Goal: Information Seeking & Learning: Compare options

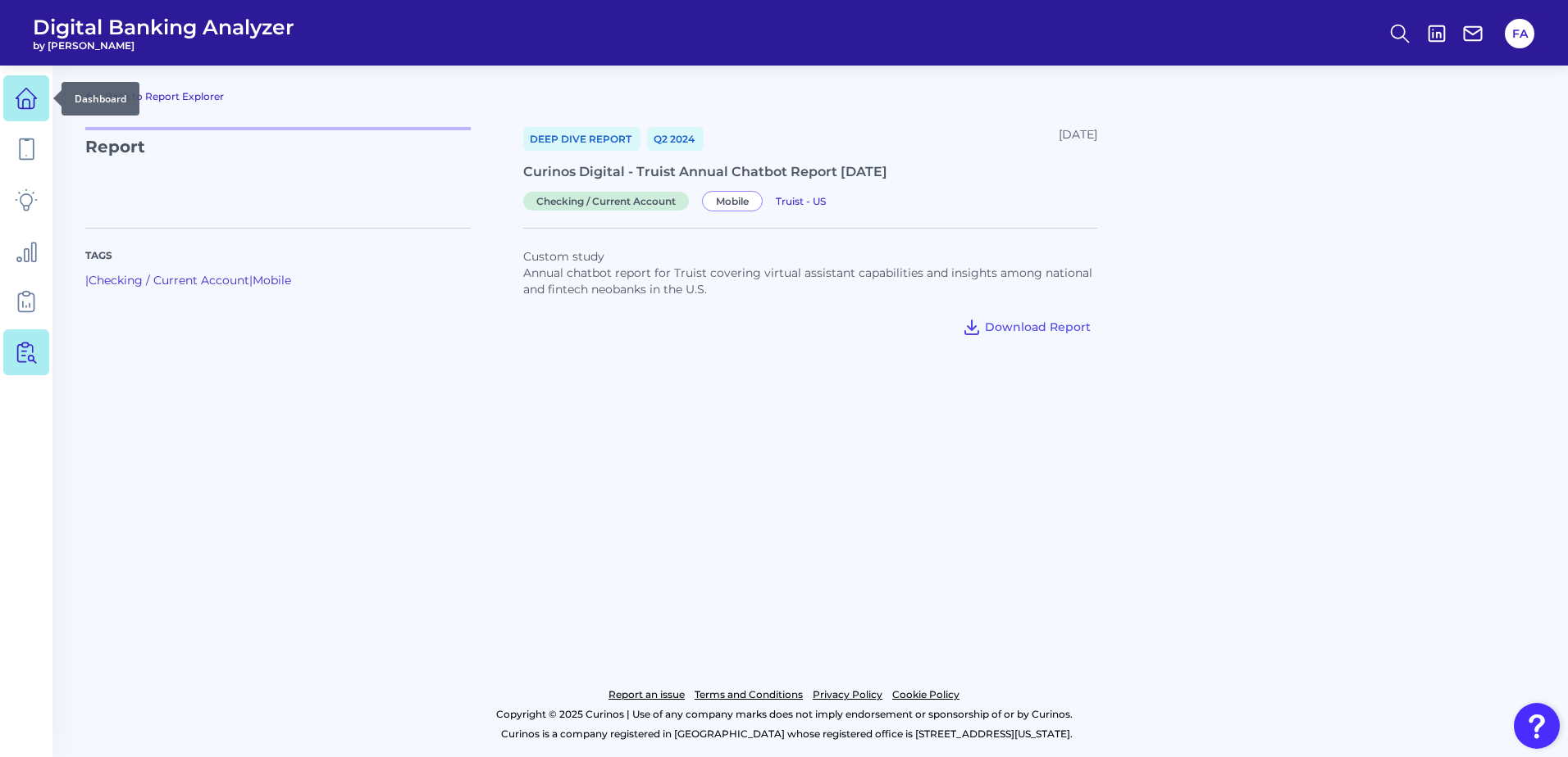
click at [38, 107] on link at bounding box center [26, 98] width 46 height 46
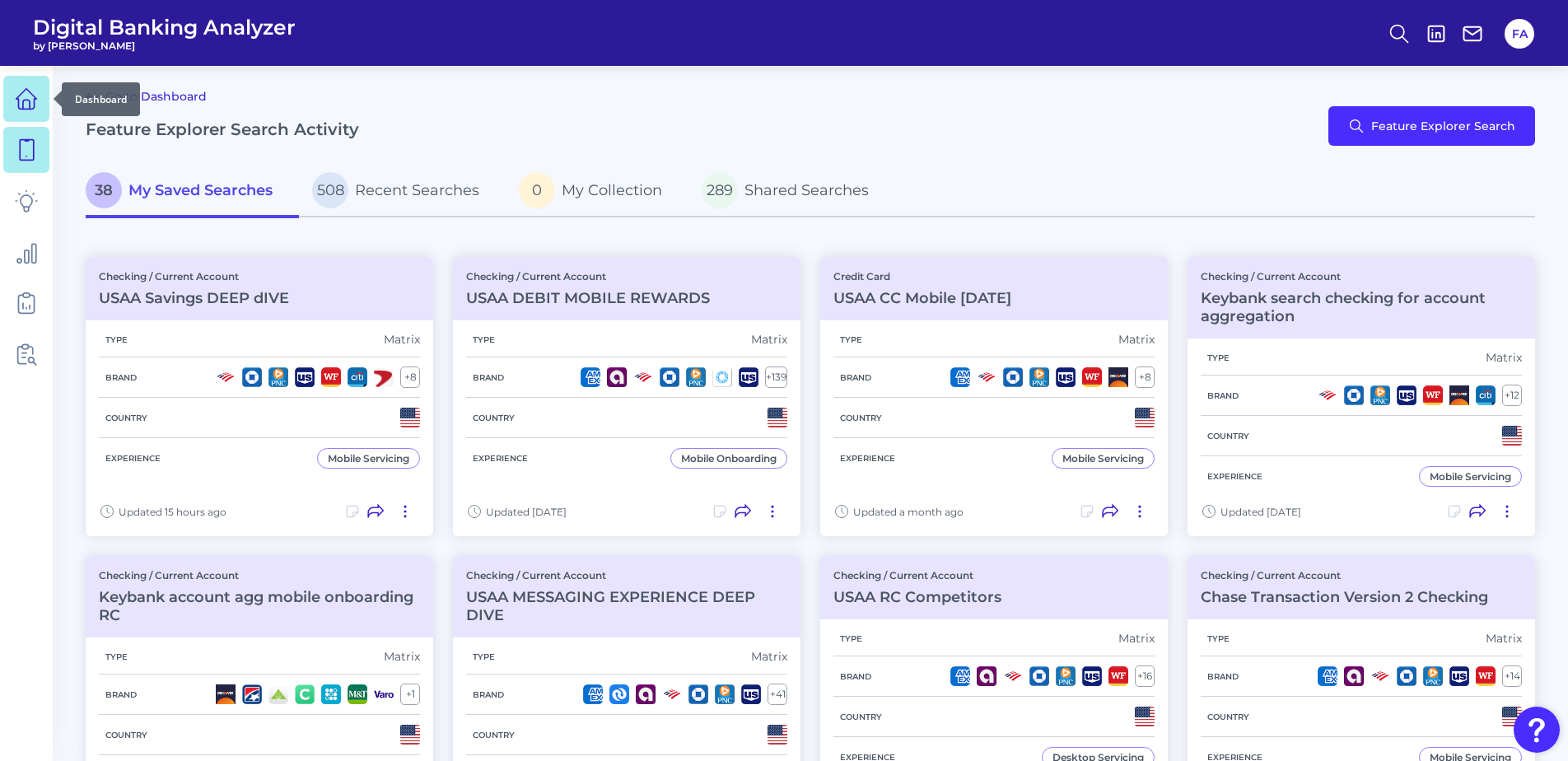
click at [6, 108] on link at bounding box center [26, 99] width 46 height 46
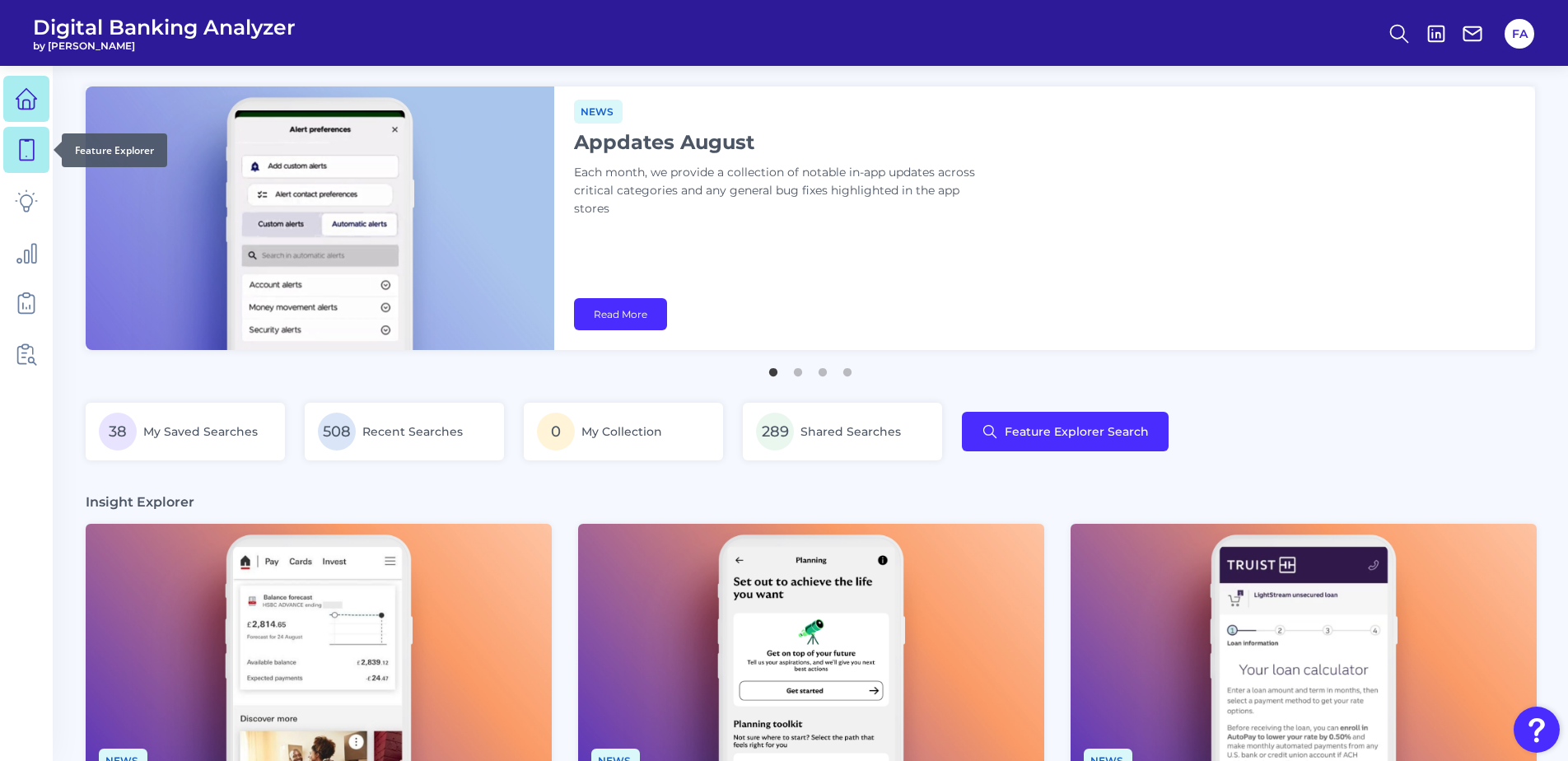
click at [37, 160] on link at bounding box center [26, 150] width 46 height 46
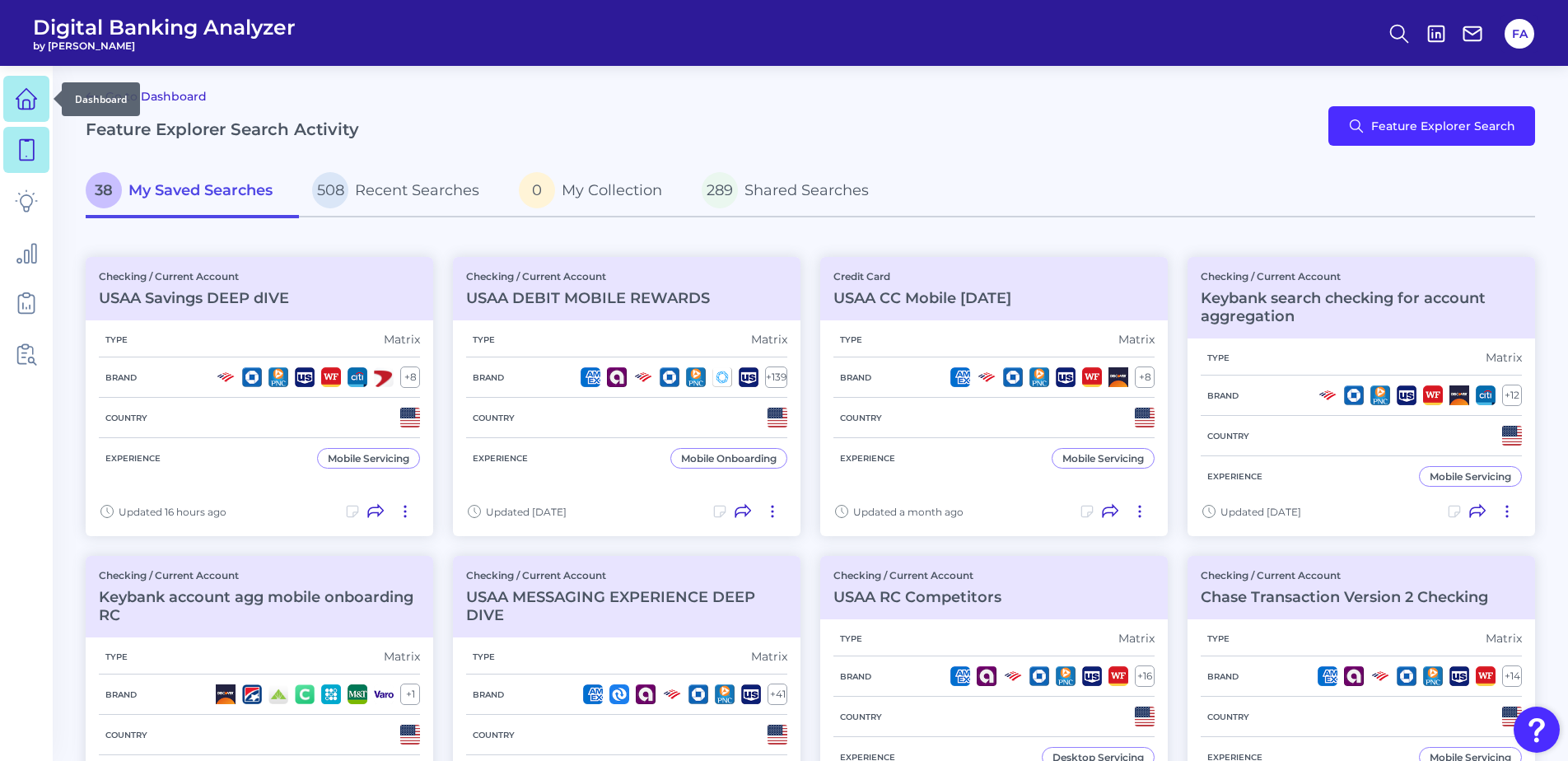
click at [19, 107] on icon at bounding box center [26, 99] width 20 height 20
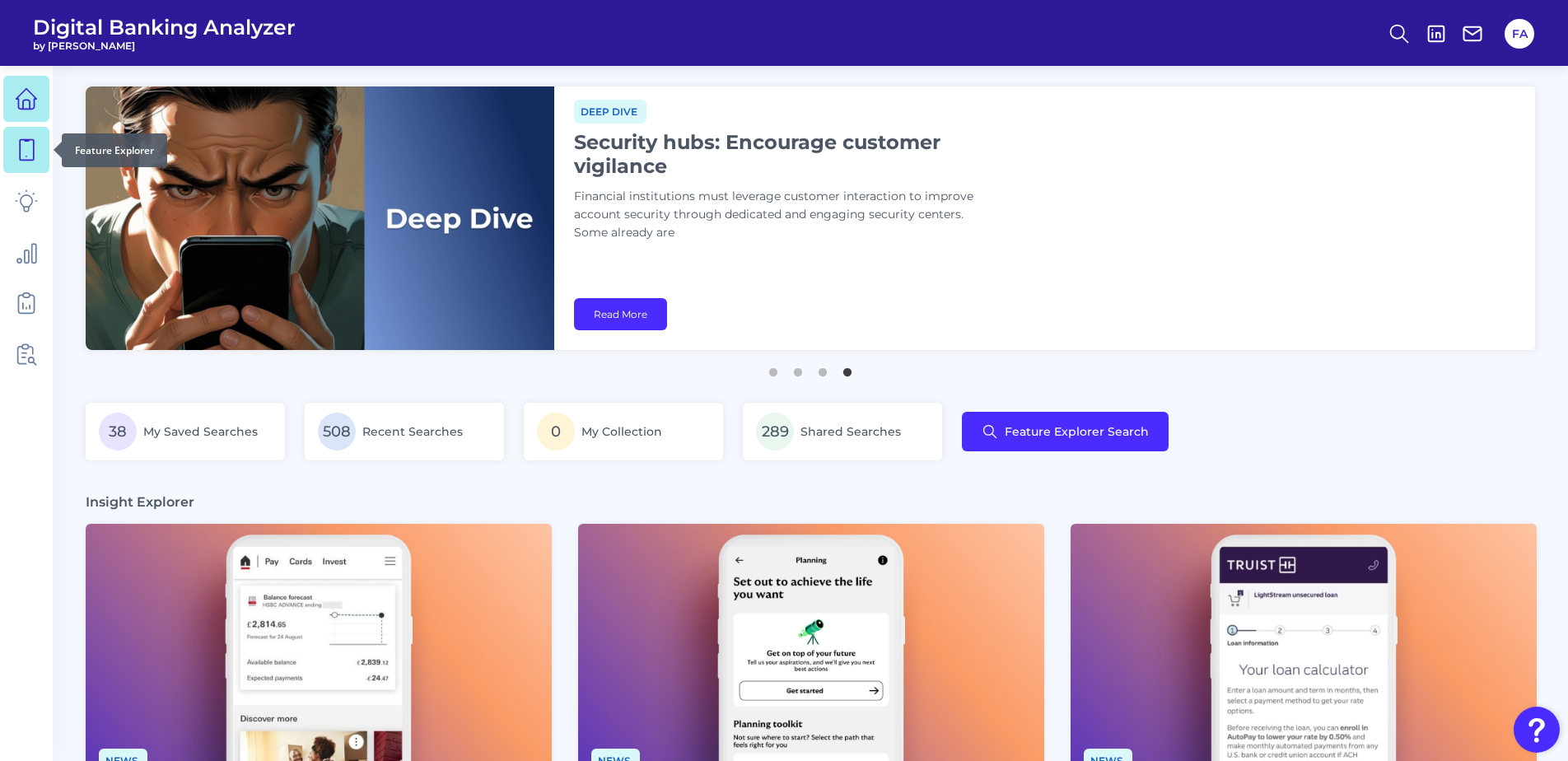
click at [12, 154] on link at bounding box center [26, 150] width 46 height 46
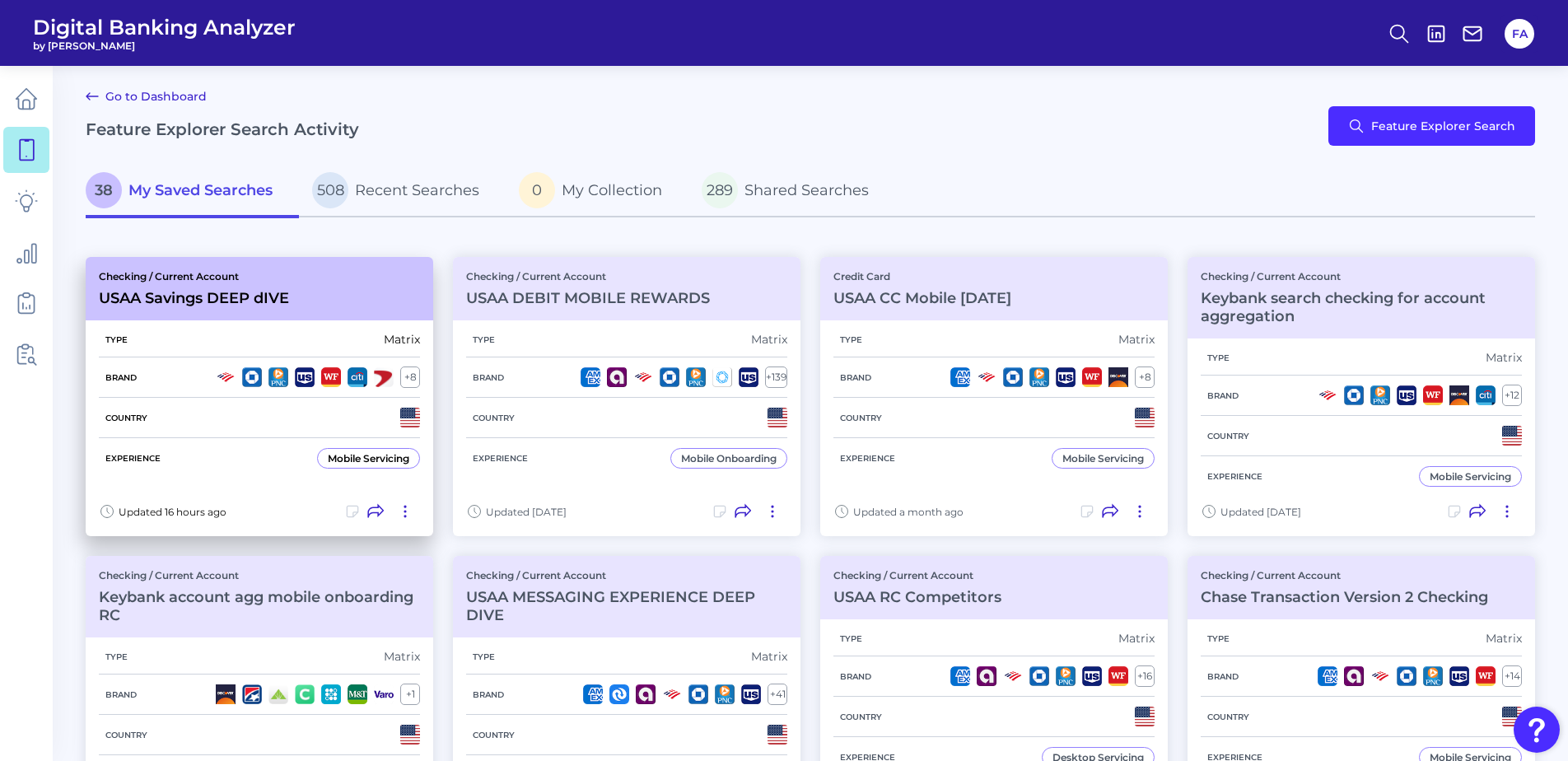
click at [165, 337] on div "Type Matrix" at bounding box center [259, 340] width 321 height 36
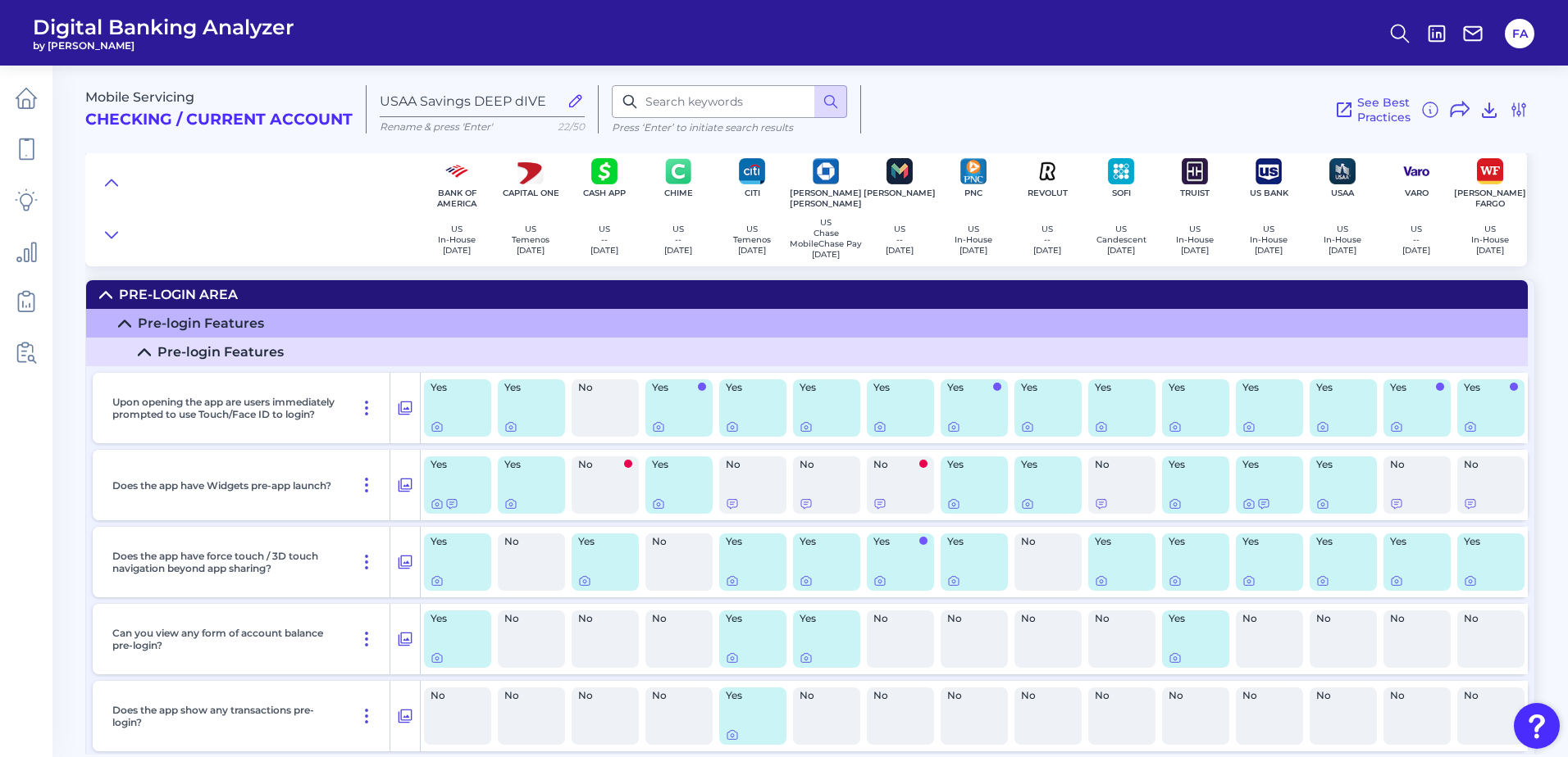
click at [119, 290] on summary "Pre-Login Area" at bounding box center [807, 295] width 1442 height 29
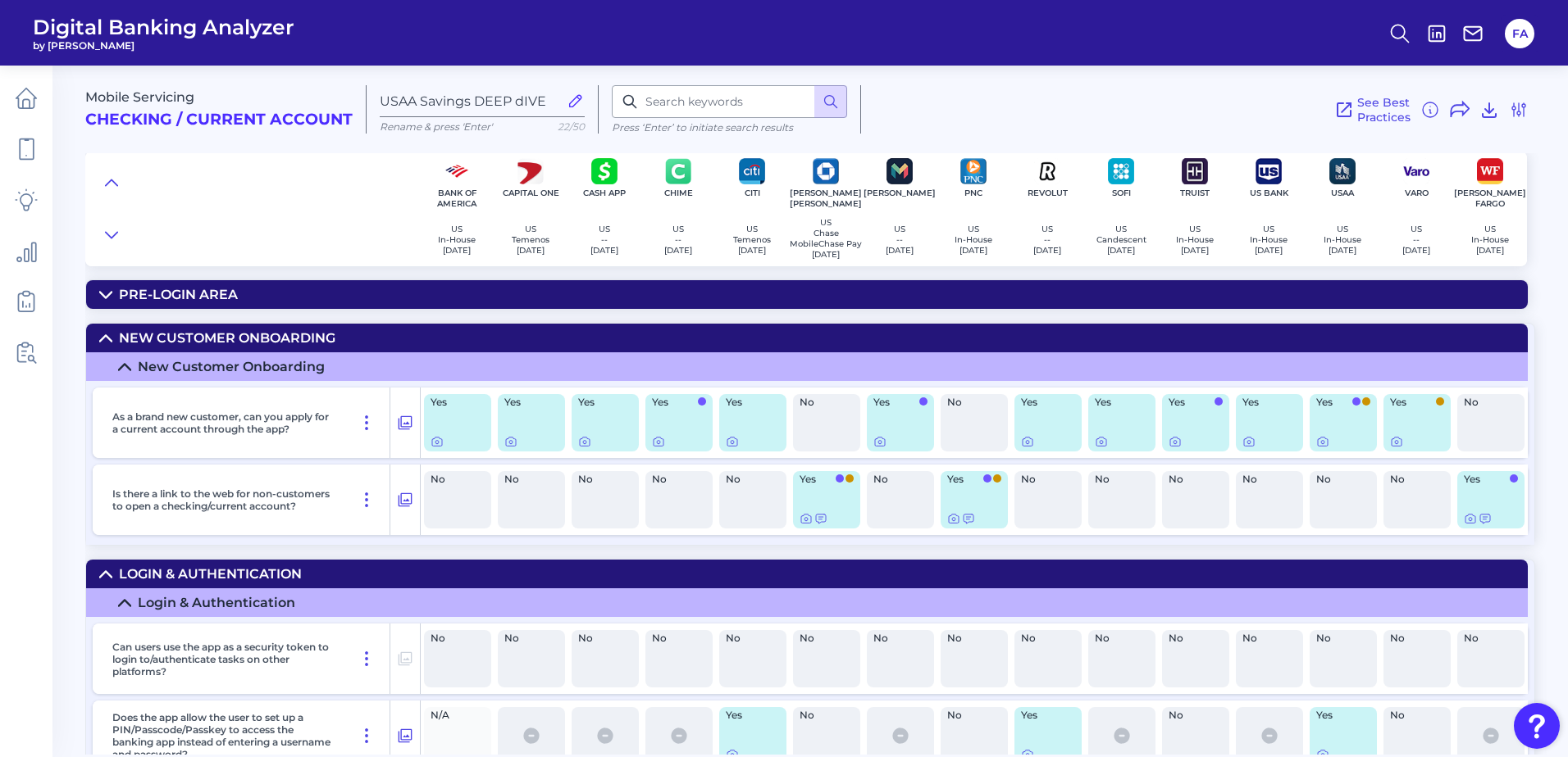
drag, startPoint x: 119, startPoint y: 323, endPoint x: 121, endPoint y: 344, distance: 21.1
click at [117, 324] on div "Mobile Servicing Checking / Current Account USAA Savings DEEP dIVE Rename & pre…" at bounding box center [826, 404] width 1482 height 702
click at [121, 339] on div "New Customer Onboarding" at bounding box center [227, 338] width 217 height 15
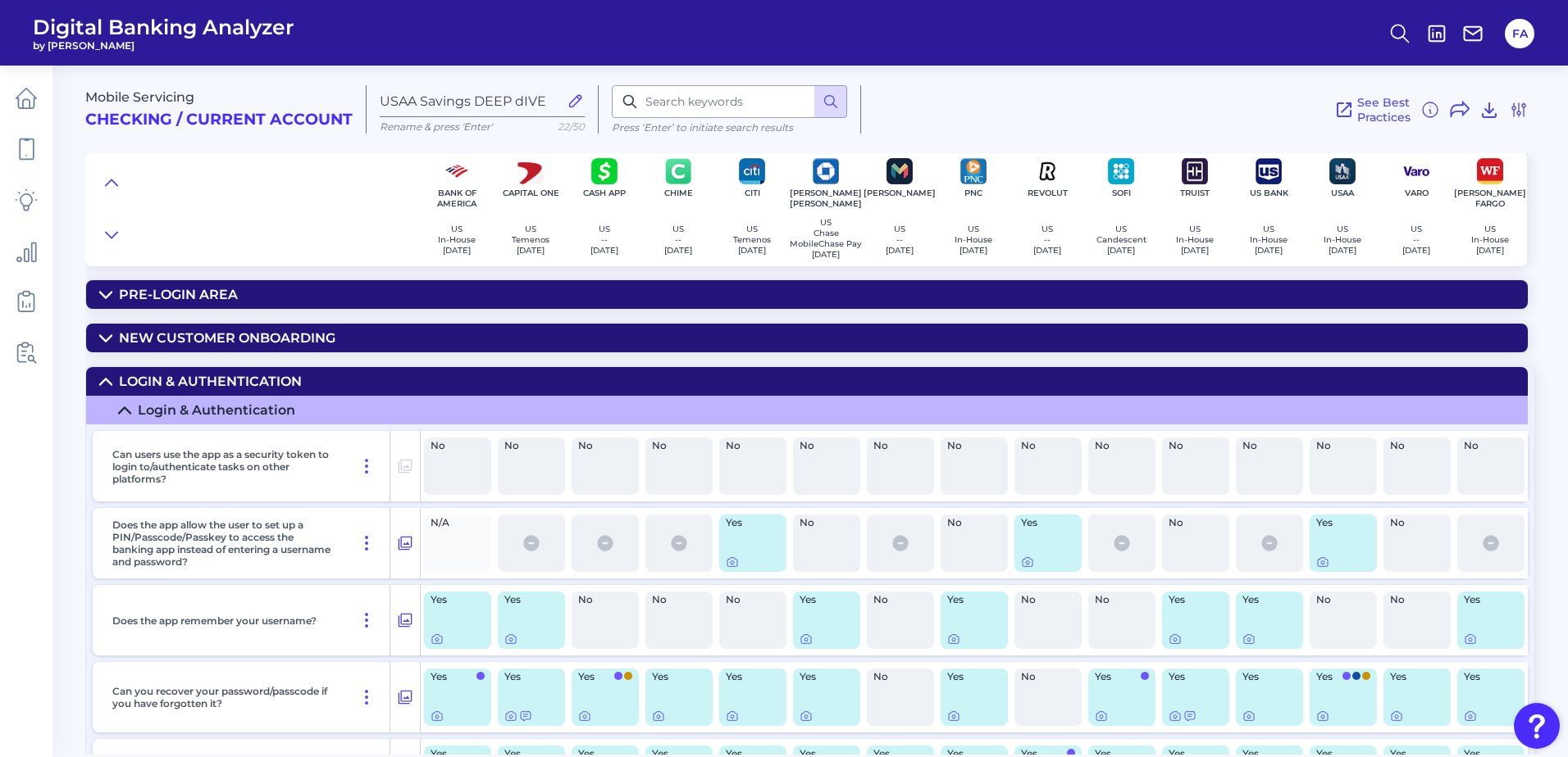
click at [126, 396] on summary "Login & Authentication" at bounding box center [807, 382] width 1442 height 29
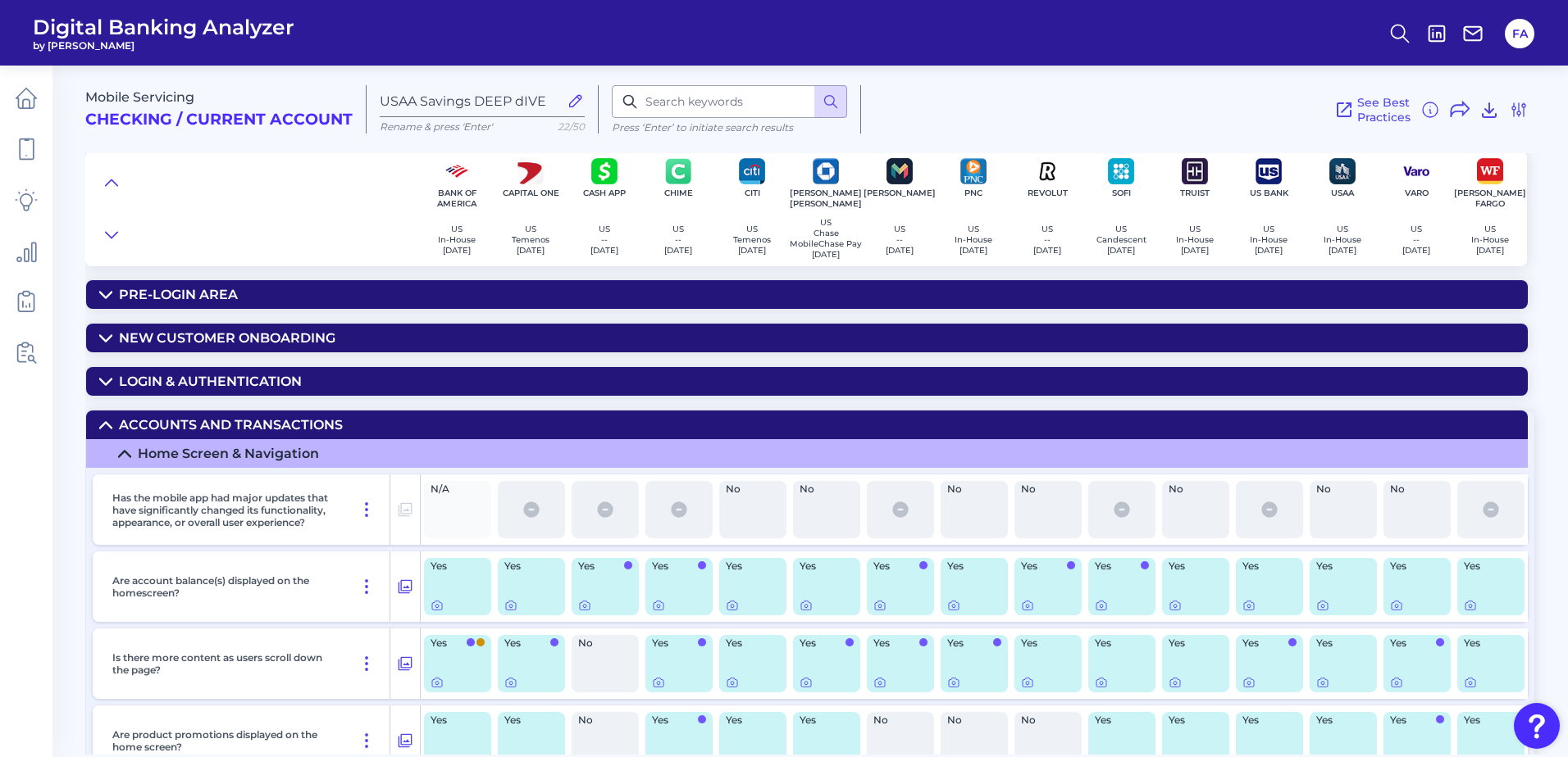
click at [133, 427] on div "Accounts and transactions" at bounding box center [231, 425] width 223 height 15
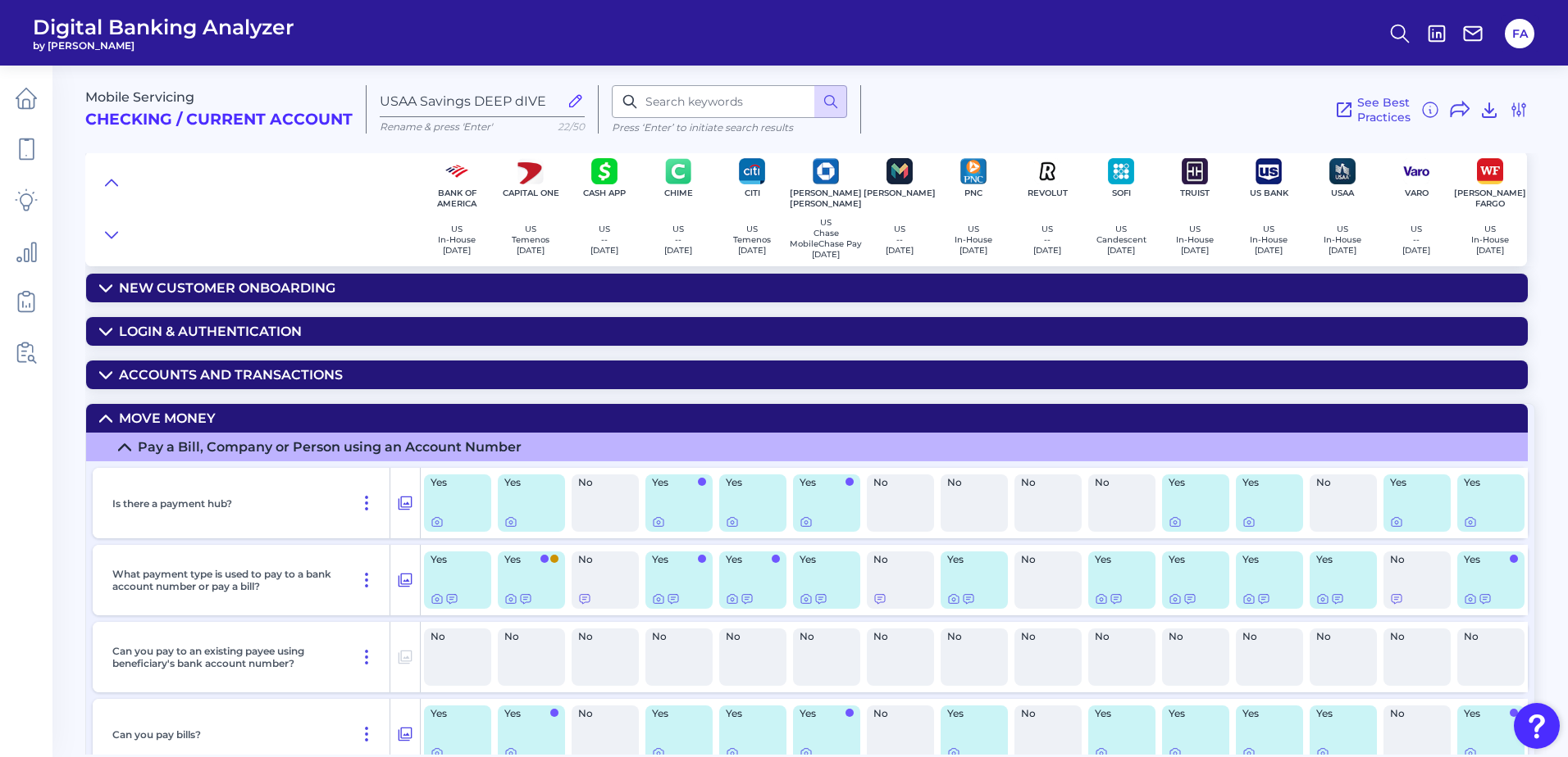
scroll to position [137, 0]
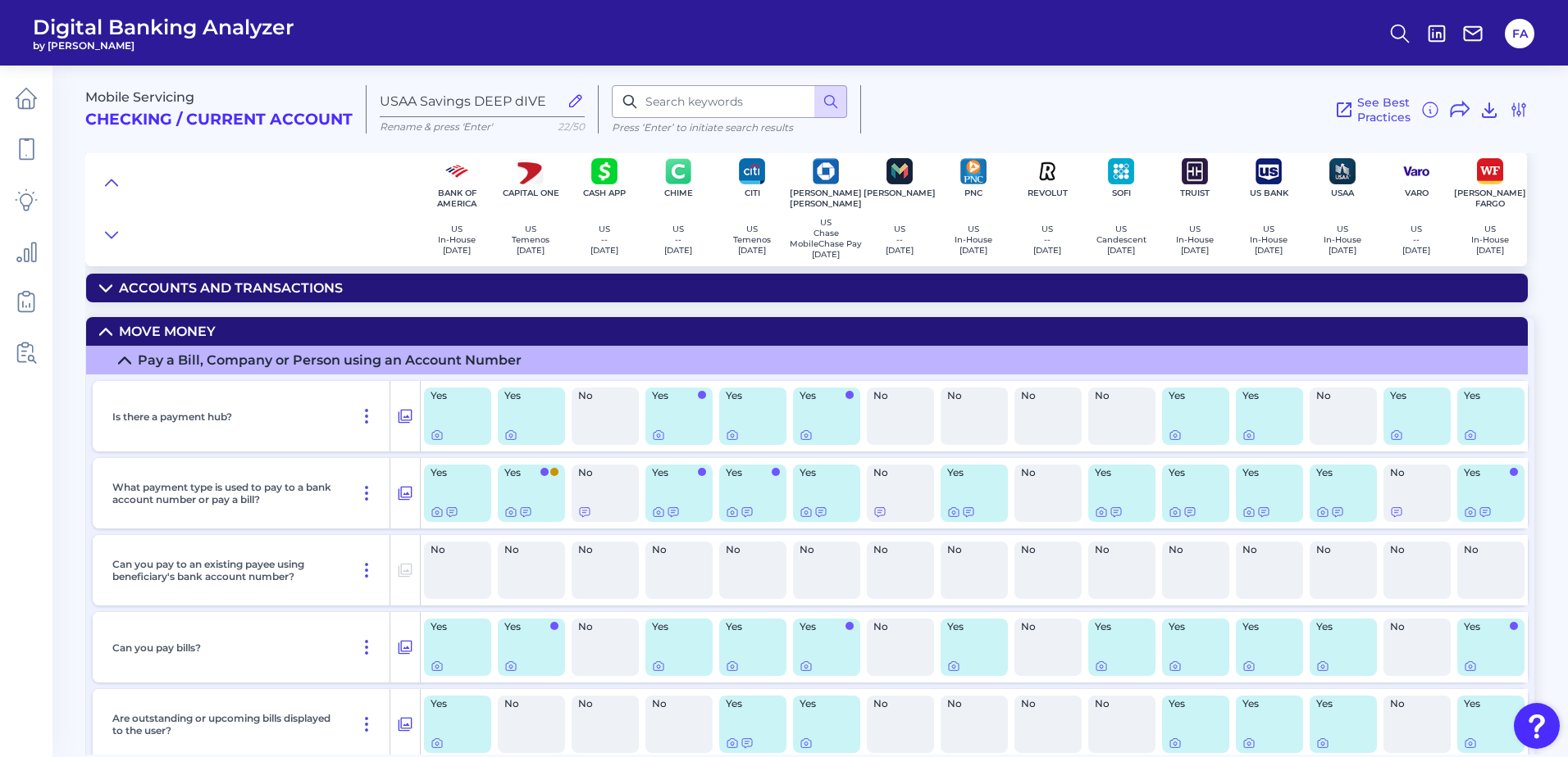
click at [102, 321] on div "Mobile Servicing Checking / Current Account USAA Savings DEEP dIVE Rename & pre…" at bounding box center [826, 404] width 1482 height 702
click at [101, 330] on summary "Move Money" at bounding box center [807, 331] width 1442 height 29
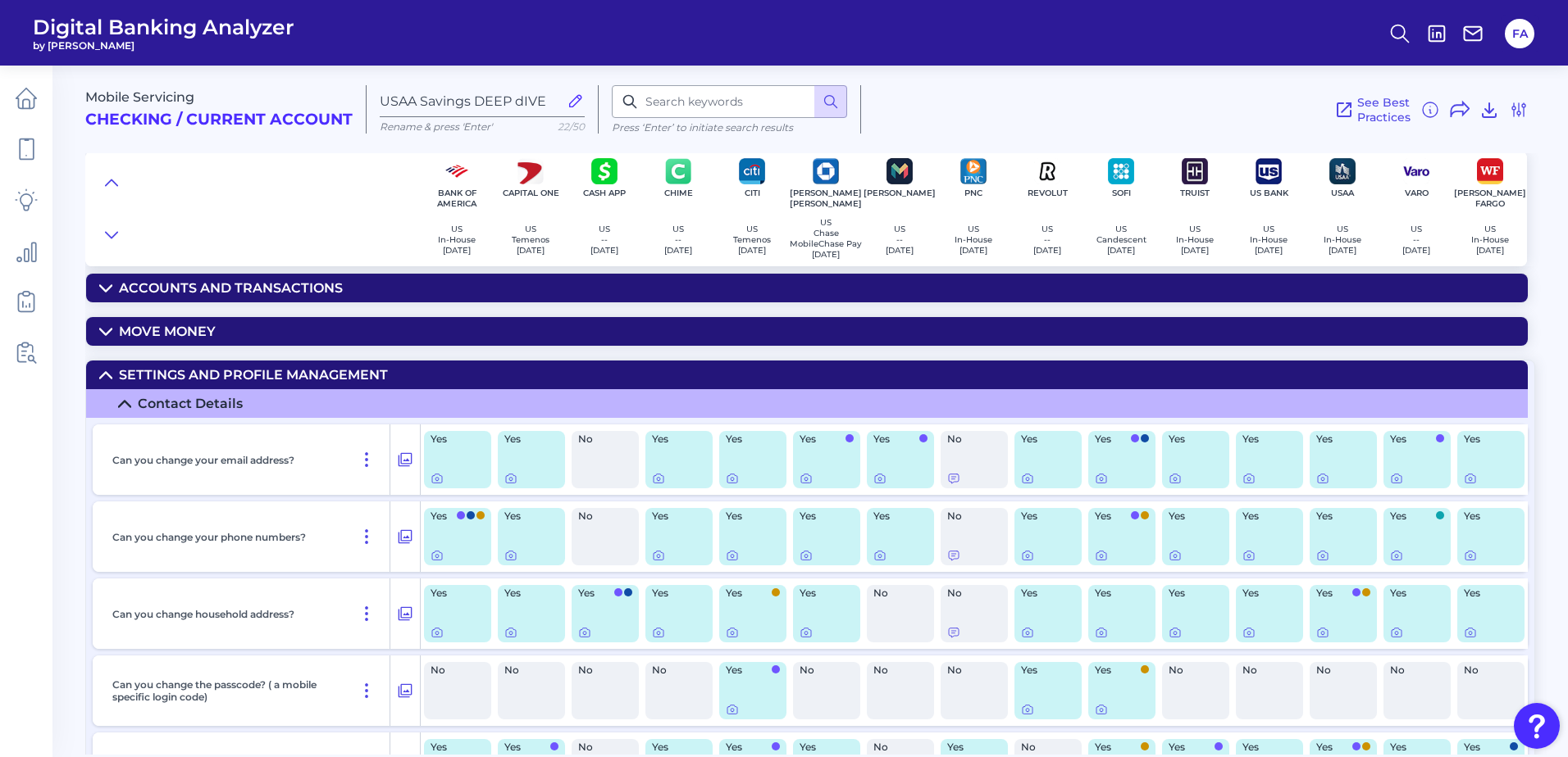
click at [142, 380] on div "Settings and Profile Management" at bounding box center [254, 375] width 269 height 15
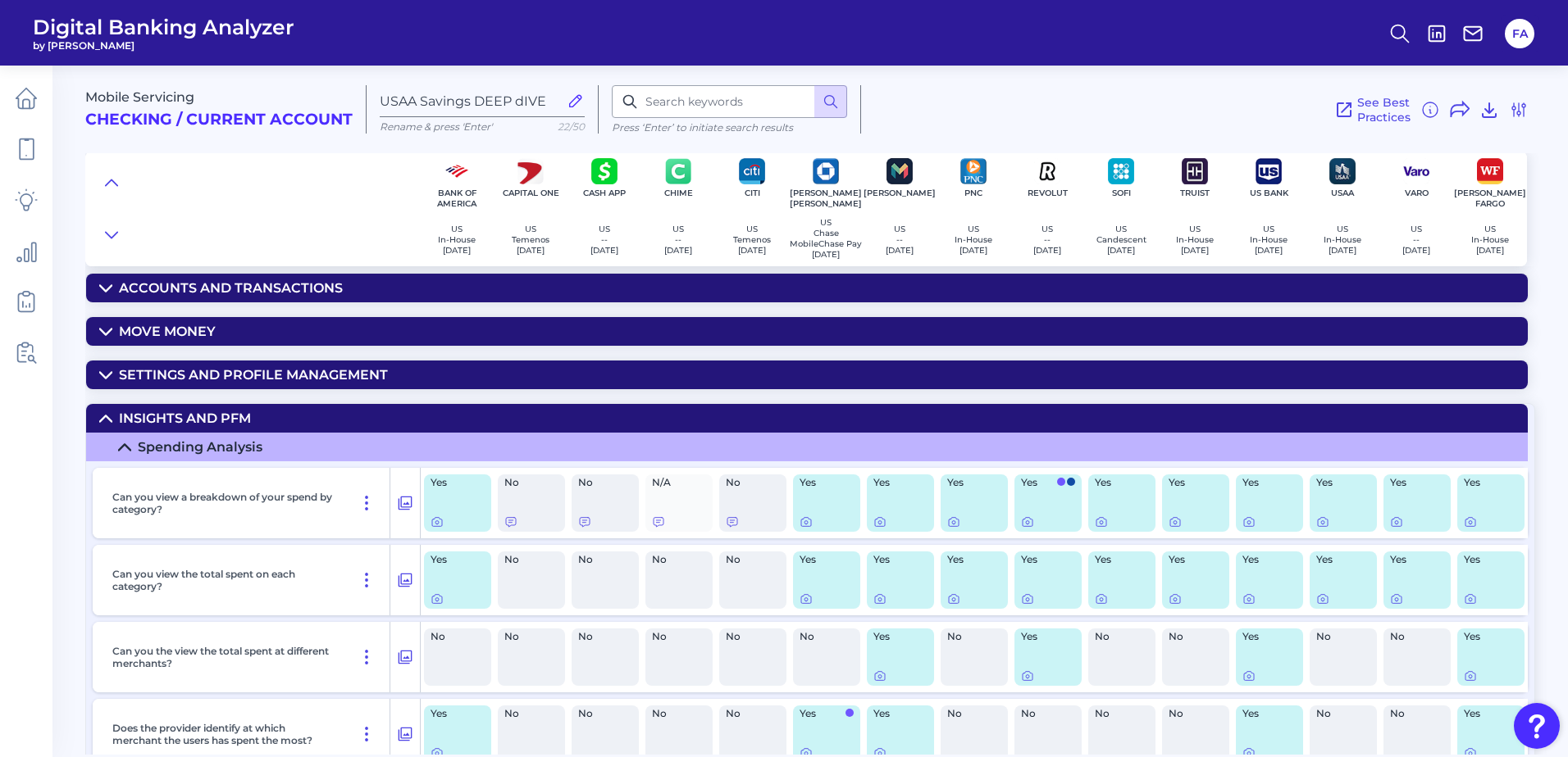
click at [142, 461] on summary "Spending Analysis" at bounding box center [807, 447] width 1442 height 29
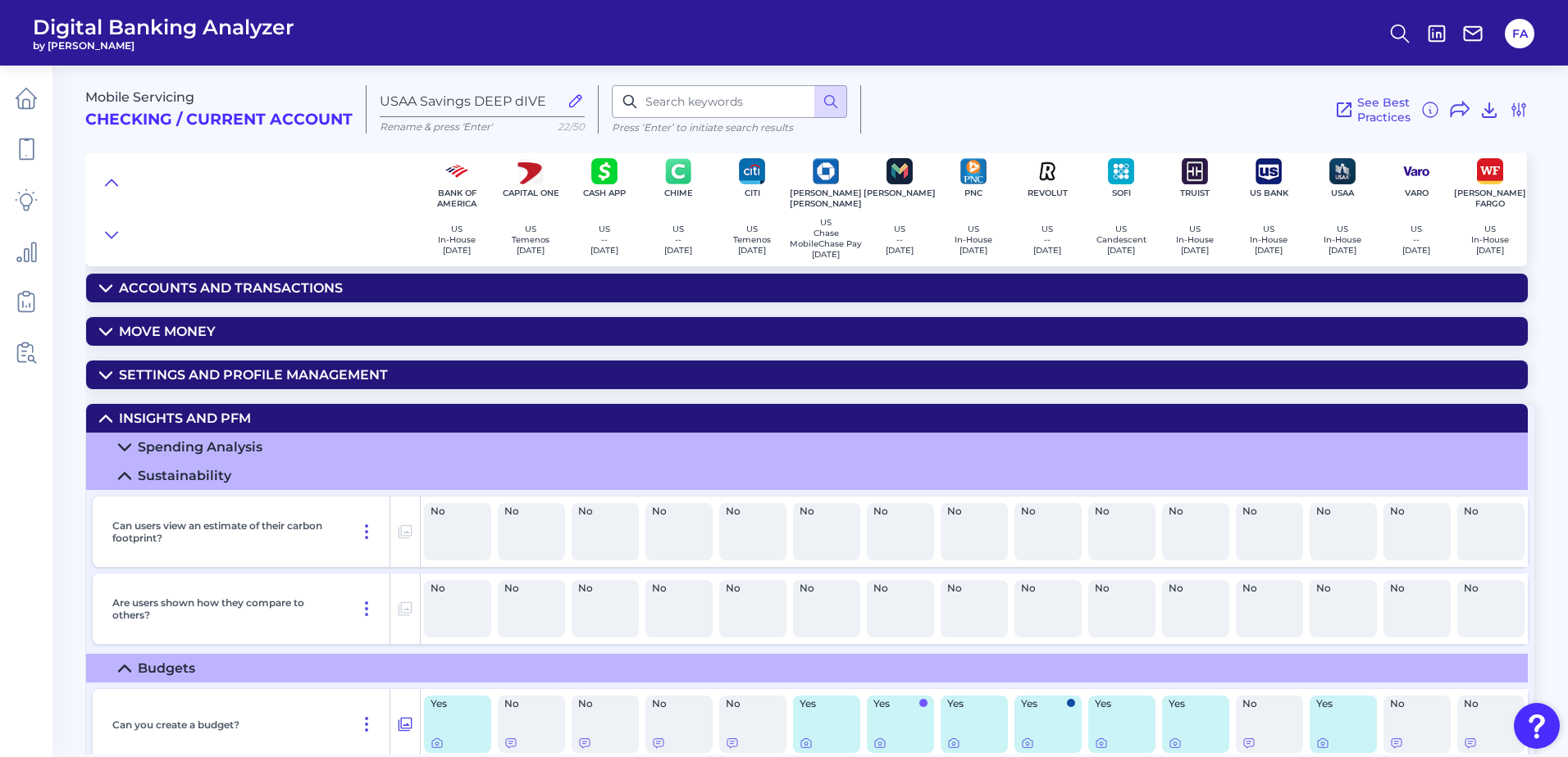
click at [144, 490] on summary "Sustainability" at bounding box center [807, 475] width 1442 height 29
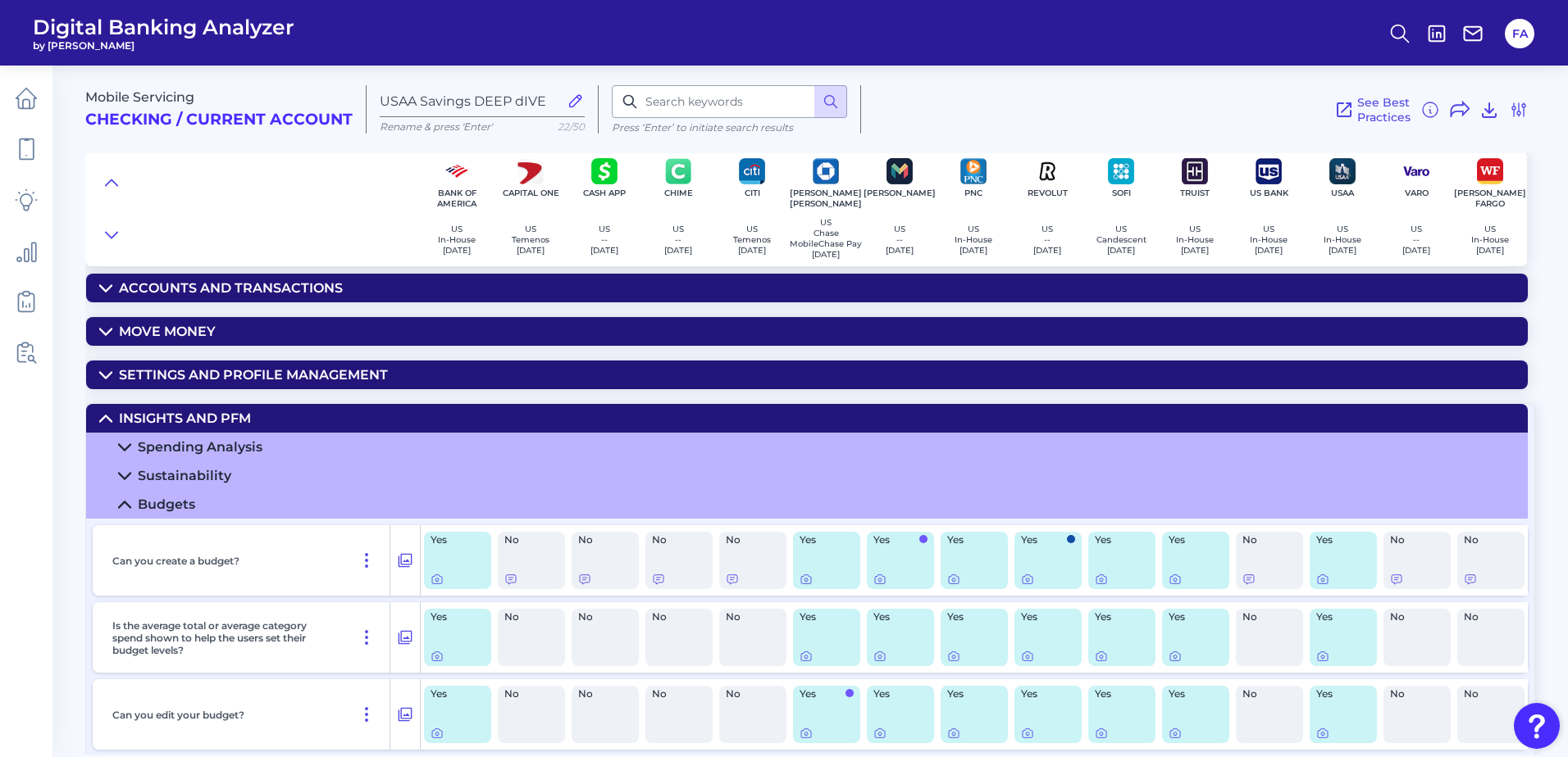
click at [155, 519] on summary "Budgets" at bounding box center [807, 504] width 1442 height 29
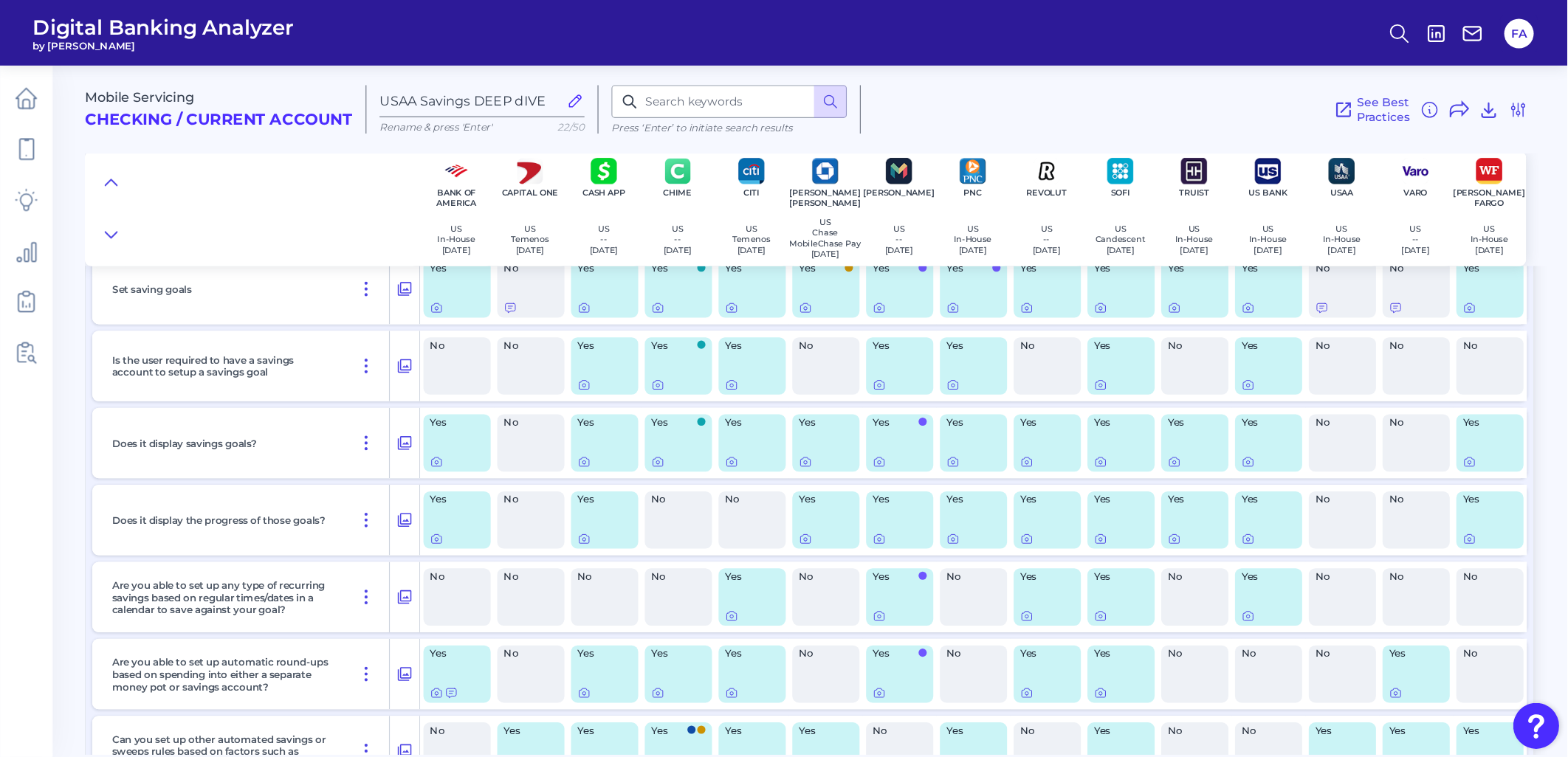
scroll to position [394, 0]
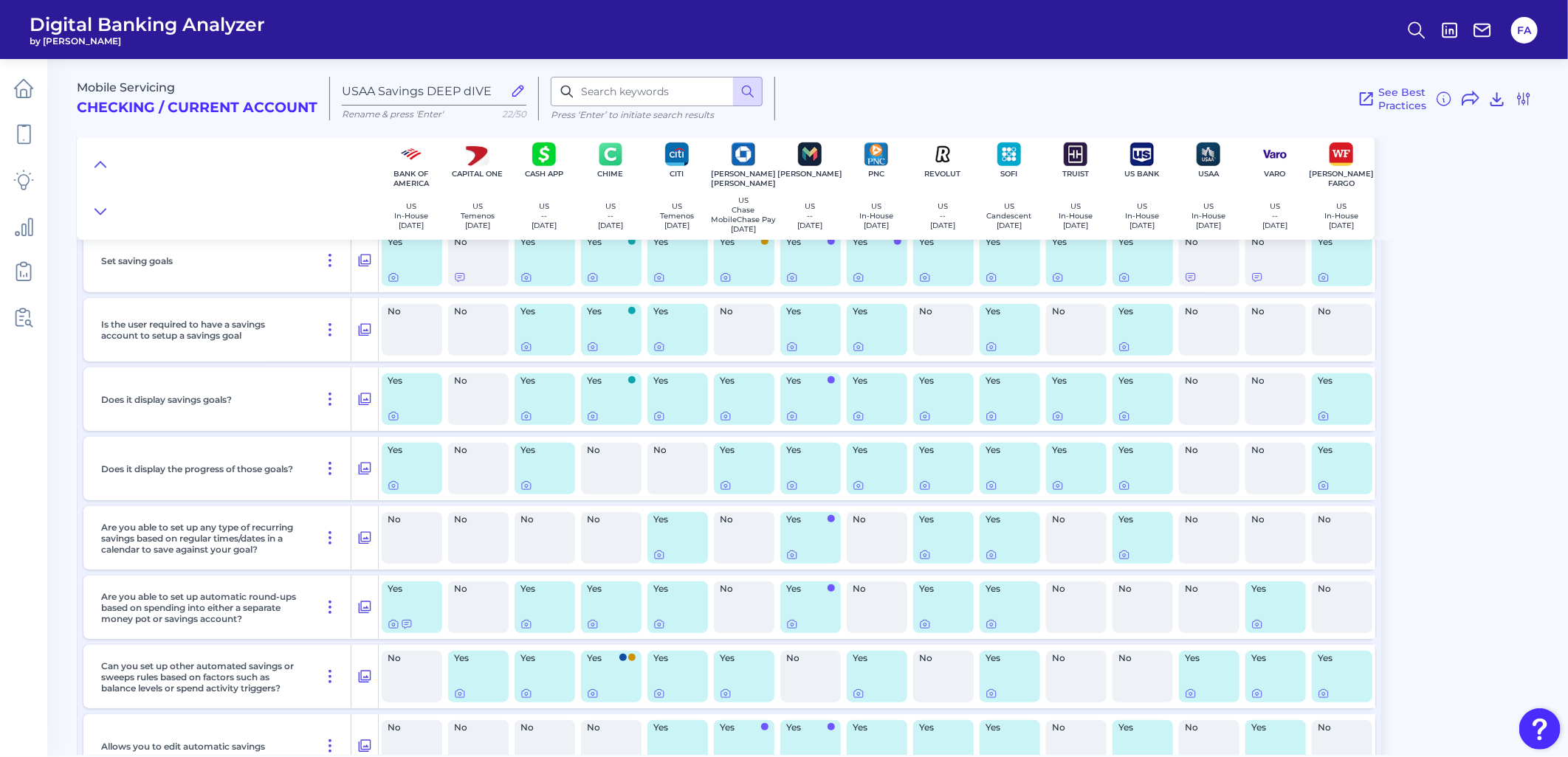
drag, startPoint x: 1363, startPoint y: 1, endPoint x: 74, endPoint y: 485, distance: 1376.9
click at [74, 485] on main "Mobile Servicing Checking / Current Account USAA Savings DEEP dIVE Rename & pre…" at bounding box center [784, 378] width 1568 height 757
drag, startPoint x: 531, startPoint y: 634, endPoint x: 434, endPoint y: 558, distance: 123.2
click at [434, 558] on div "No" at bounding box center [412, 538] width 60 height 52
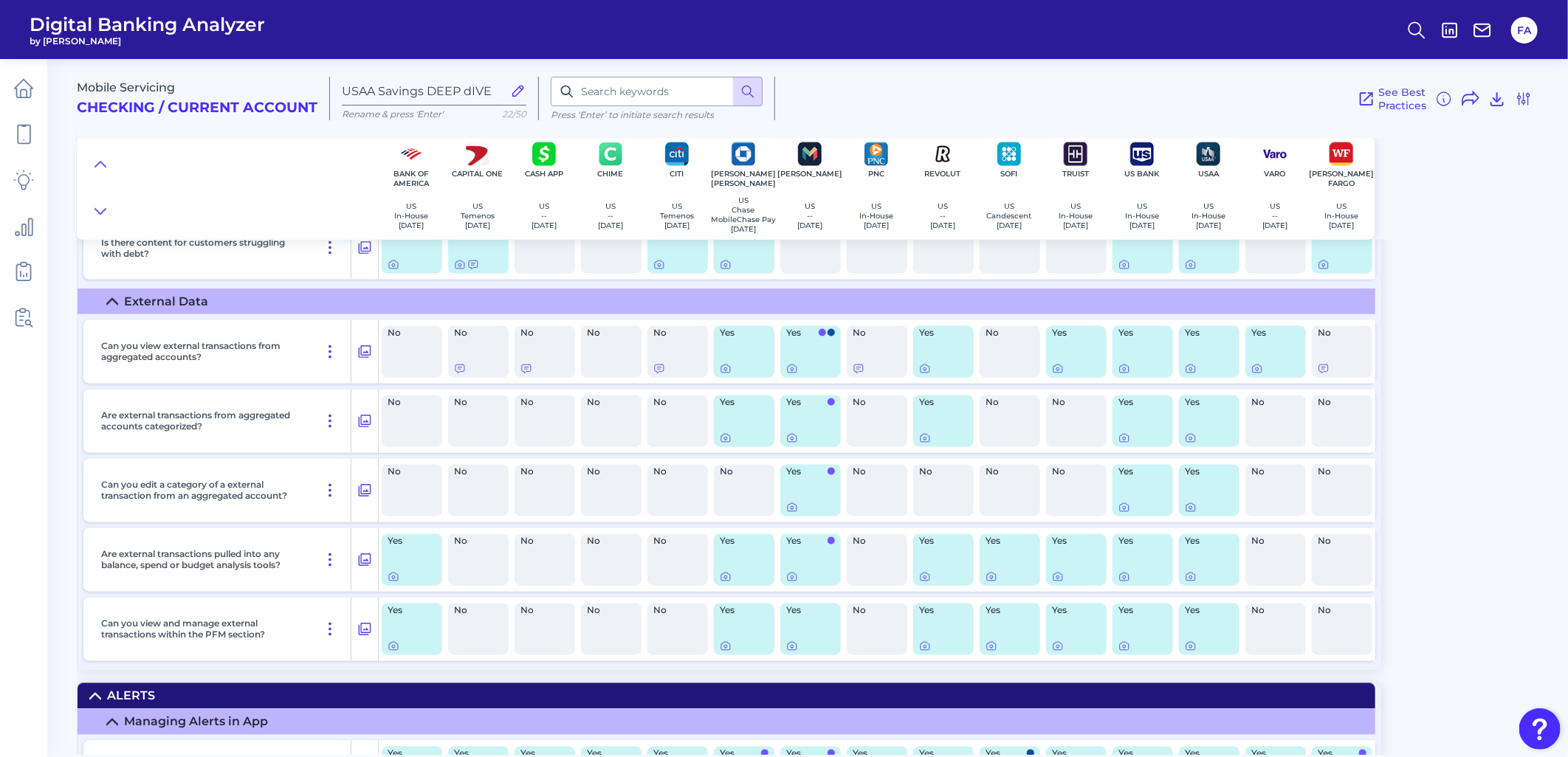
scroll to position [1514, 0]
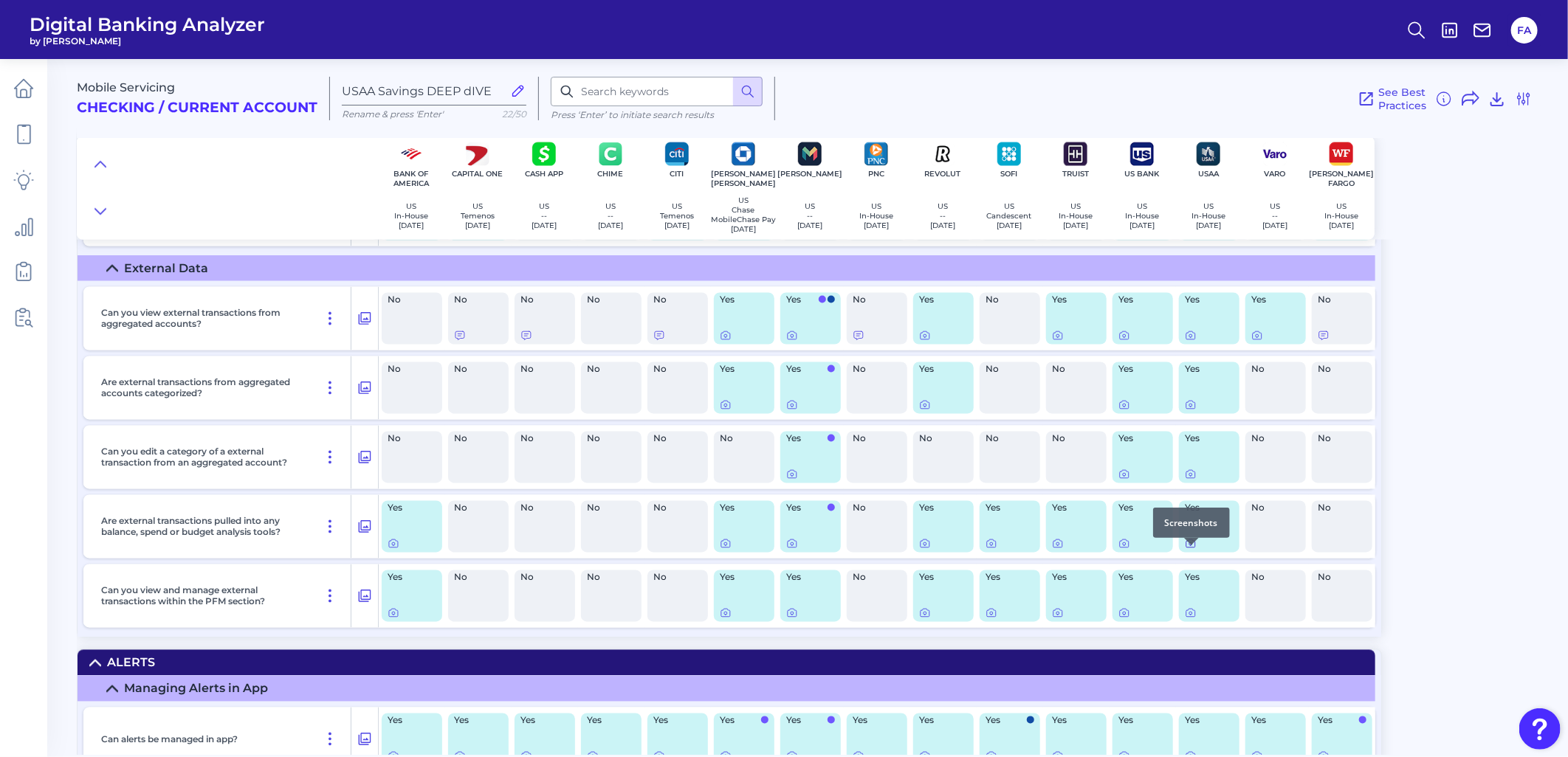
click at [1192, 550] on icon at bounding box center [1191, 544] width 12 height 12
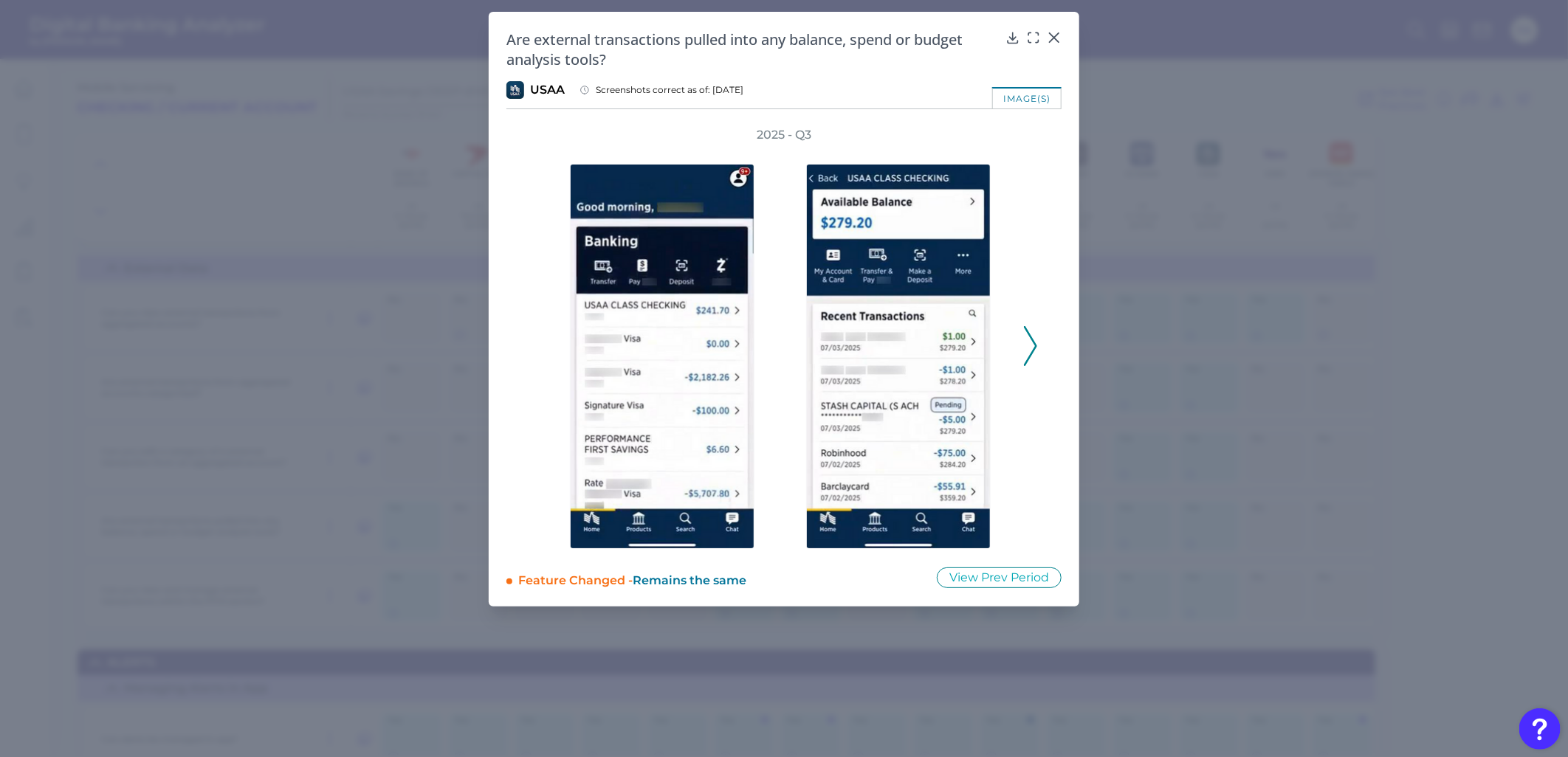
click at [1036, 351] on icon at bounding box center [1030, 346] width 13 height 40
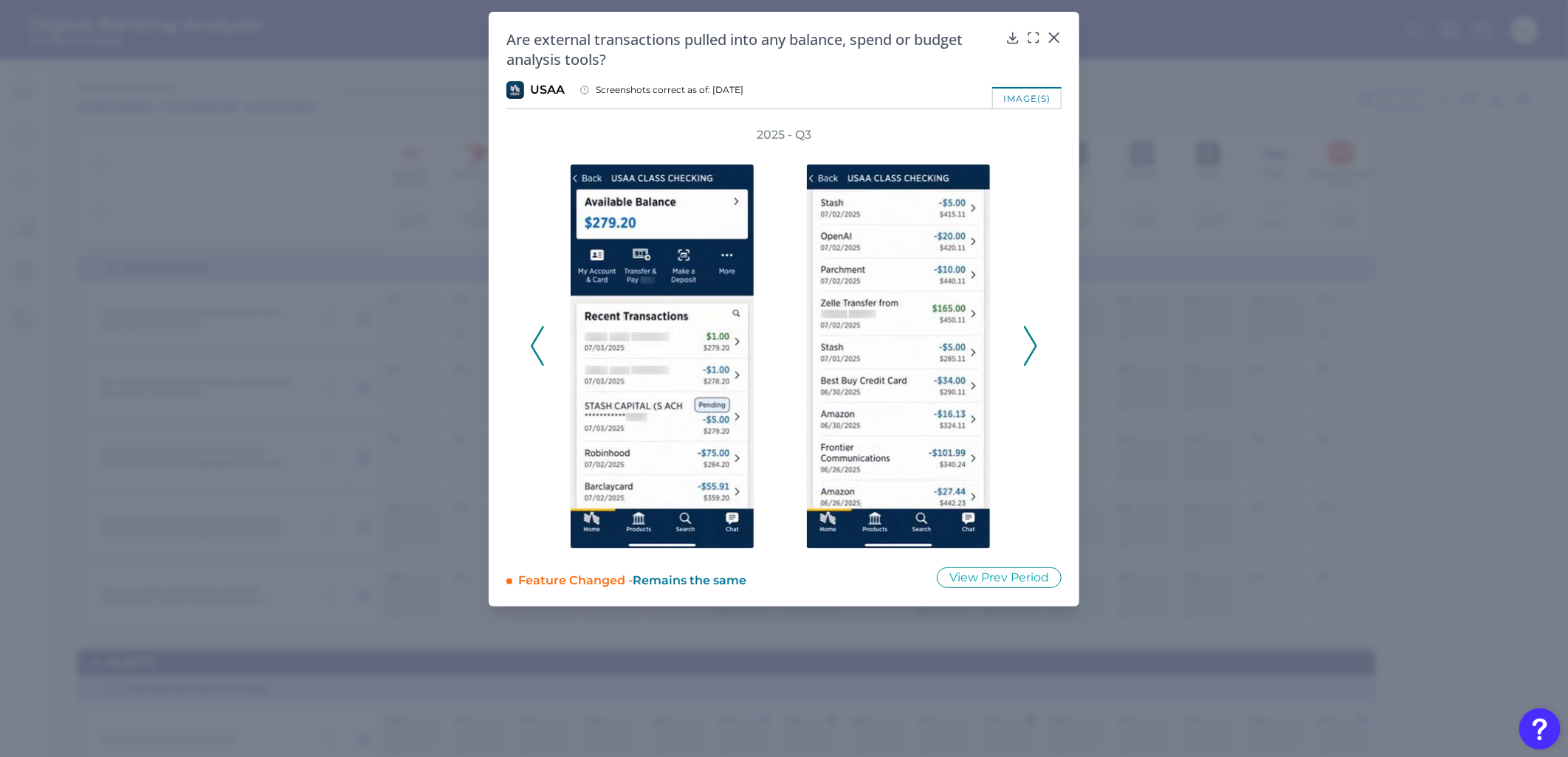
click at [1036, 351] on icon at bounding box center [1030, 346] width 13 height 40
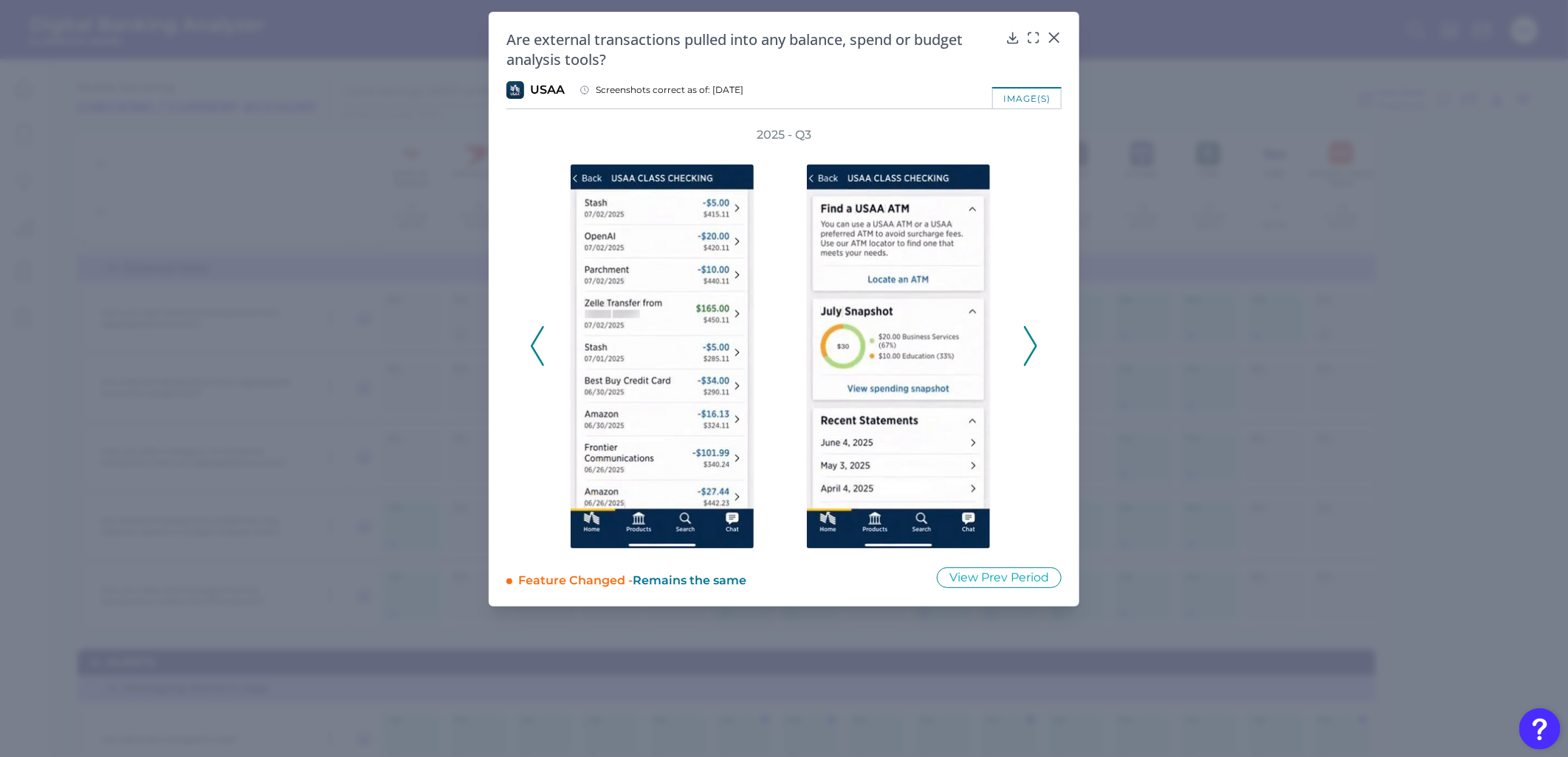
click at [1036, 351] on icon at bounding box center [1030, 346] width 13 height 40
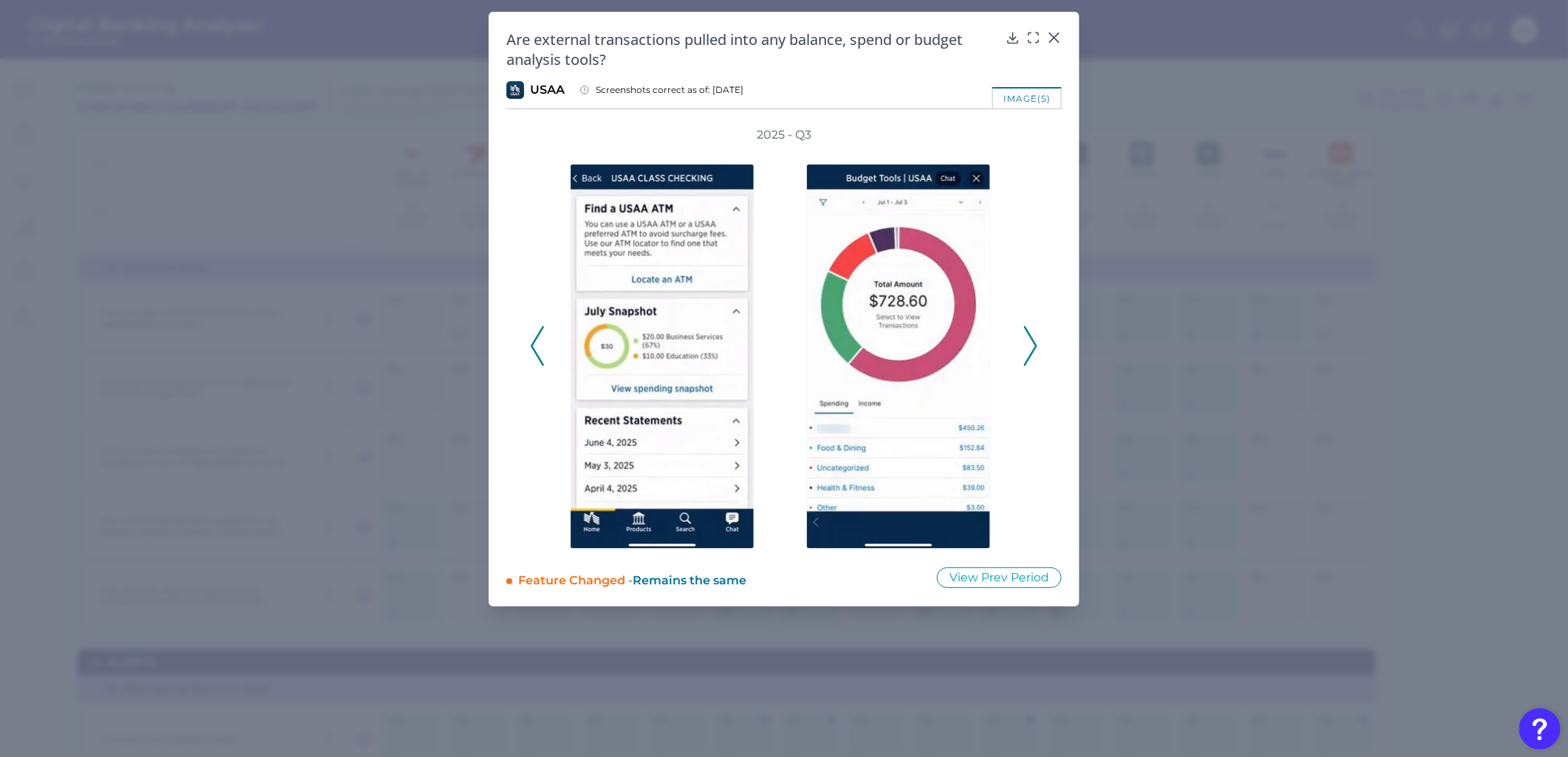
click at [1036, 351] on icon at bounding box center [1030, 346] width 13 height 40
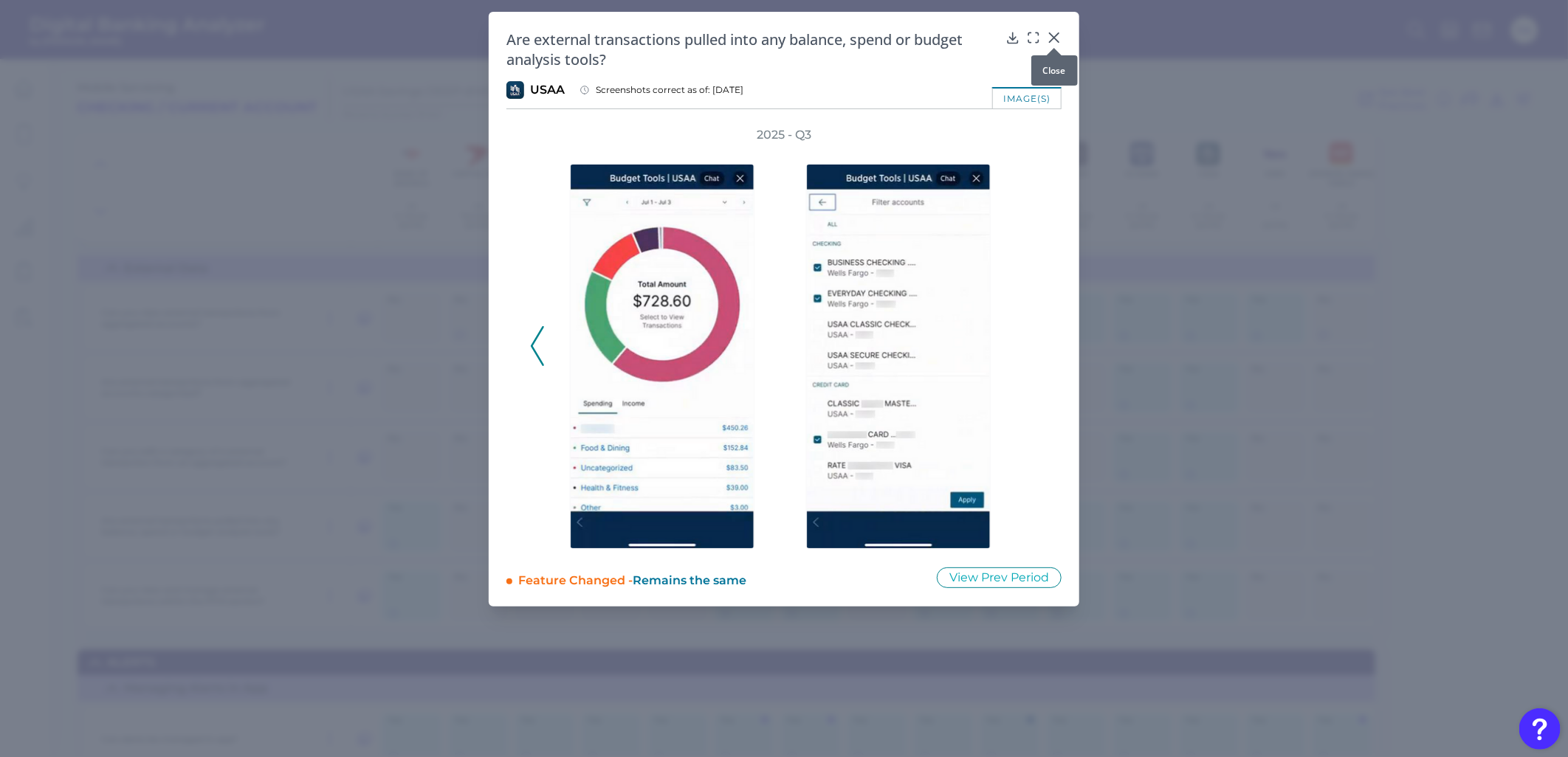
click at [1051, 39] on icon at bounding box center [1054, 37] width 15 height 15
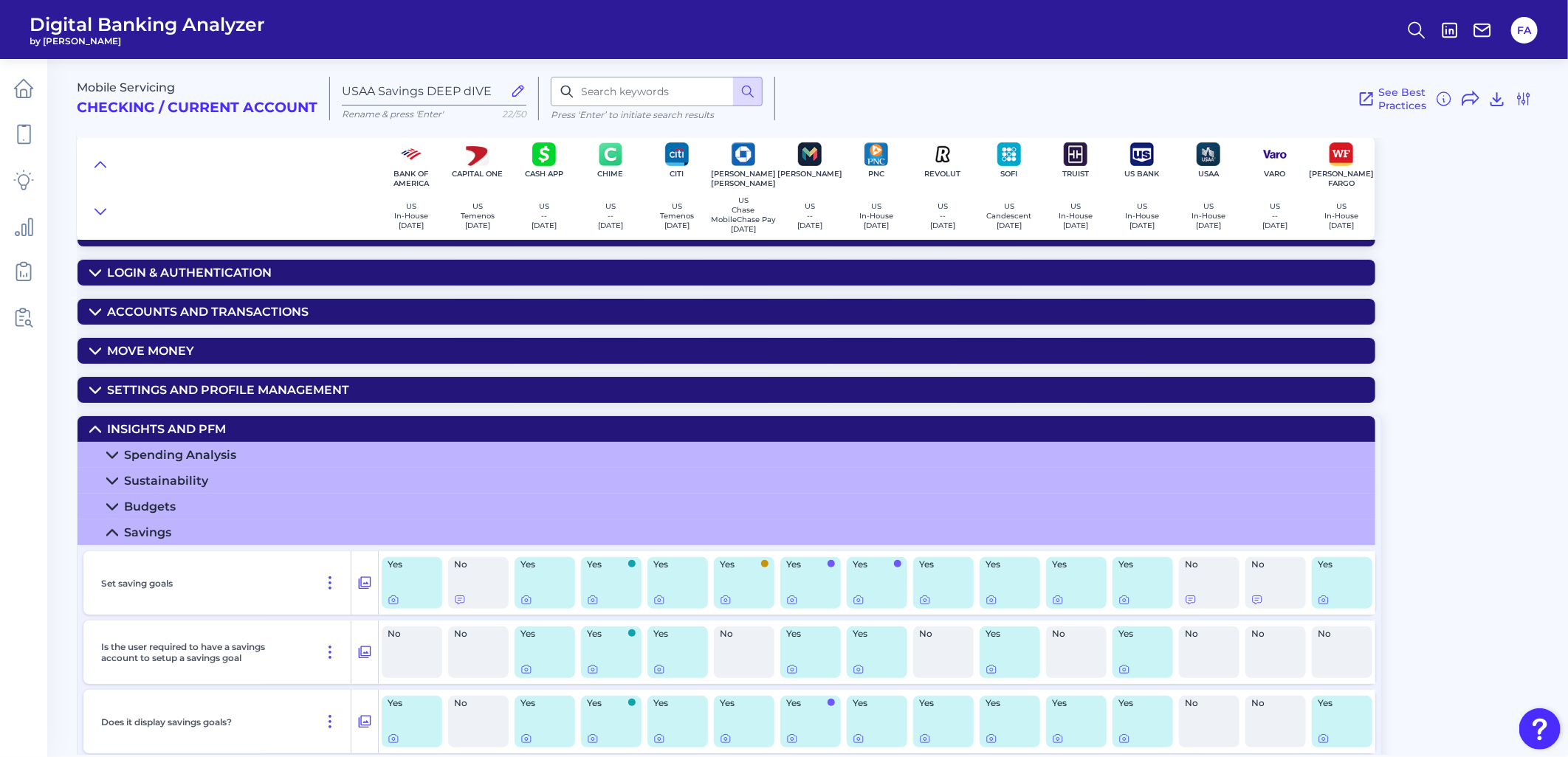
scroll to position [39, 0]
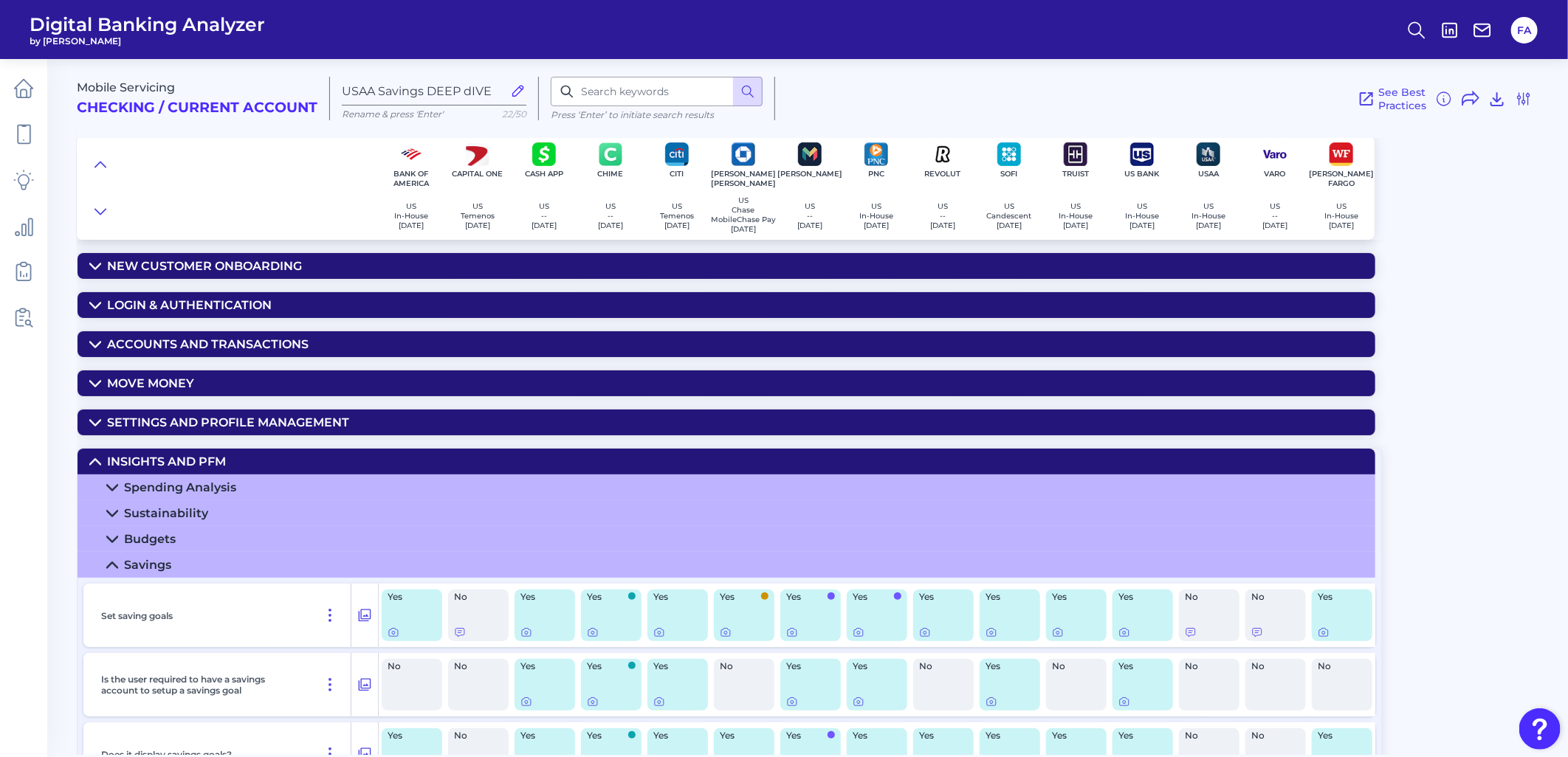
click at [124, 571] on div "Savings" at bounding box center [147, 565] width 47 height 14
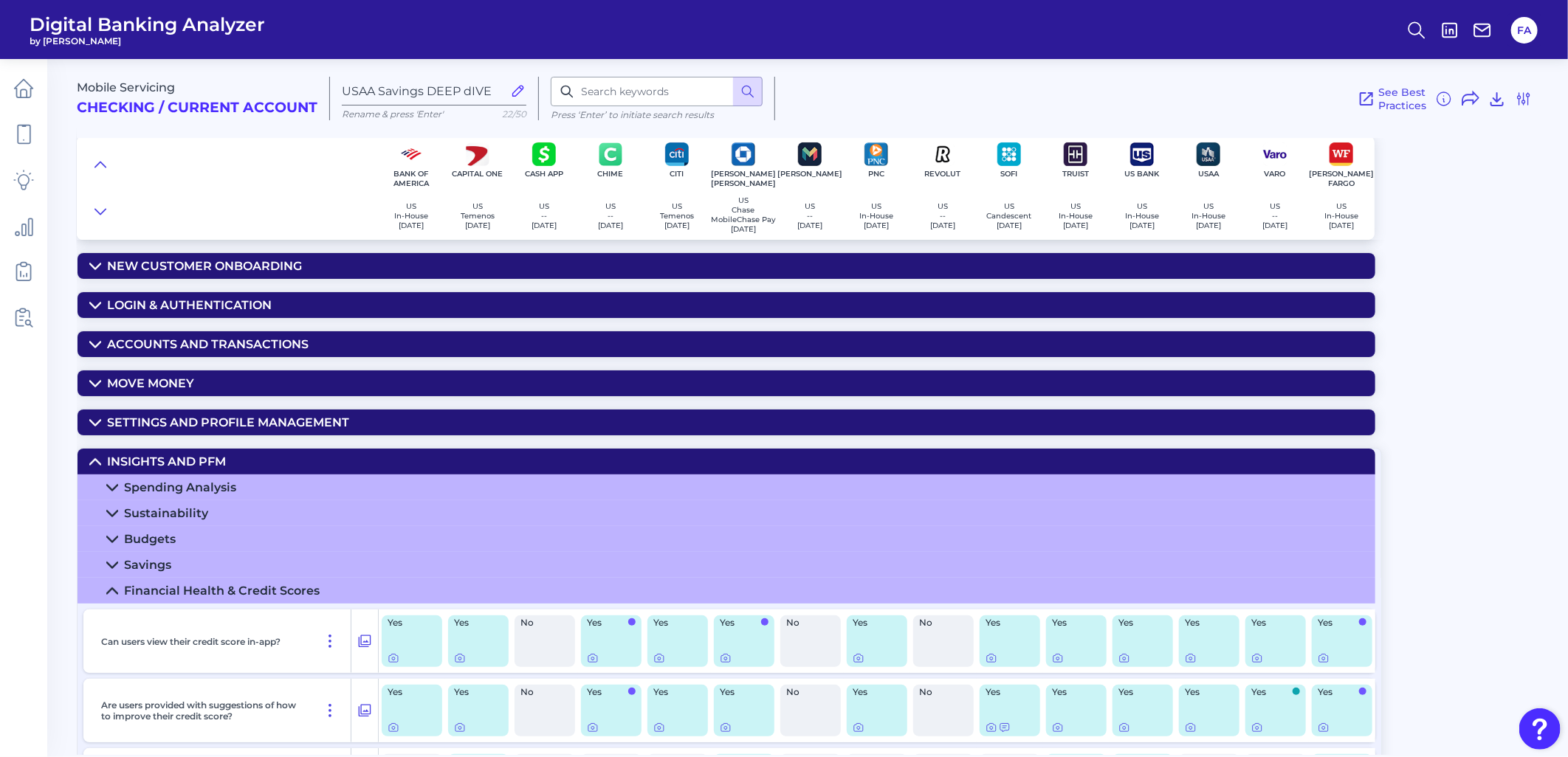
click at [123, 552] on summary "Budgets" at bounding box center [726, 539] width 1298 height 26
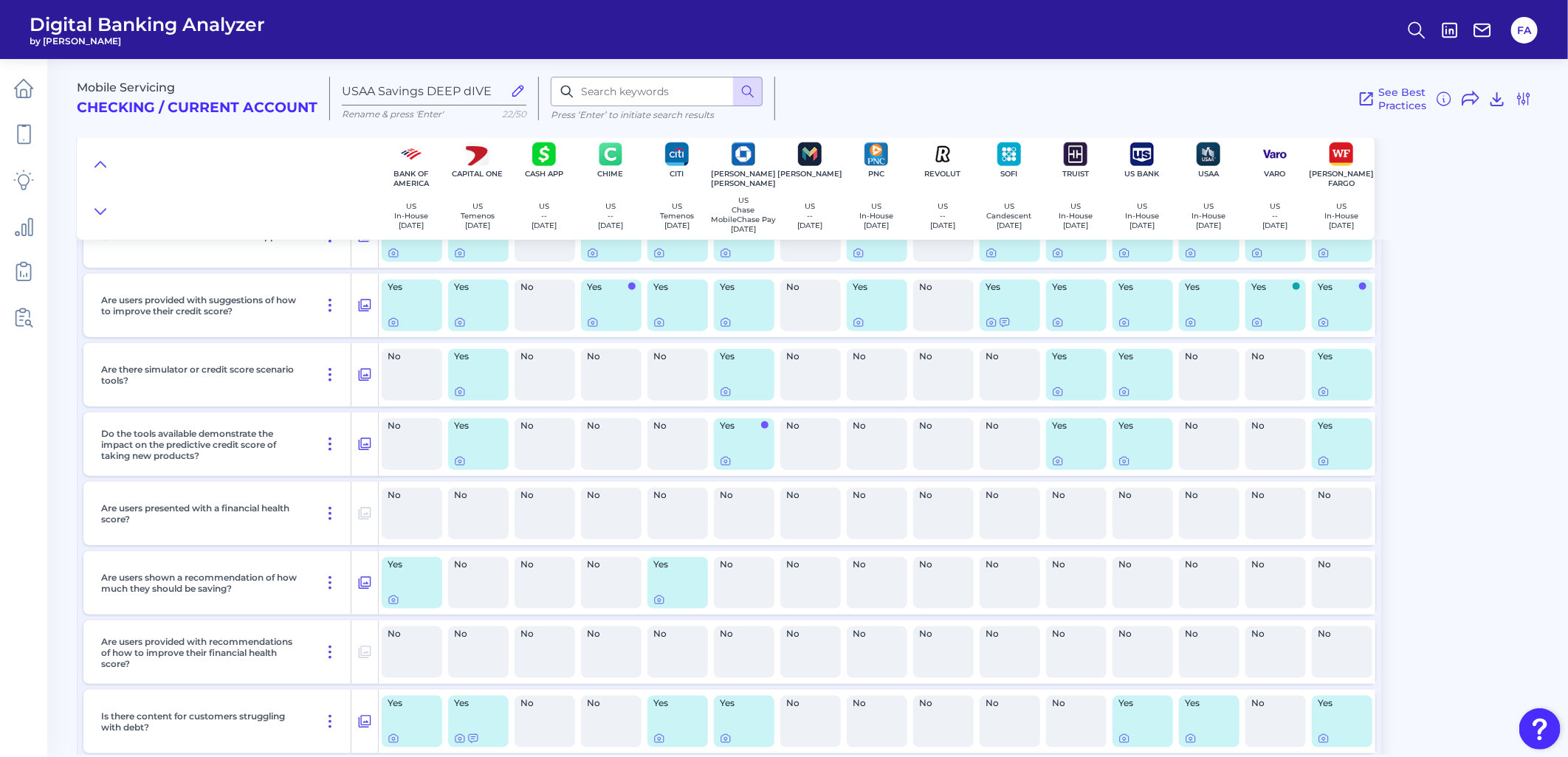
scroll to position [803, 0]
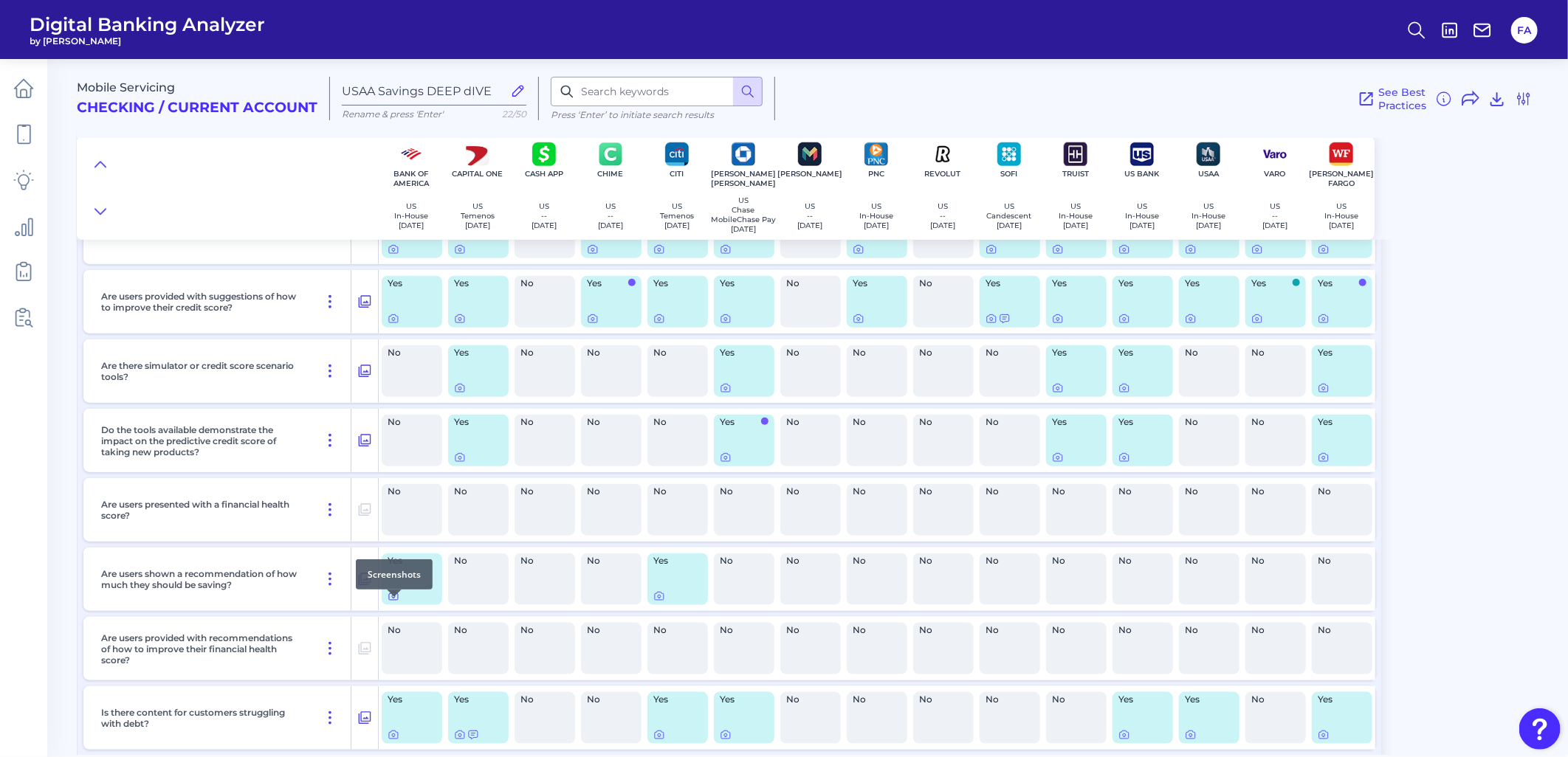
click at [397, 601] on icon at bounding box center [394, 596] width 9 height 8
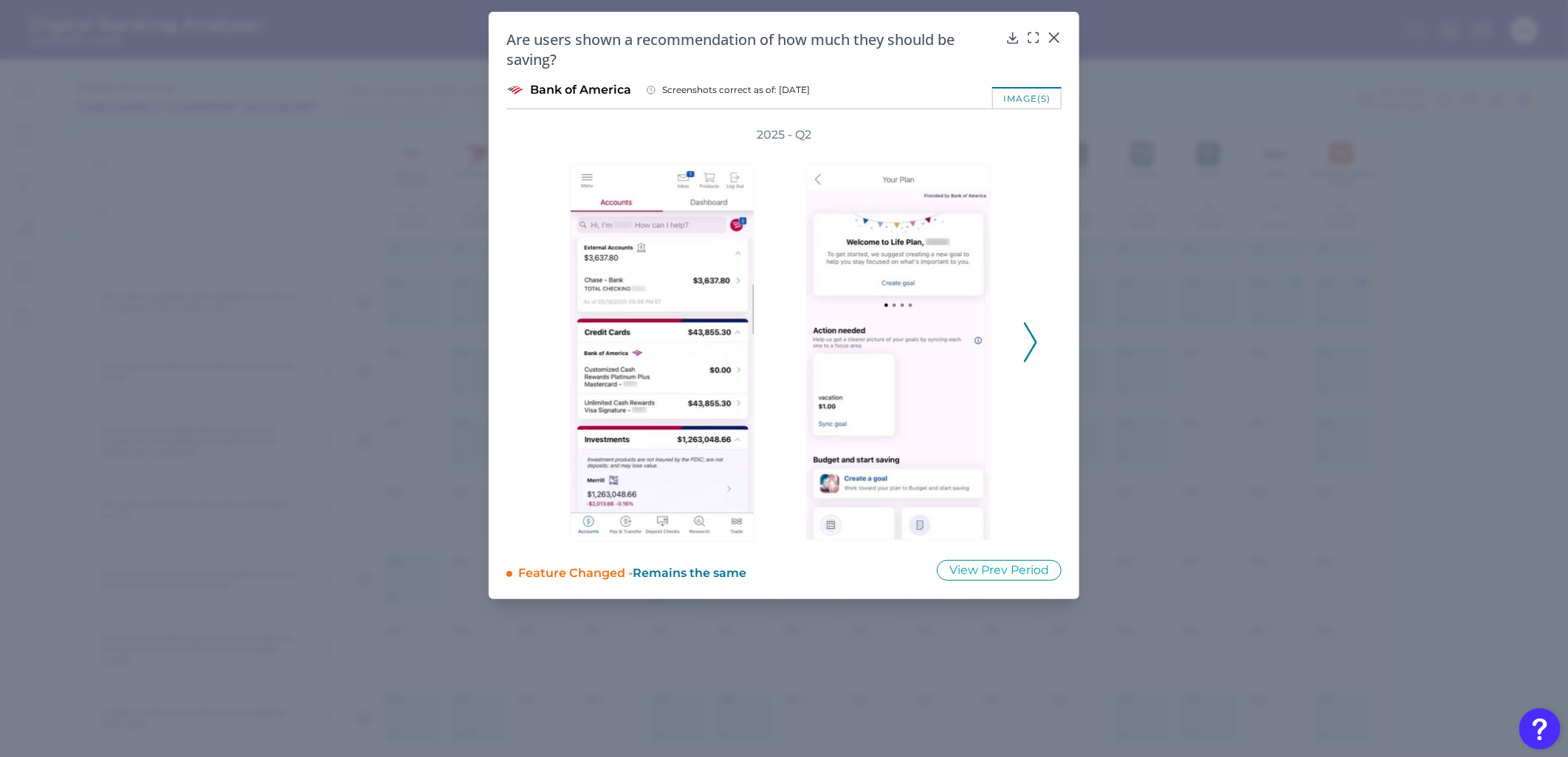
click at [1036, 335] on icon at bounding box center [1030, 342] width 13 height 40
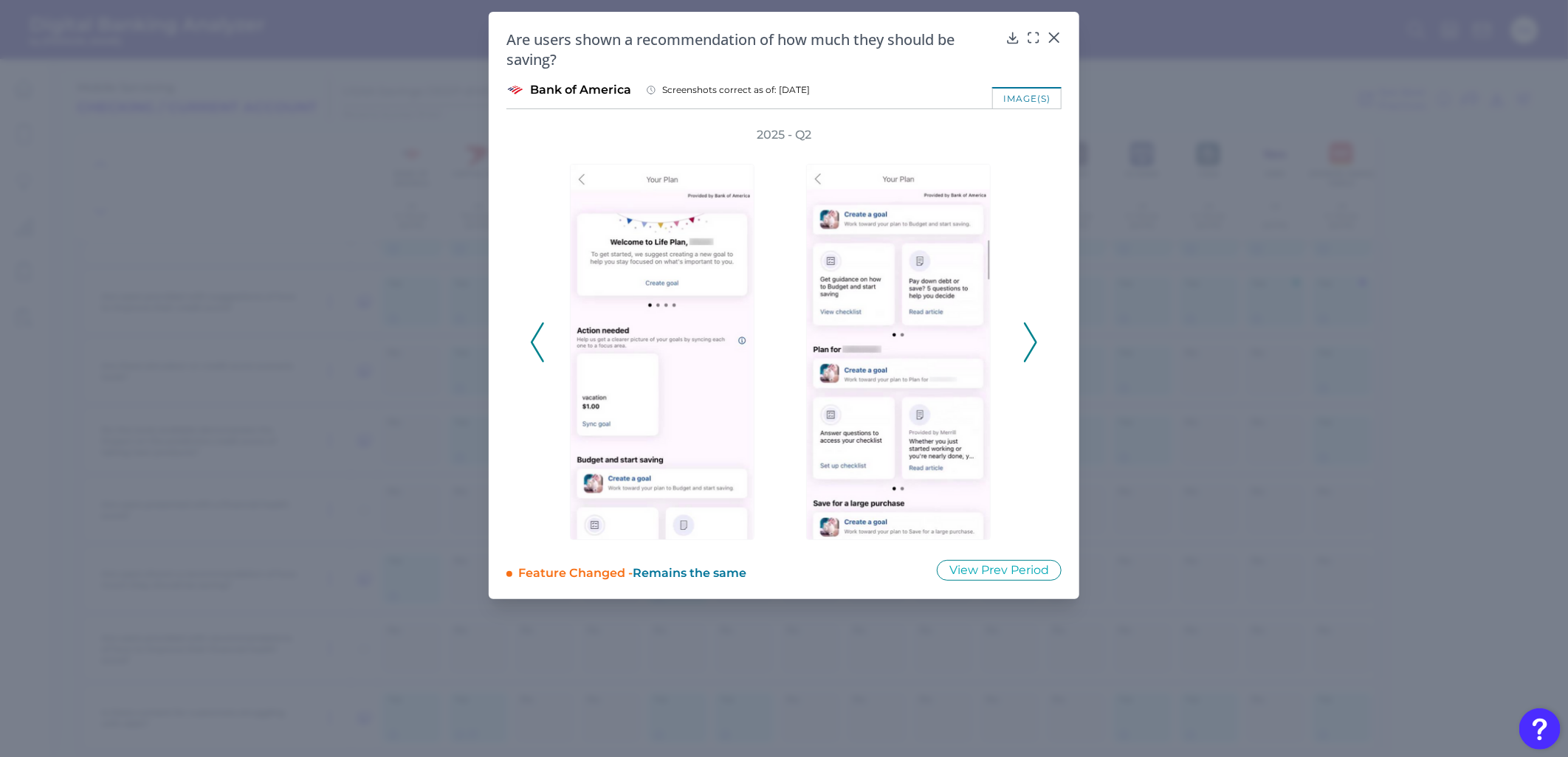
click at [1036, 335] on icon at bounding box center [1030, 342] width 13 height 40
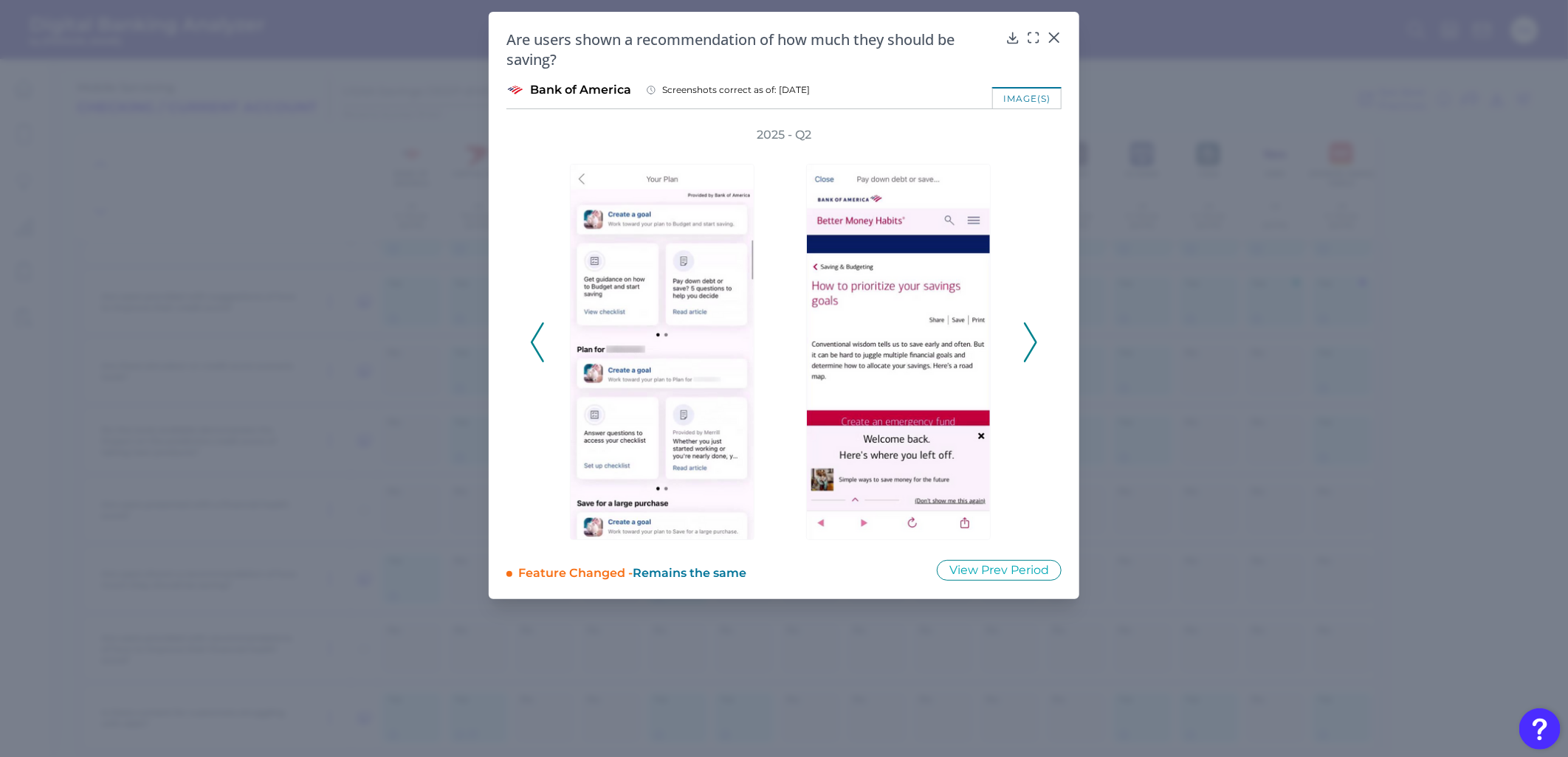
click at [1036, 335] on icon at bounding box center [1030, 342] width 13 height 40
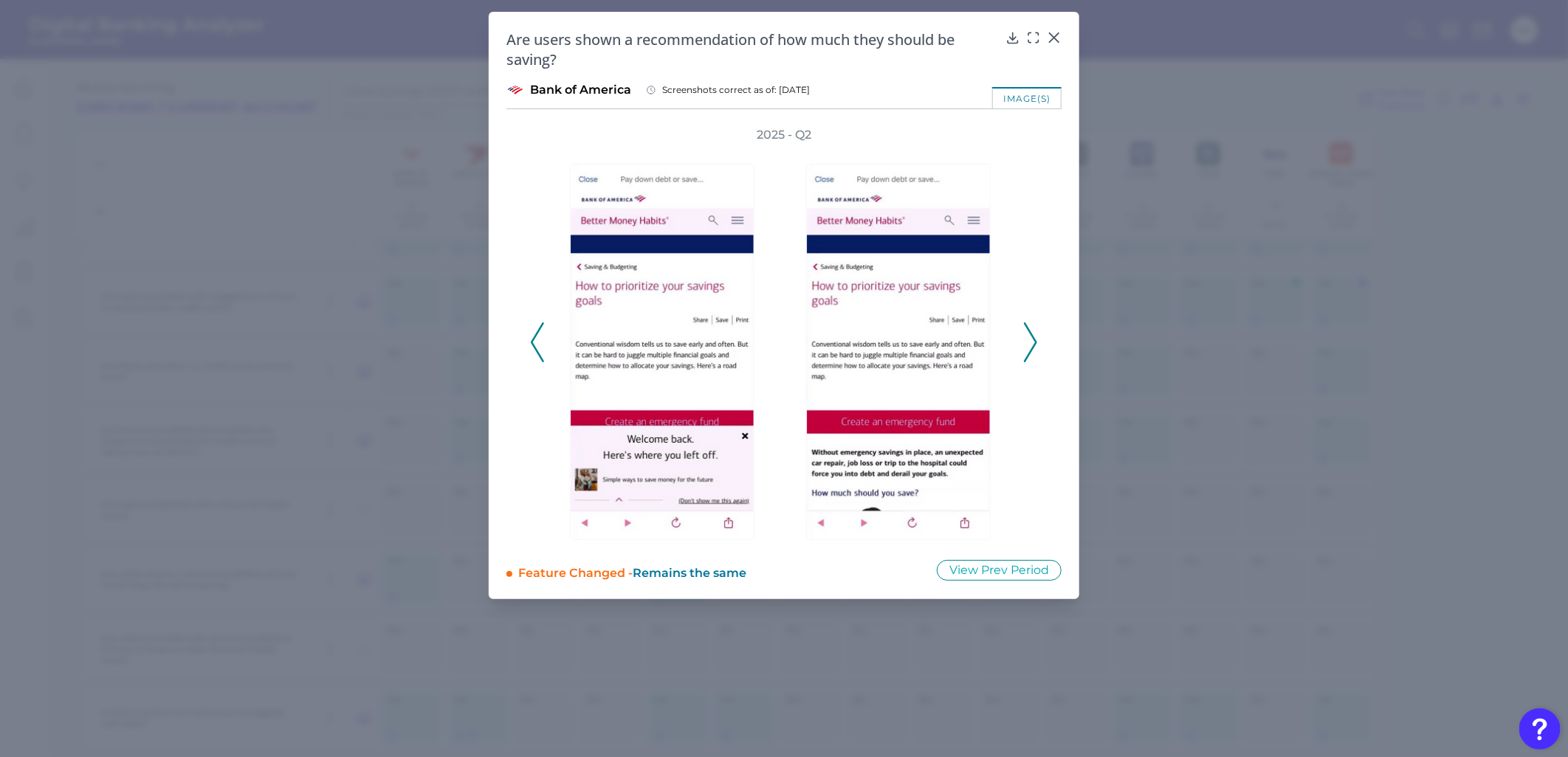
click at [1036, 335] on icon at bounding box center [1030, 342] width 13 height 40
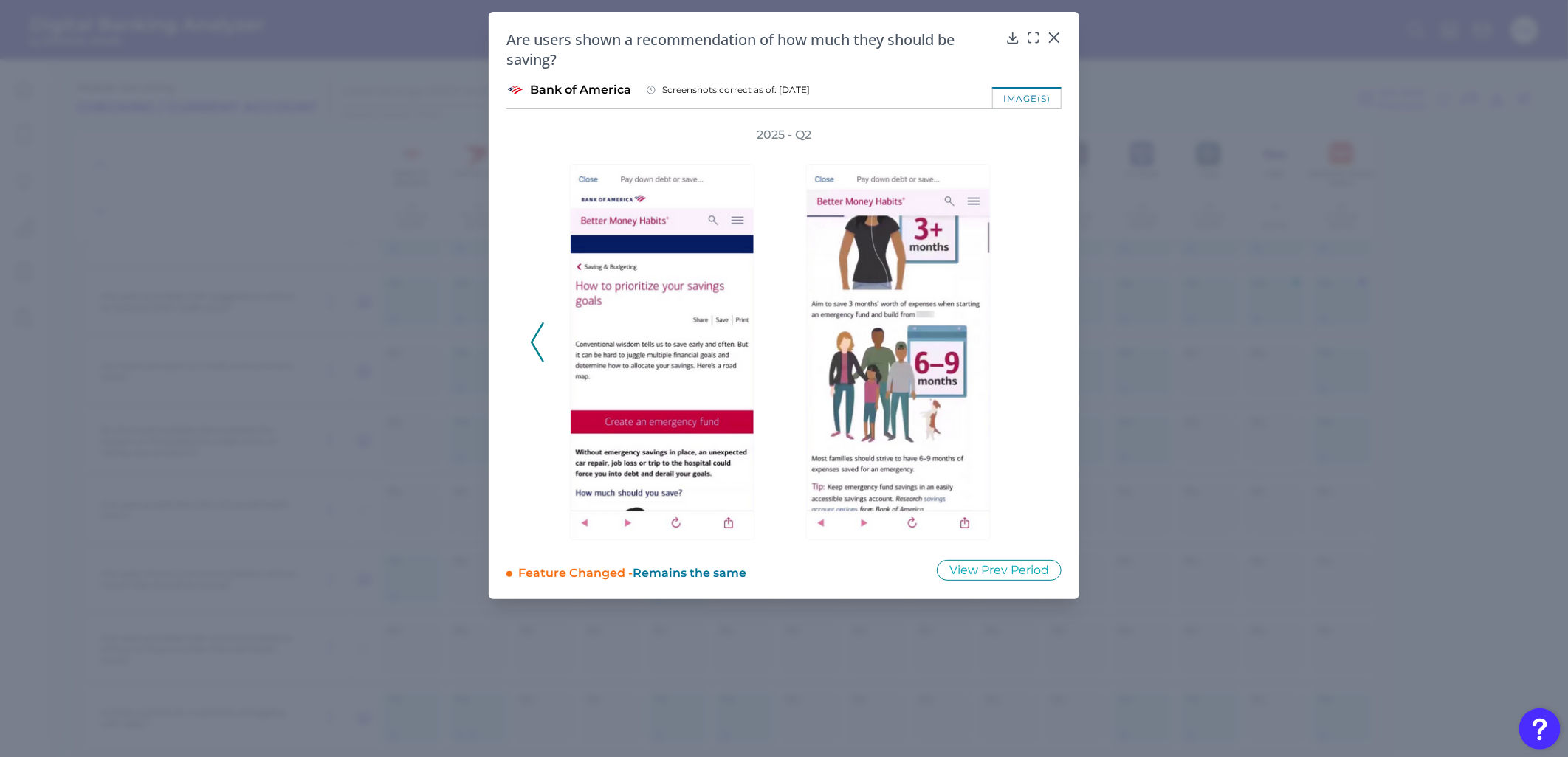
click at [1036, 335] on div "2025 - Q2" at bounding box center [784, 334] width 508 height 415
click at [876, 333] on img at bounding box center [898, 352] width 185 height 376
click at [1051, 35] on icon at bounding box center [1054, 37] width 15 height 15
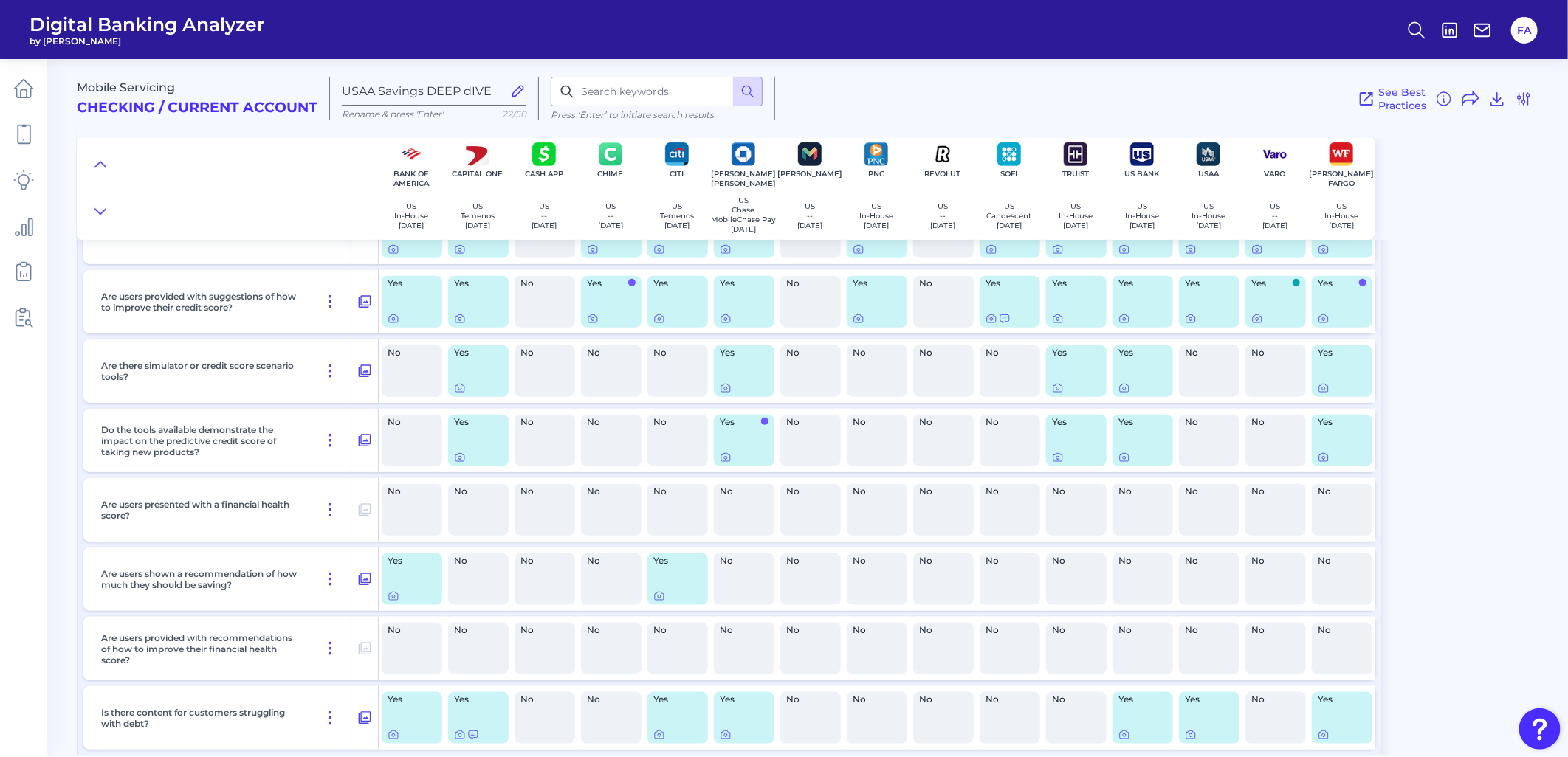
click at [665, 595] on div "Yes" at bounding box center [677, 579] width 60 height 52
click at [655, 599] on div "Yes" at bounding box center [677, 579] width 60 height 52
click at [646, 610] on div "Yes" at bounding box center [677, 579] width 66 height 64
click at [653, 601] on div at bounding box center [659, 596] width 15 height 15
click at [658, 602] on icon at bounding box center [659, 596] width 12 height 12
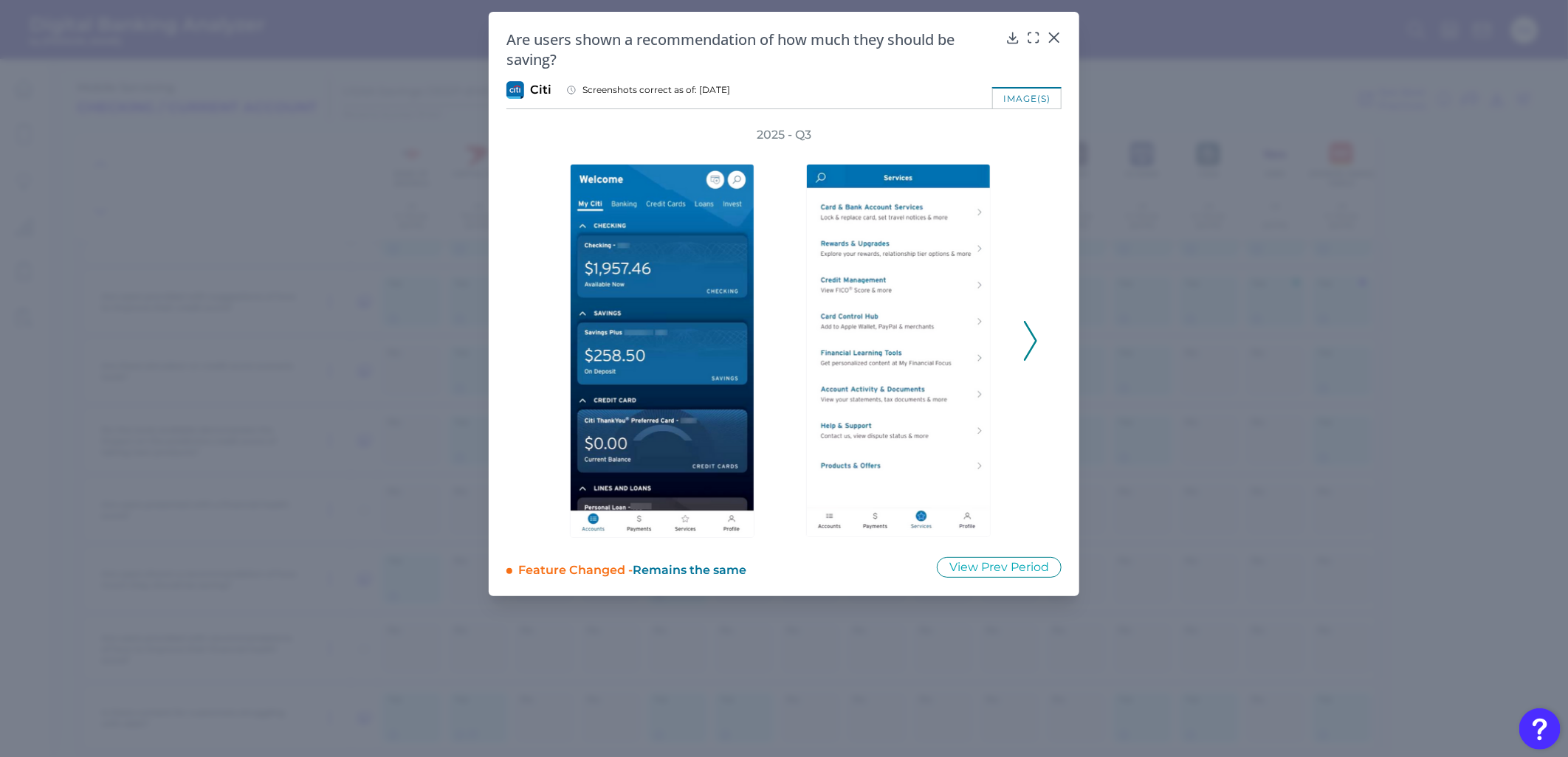
click at [1026, 347] on icon at bounding box center [1030, 341] width 13 height 40
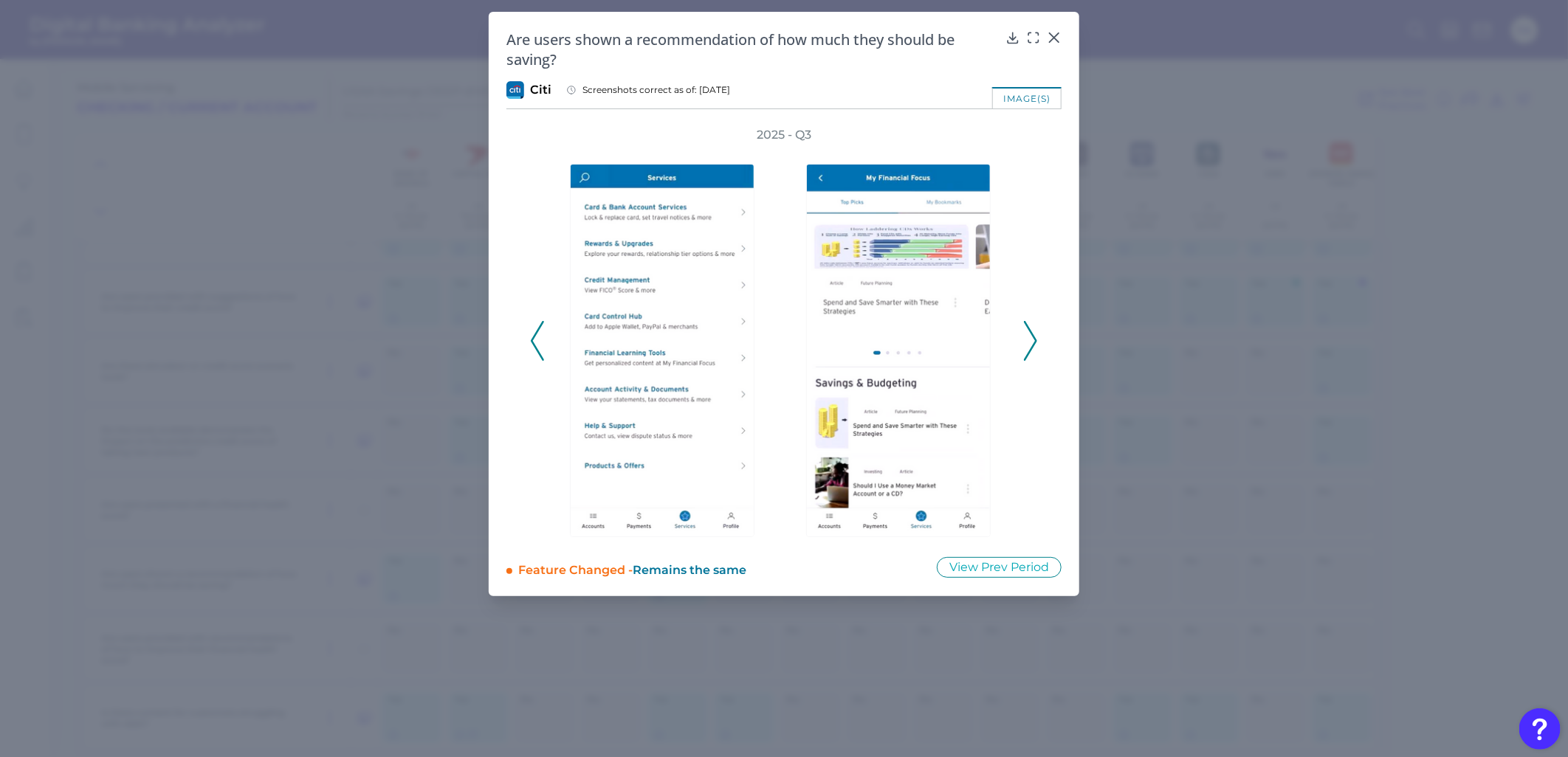
click at [1026, 347] on icon at bounding box center [1030, 341] width 13 height 40
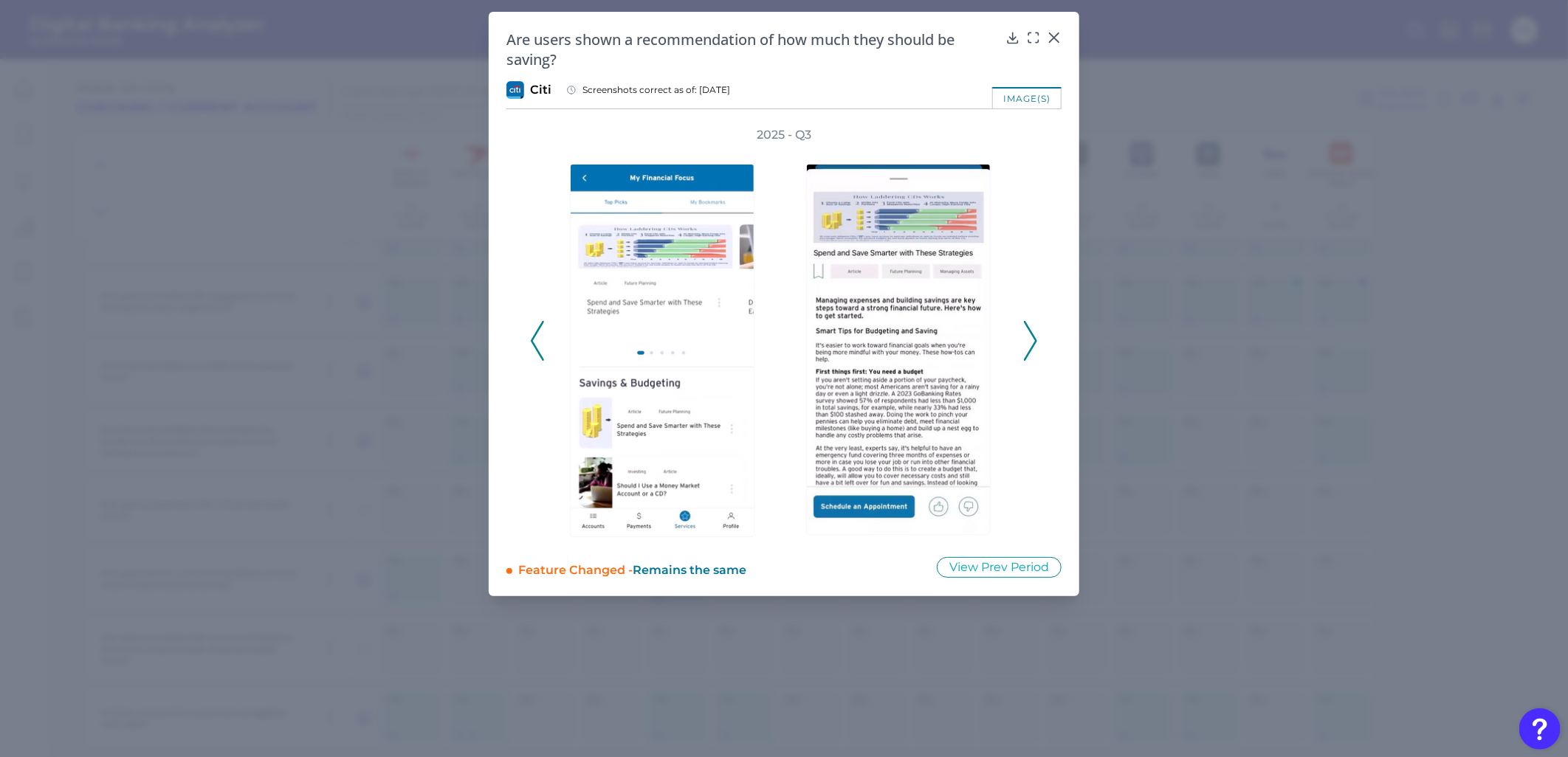
click at [1026, 347] on icon at bounding box center [1030, 341] width 13 height 40
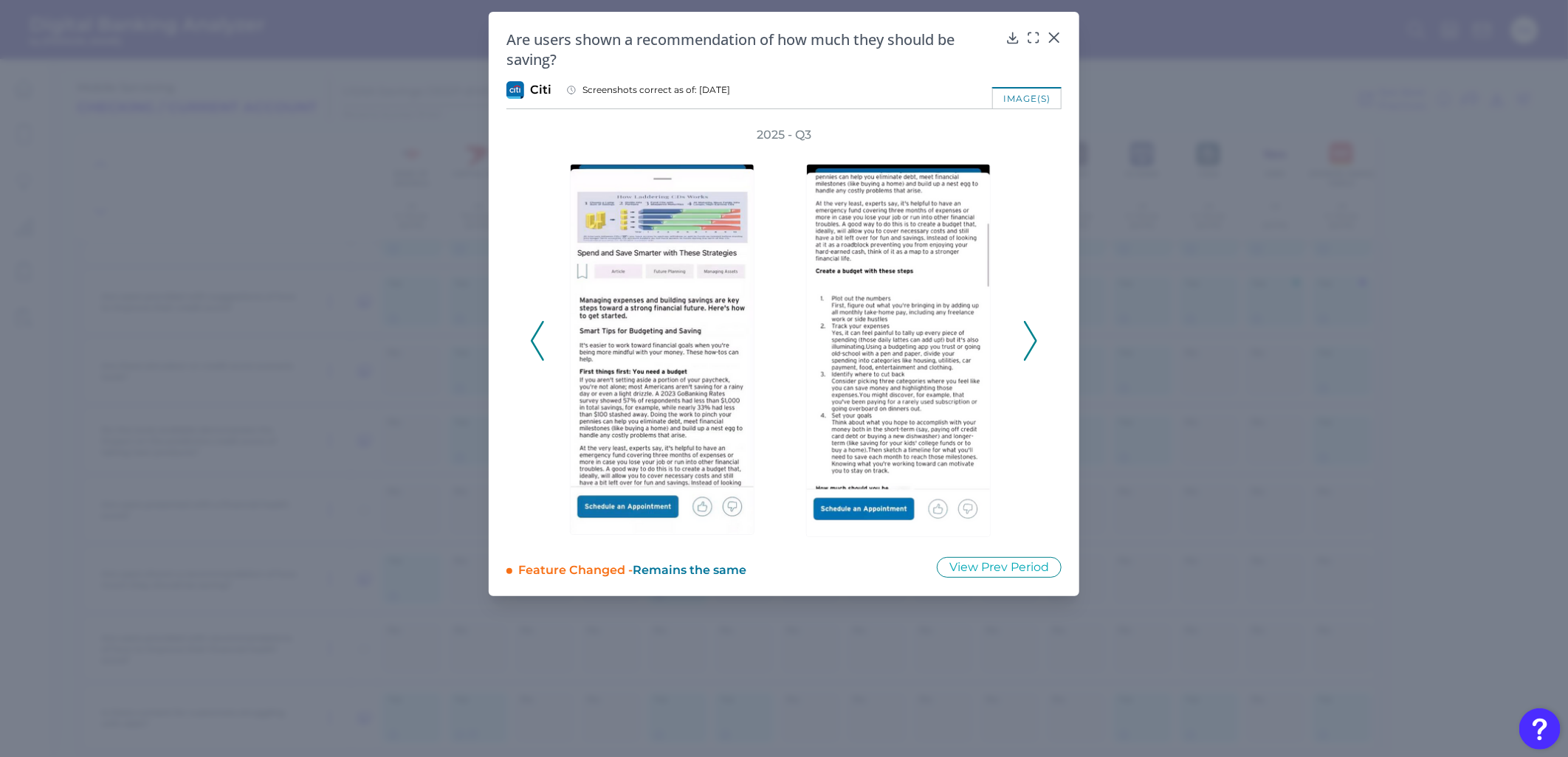
click at [1026, 347] on icon at bounding box center [1030, 341] width 13 height 40
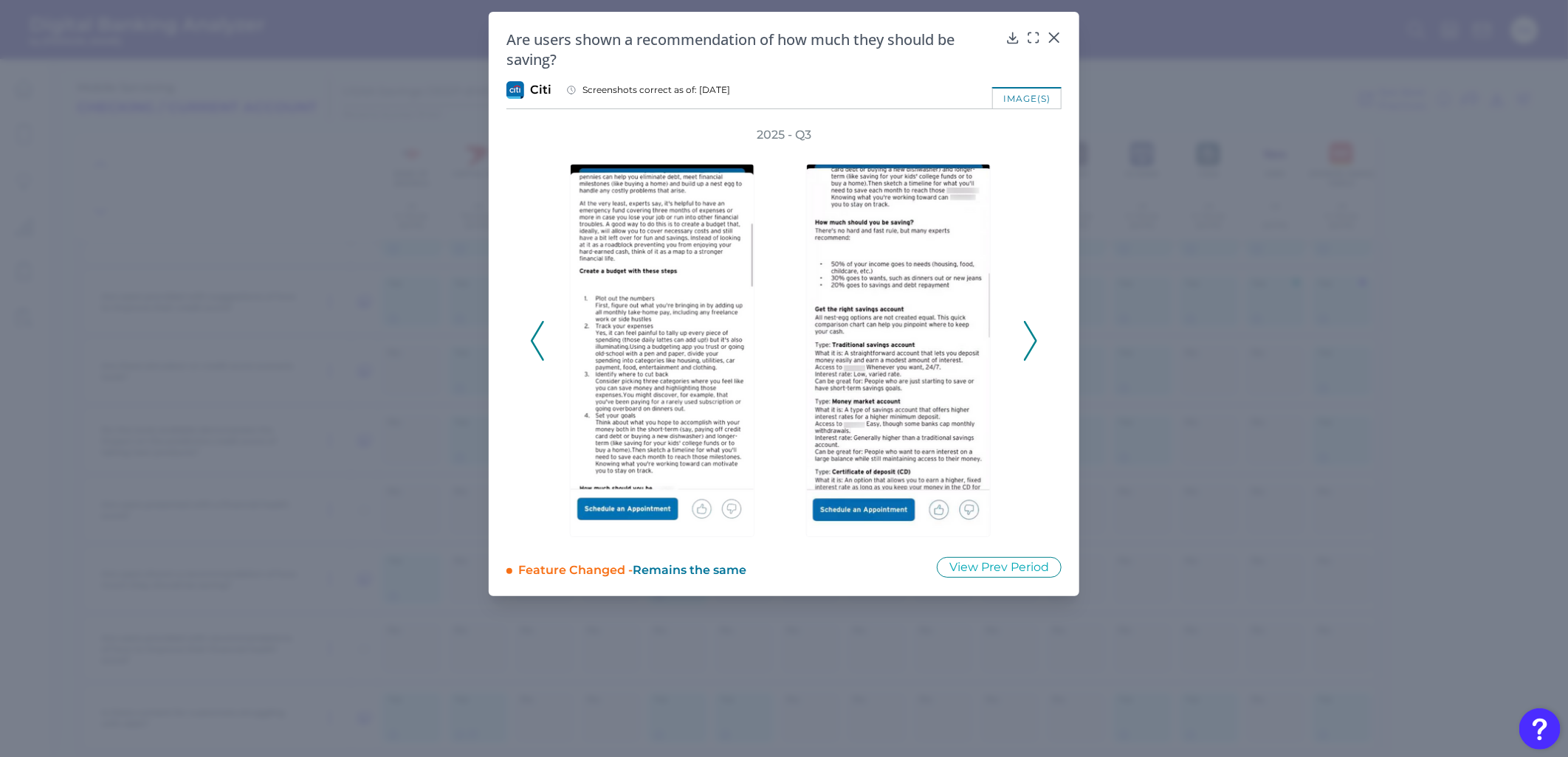
click at [1026, 347] on icon at bounding box center [1030, 341] width 13 height 40
click at [1060, 31] on icon at bounding box center [1054, 37] width 15 height 15
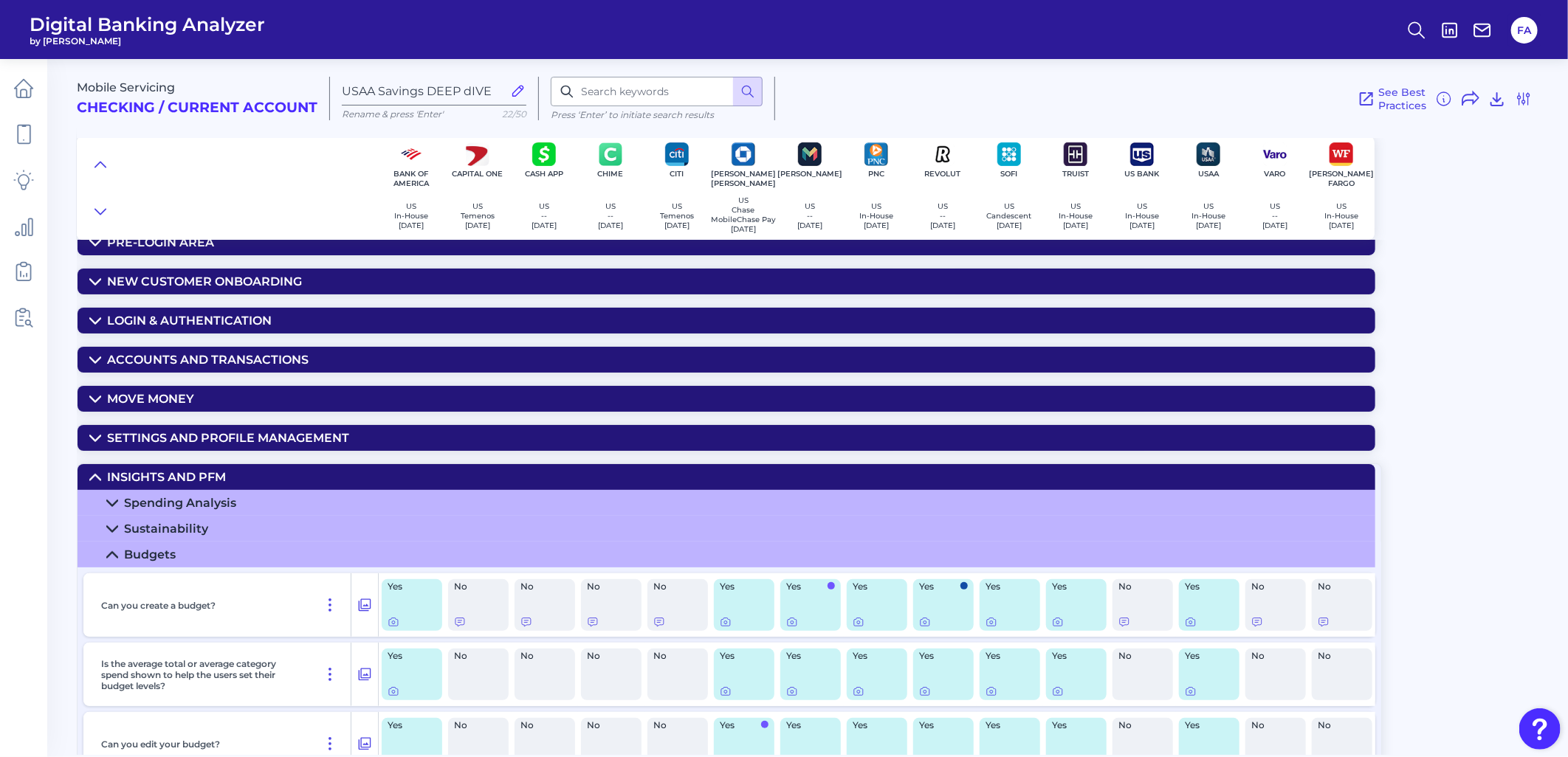
scroll to position [11, 0]
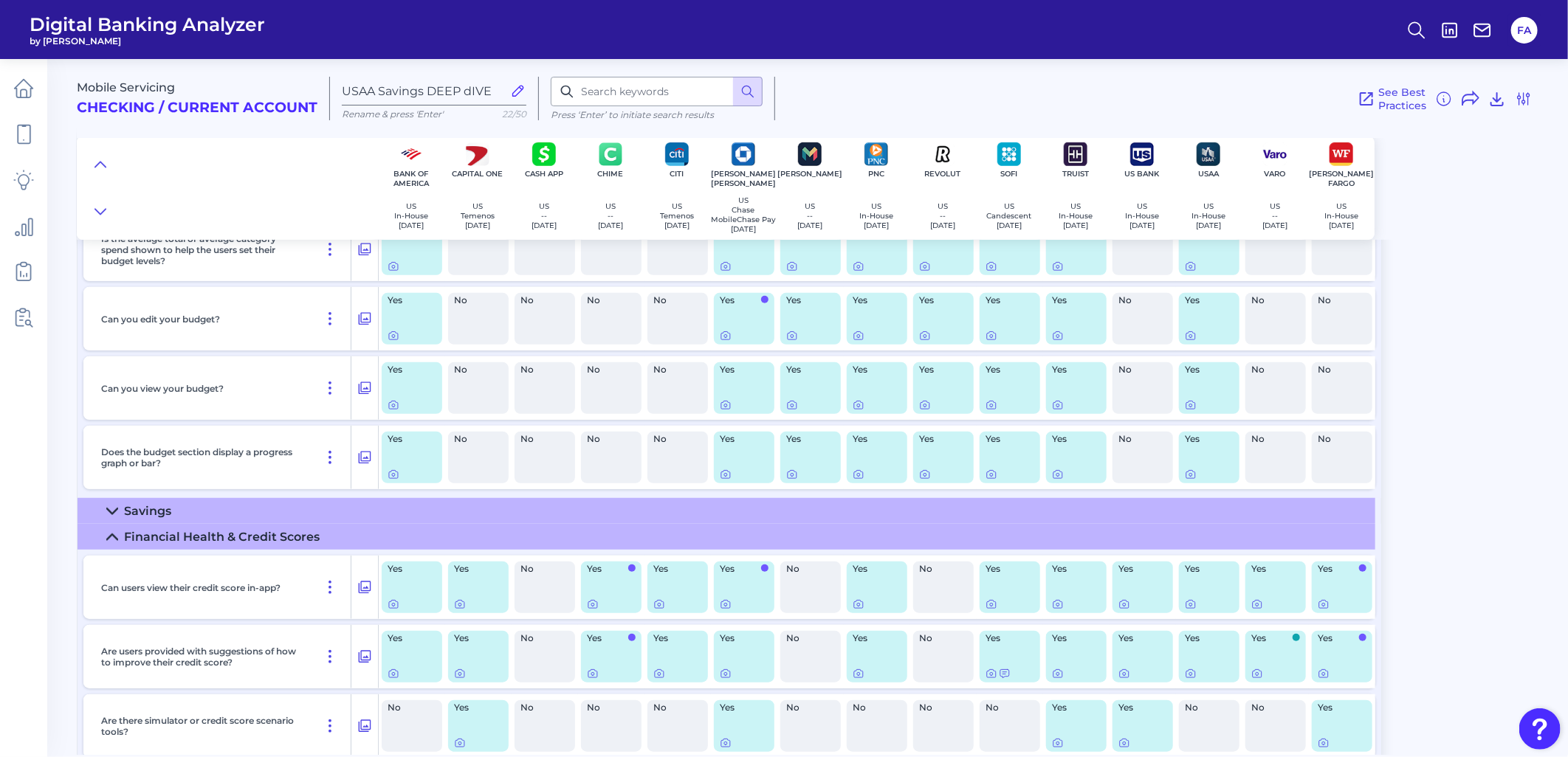
click at [133, 518] on div "Savings" at bounding box center [147, 510] width 47 height 14
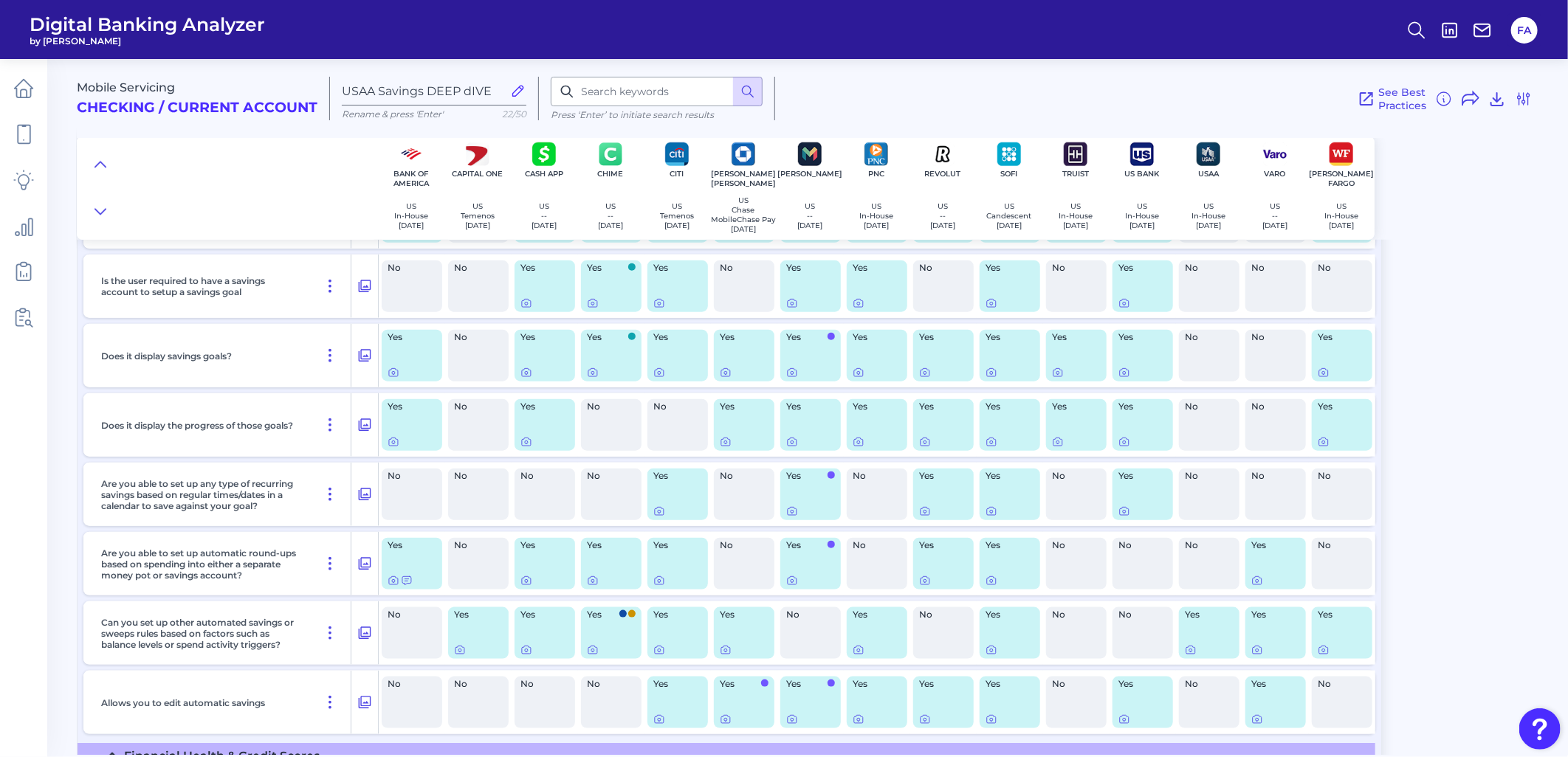
scroll to position [803, 0]
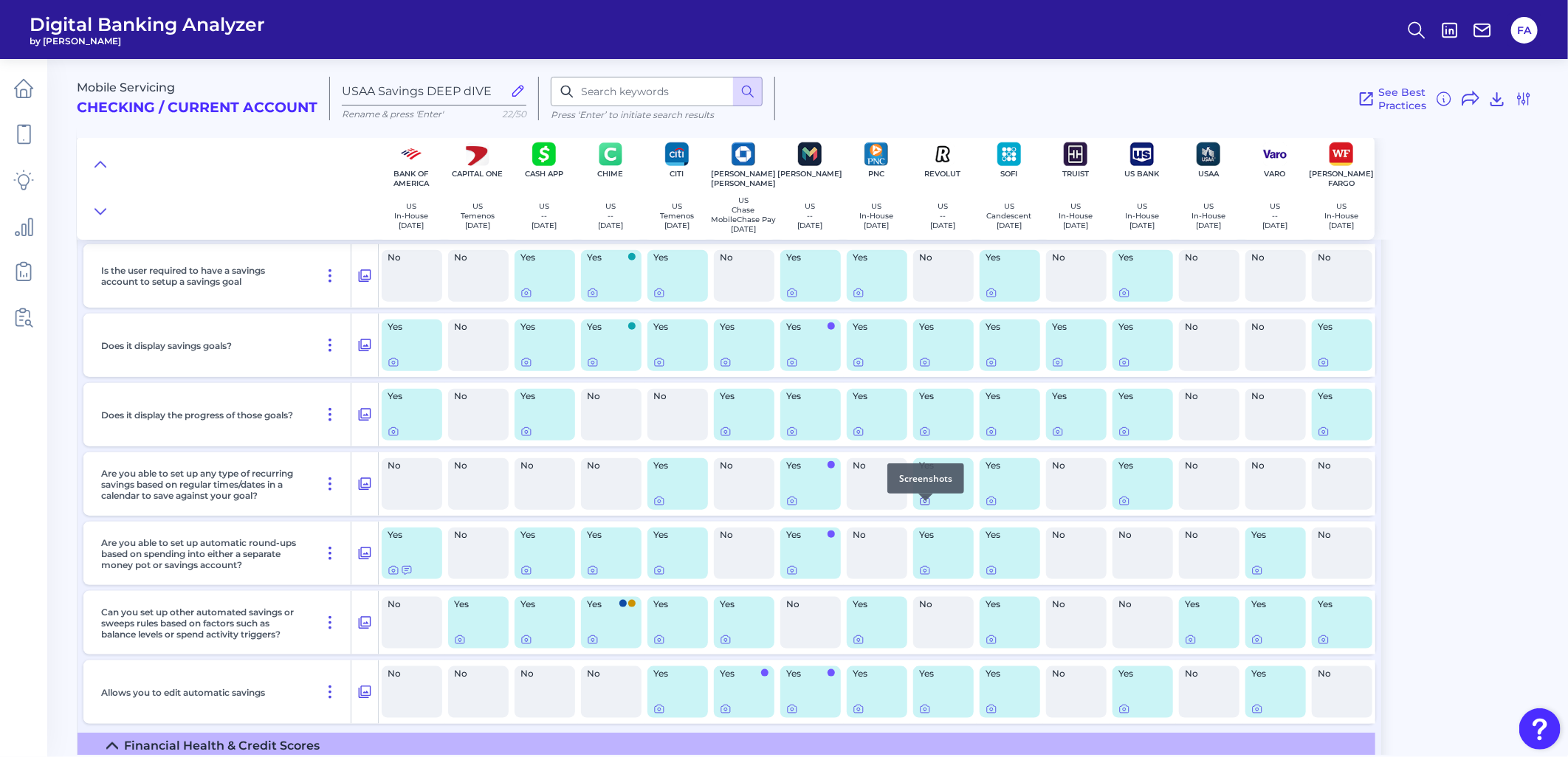
click at [928, 507] on icon at bounding box center [925, 501] width 12 height 12
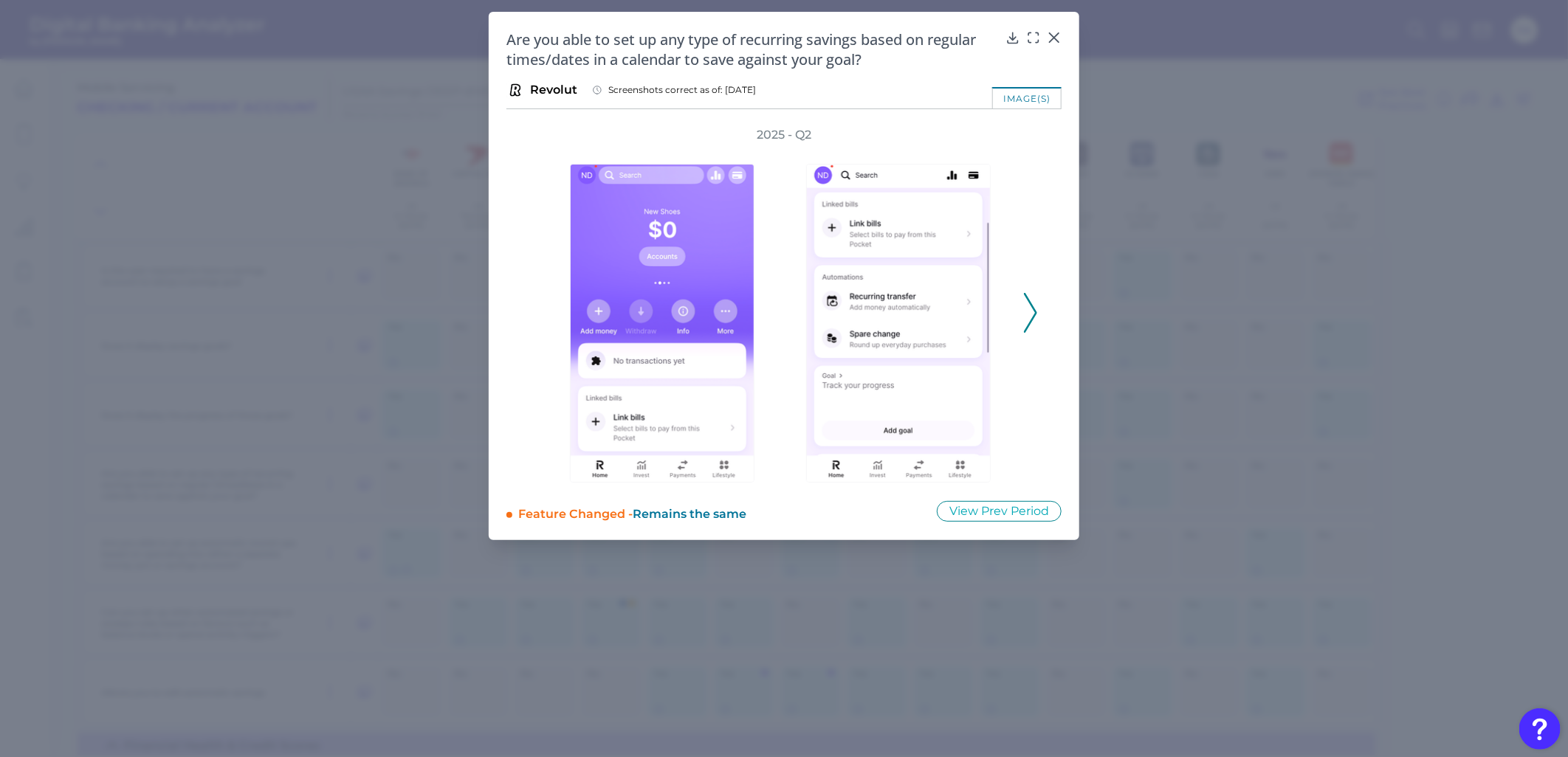
click at [1028, 318] on icon at bounding box center [1030, 313] width 13 height 40
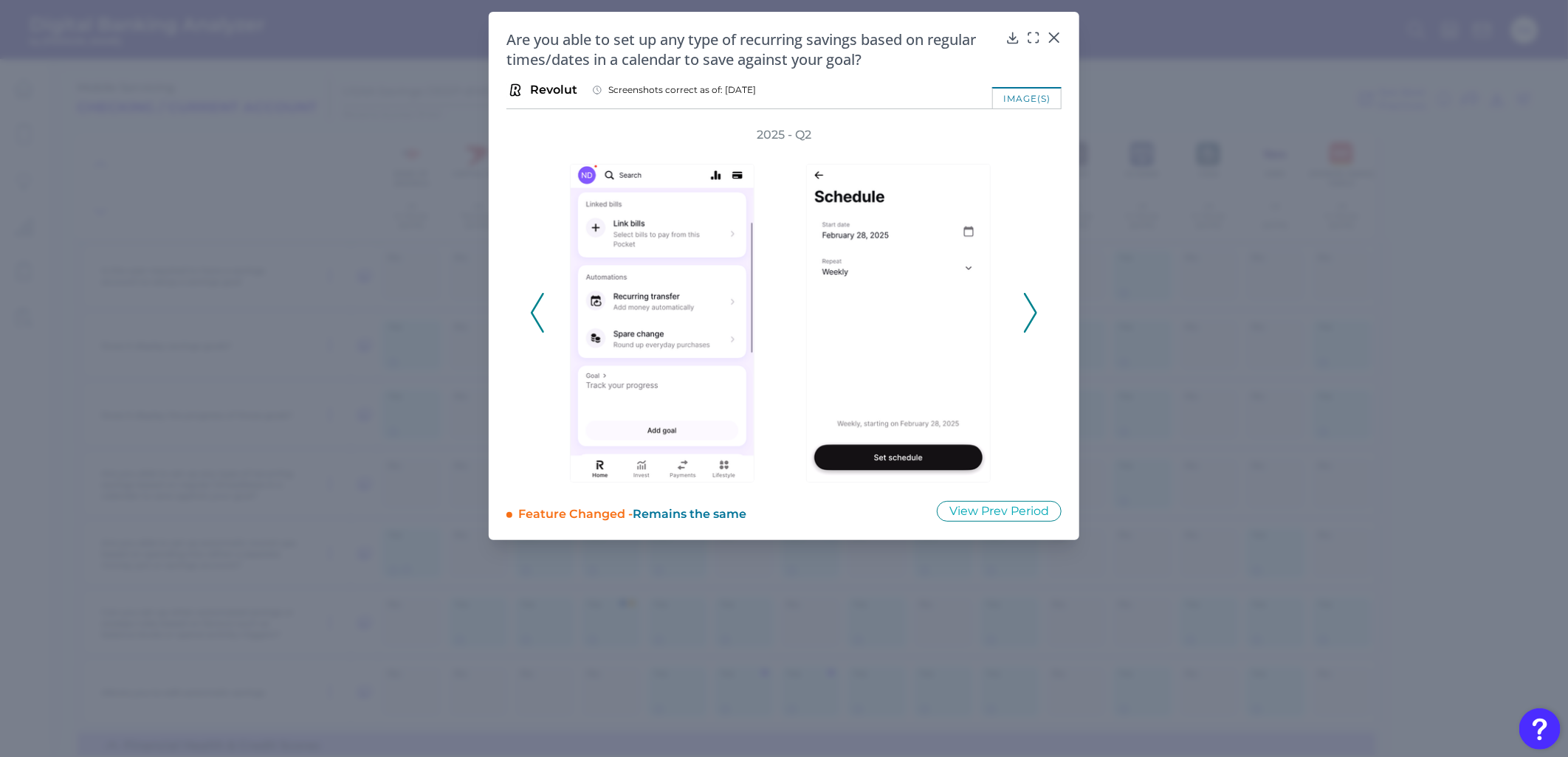
click at [1028, 318] on icon at bounding box center [1030, 313] width 13 height 40
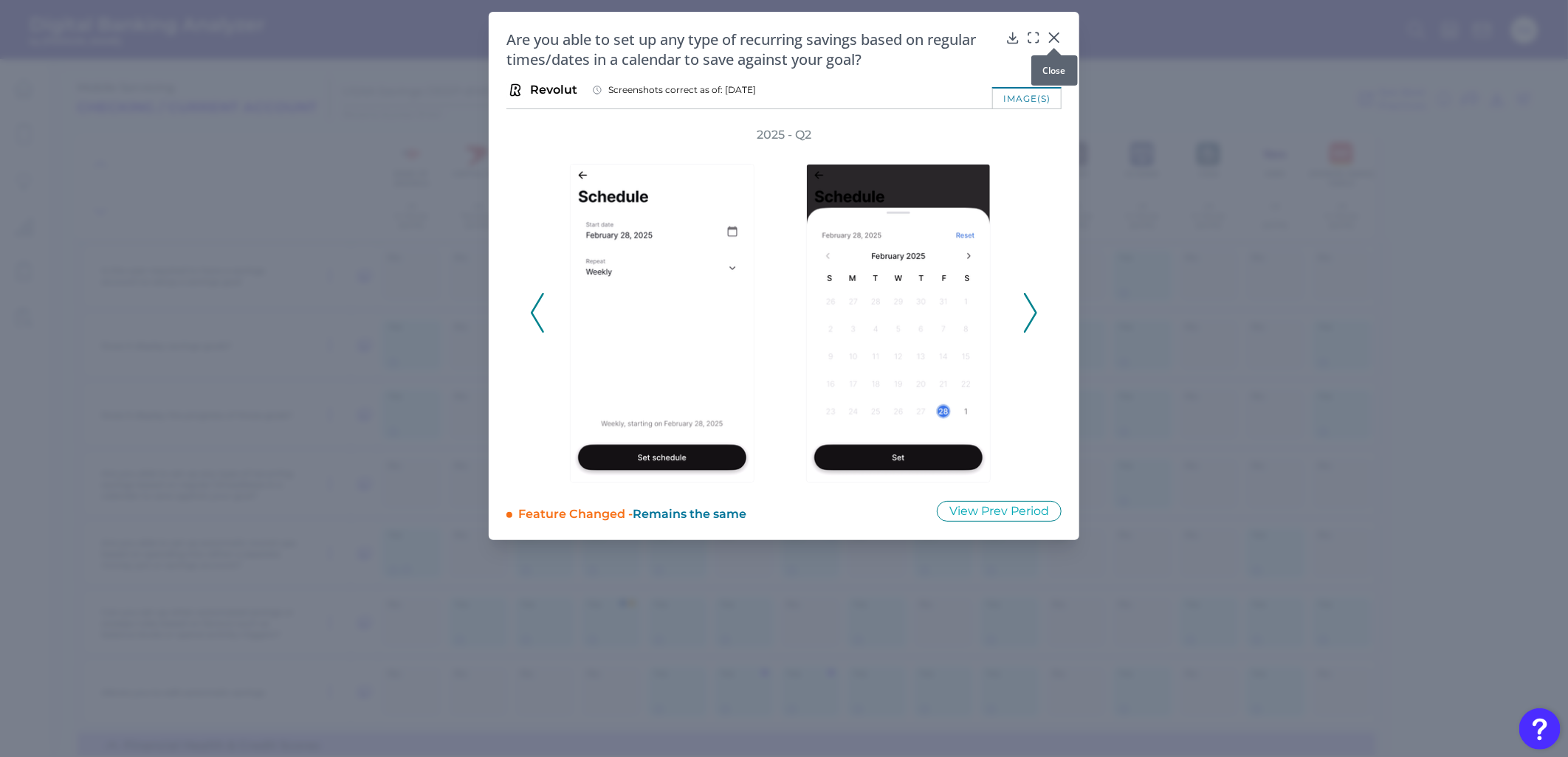
click at [1053, 33] on icon at bounding box center [1054, 37] width 15 height 15
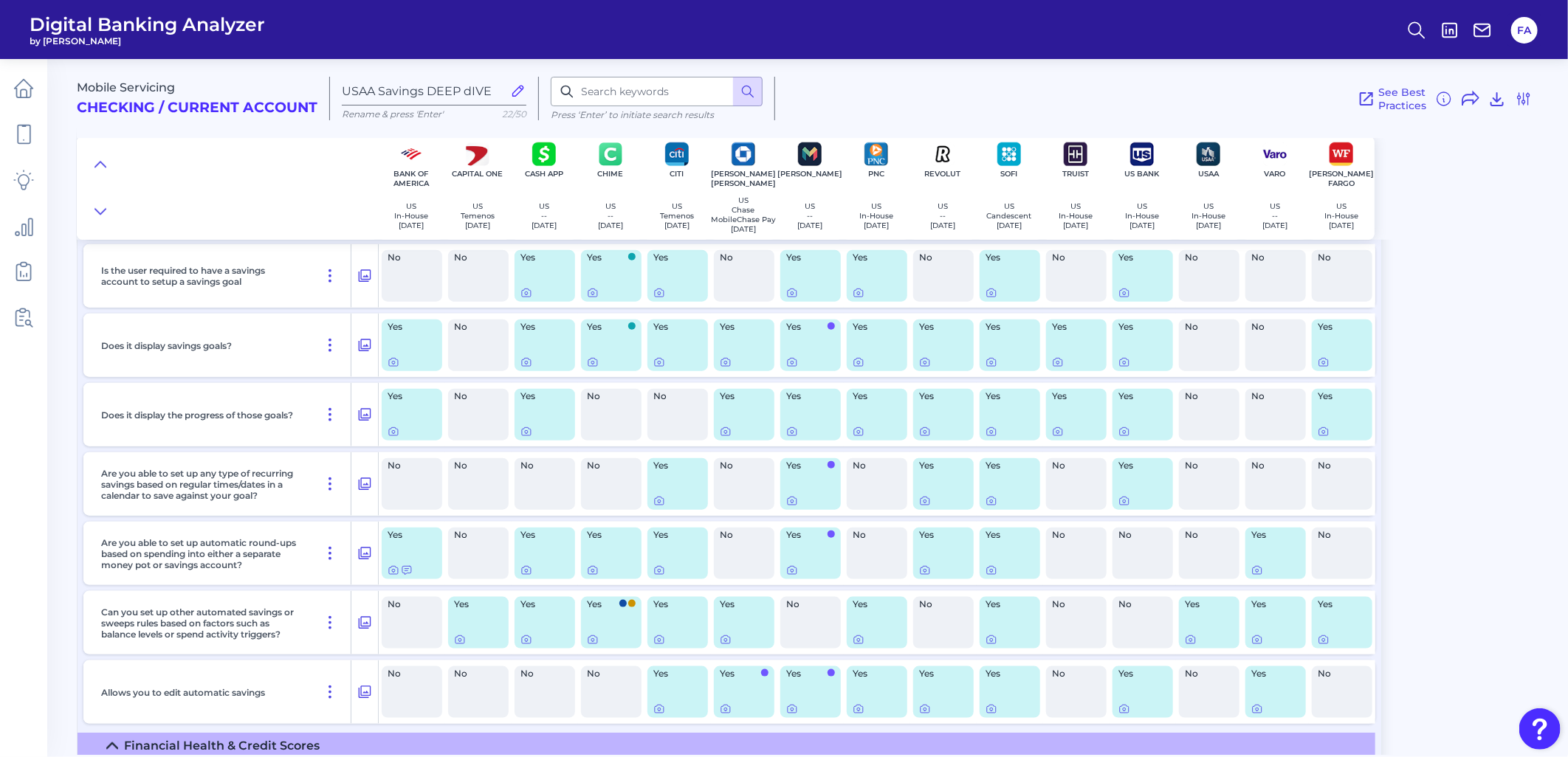
click at [931, 570] on div "Yes" at bounding box center [943, 553] width 60 height 52
click at [932, 577] on div at bounding box center [943, 571] width 49 height 12
click at [926, 577] on icon at bounding box center [925, 571] width 12 height 12
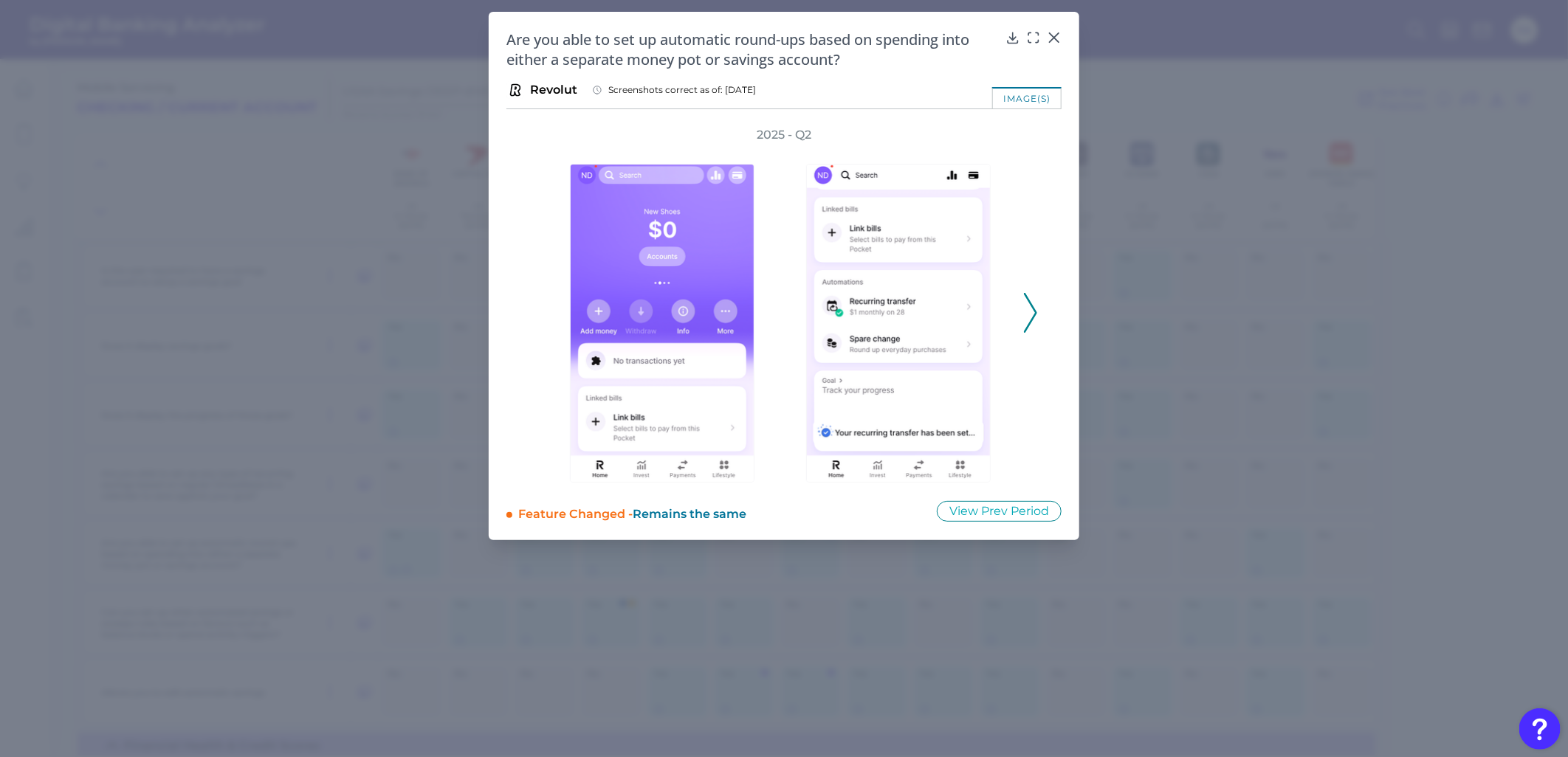
click at [1021, 323] on div "2025 - Q2" at bounding box center [784, 305] width 508 height 356
click at [1028, 313] on icon at bounding box center [1030, 313] width 13 height 40
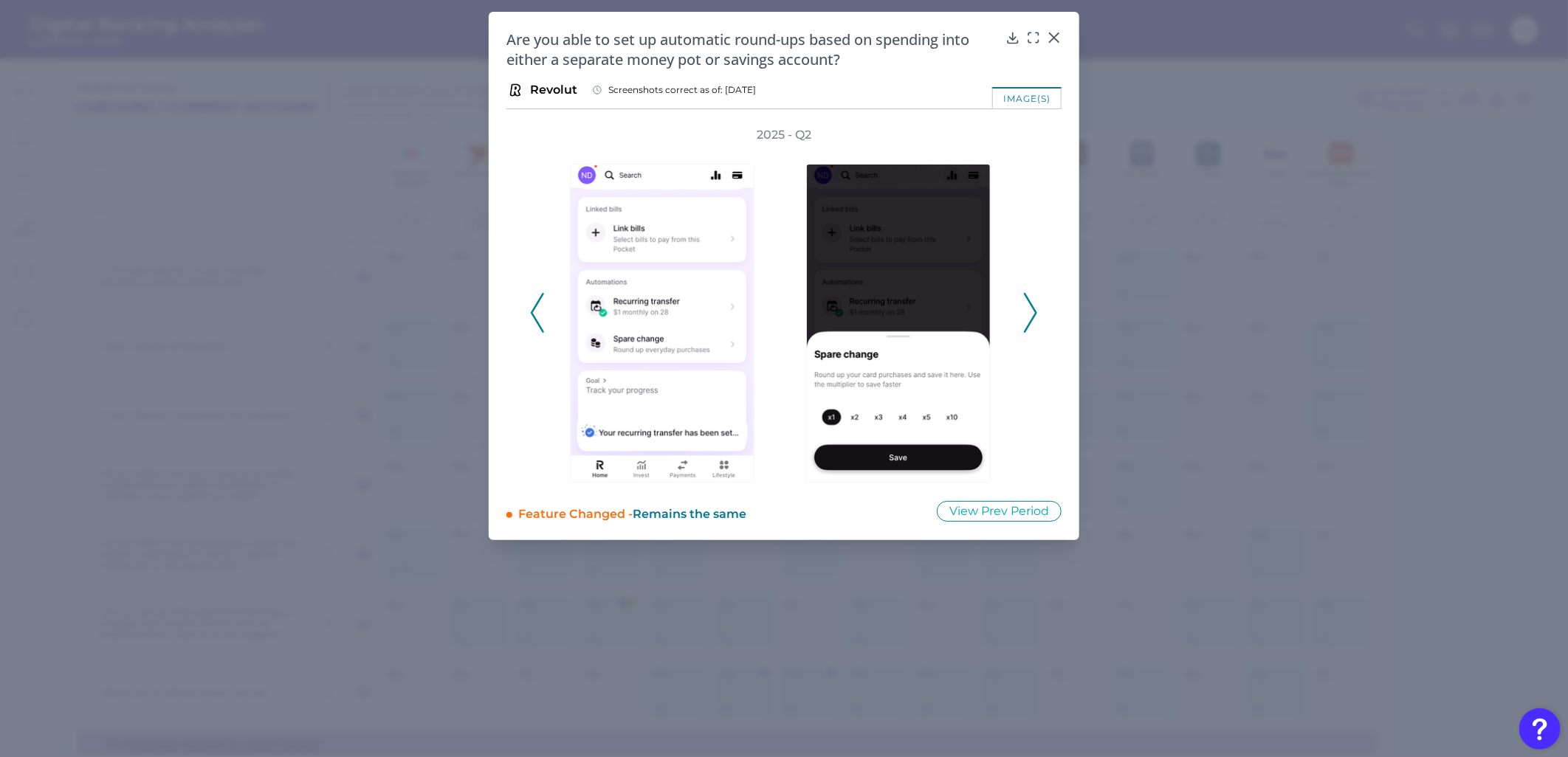
click at [548, 299] on div at bounding box center [665, 313] width 236 height 339
click at [529, 300] on div "2025 - Q2" at bounding box center [784, 305] width 555 height 356
click at [549, 308] on div at bounding box center [665, 313] width 236 height 339
click at [540, 308] on icon at bounding box center [536, 313] width 13 height 40
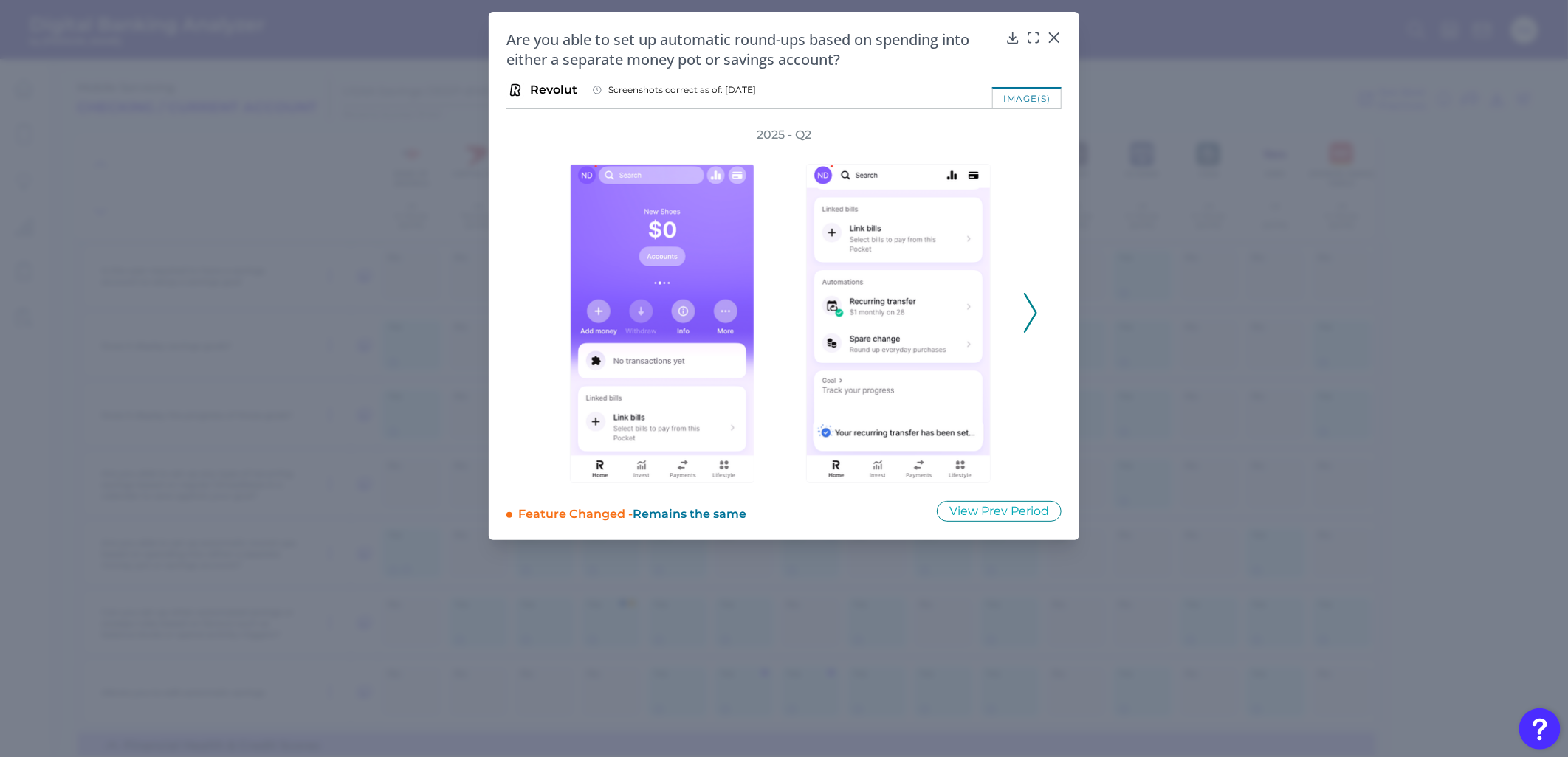
click at [1032, 323] on icon at bounding box center [1030, 313] width 13 height 40
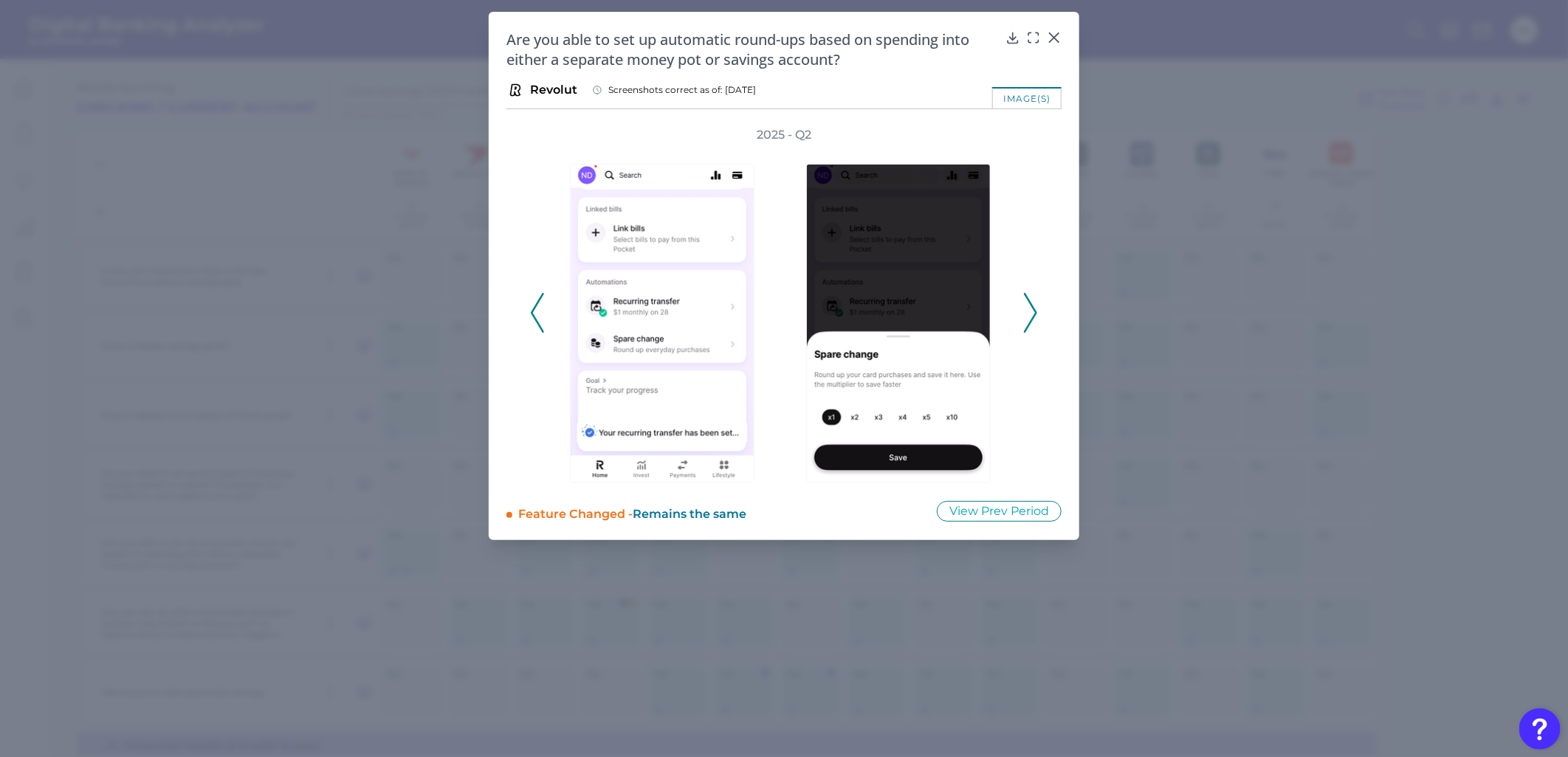
click at [1031, 322] on icon at bounding box center [1030, 313] width 13 height 40
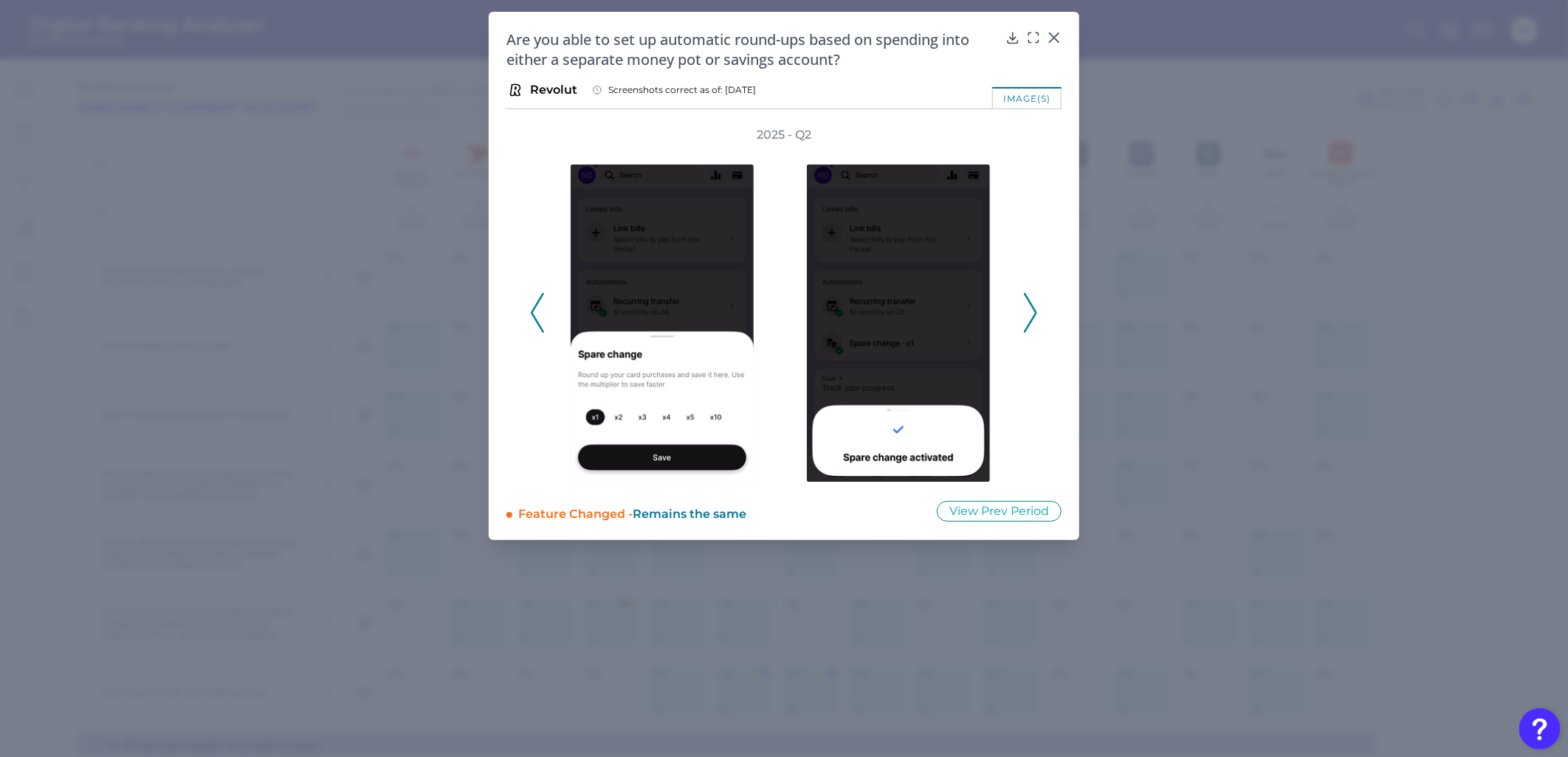
click at [1038, 311] on div "2025 - Q2" at bounding box center [784, 305] width 555 height 356
click at [1033, 311] on icon at bounding box center [1030, 313] width 13 height 40
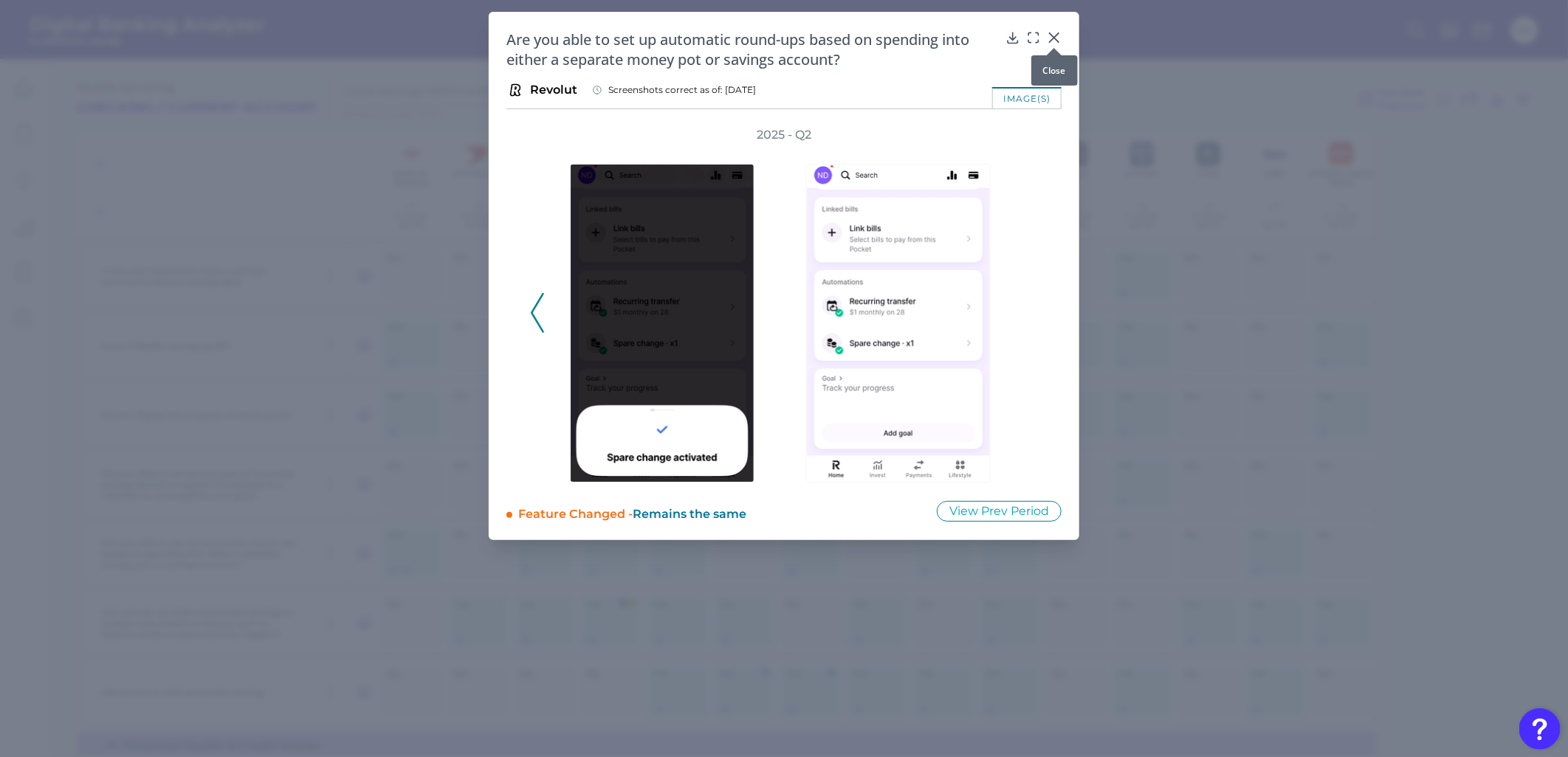
click at [1053, 32] on icon at bounding box center [1054, 37] width 15 height 15
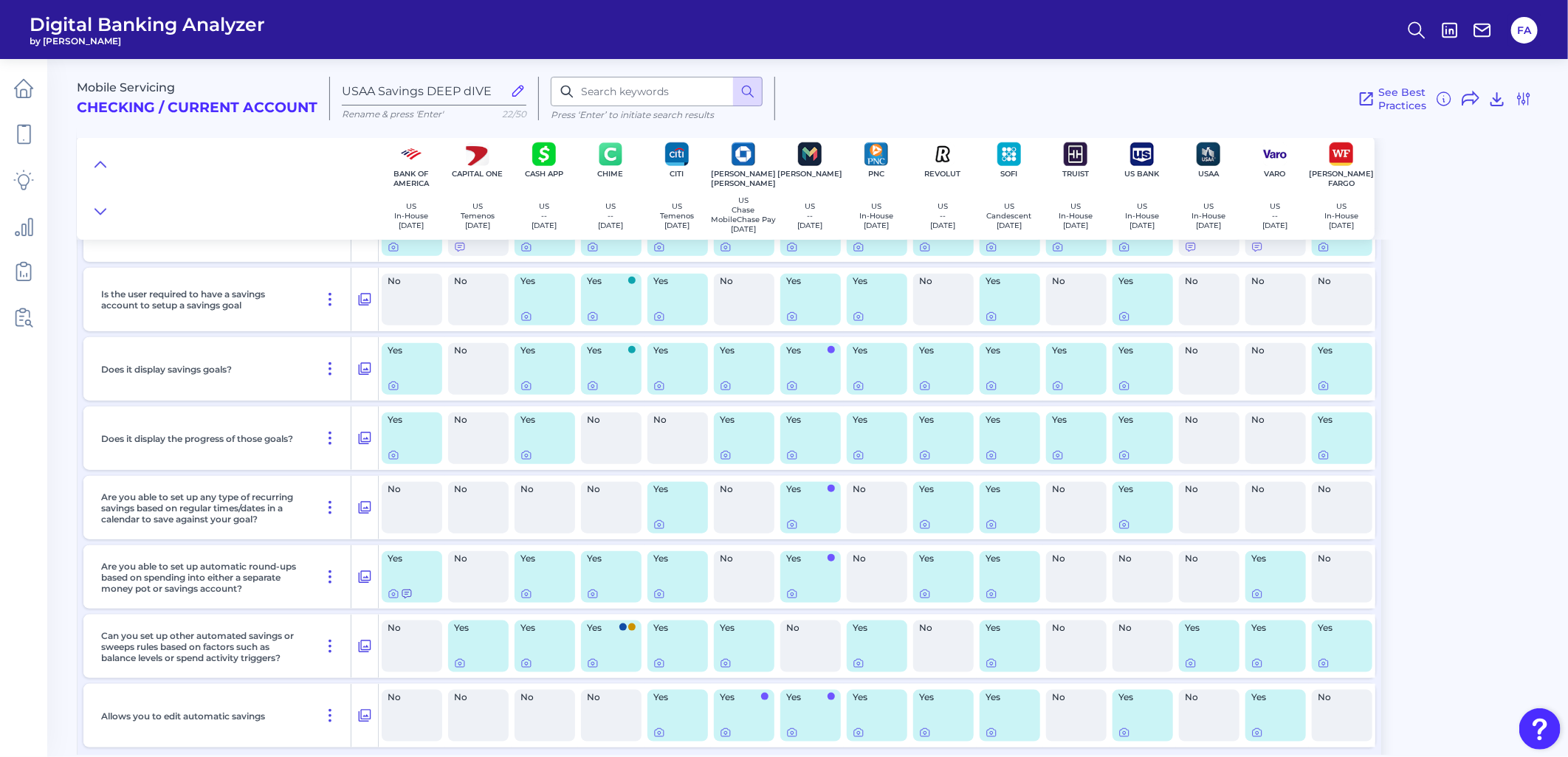
scroll to position [858, 0]
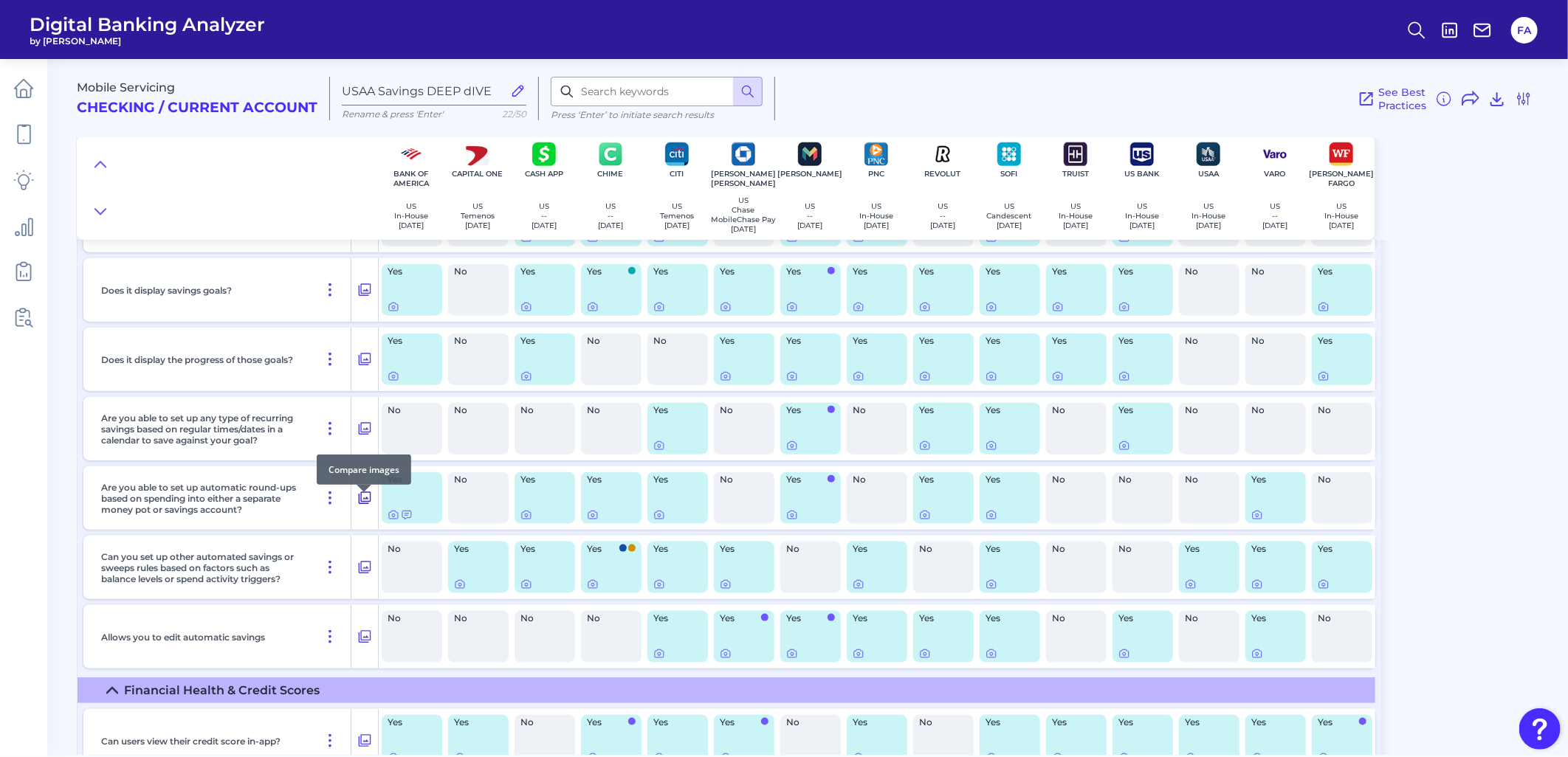
click at [363, 500] on icon at bounding box center [364, 498] width 15 height 18
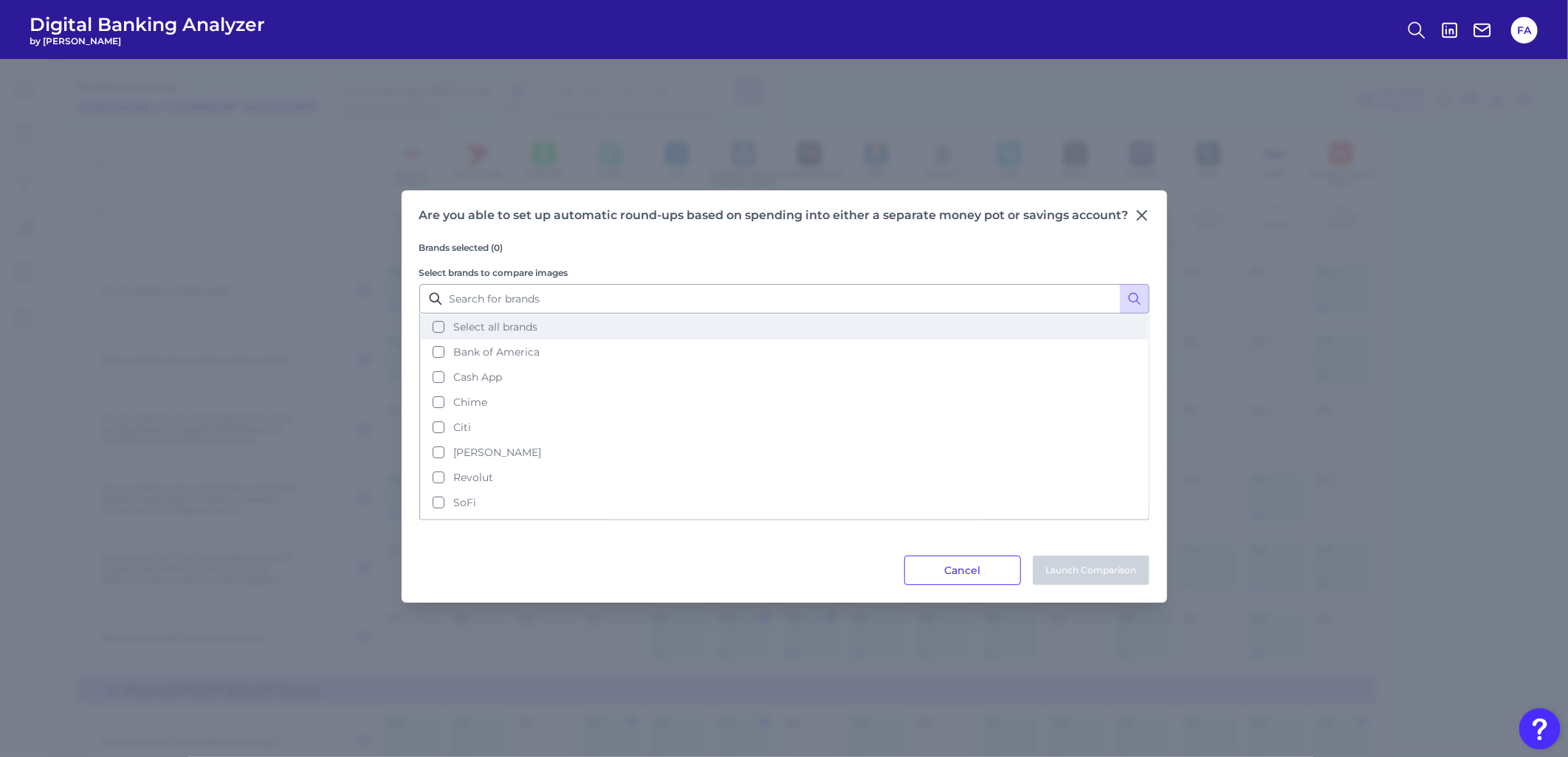
click at [449, 335] on button "Select all brands" at bounding box center [784, 327] width 727 height 25
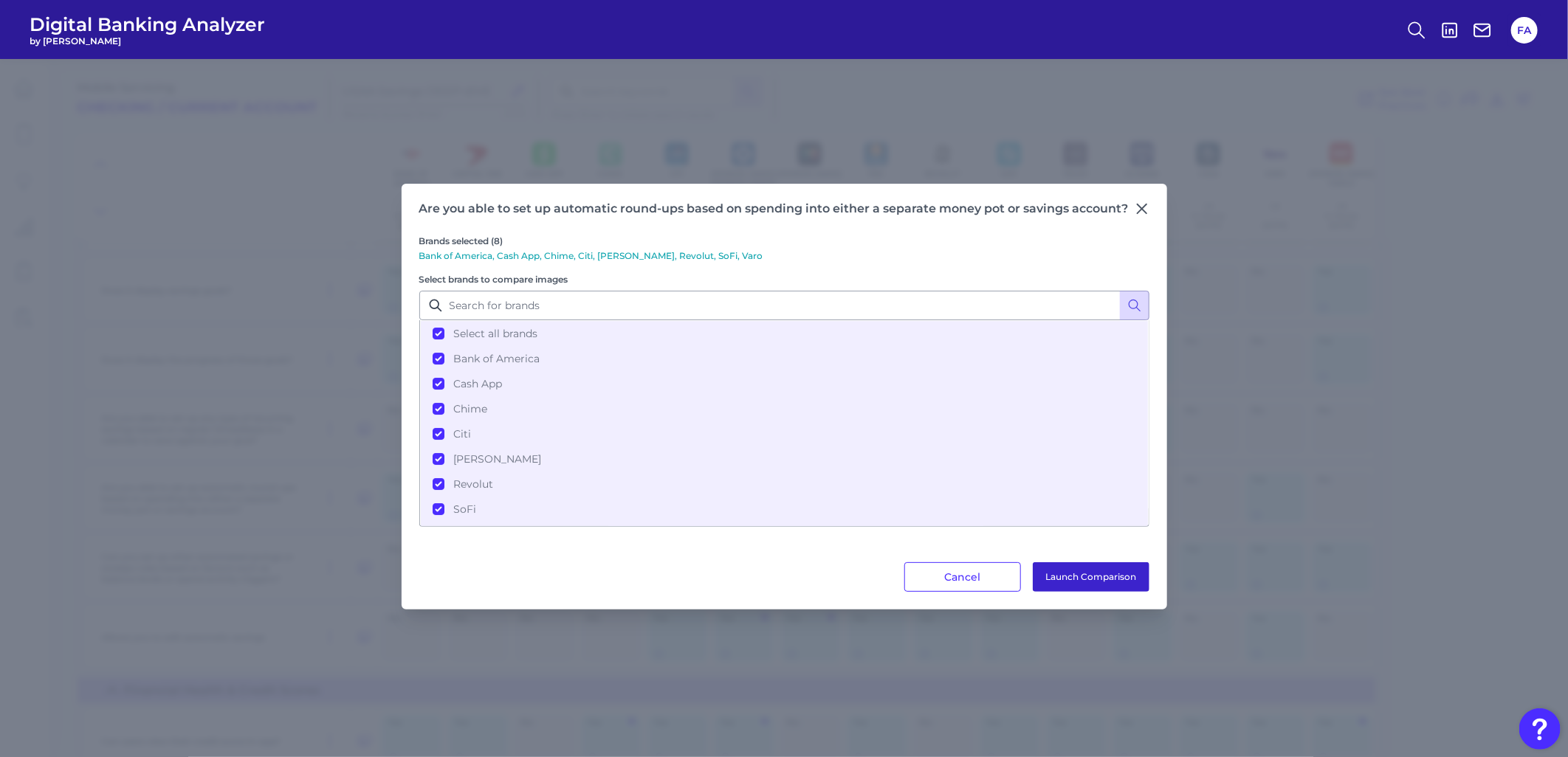
click at [1100, 583] on button "Launch Comparison" at bounding box center [1091, 577] width 117 height 29
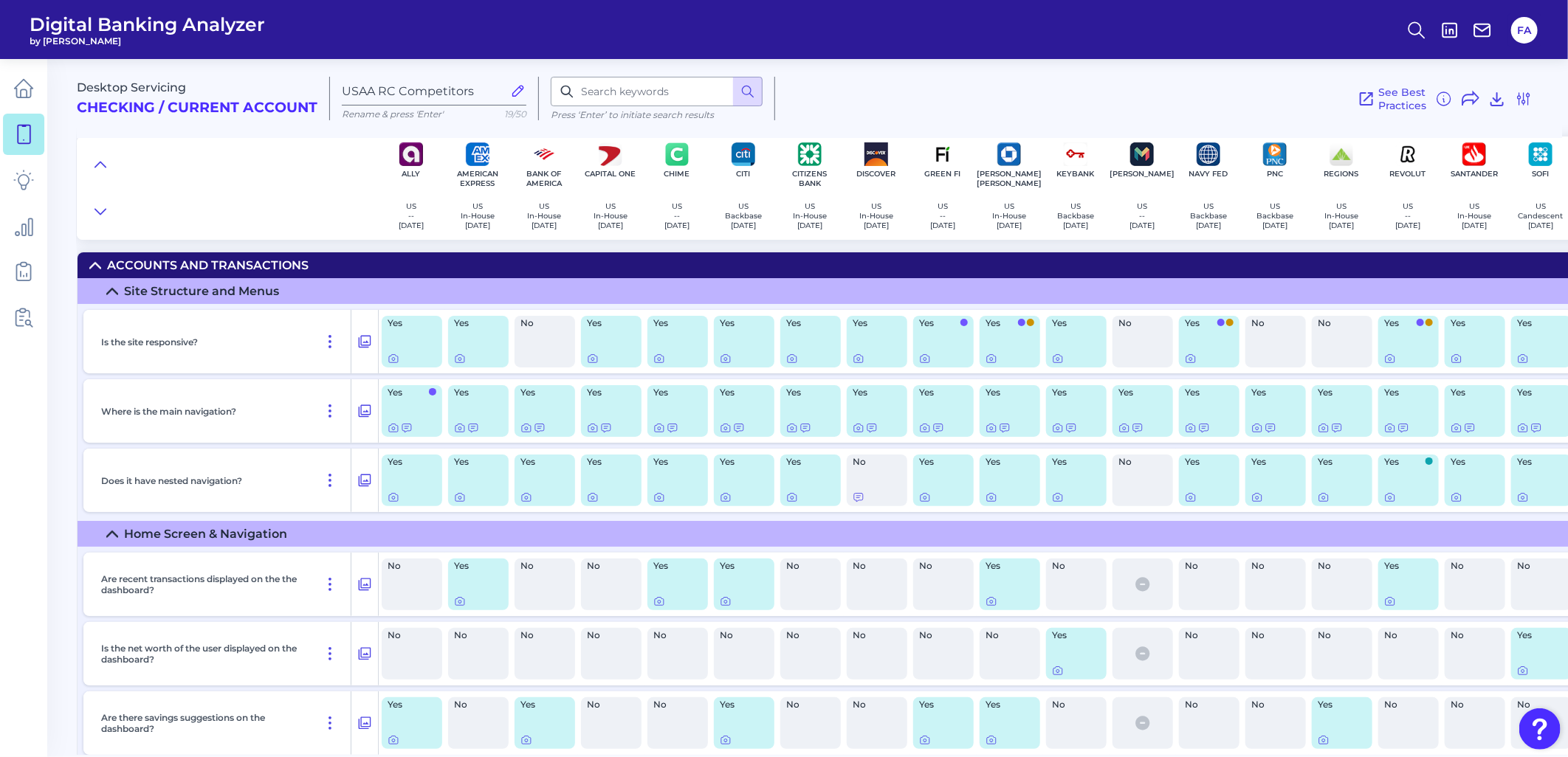
drag, startPoint x: 31, startPoint y: 150, endPoint x: 21, endPoint y: 133, distance: 19.7
click at [22, 133] on icon at bounding box center [23, 134] width 21 height 21
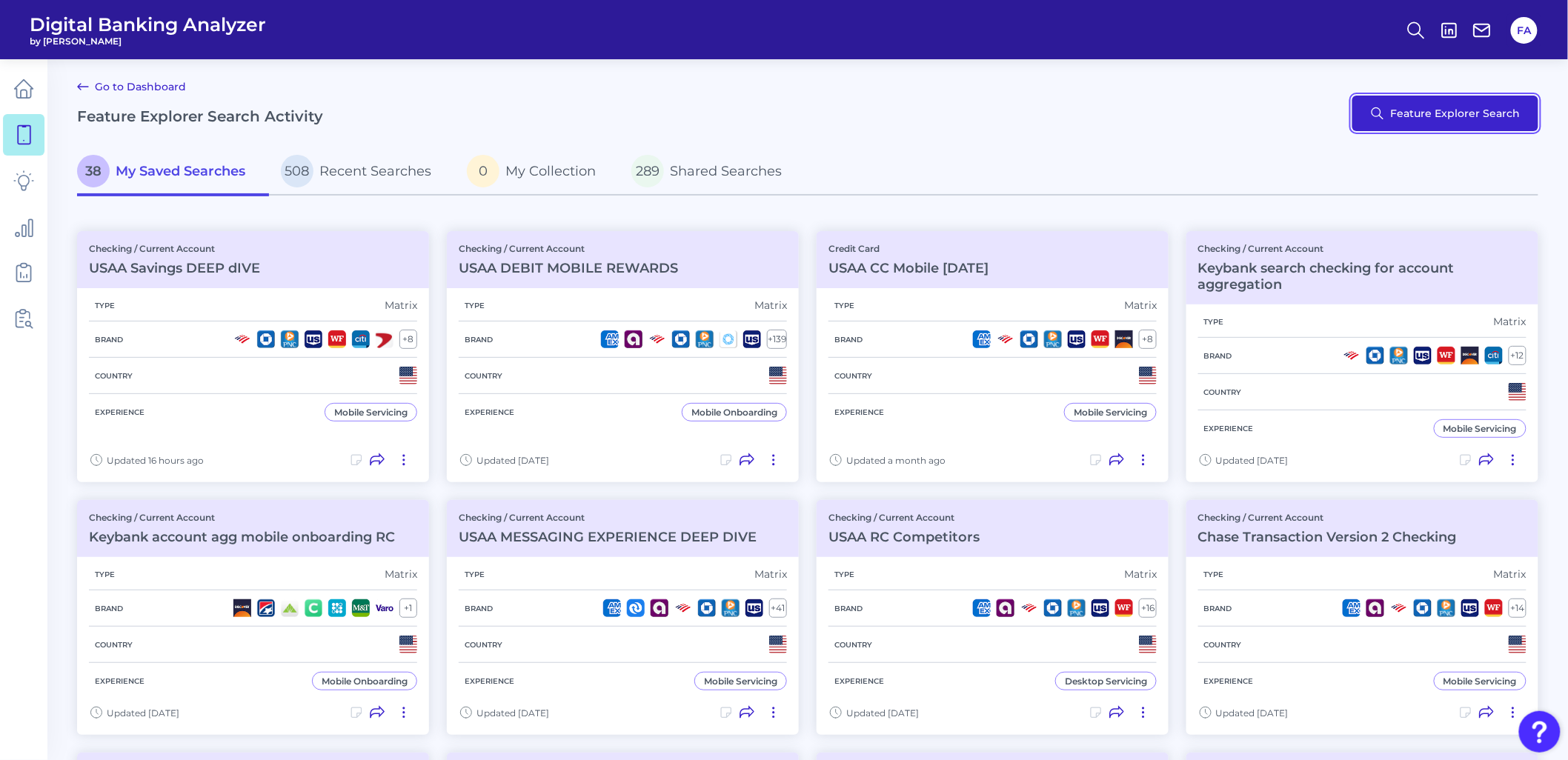
click at [978, 102] on button "Feature Explorer Search" at bounding box center [1445, 113] width 186 height 35
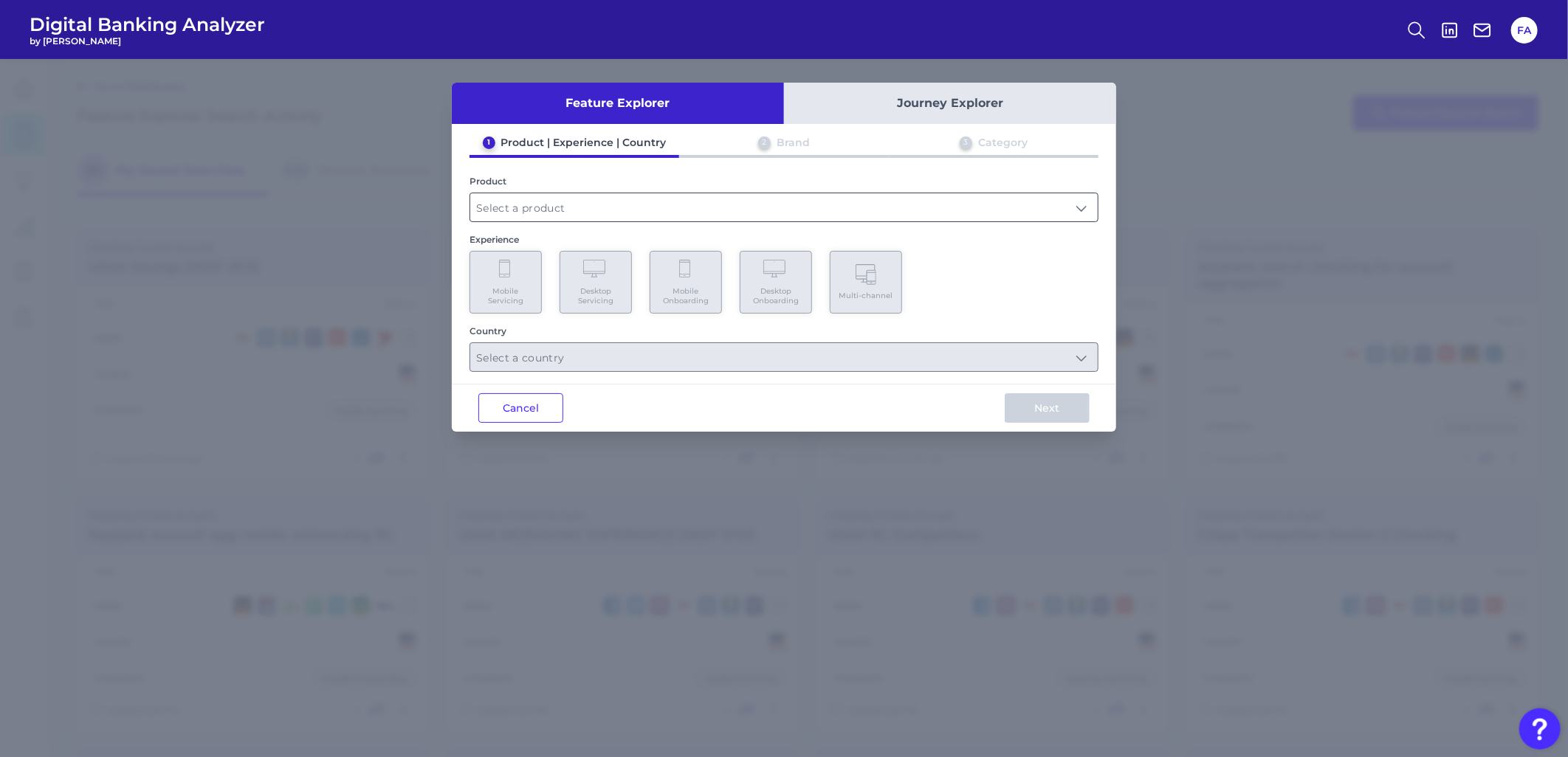
click at [517, 199] on input "text" at bounding box center [784, 207] width 628 height 28
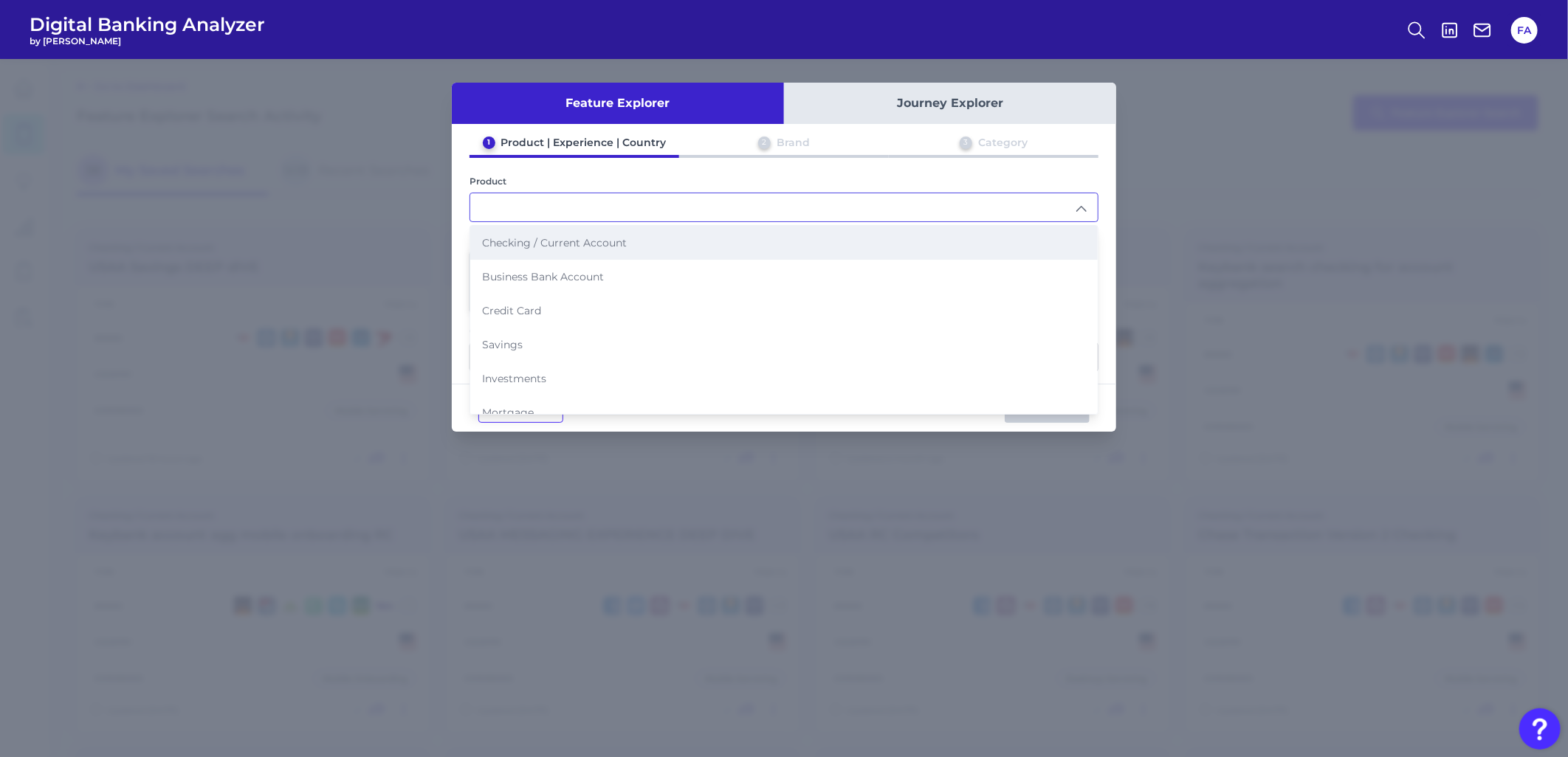
click at [511, 238] on span "Checking / Current Account" at bounding box center [554, 242] width 144 height 13
type input "Checking / Current Account"
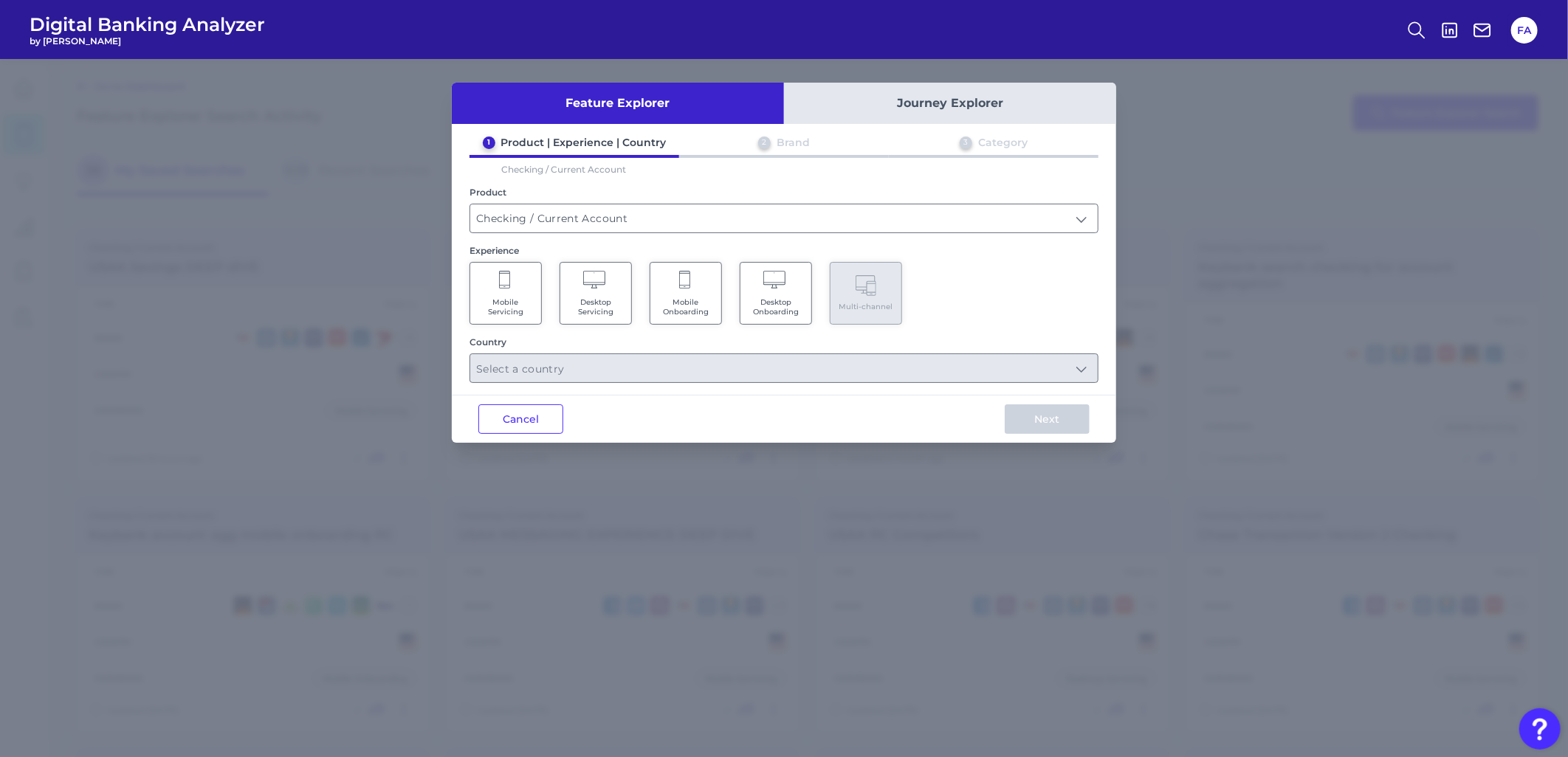
click at [499, 303] on span "Mobile Servicing" at bounding box center [505, 307] width 56 height 19
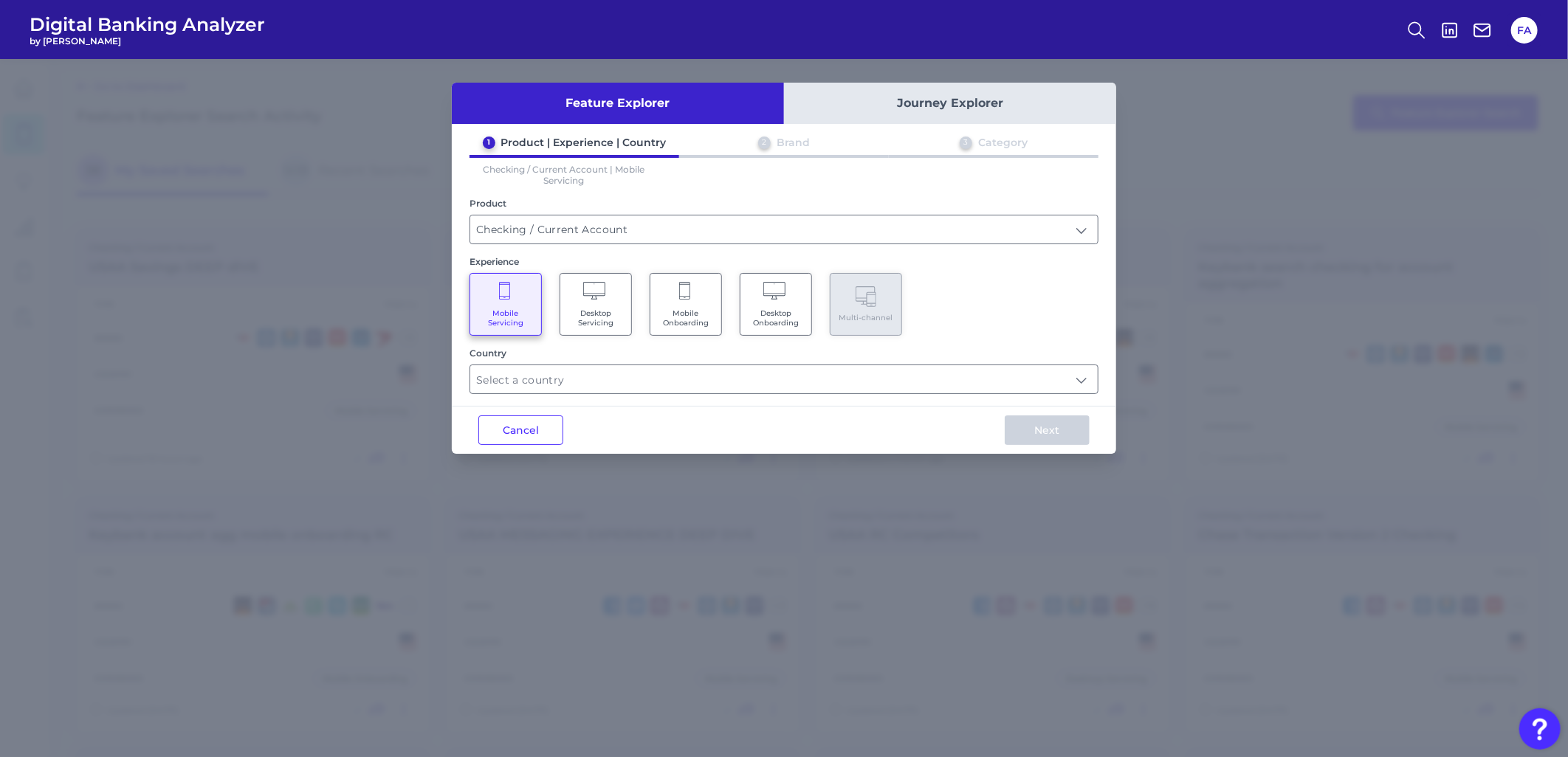
click at [587, 406] on div "Cancel Next" at bounding box center [784, 430] width 665 height 48
click at [573, 385] on input "text" at bounding box center [784, 379] width 628 height 28
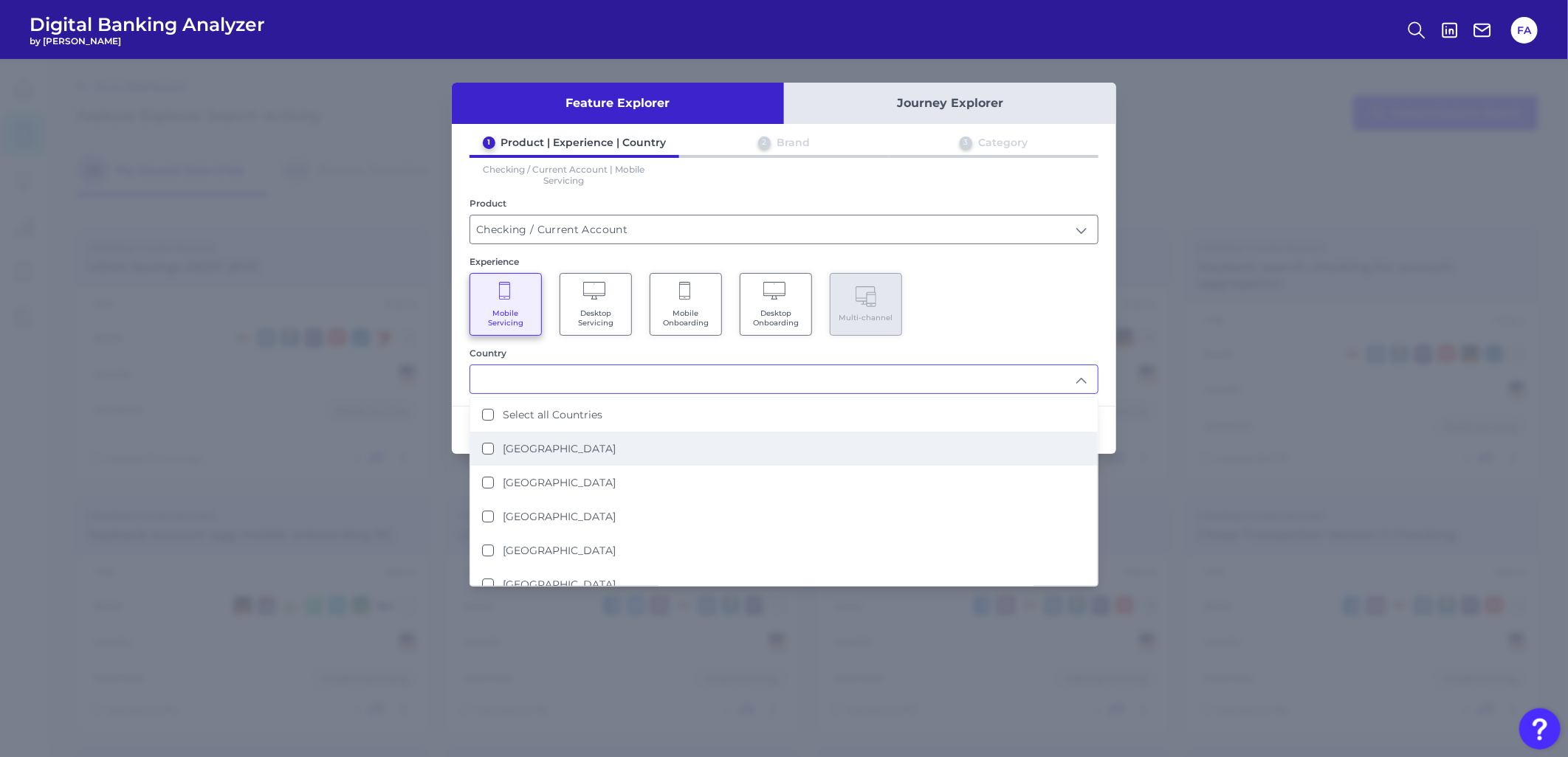
click at [582, 436] on li "United Kingdom" at bounding box center [784, 448] width 628 height 34
type input "United Kingdom"
click at [974, 282] on div "Mobile Servicing Desktop Servicing Mobile Onboarding Desktop Onboarding Multi-c…" at bounding box center [784, 304] width 629 height 63
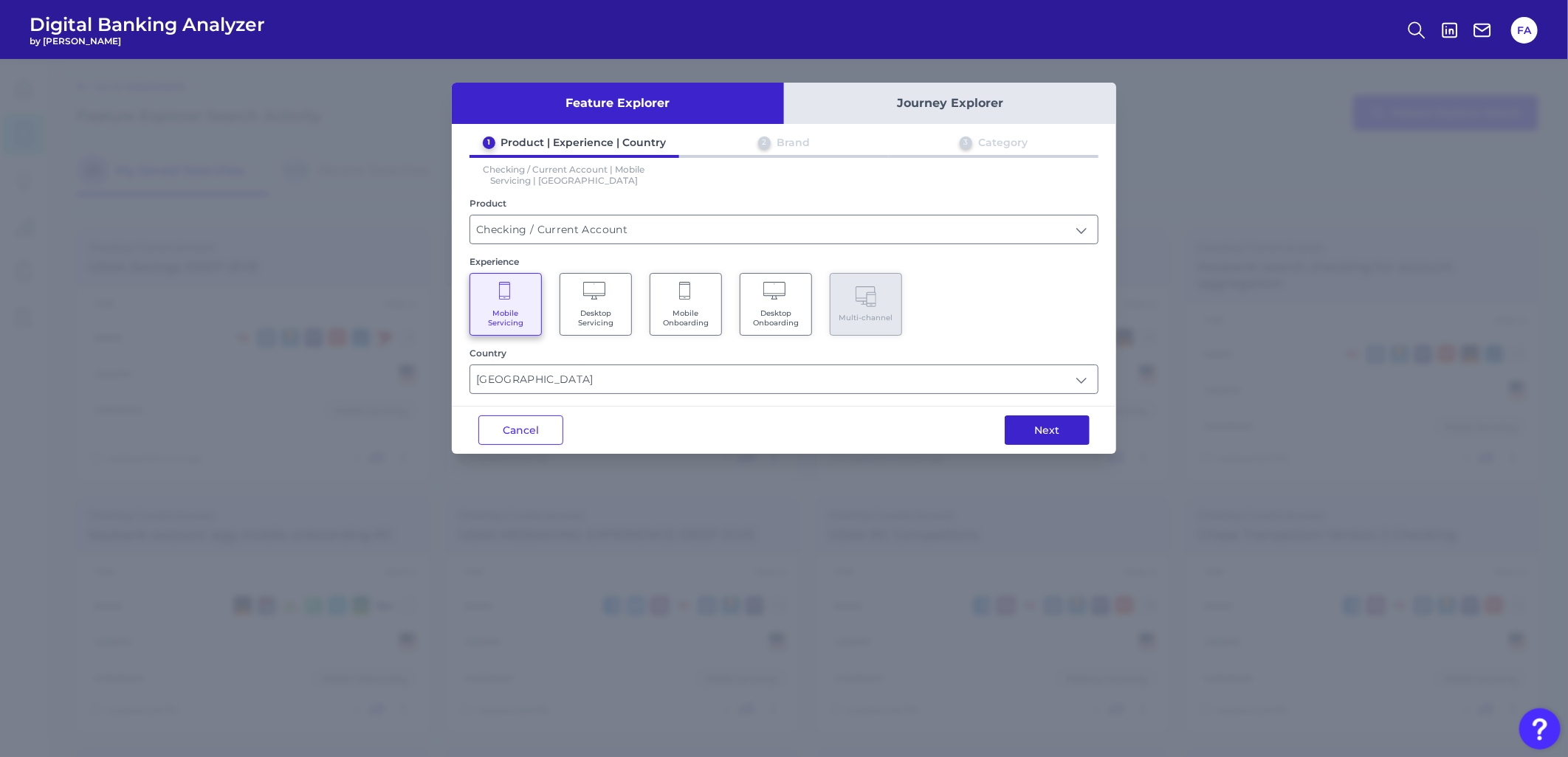
drag, startPoint x: 1038, startPoint y: 409, endPoint x: 1035, endPoint y: 432, distance: 23.2
click at [974, 409] on div "Next" at bounding box center [1047, 430] width 138 height 47
click at [974, 430] on button "Next" at bounding box center [1047, 430] width 85 height 29
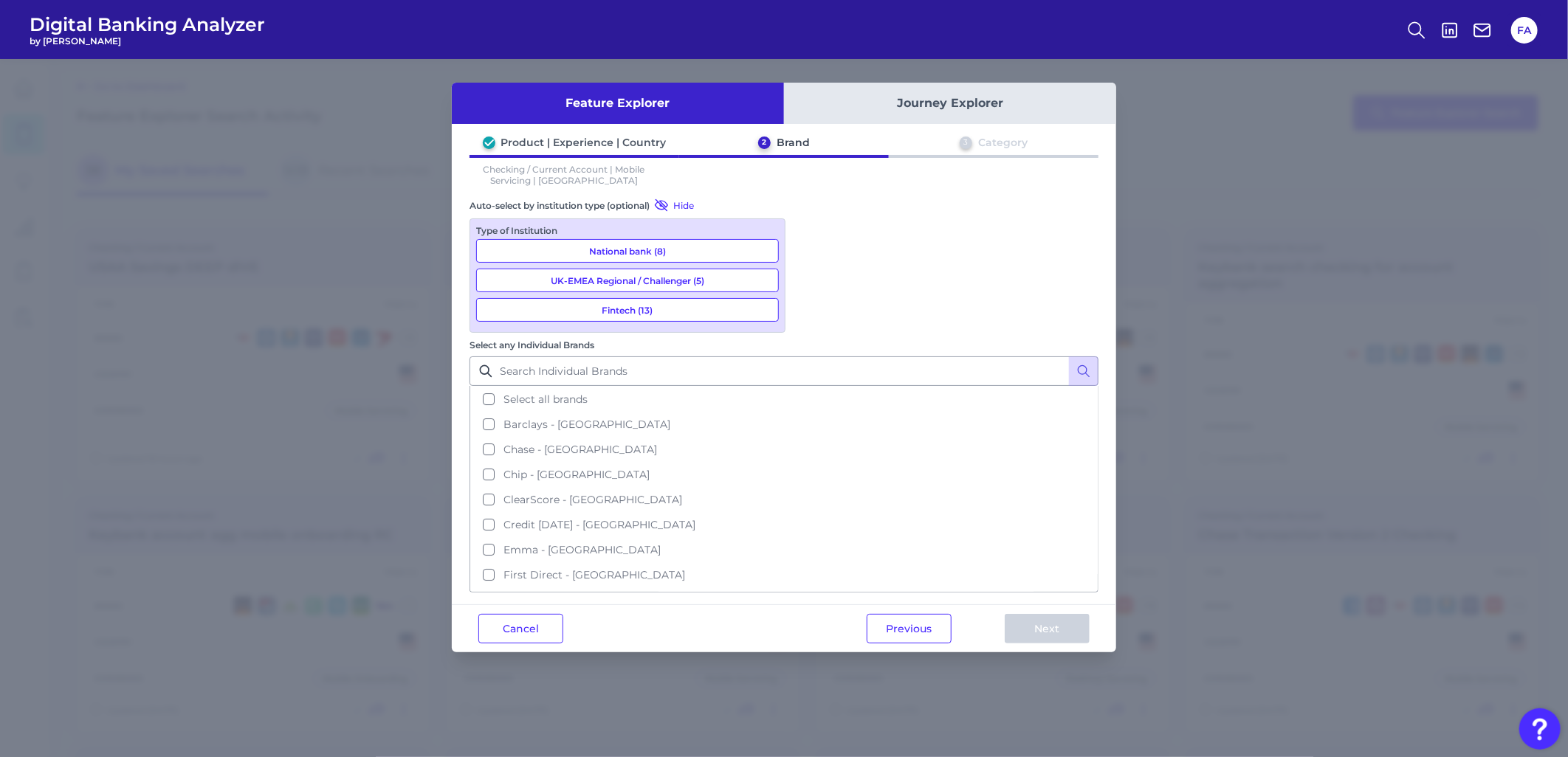
click at [666, 313] on button "Fintech (13)" at bounding box center [628, 309] width 303 height 23
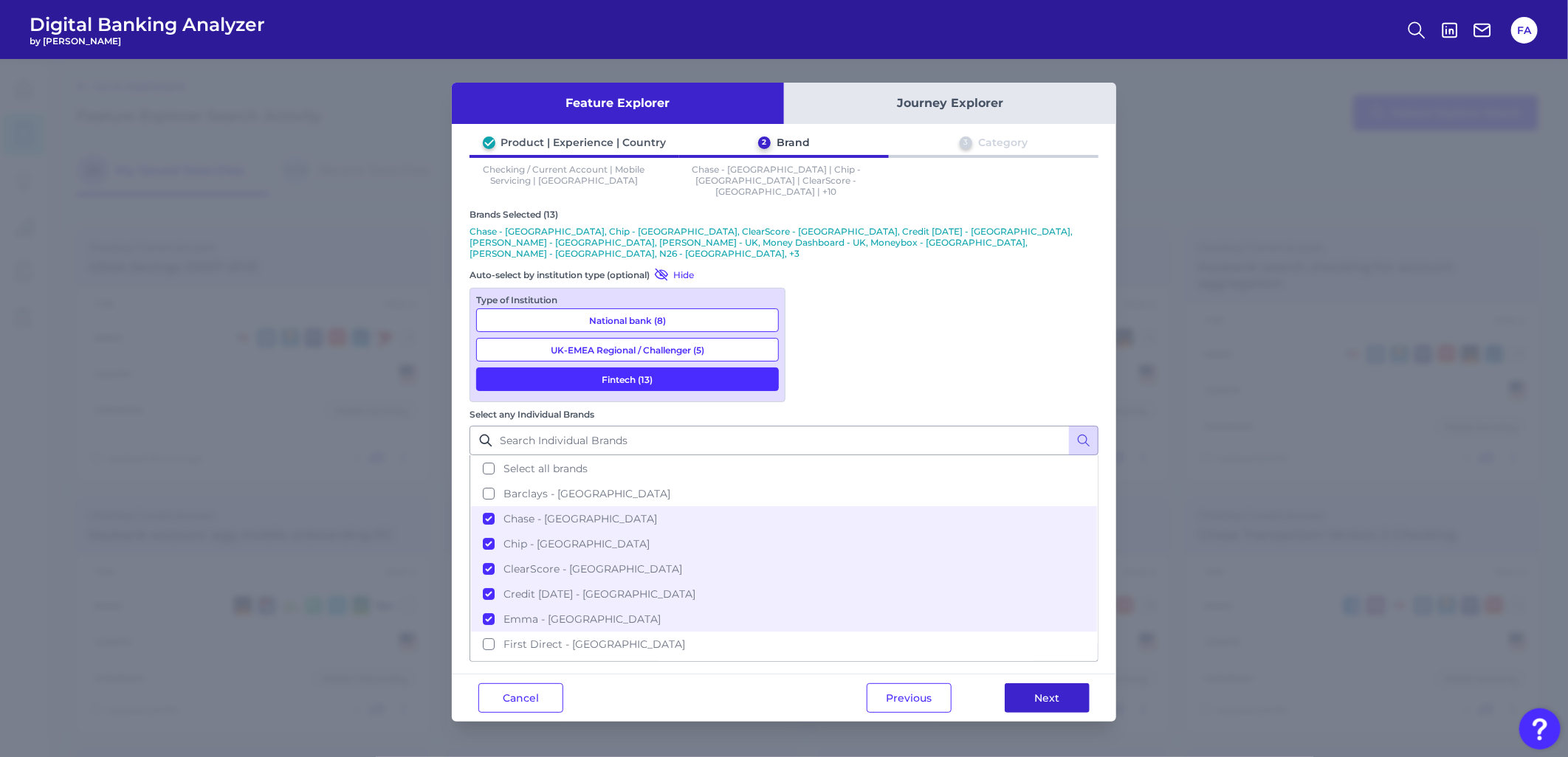
click at [974, 436] on button "Next" at bounding box center [1047, 698] width 85 height 29
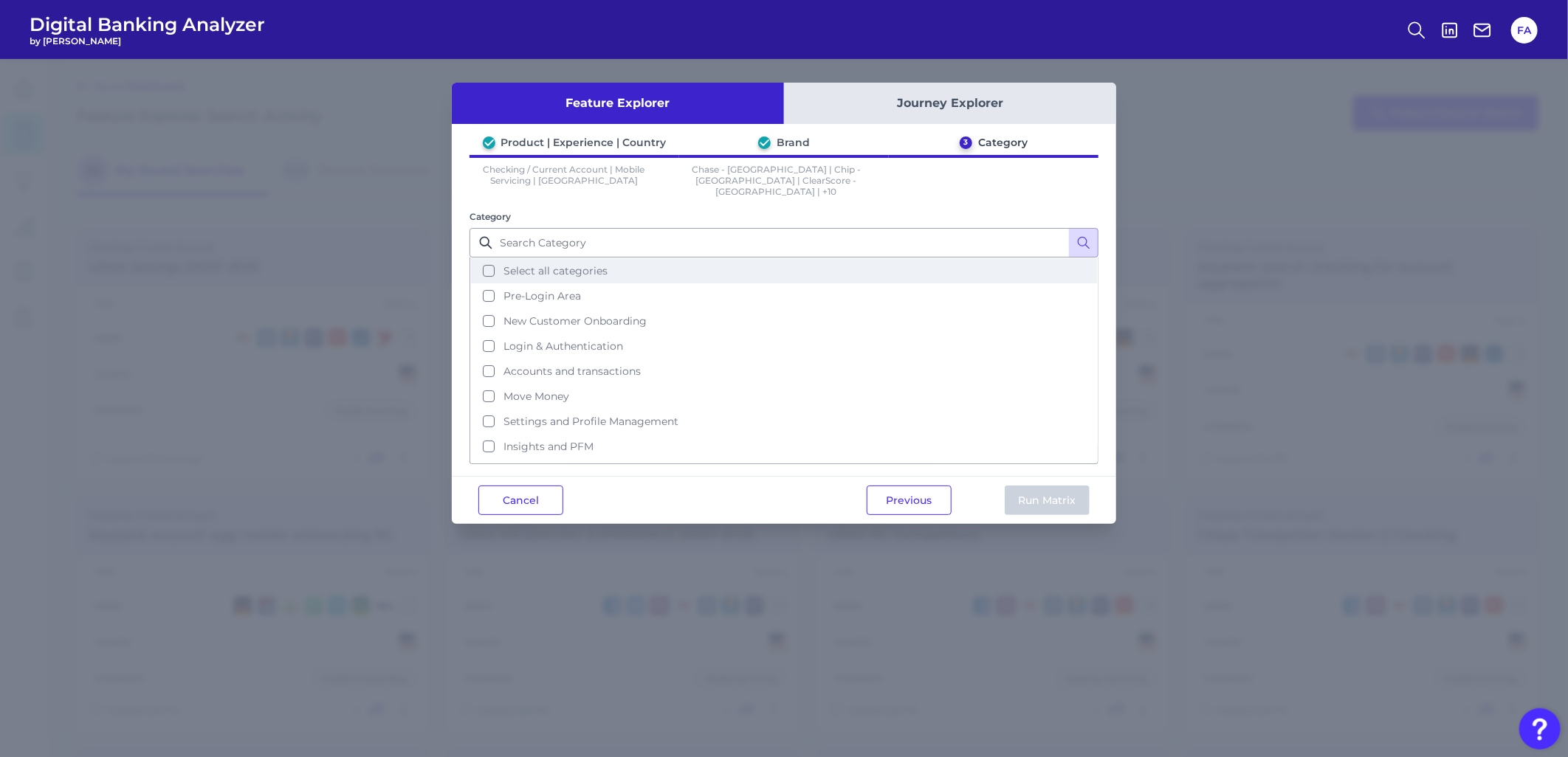
click at [561, 268] on button "Select all categories" at bounding box center [784, 271] width 626 height 25
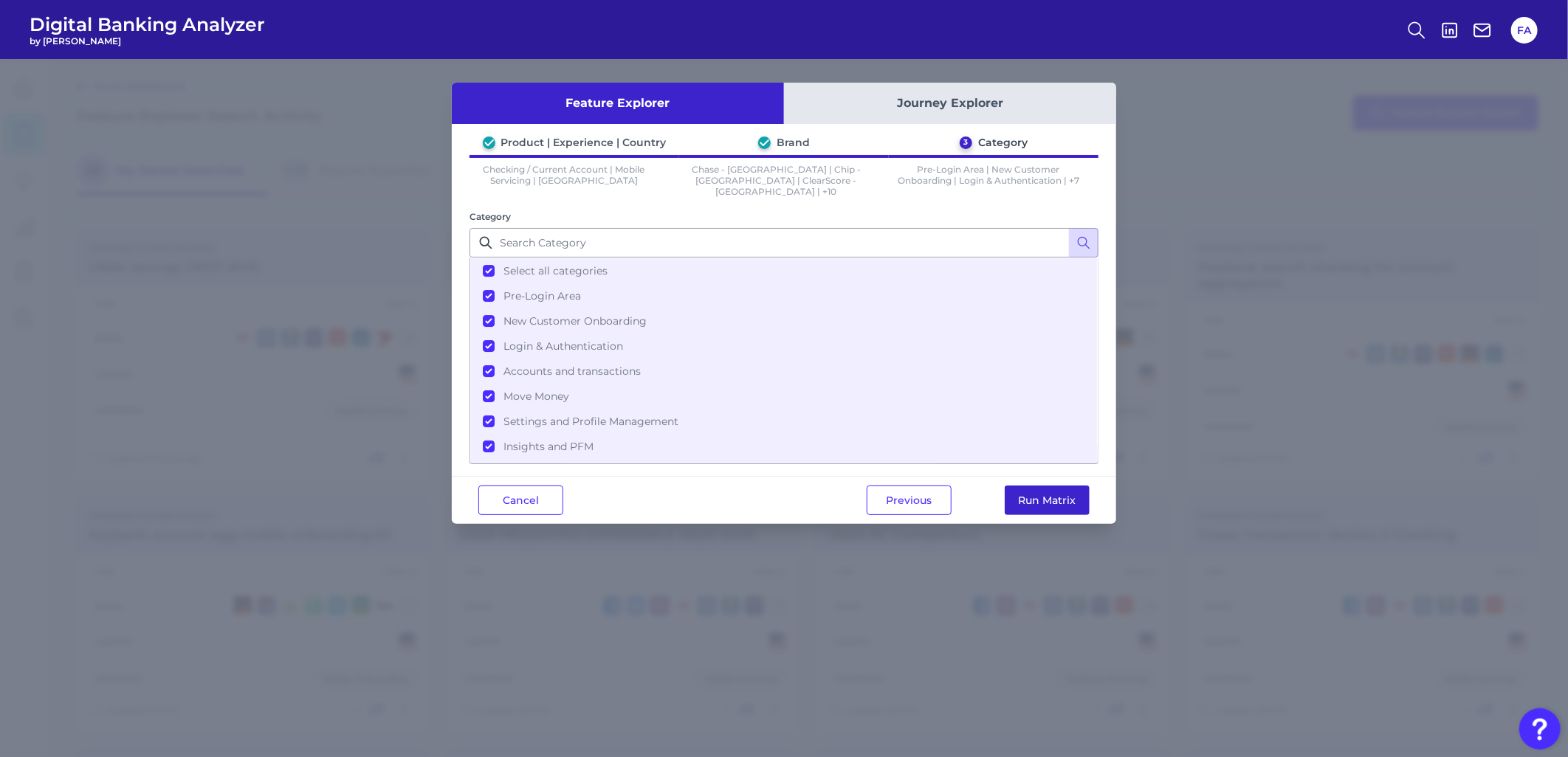
click at [974, 436] on button "Run Matrix" at bounding box center [1047, 500] width 85 height 29
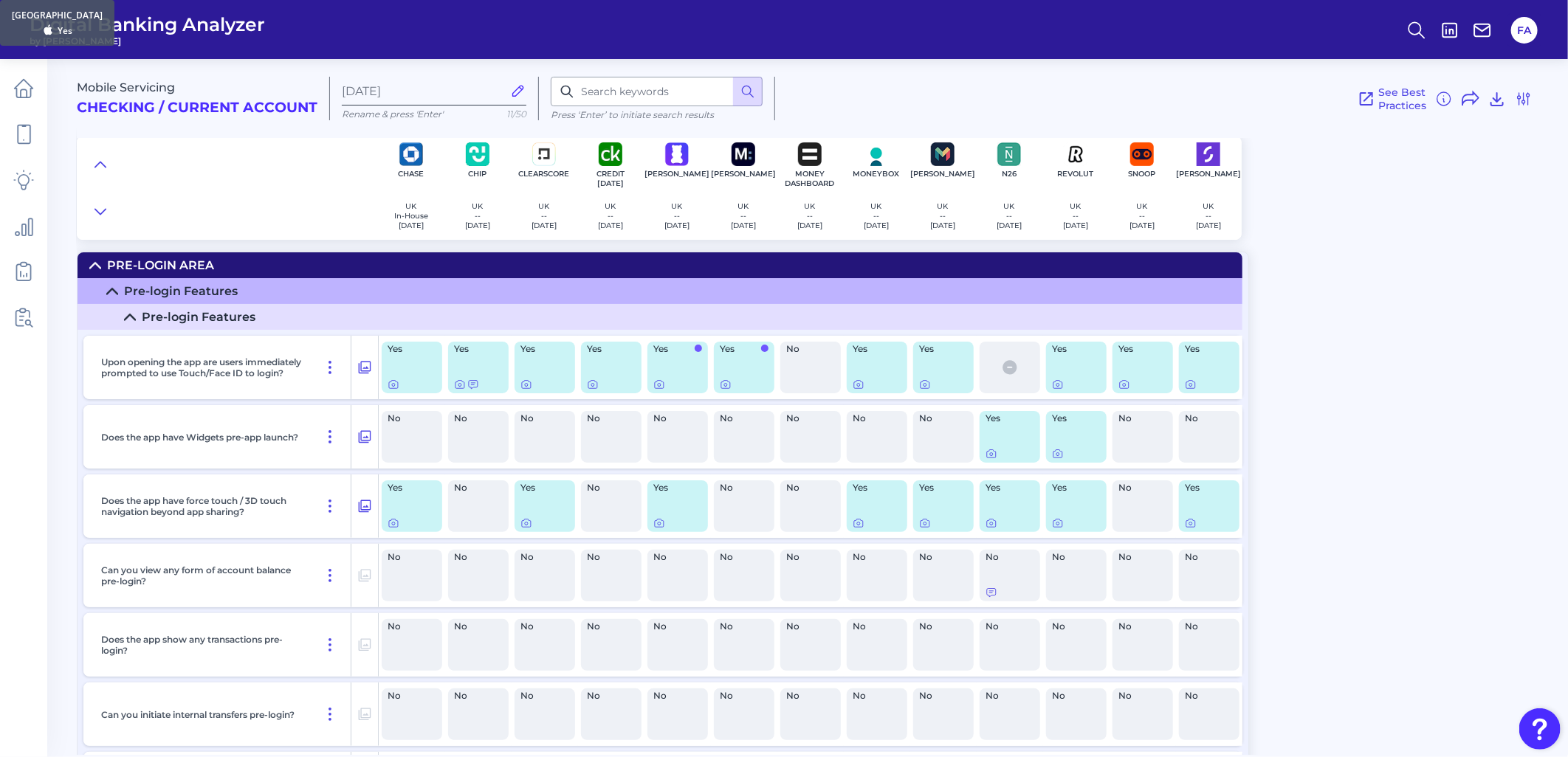
click at [453, 99] on label "Sep 03 2025" at bounding box center [434, 90] width 185 height 28
click at [453, 98] on input "Sep 03 2025" at bounding box center [422, 91] width 161 height 14
click at [446, 91] on input "Sep 03 2025" at bounding box center [422, 91] width 161 height 14
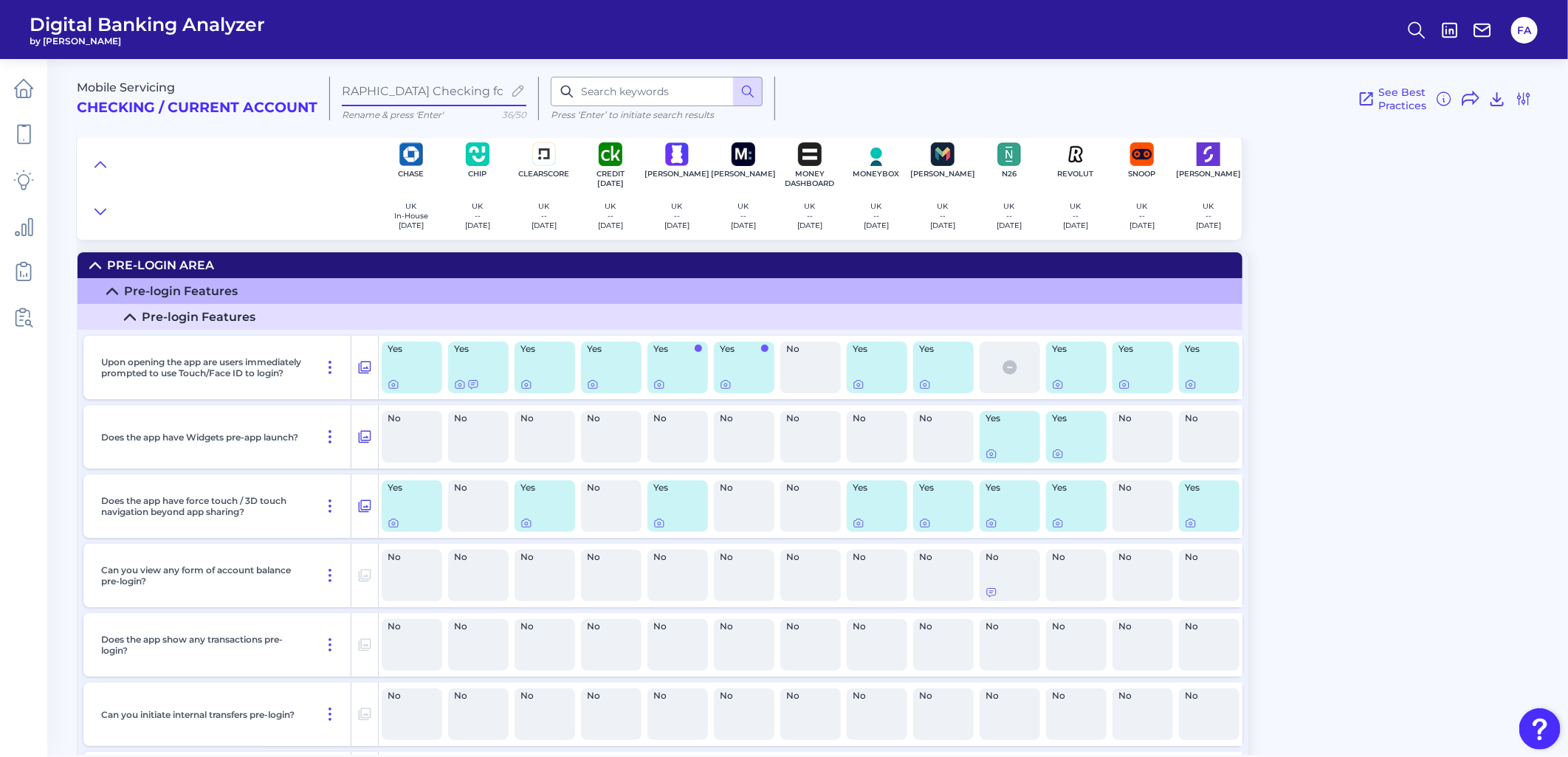
scroll to position [0, 86]
type input "usaa UK Checking for Savings Deep Dive"
click at [95, 269] on icon at bounding box center [95, 266] width 12 height 12
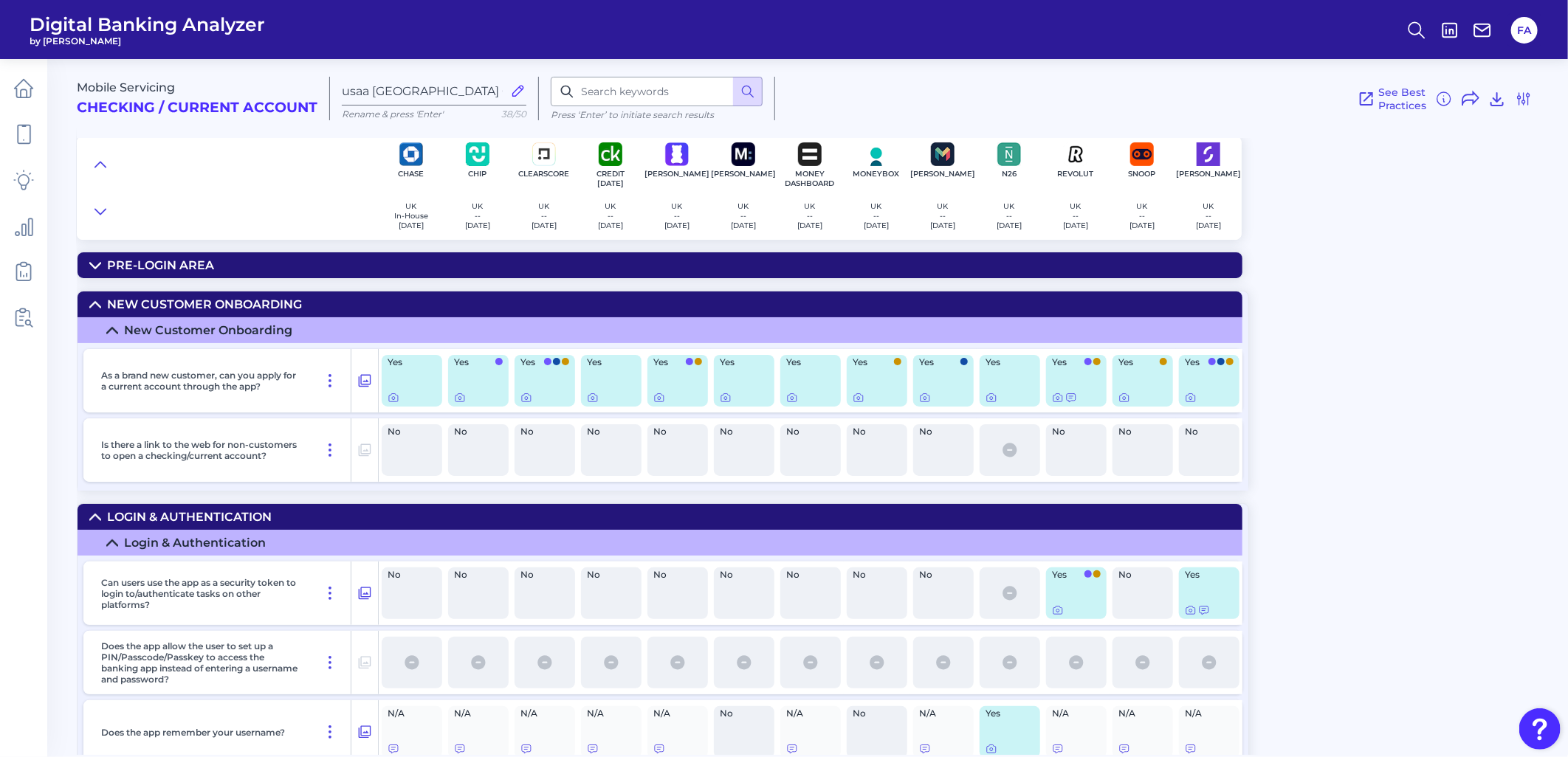
click at [91, 302] on icon at bounding box center [95, 305] width 12 height 12
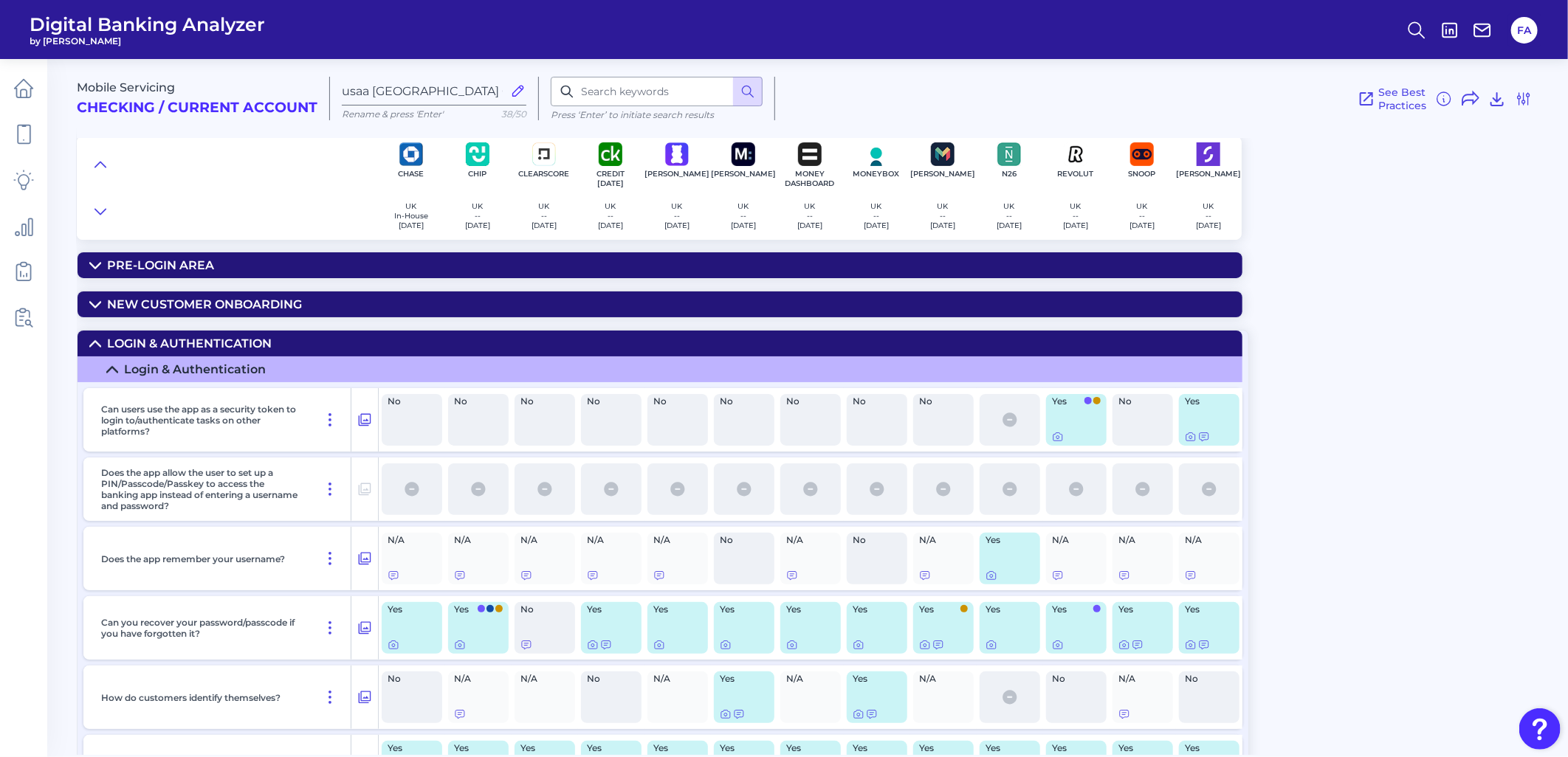
click at [95, 328] on div "Mobile Servicing Checking / Current Account usaa UK Checking for Savings Deep D…" at bounding box center [822, 401] width 1491 height 707
click at [96, 337] on summary "Login & Authentication" at bounding box center [659, 344] width 1165 height 26
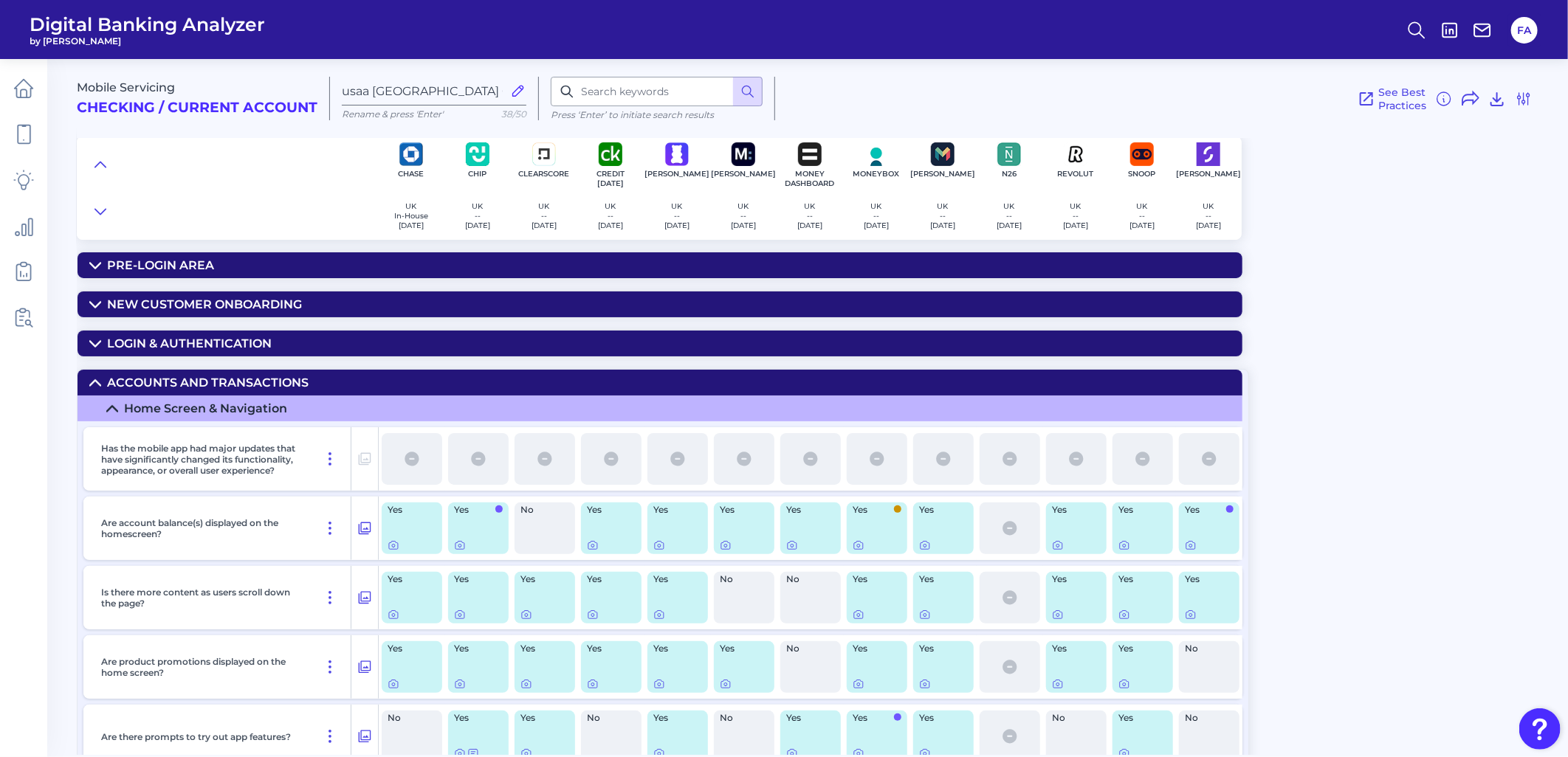
drag, startPoint x: 90, startPoint y: 376, endPoint x: 91, endPoint y: 389, distance: 13.0
click at [91, 376] on summary "Accounts and transactions" at bounding box center [659, 382] width 1165 height 26
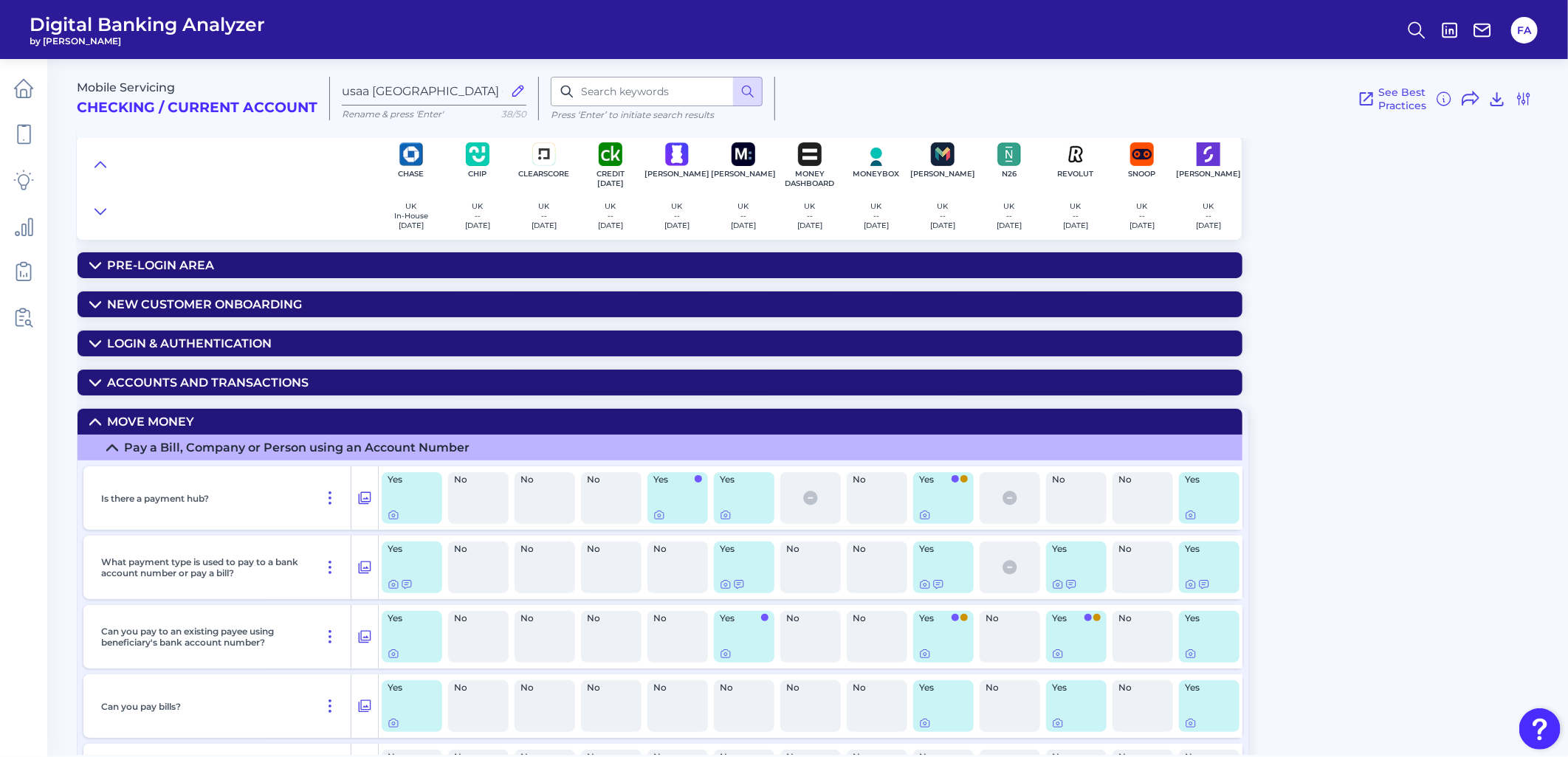
click at [101, 412] on summary "Move Money" at bounding box center [659, 422] width 1165 height 26
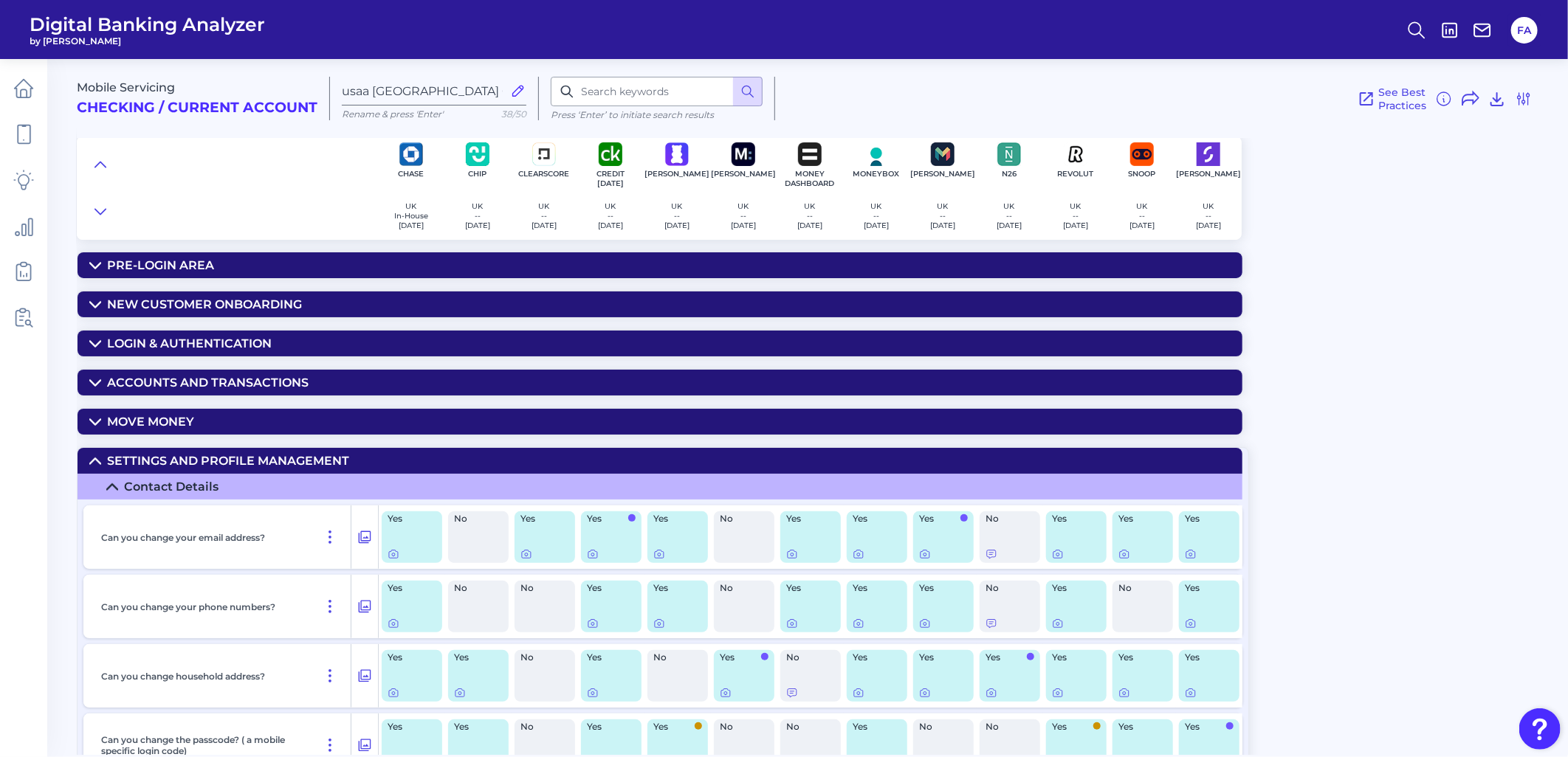
click at [99, 436] on summary "Settings and Profile Management" at bounding box center [659, 461] width 1165 height 26
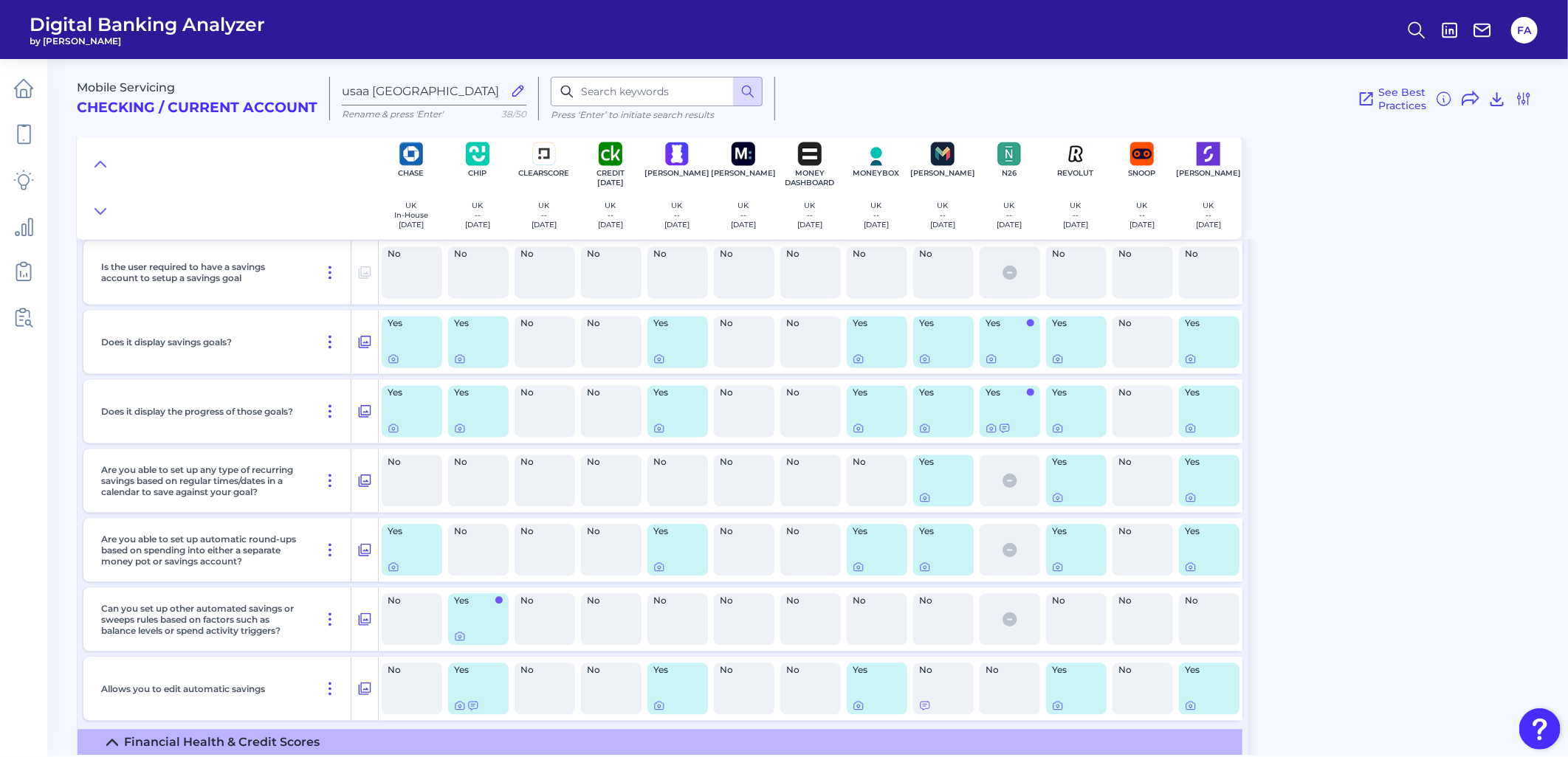
scroll to position [1804, 0]
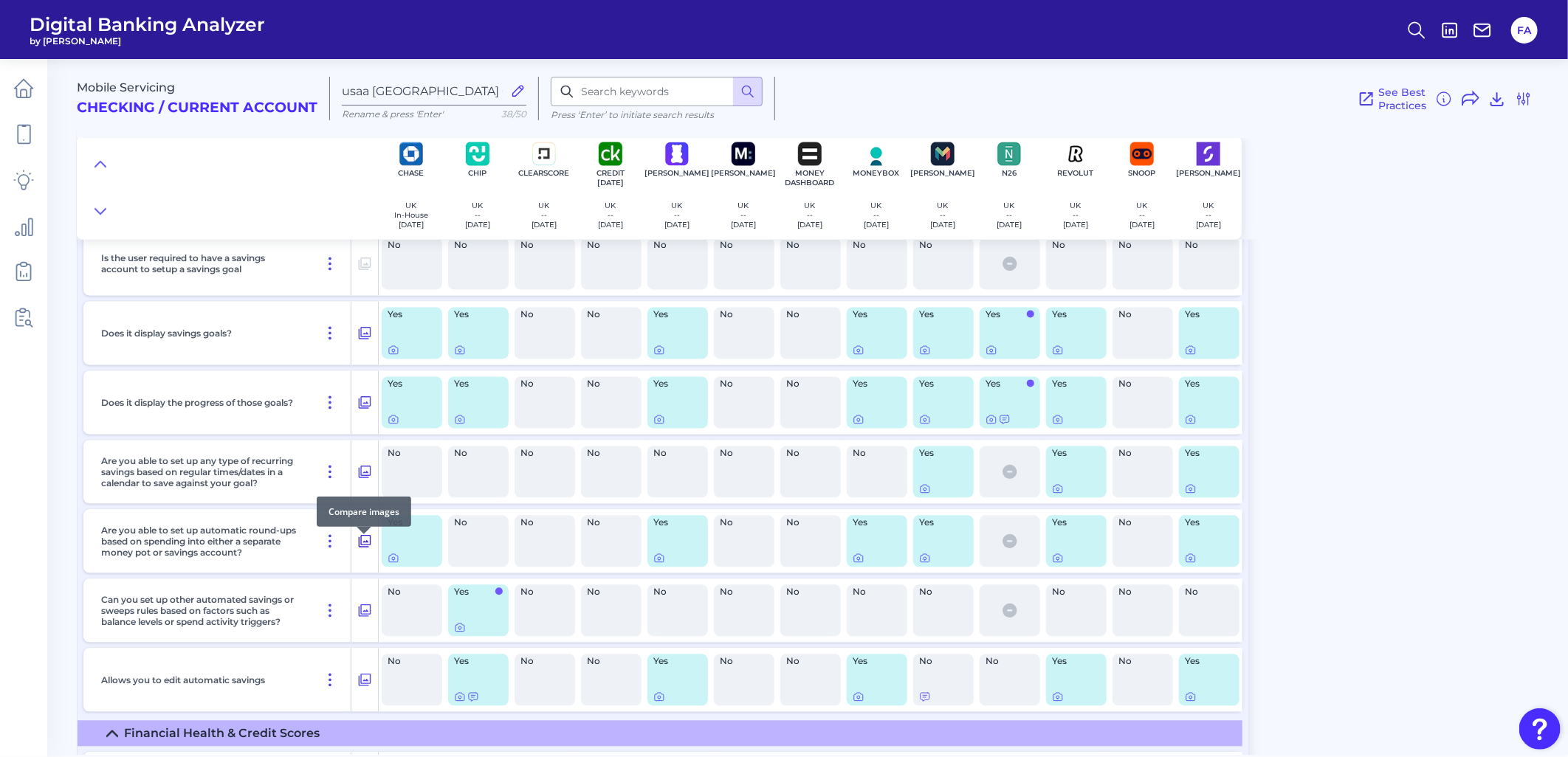
click at [367, 436] on icon at bounding box center [364, 541] width 13 height 13
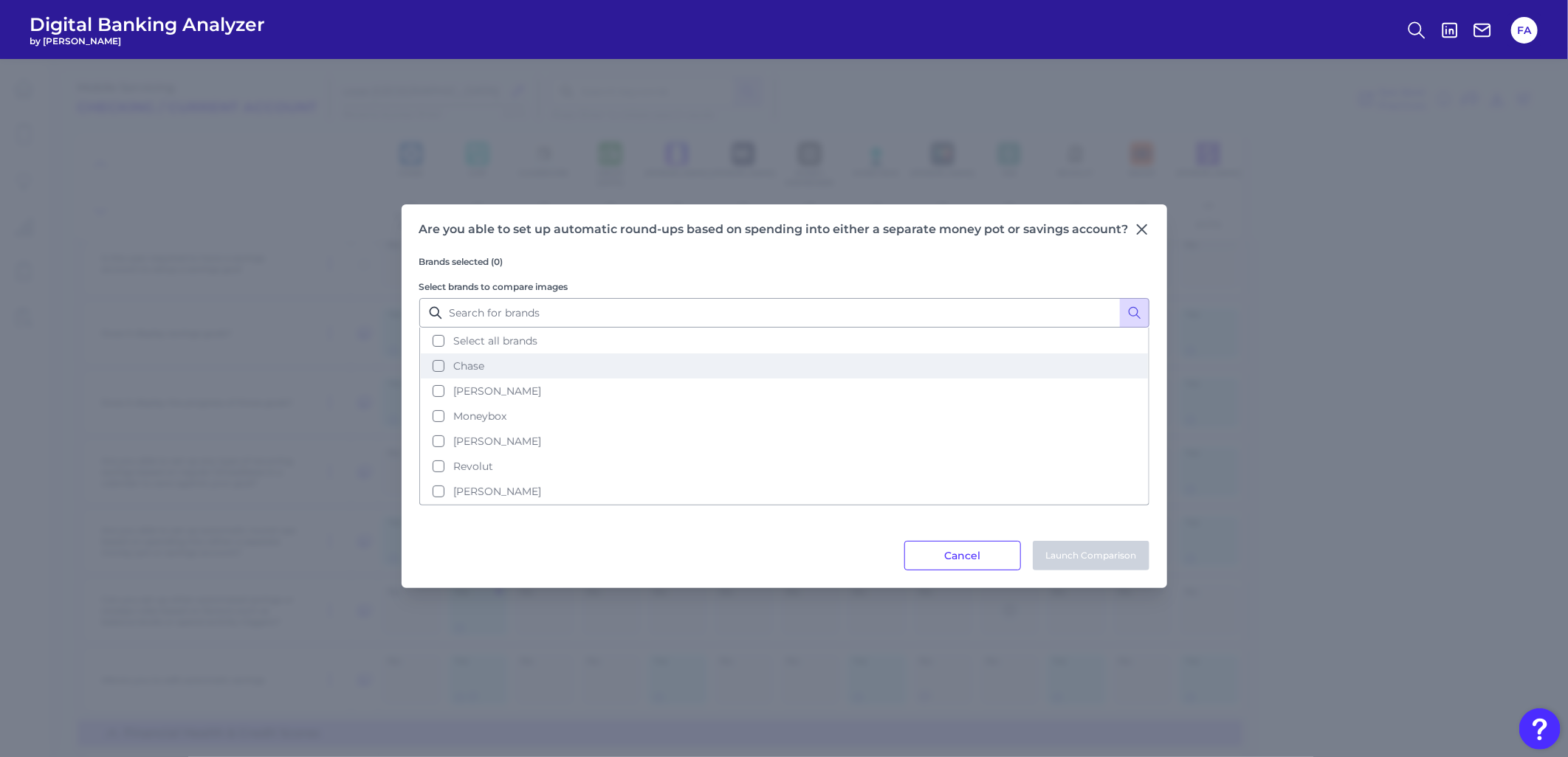
click at [521, 358] on button "Chase" at bounding box center [784, 365] width 727 height 25
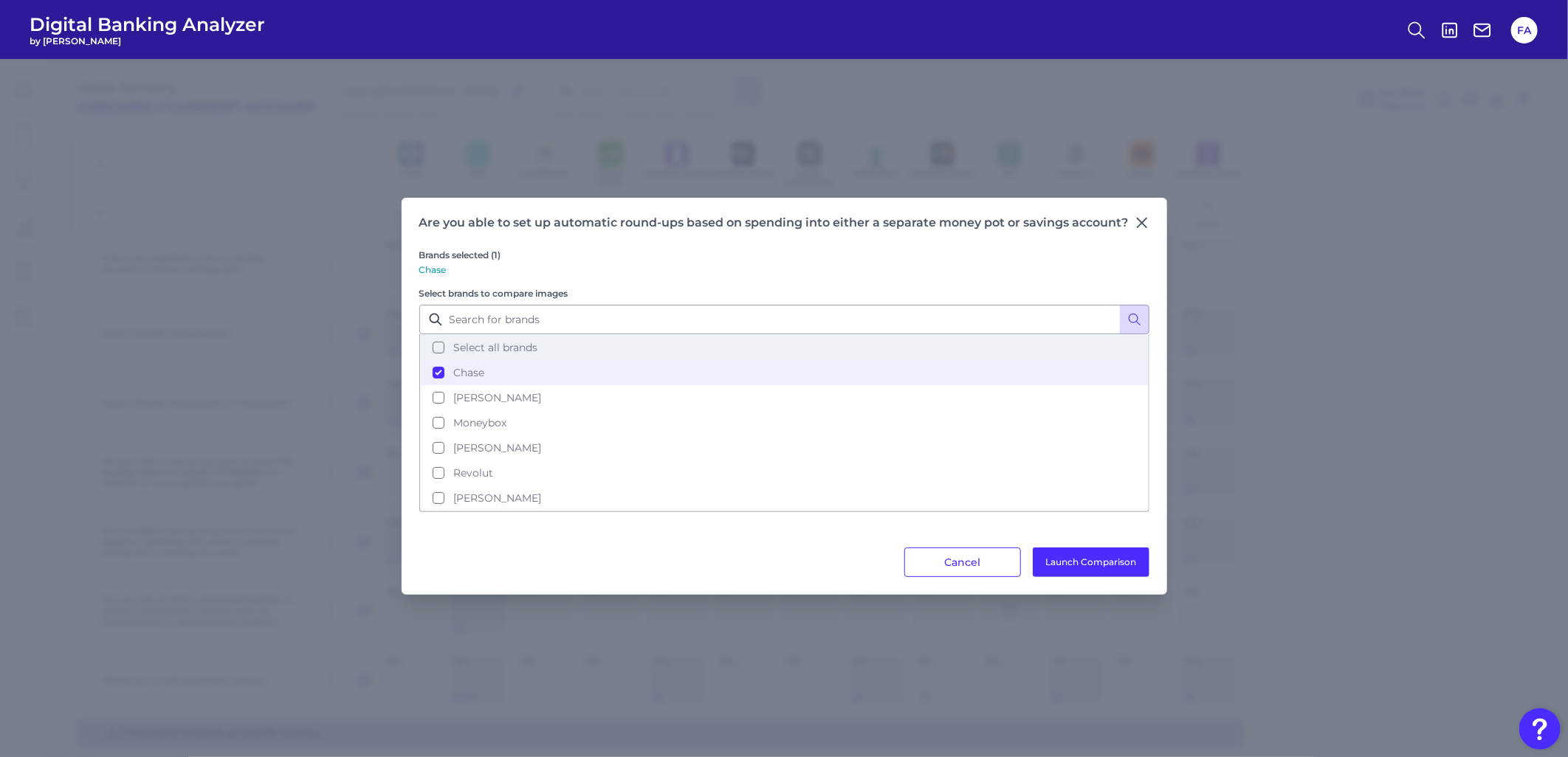
click at [511, 347] on span "Select all brands" at bounding box center [495, 347] width 84 height 13
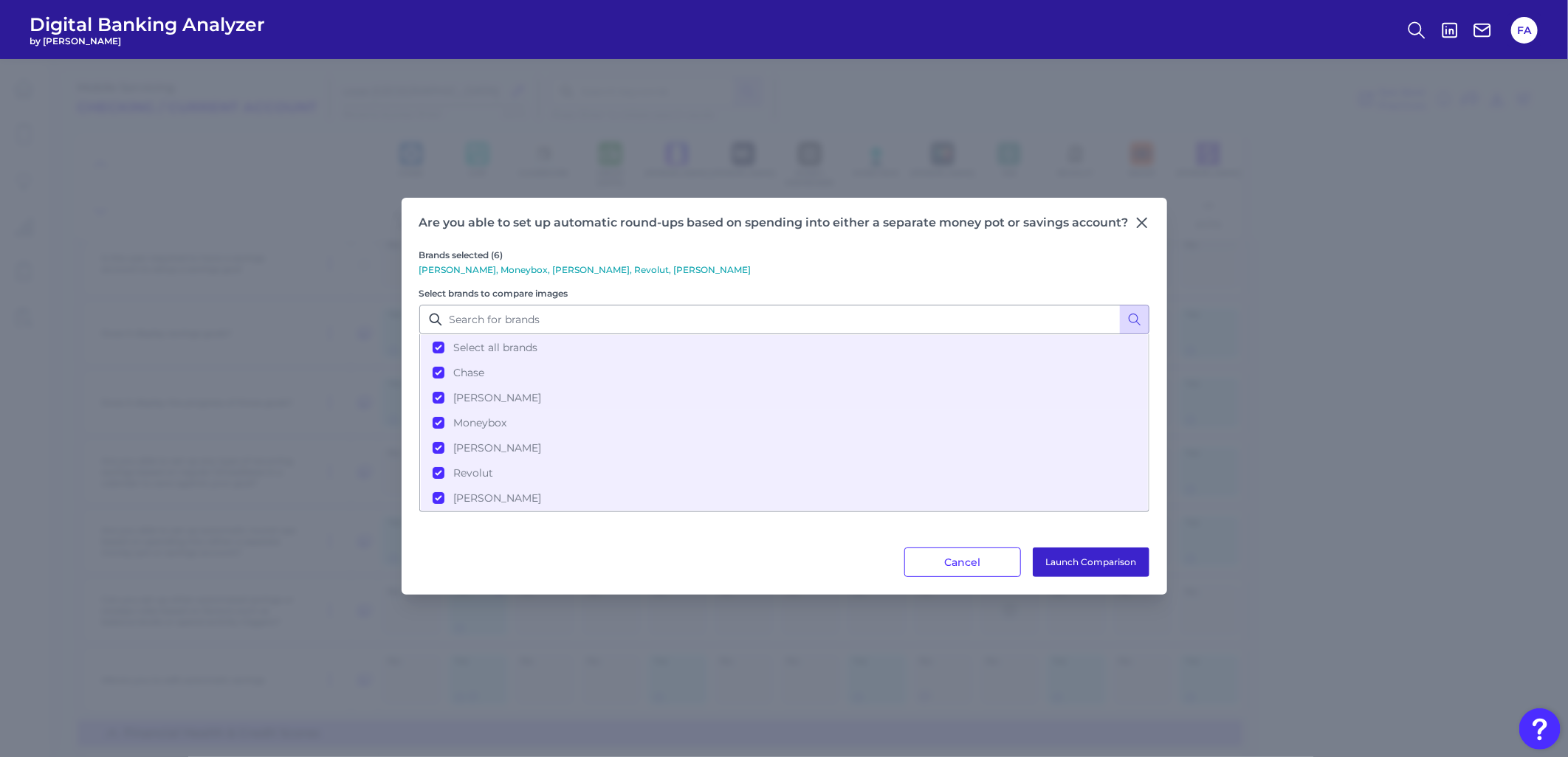
click at [974, 436] on button "Launch Comparison" at bounding box center [1091, 562] width 117 height 29
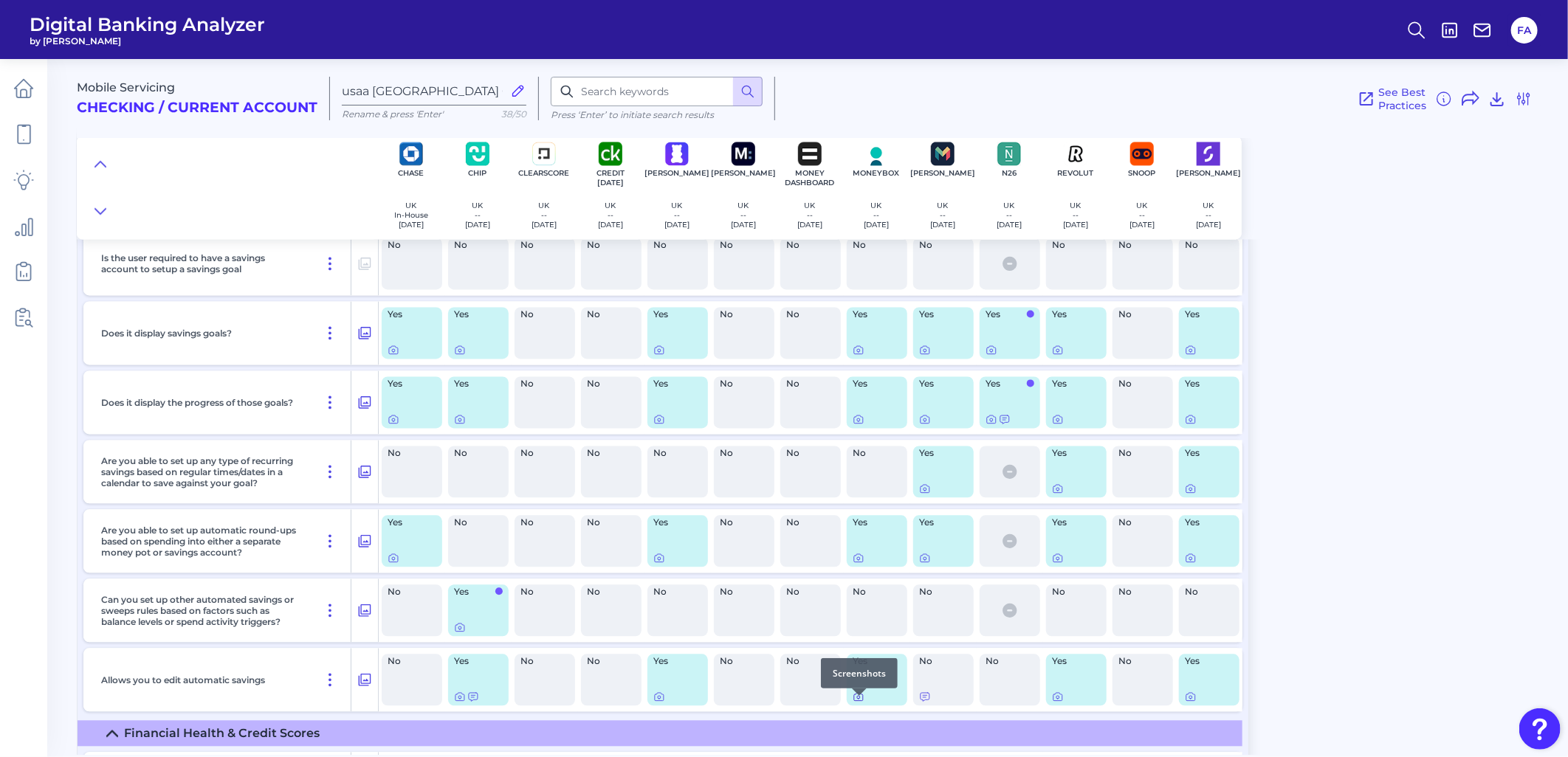
click at [861, 436] on icon at bounding box center [859, 698] width 12 height 12
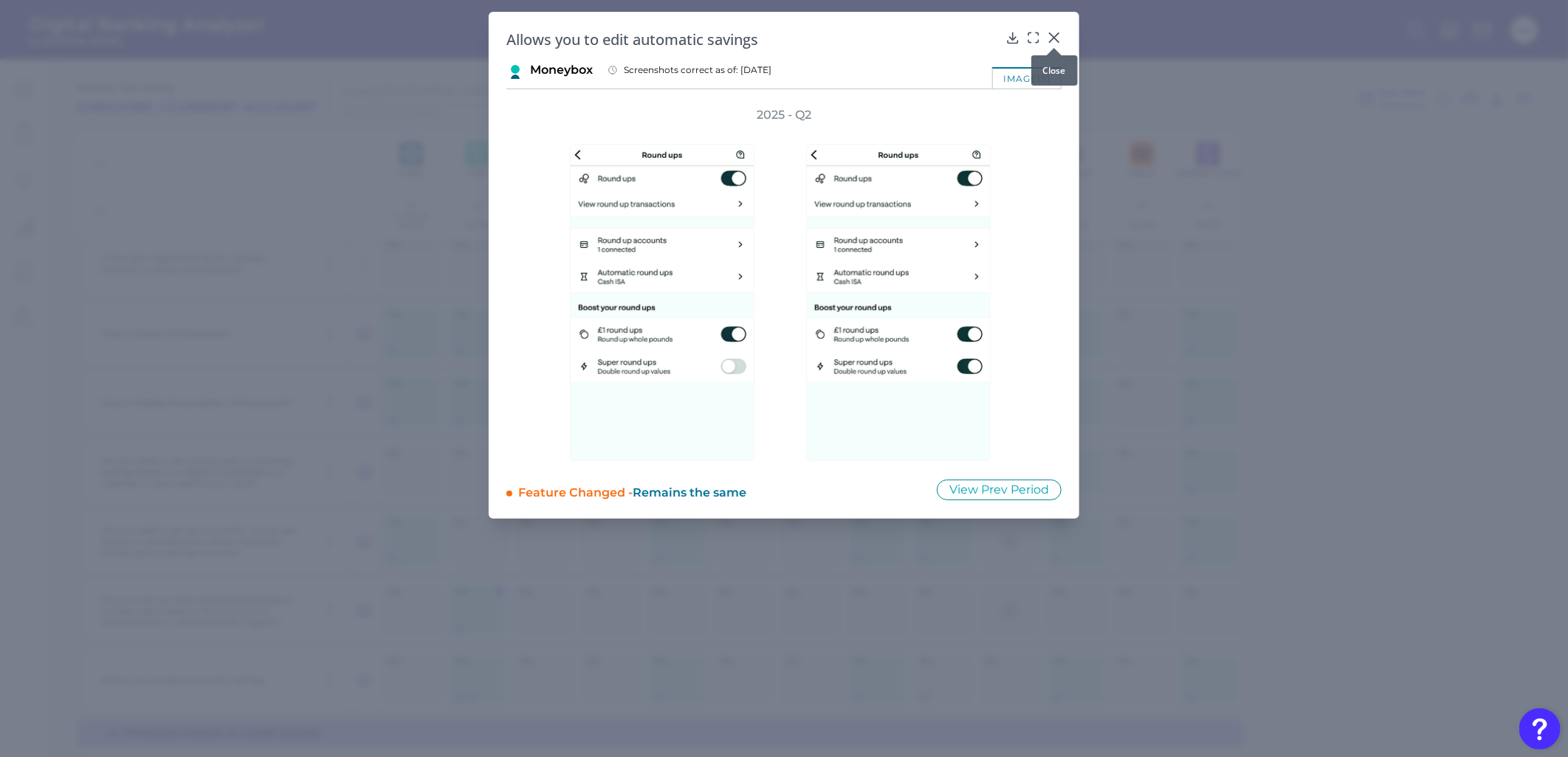
click at [974, 34] on icon at bounding box center [1054, 37] width 15 height 15
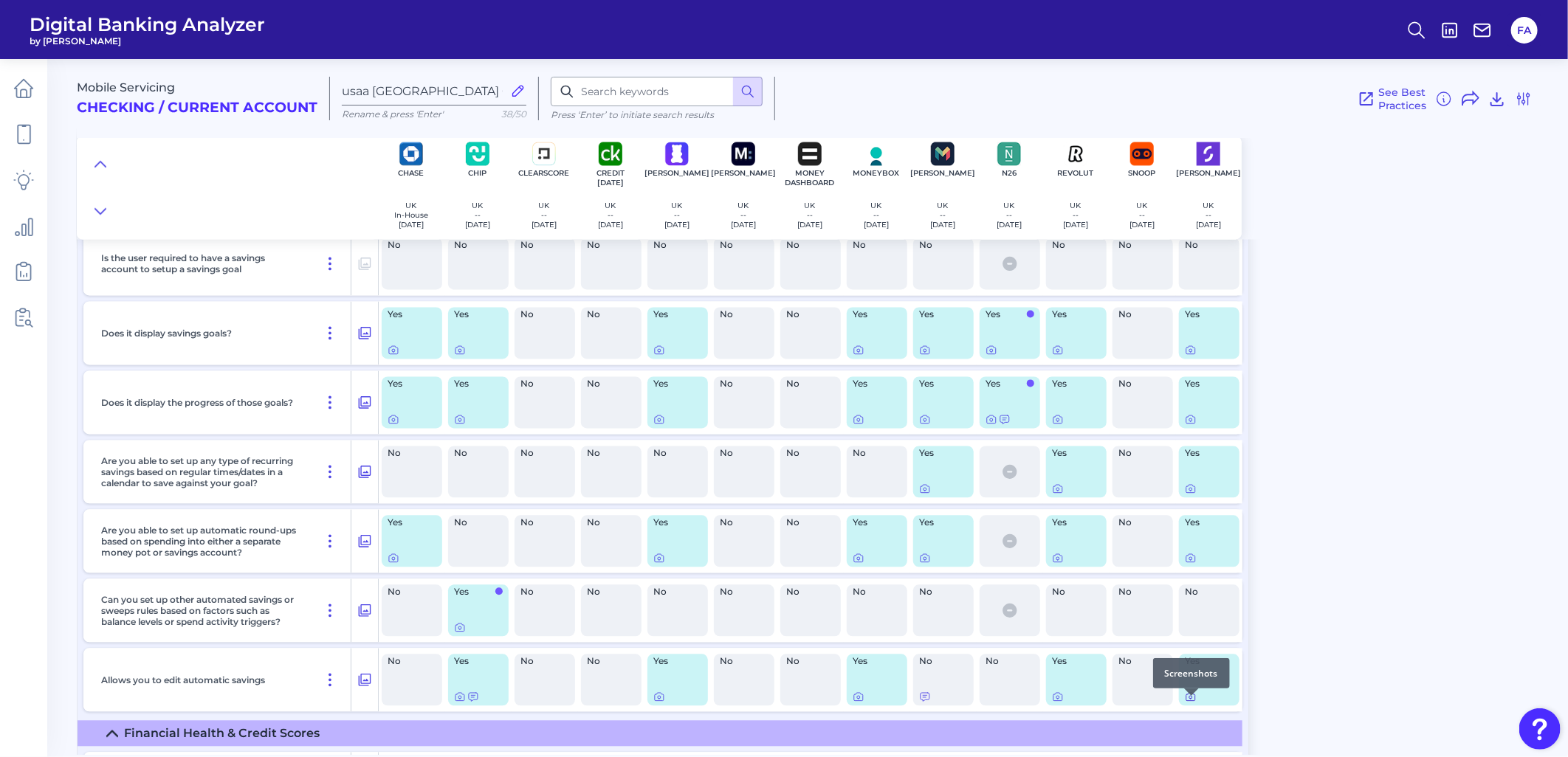
click at [974, 436] on icon at bounding box center [1191, 698] width 12 height 12
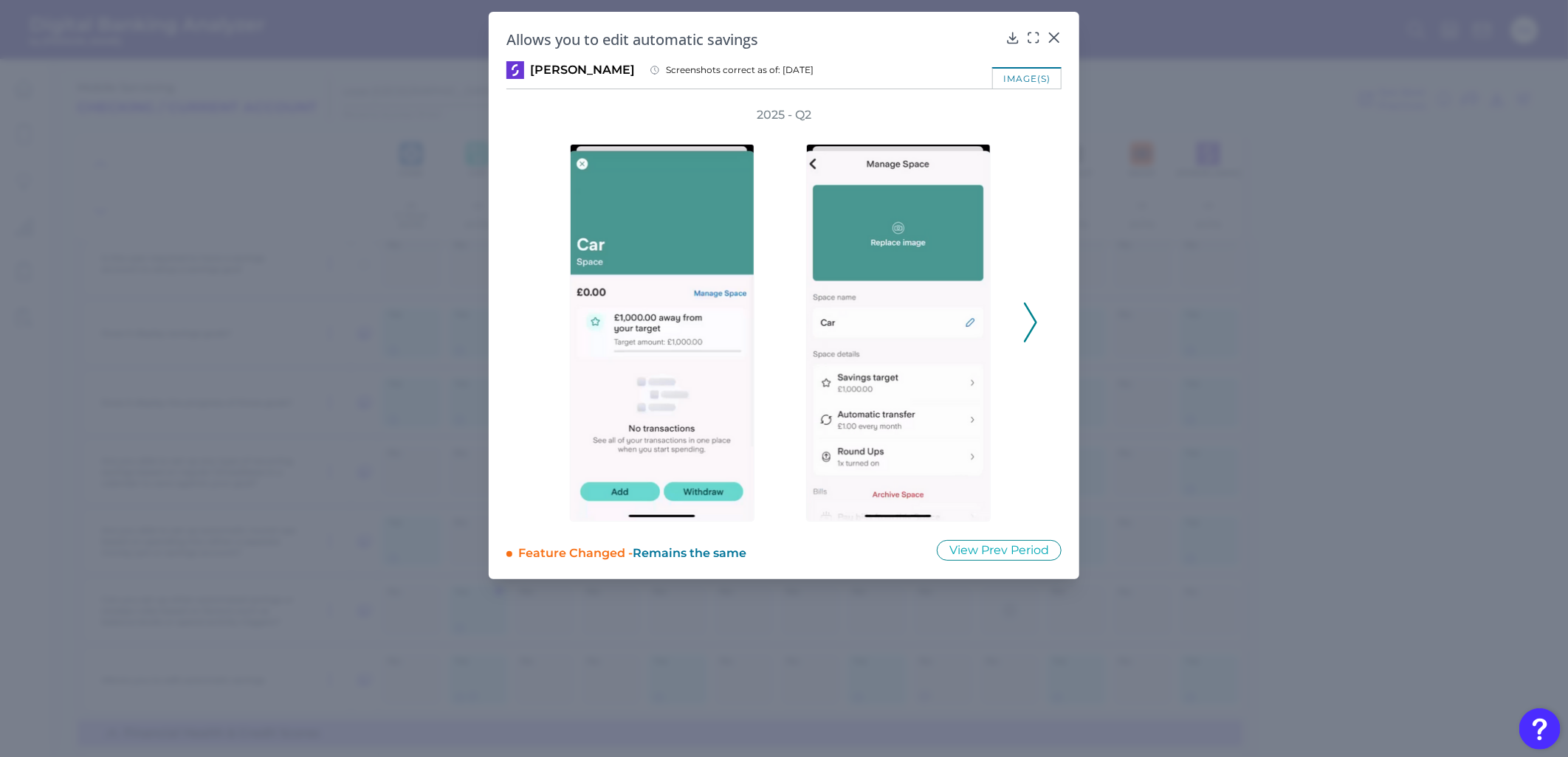
click at [974, 345] on div "2025 - Q2" at bounding box center [784, 314] width 555 height 415
click at [974, 329] on icon at bounding box center [1030, 322] width 13 height 40
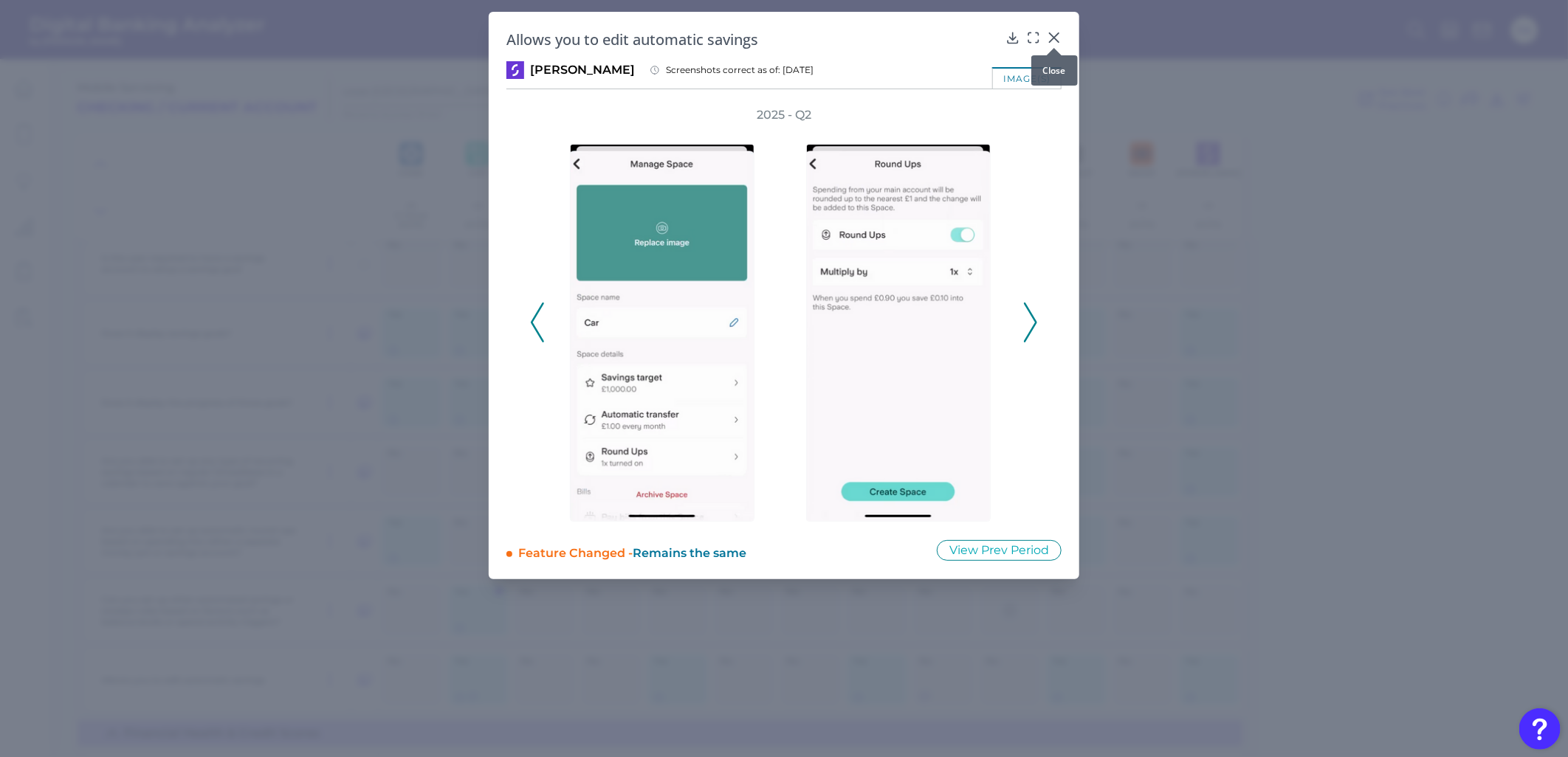
click at [974, 32] on icon at bounding box center [1054, 37] width 15 height 15
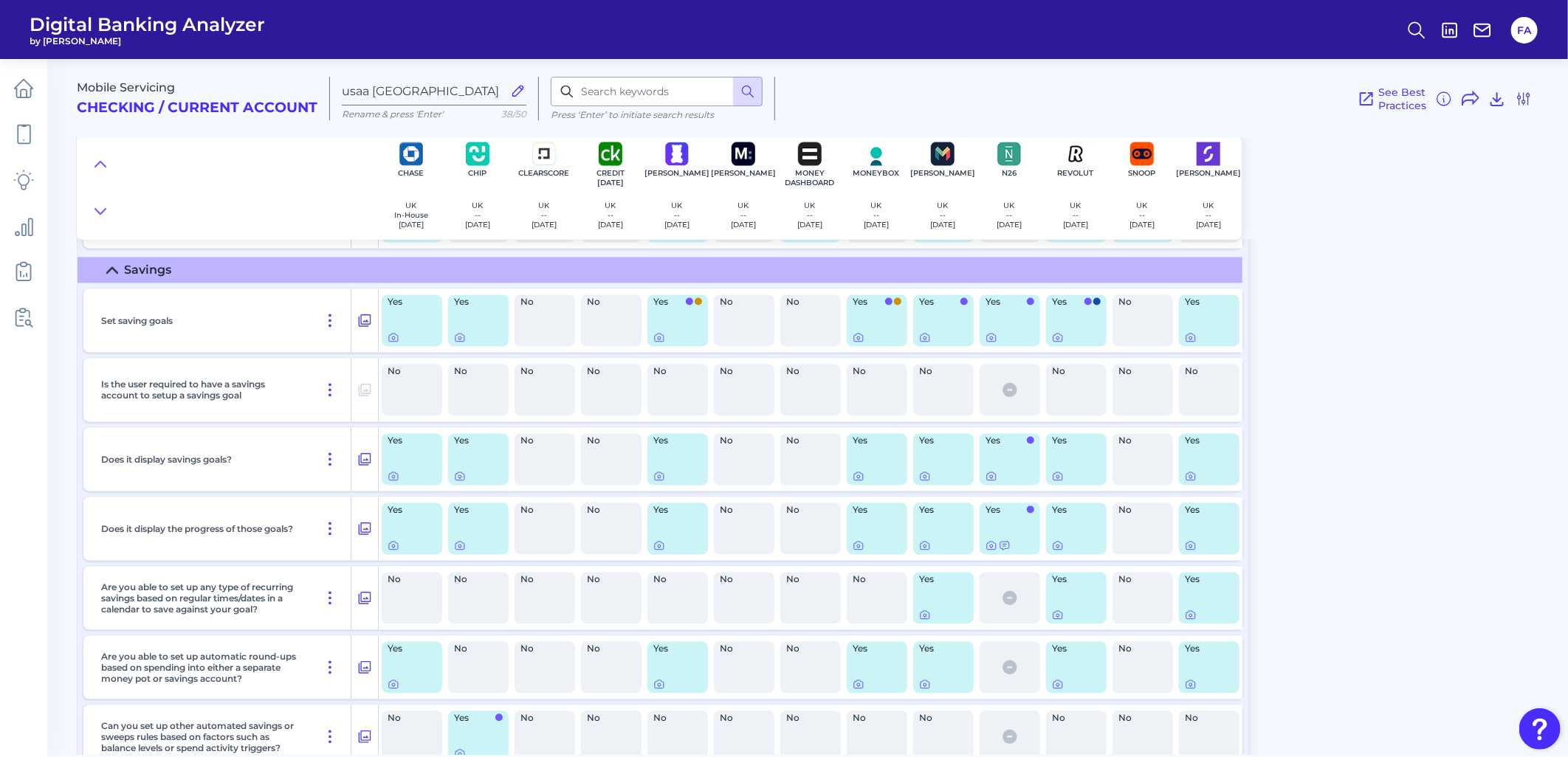
scroll to position [1639, 0]
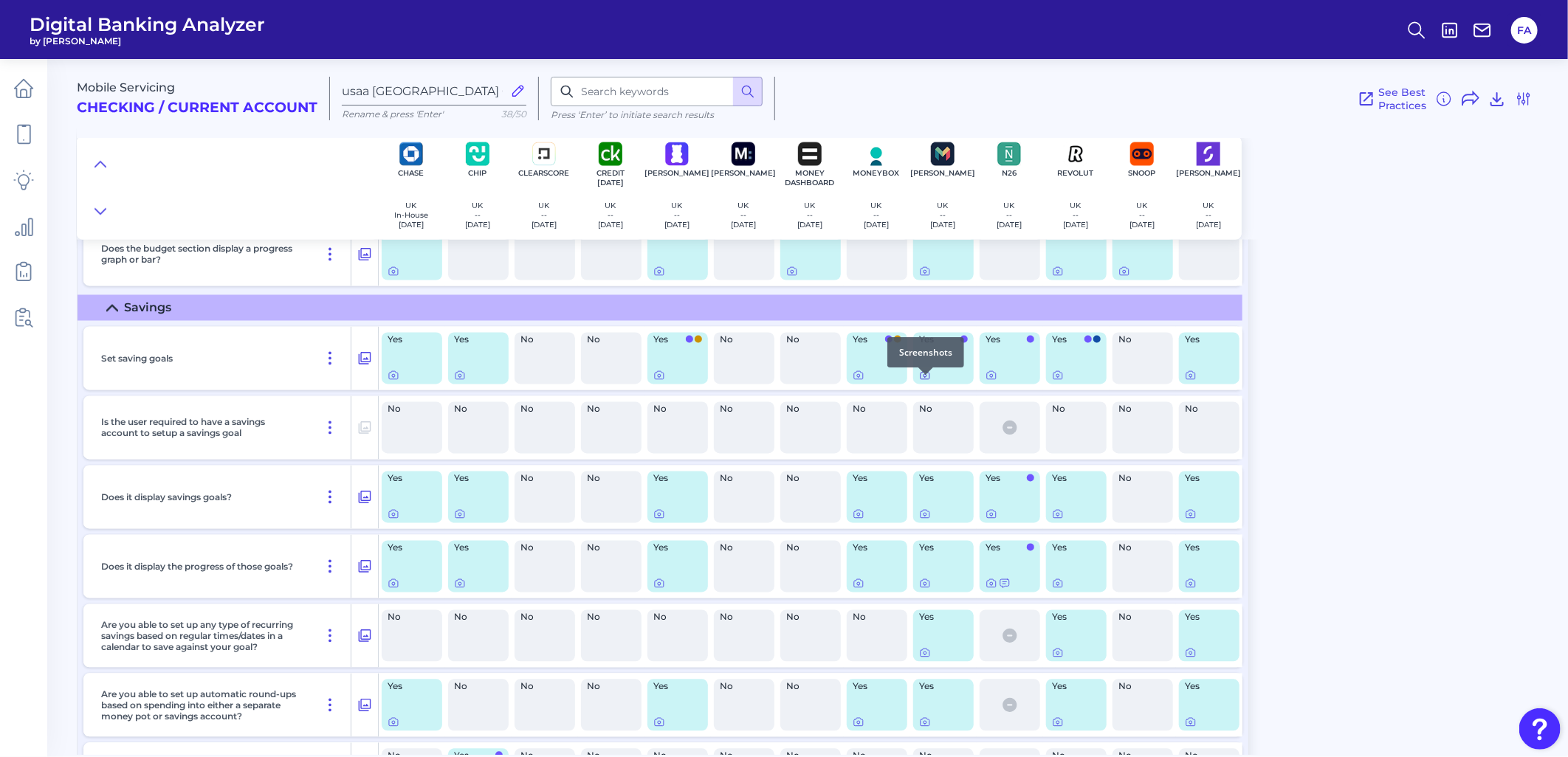
click at [921, 380] on icon at bounding box center [925, 375] width 9 height 8
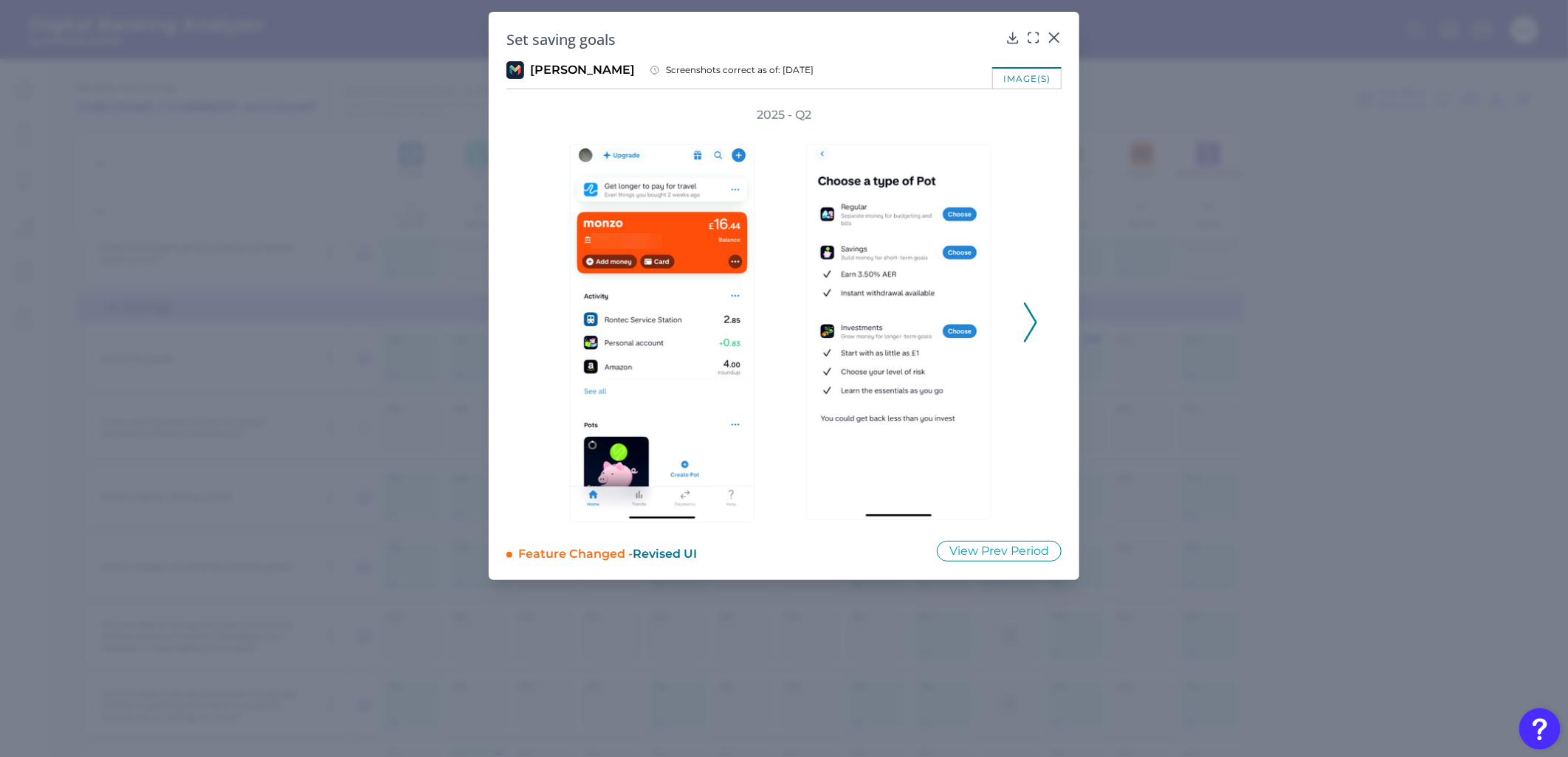
click at [974, 343] on div "2025 - Q2" at bounding box center [784, 314] width 508 height 415
click at [974, 337] on icon at bounding box center [1030, 322] width 13 height 40
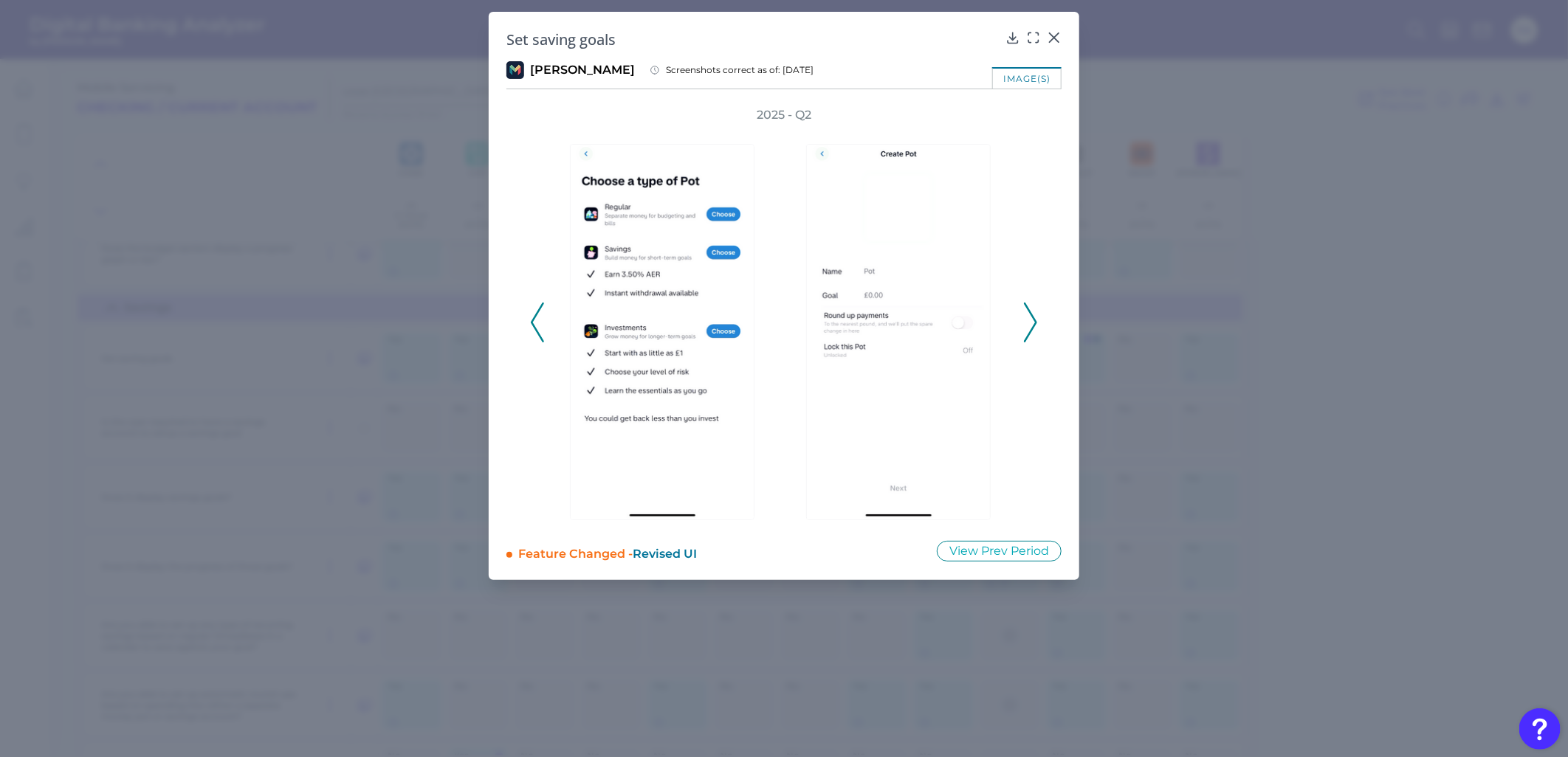
click at [974, 337] on icon at bounding box center [1030, 322] width 13 height 40
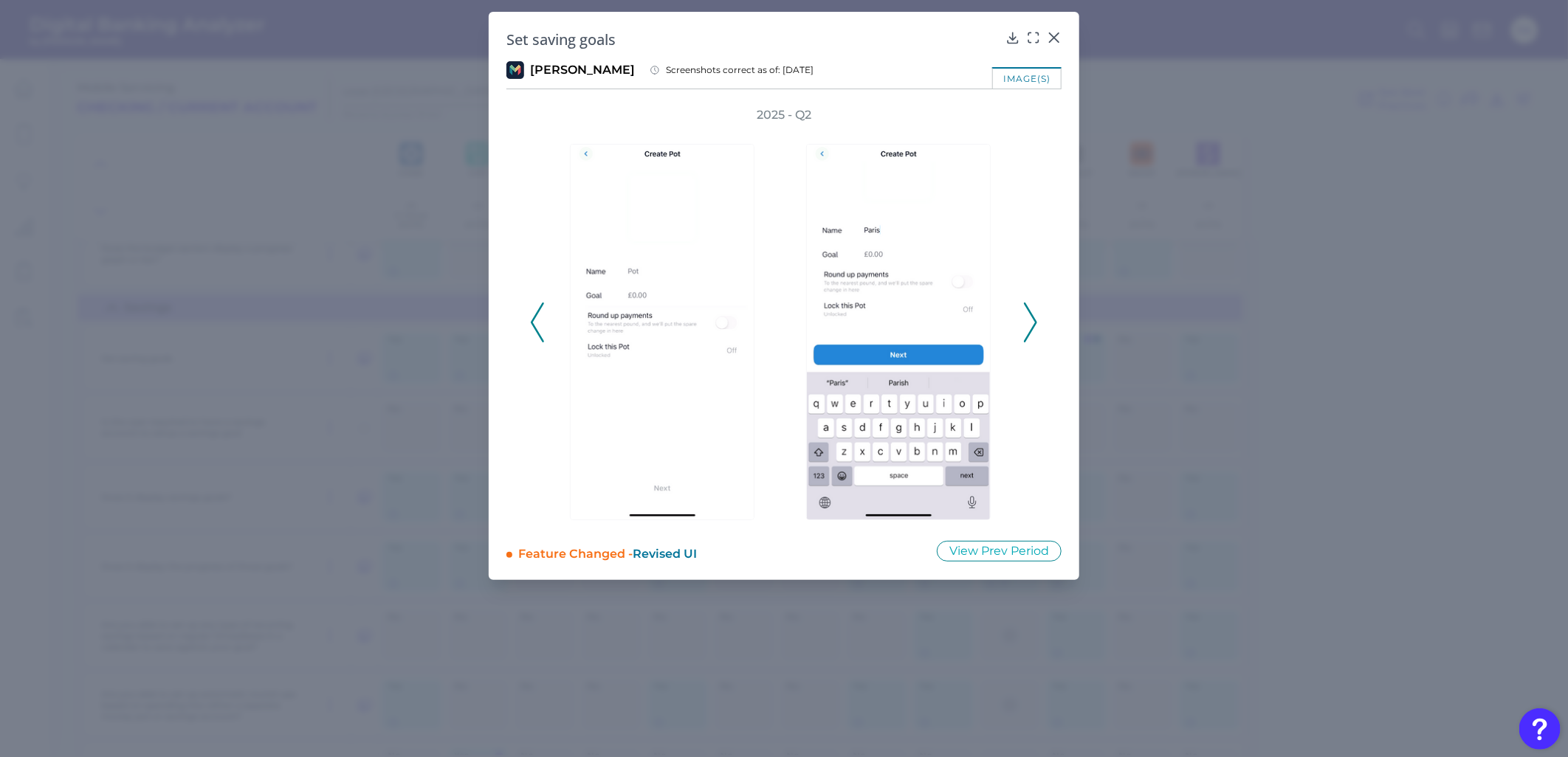
click at [974, 337] on icon at bounding box center [1030, 322] width 13 height 40
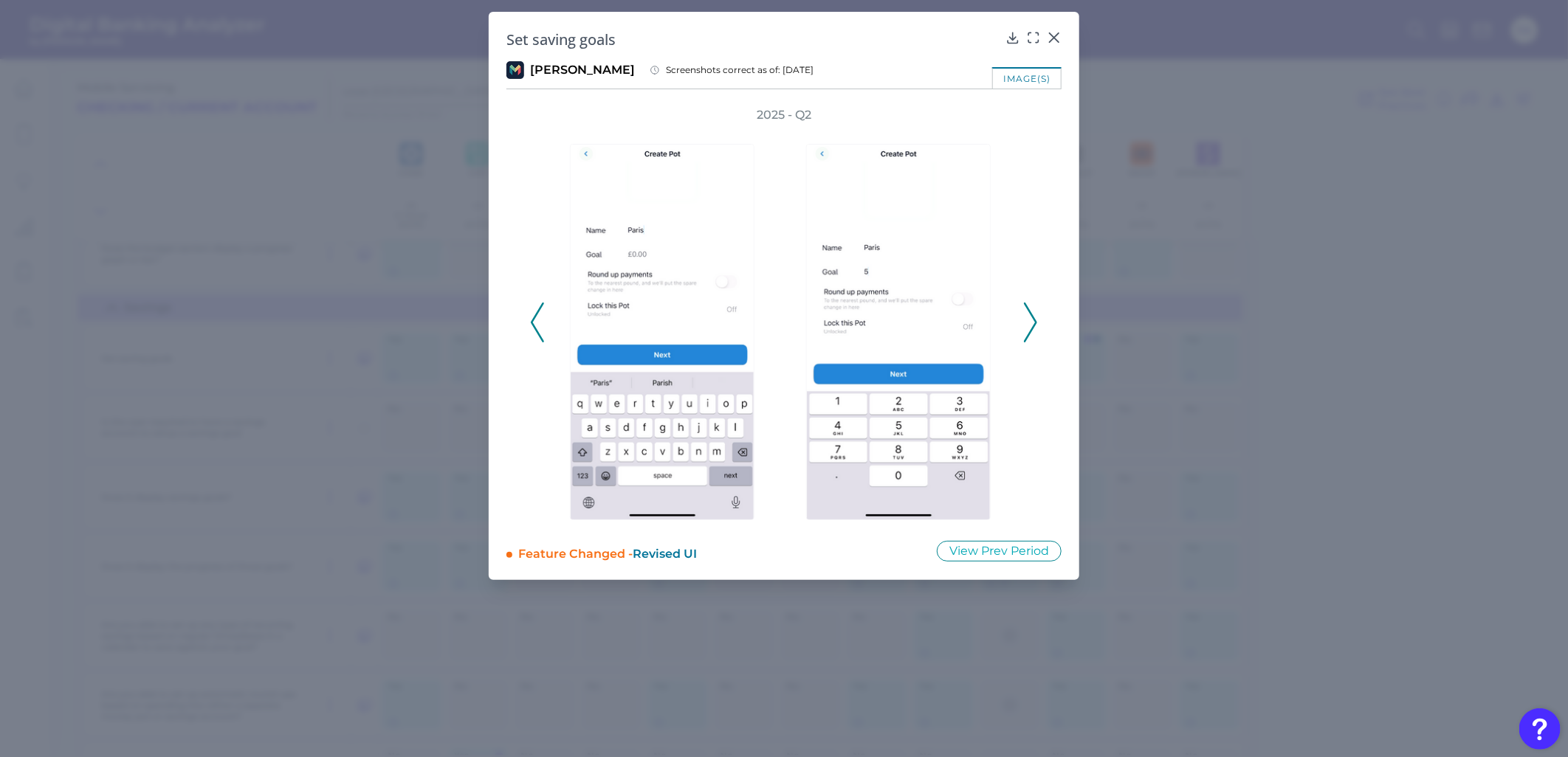
click at [974, 337] on icon at bounding box center [1030, 322] width 13 height 40
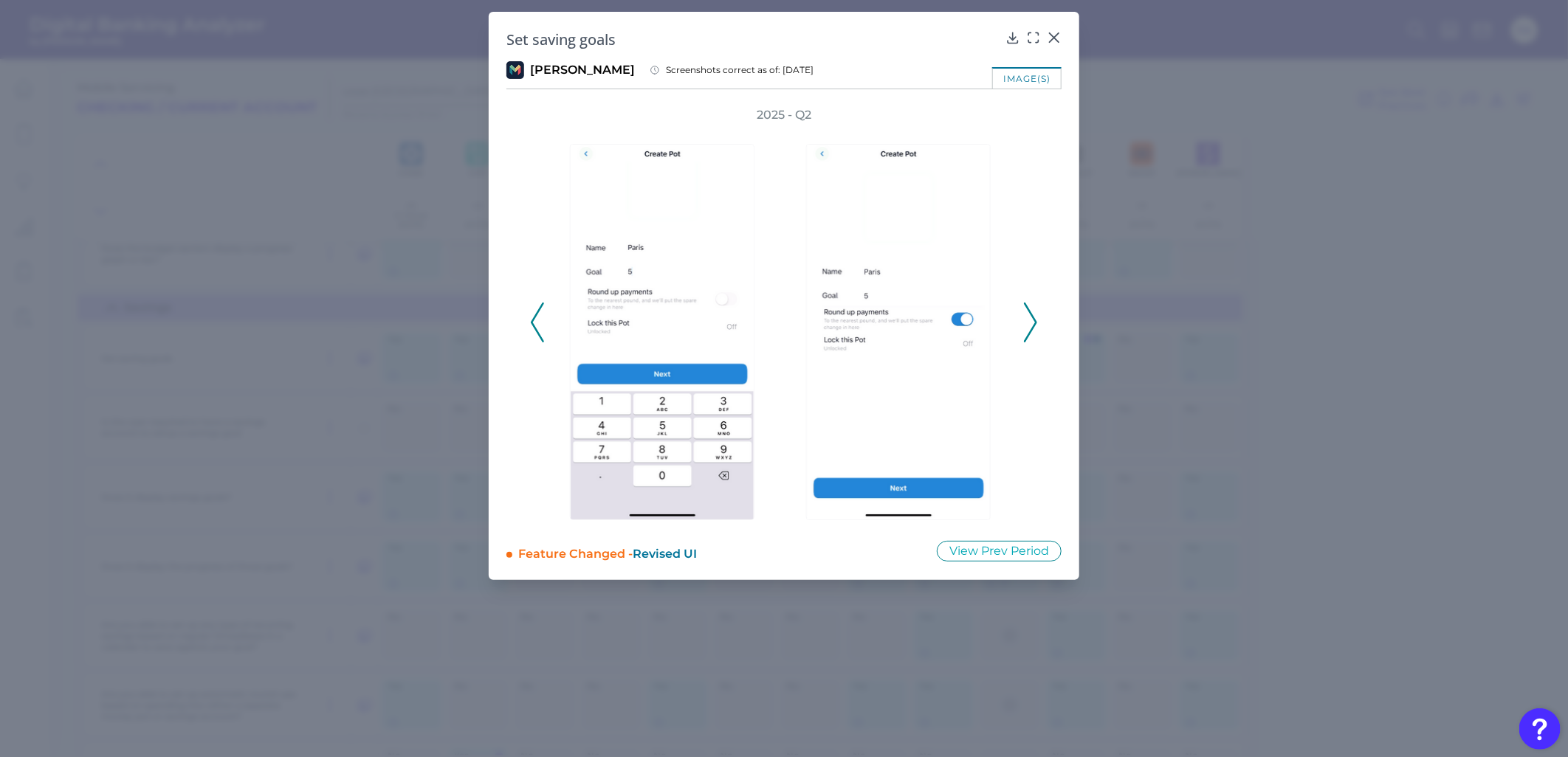
click at [974, 337] on icon at bounding box center [1030, 322] width 13 height 40
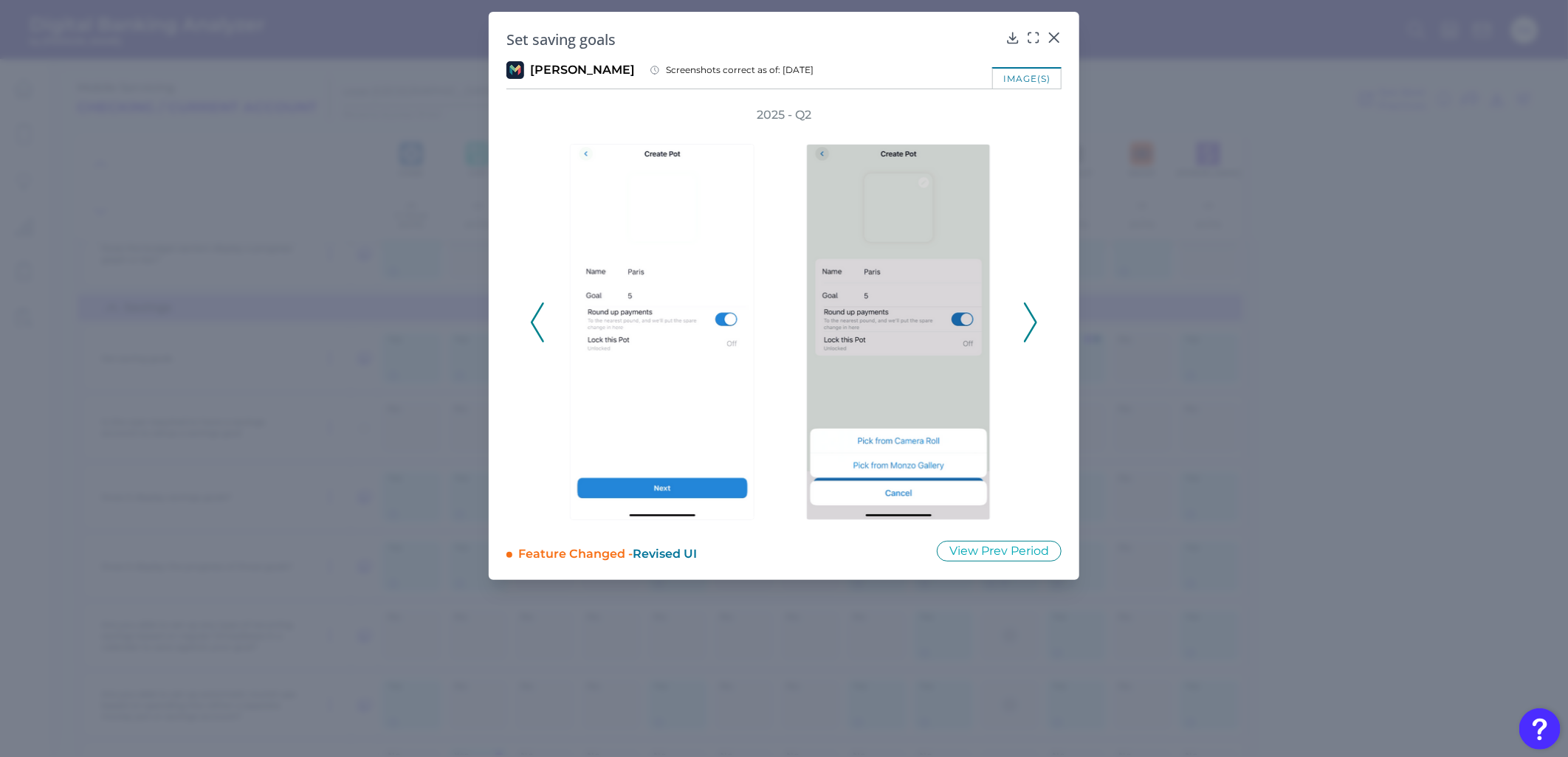
click at [974, 321] on button at bounding box center [1030, 322] width 15 height 40
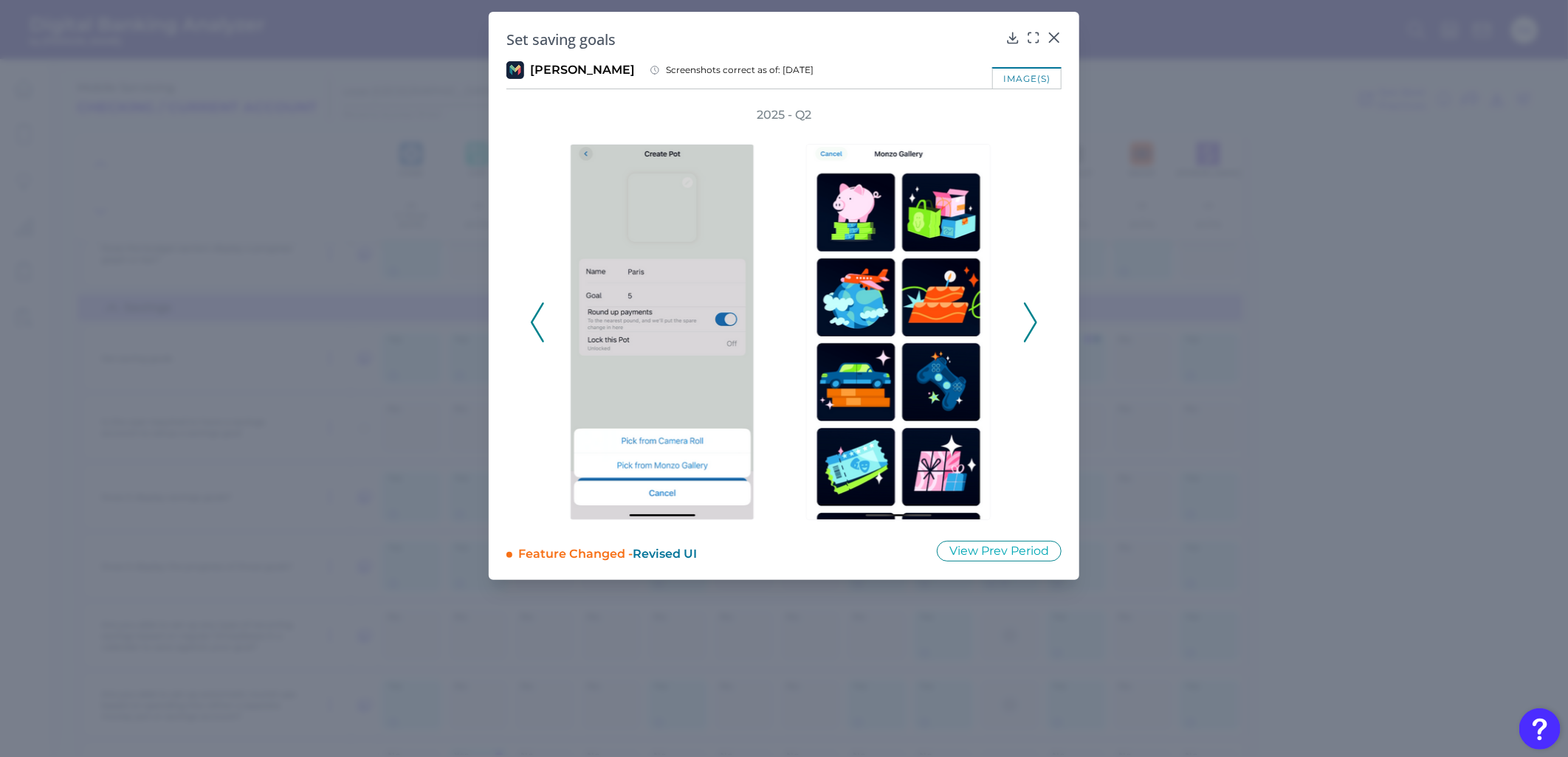
click at [974, 321] on icon at bounding box center [1030, 322] width 13 height 40
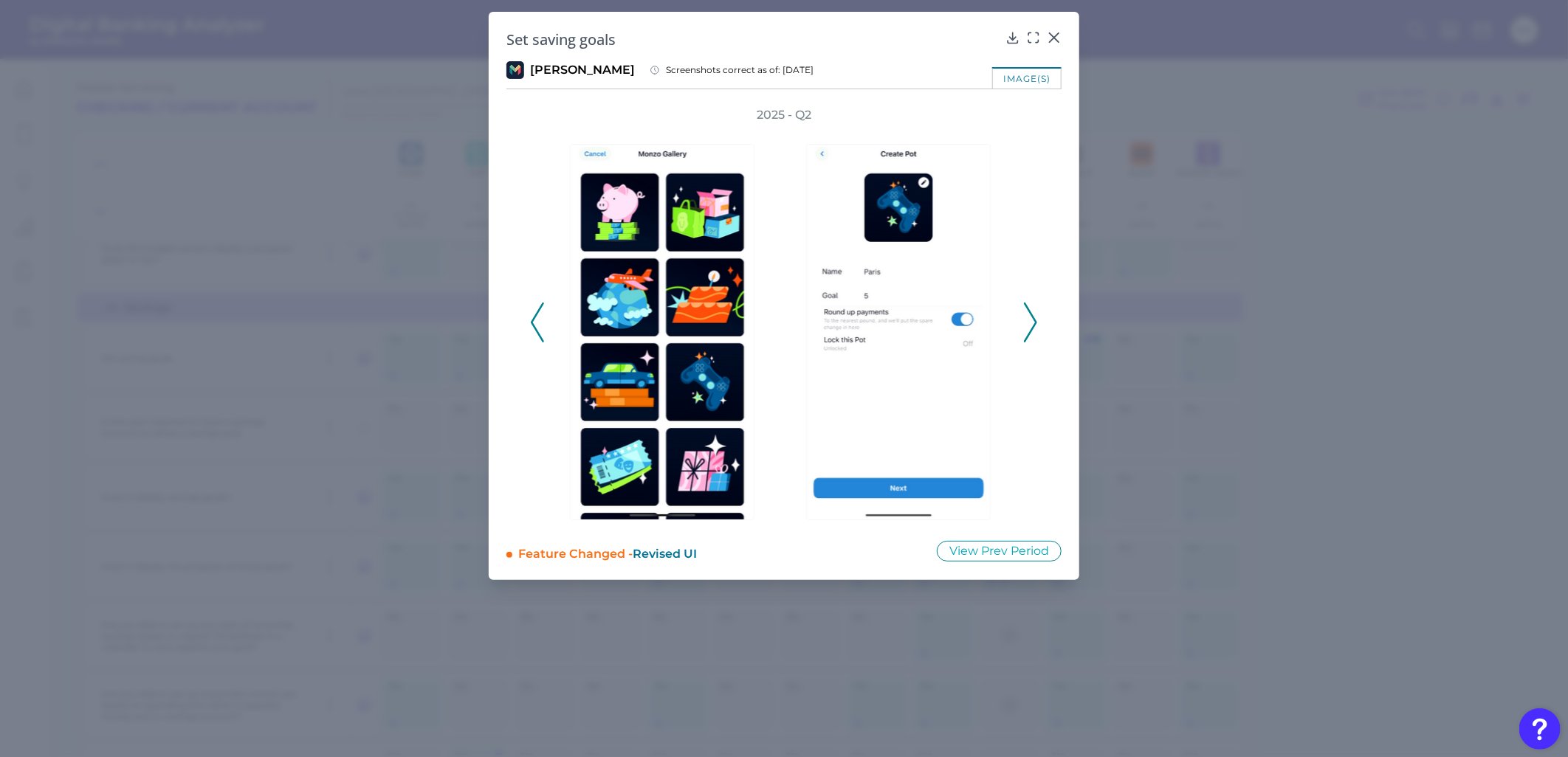
click at [974, 321] on icon at bounding box center [1030, 322] width 13 height 40
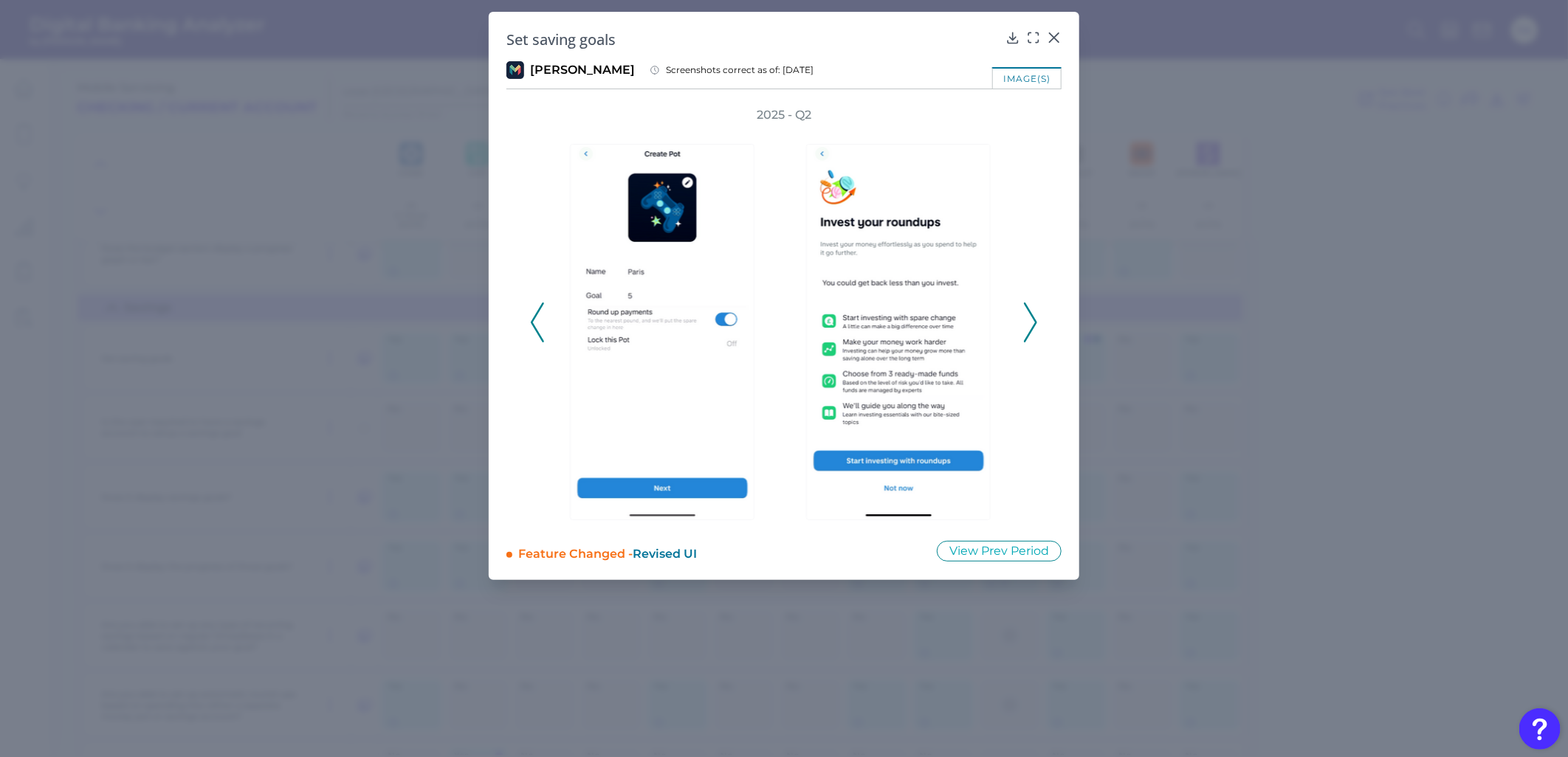
click at [974, 321] on icon at bounding box center [1030, 322] width 13 height 40
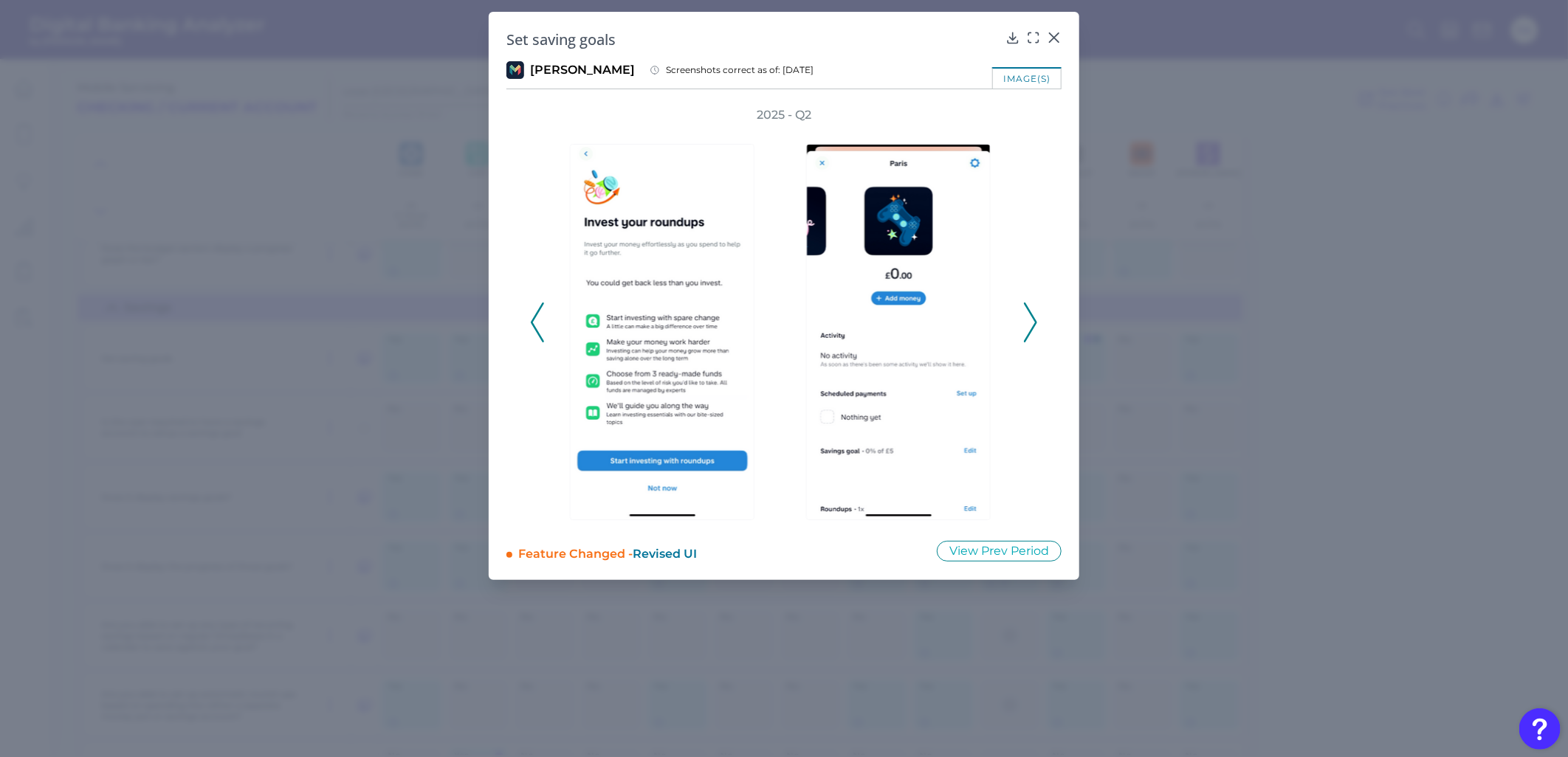
click at [974, 321] on icon at bounding box center [1030, 322] width 13 height 40
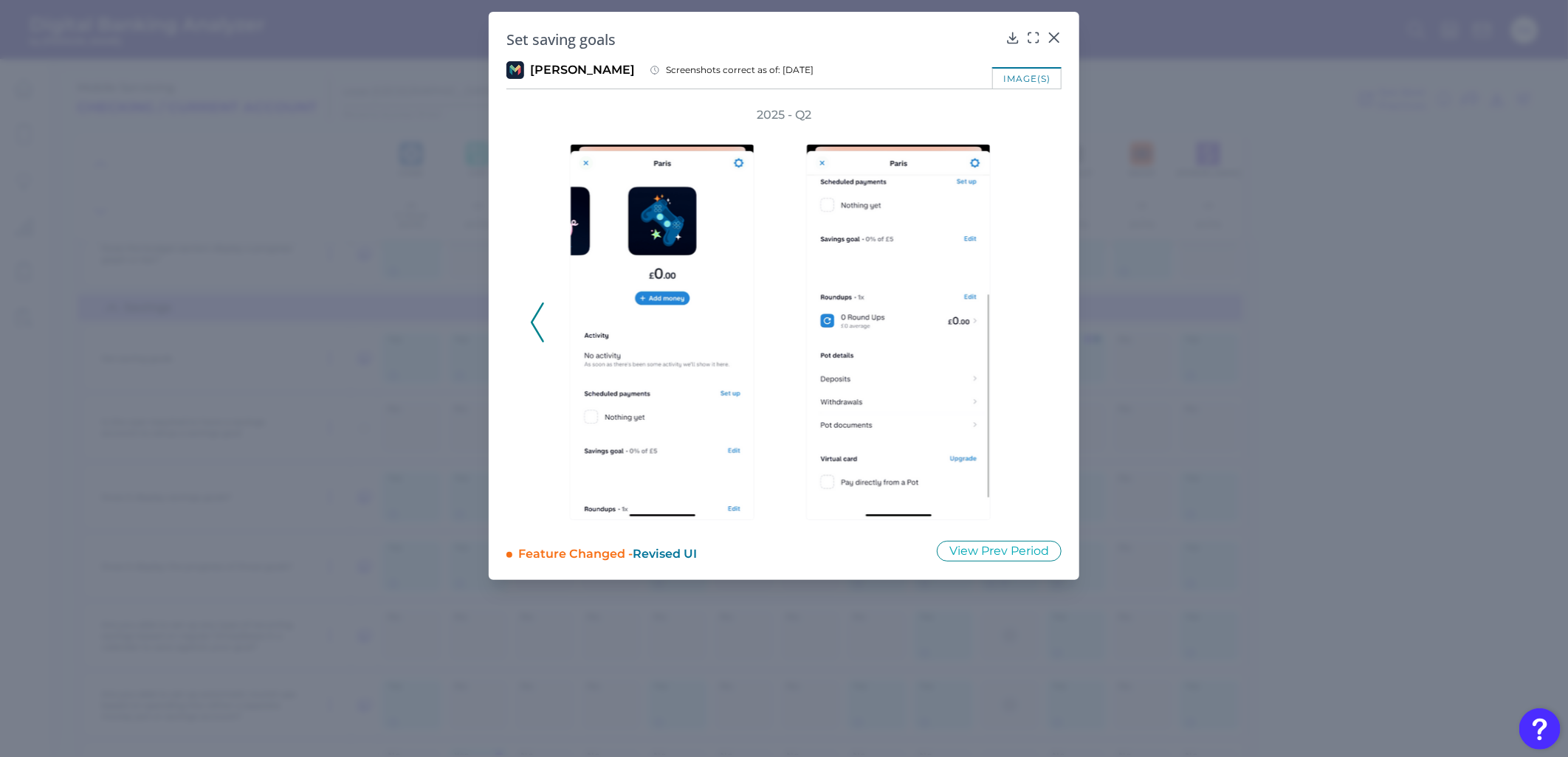
click at [512, 334] on div "2025 - Q2" at bounding box center [784, 314] width 555 height 415
click at [536, 321] on icon at bounding box center [536, 322] width 13 height 40
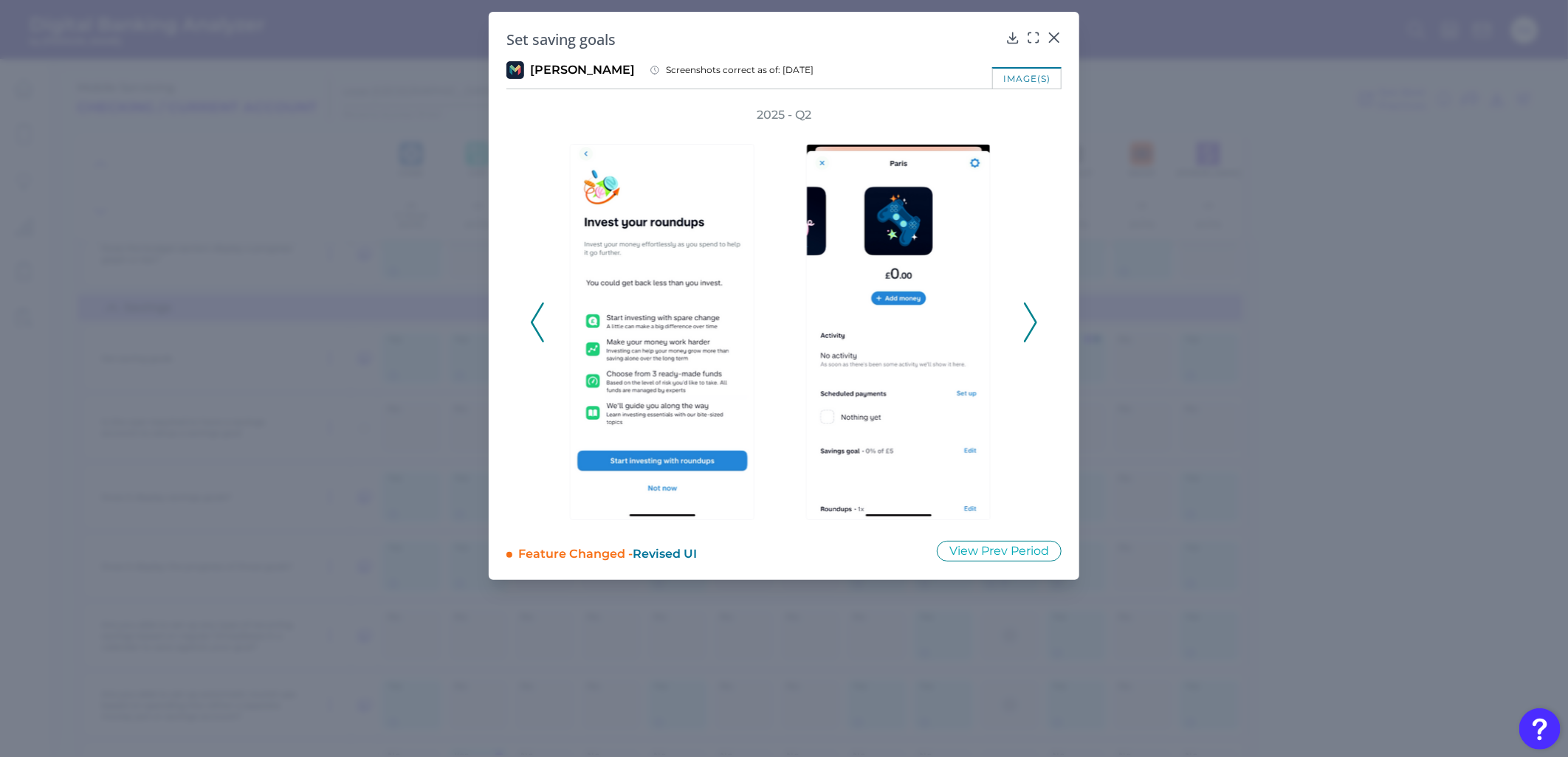
click at [536, 321] on icon at bounding box center [536, 322] width 13 height 40
click at [536, 315] on icon at bounding box center [536, 322] width 13 height 40
click at [540, 317] on icon at bounding box center [536, 322] width 13 height 40
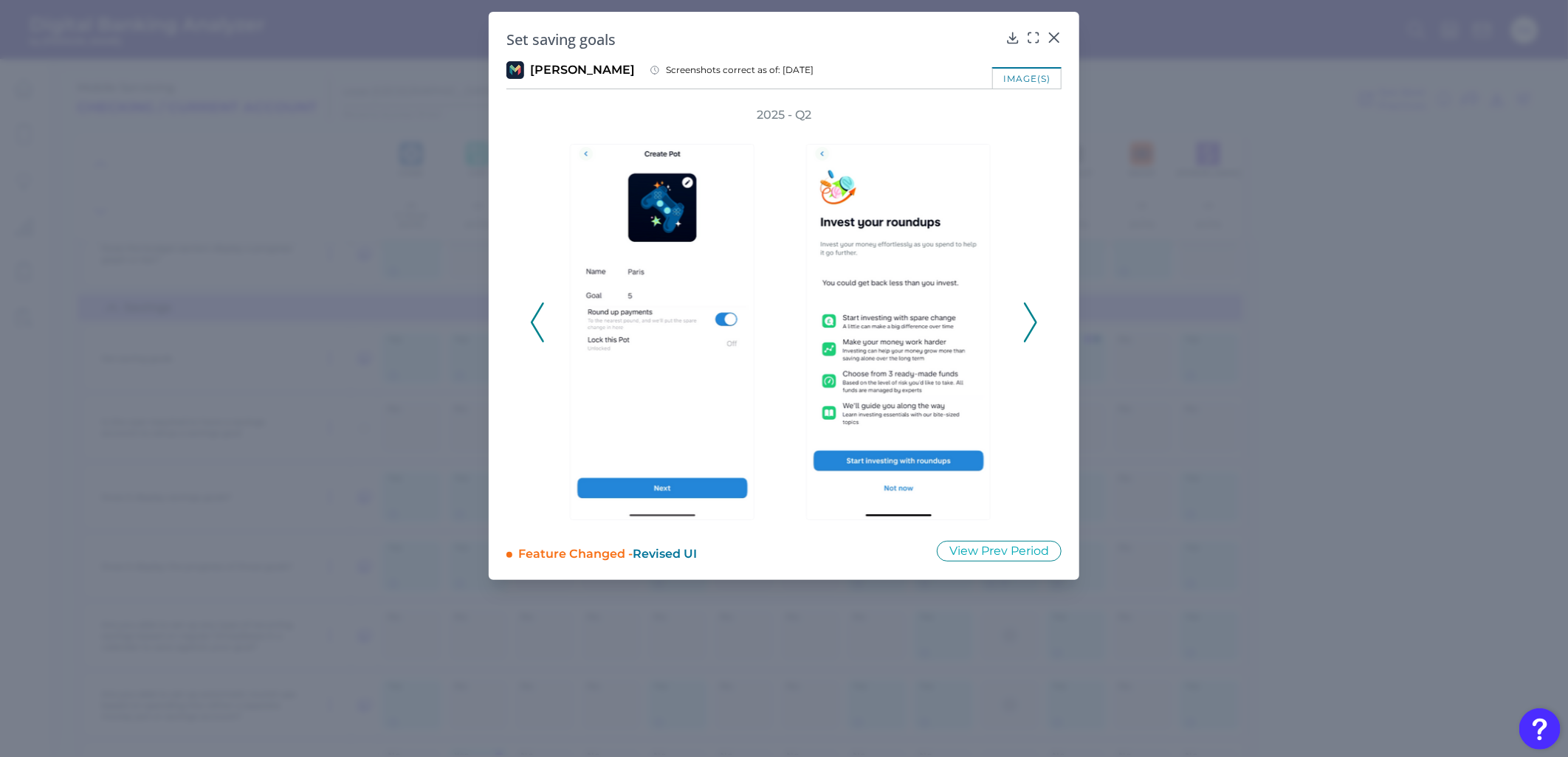
click at [527, 323] on div "2025 - Q2" at bounding box center [784, 314] width 555 height 415
click at [533, 326] on polyline at bounding box center [536, 323] width 11 height 38
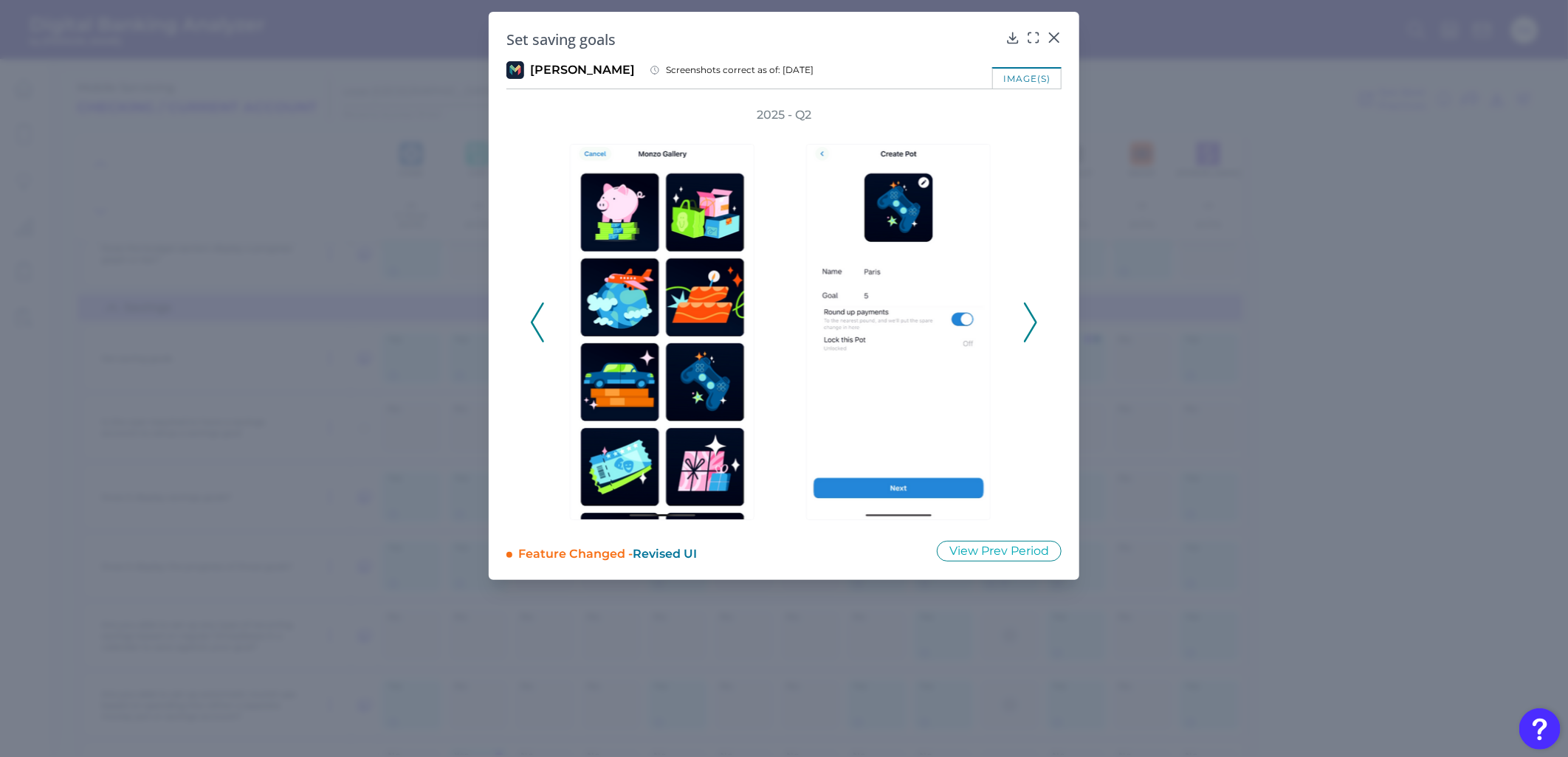
click at [532, 326] on icon at bounding box center [536, 322] width 13 height 40
click at [520, 323] on div "2025 - Q2" at bounding box center [784, 314] width 555 height 415
click at [543, 312] on icon at bounding box center [536, 322] width 13 height 40
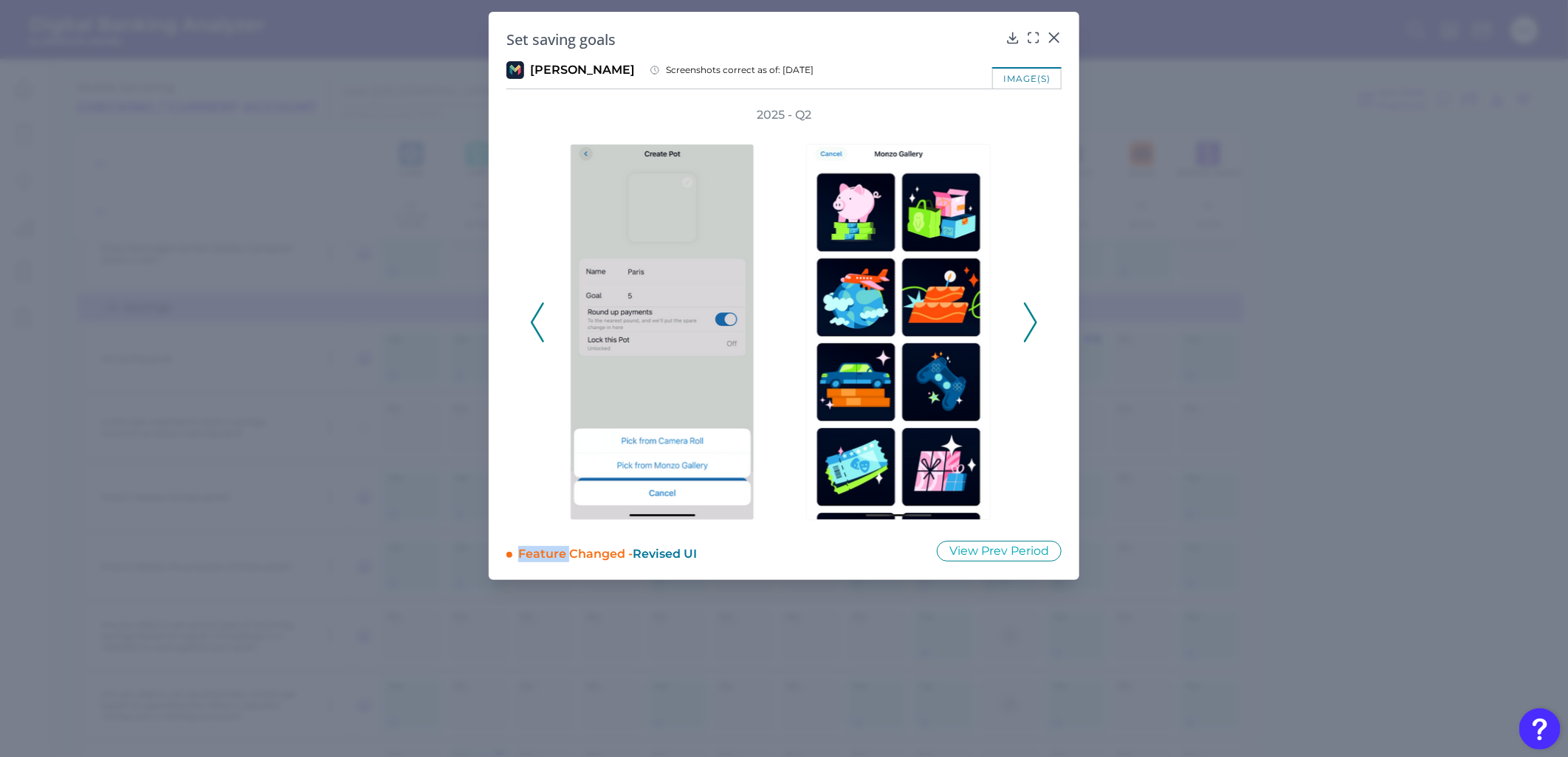
click at [543, 312] on icon at bounding box center [536, 322] width 13 height 40
click at [548, 312] on div at bounding box center [665, 322] width 236 height 400
click at [551, 312] on div at bounding box center [665, 322] width 236 height 400
click at [520, 321] on div "2025 - Q2" at bounding box center [784, 314] width 555 height 415
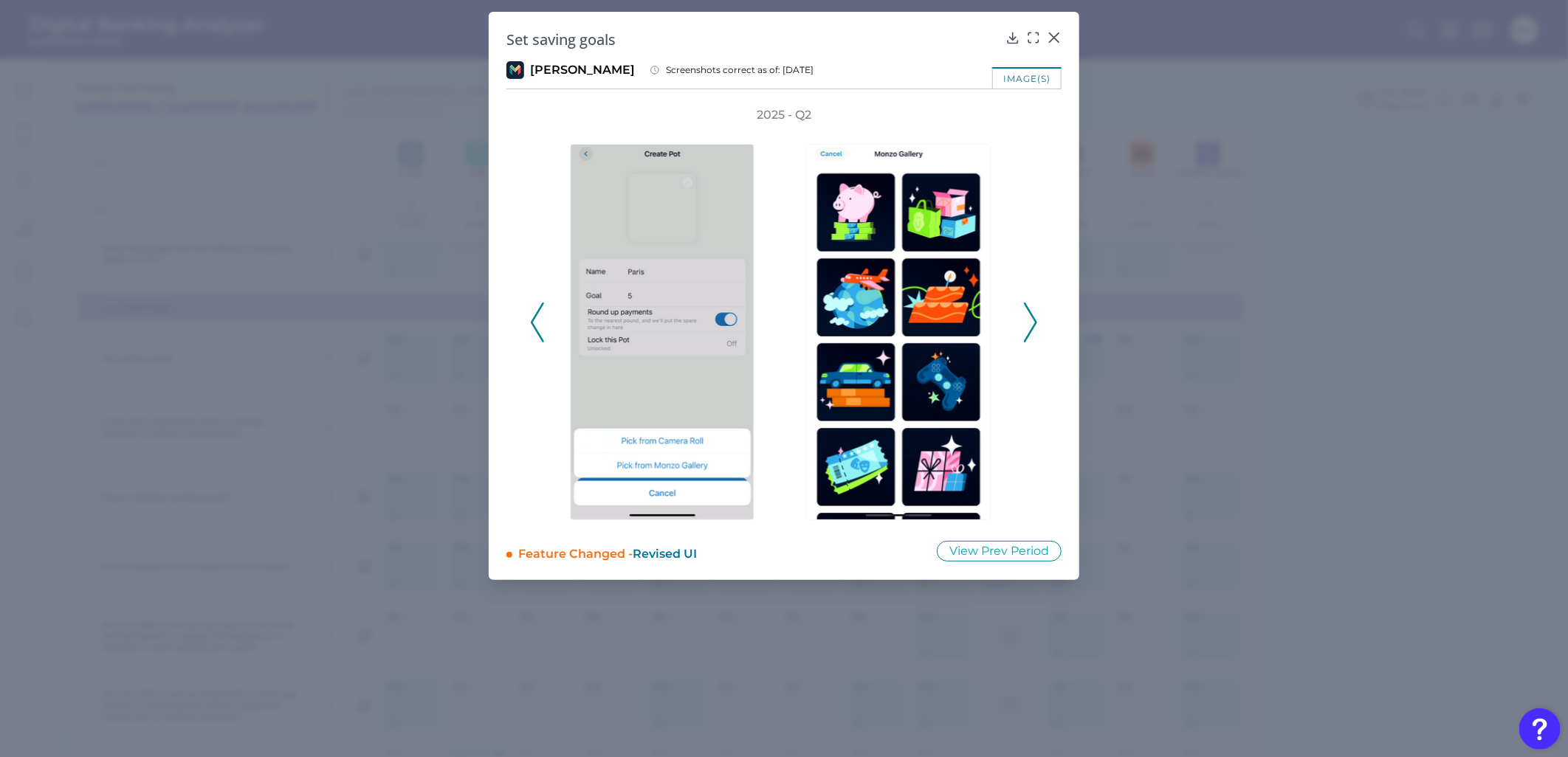
click at [533, 318] on polyline at bounding box center [536, 323] width 11 height 38
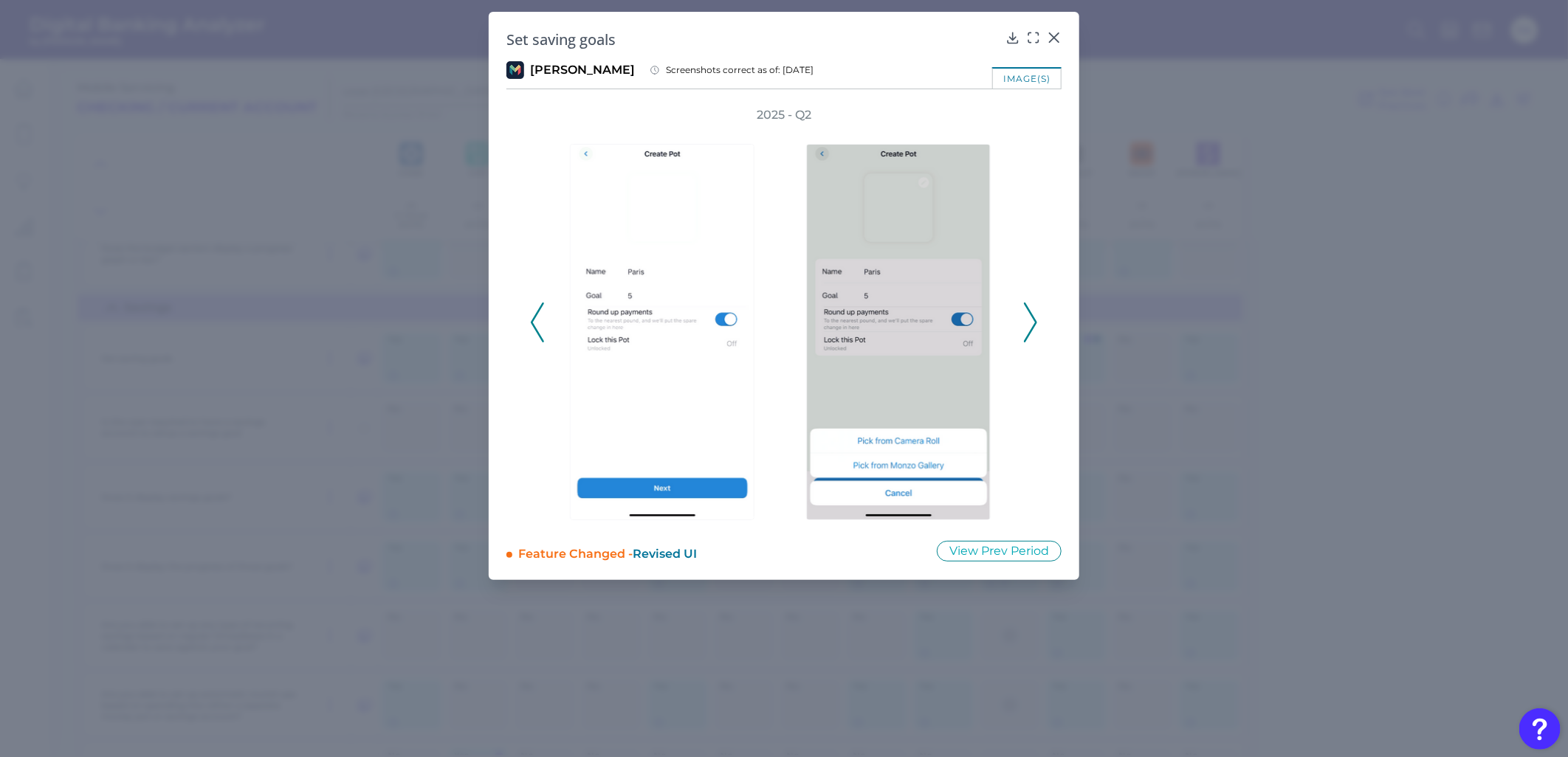
click at [533, 318] on polyline at bounding box center [536, 323] width 11 height 38
click at [533, 319] on polyline at bounding box center [536, 323] width 11 height 38
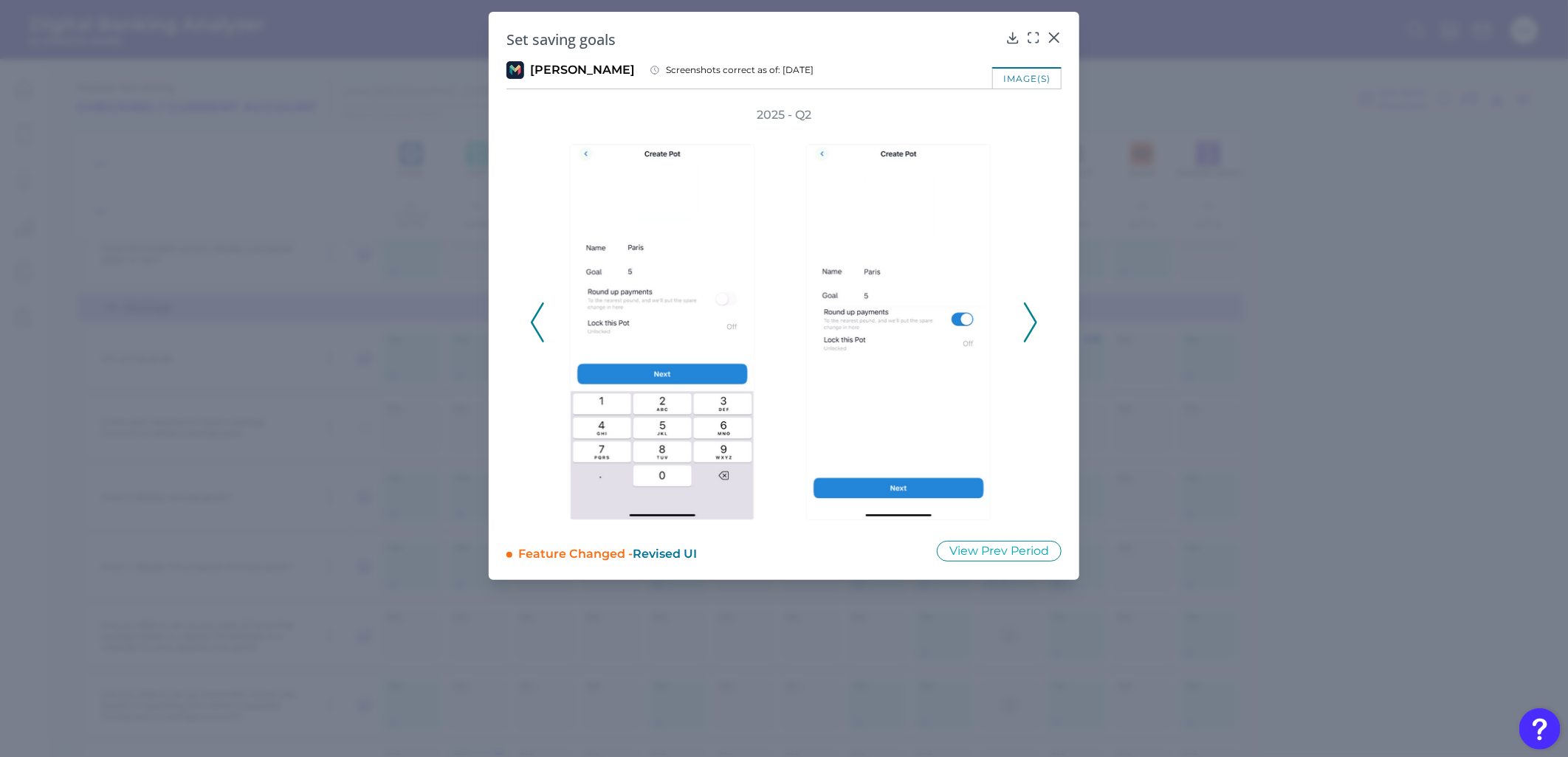
click at [533, 319] on polyline at bounding box center [536, 323] width 11 height 38
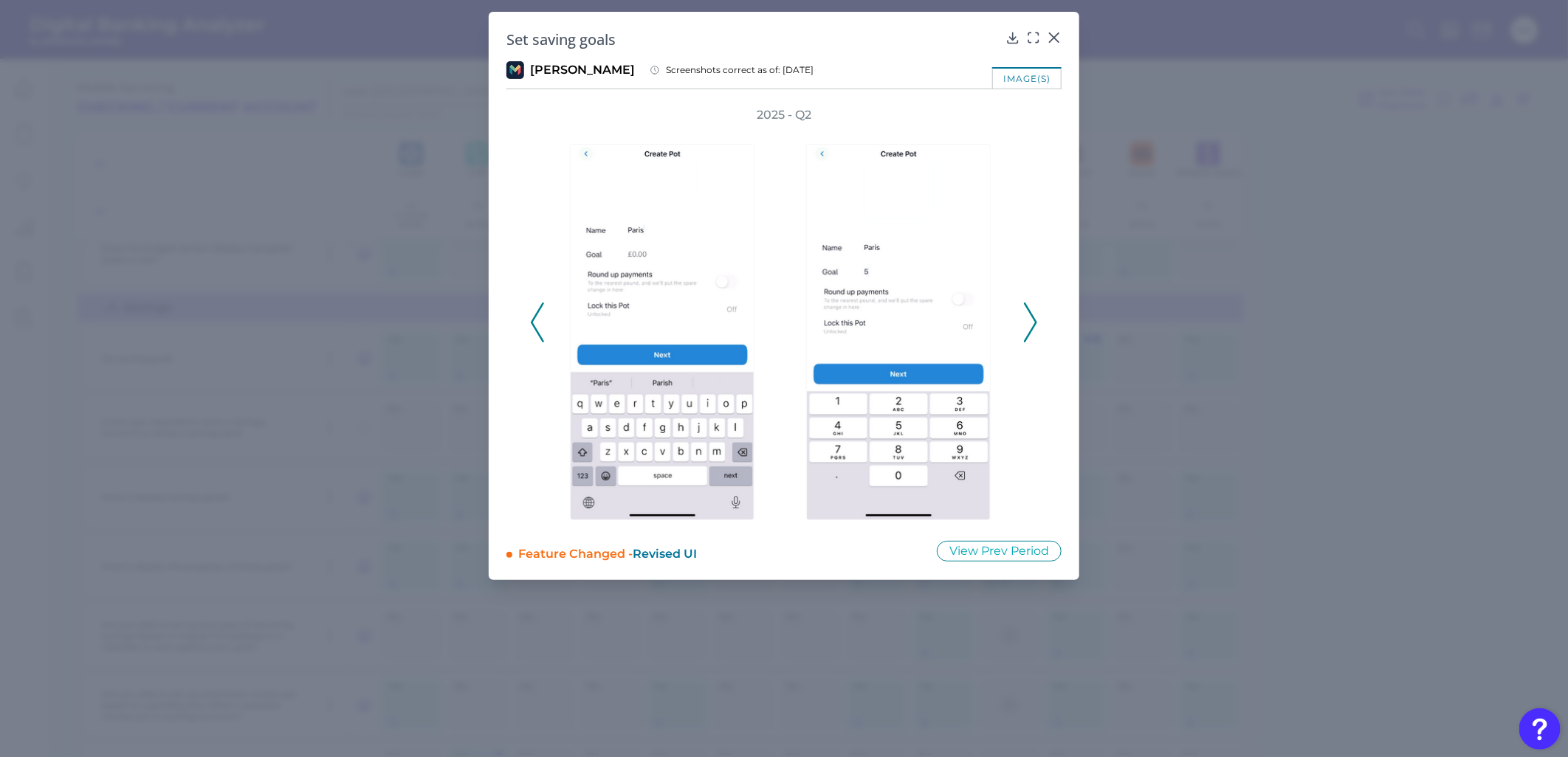
drag, startPoint x: 533, startPoint y: 319, endPoint x: 540, endPoint y: 325, distance: 9.2
click at [535, 325] on icon at bounding box center [536, 322] width 13 height 40
click at [539, 325] on icon at bounding box center [536, 322] width 13 height 40
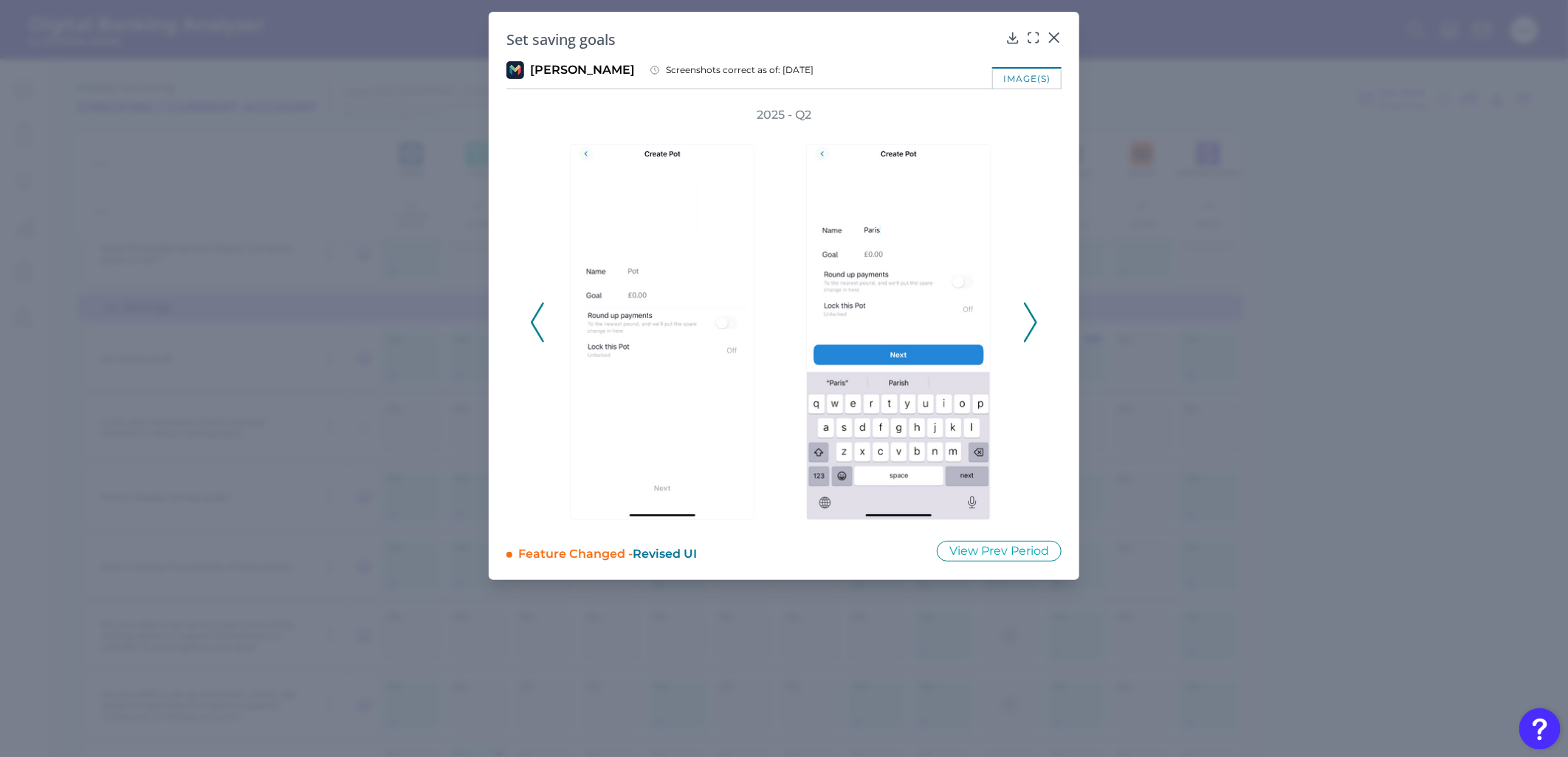
click at [536, 325] on icon at bounding box center [536, 322] width 13 height 40
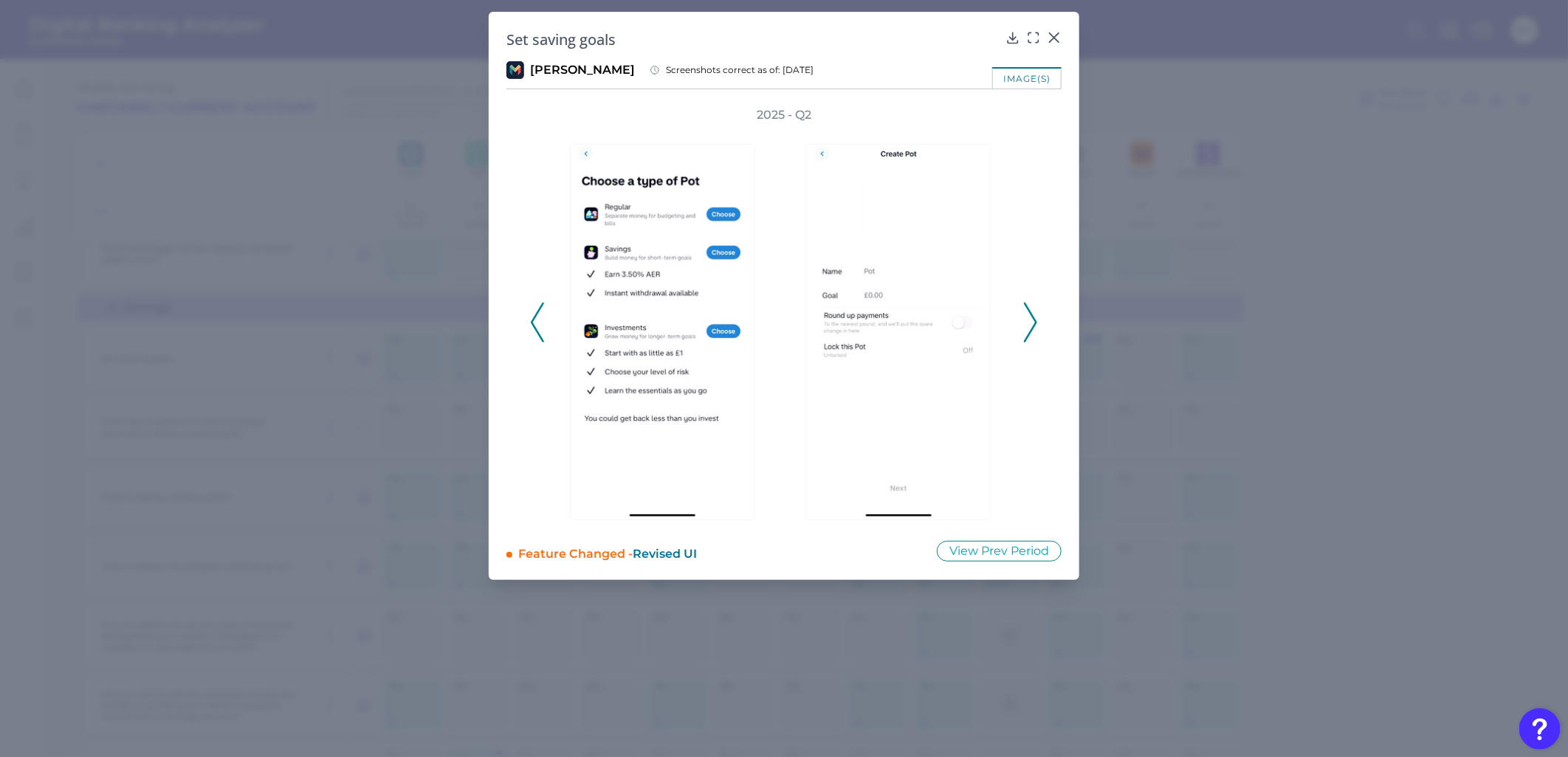
click at [536, 325] on icon at bounding box center [536, 322] width 13 height 40
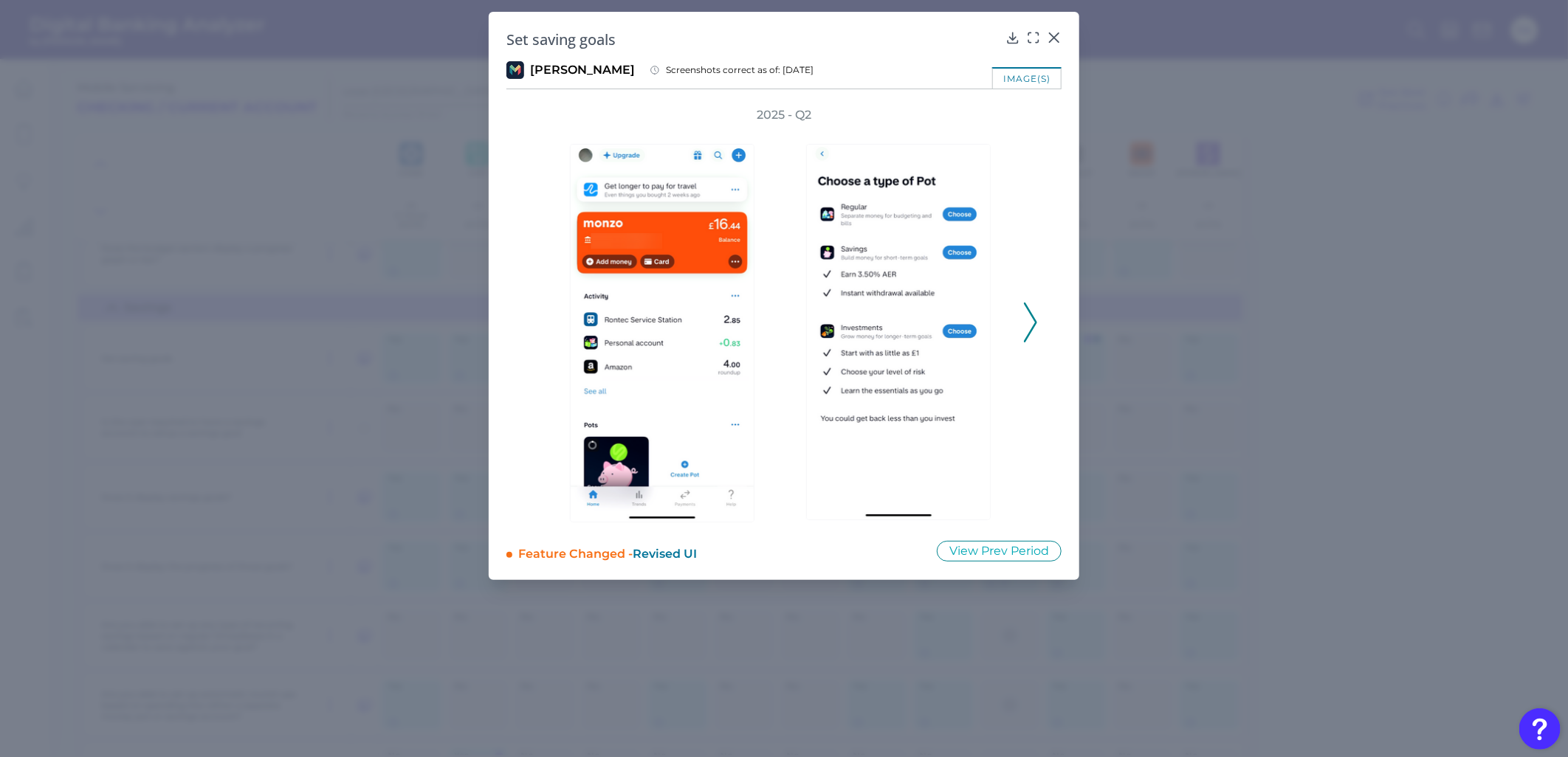
click at [974, 327] on polyline at bounding box center [1030, 323] width 11 height 38
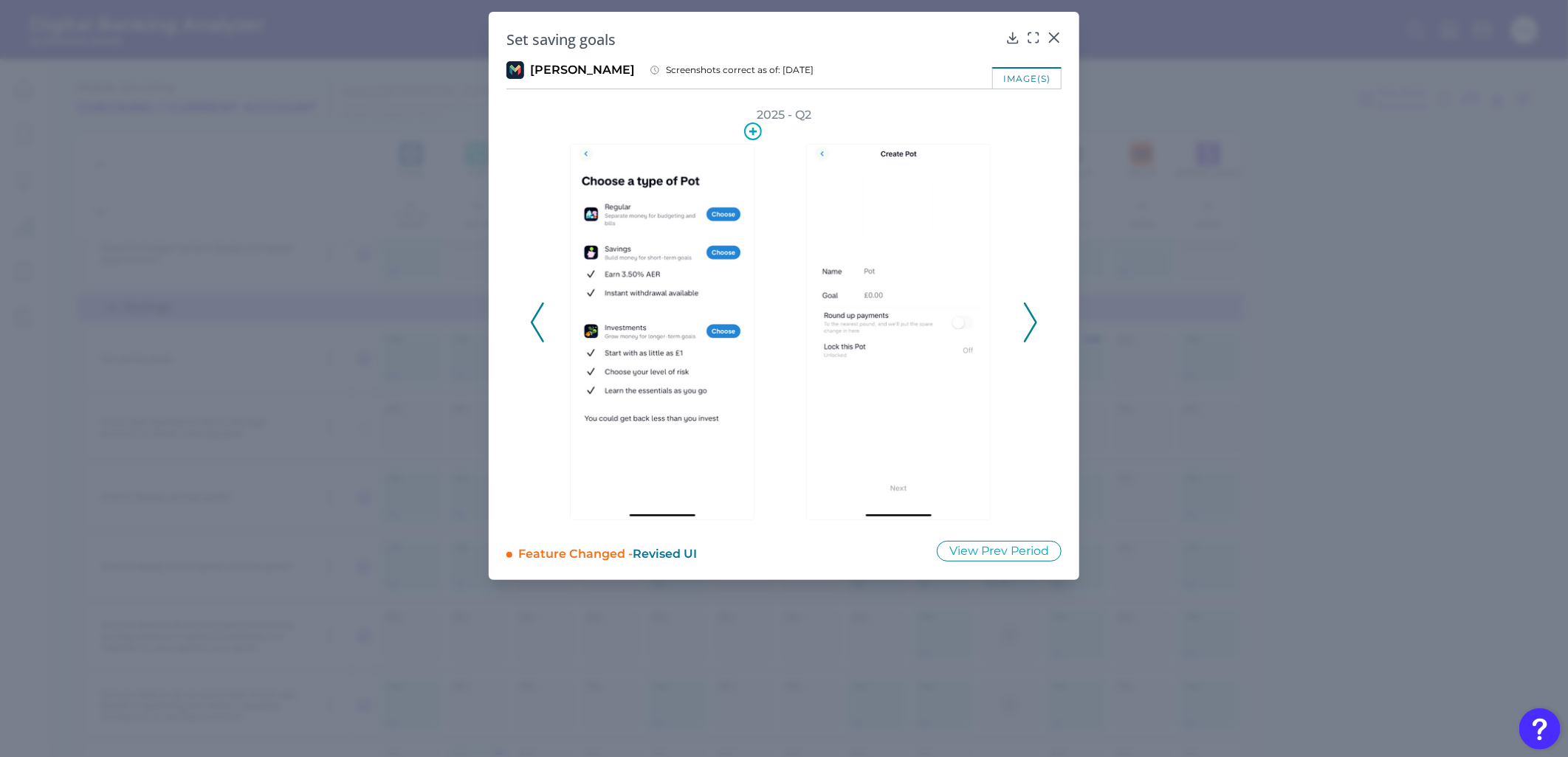
drag, startPoint x: 741, startPoint y: 328, endPoint x: 964, endPoint y: 247, distance: 237.3
click at [974, 306] on div "2025 - Q2" at bounding box center [784, 314] width 508 height 415
click at [974, 308] on polyline at bounding box center [1030, 323] width 11 height 38
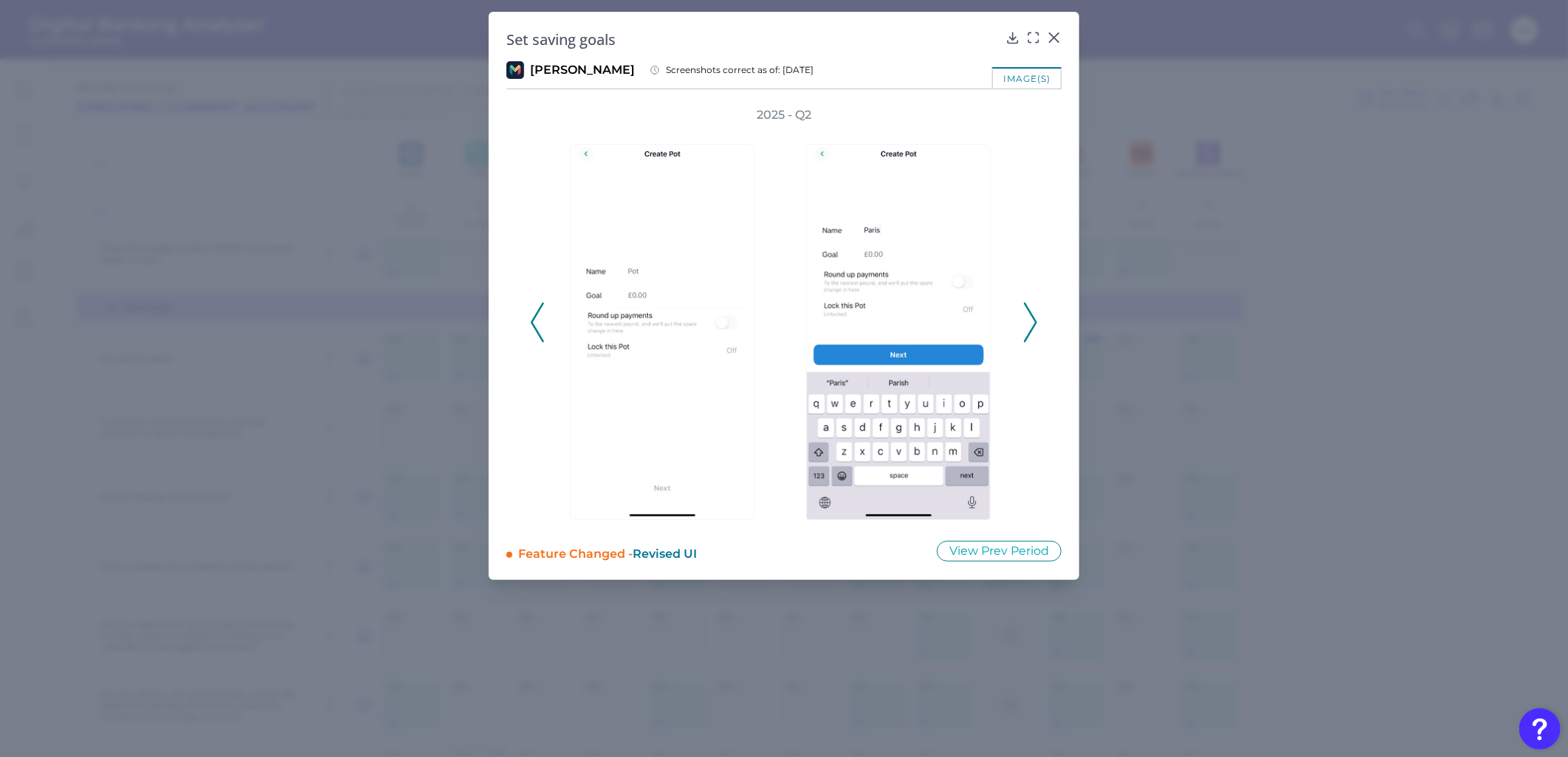
click at [974, 311] on icon at bounding box center [1030, 322] width 13 height 40
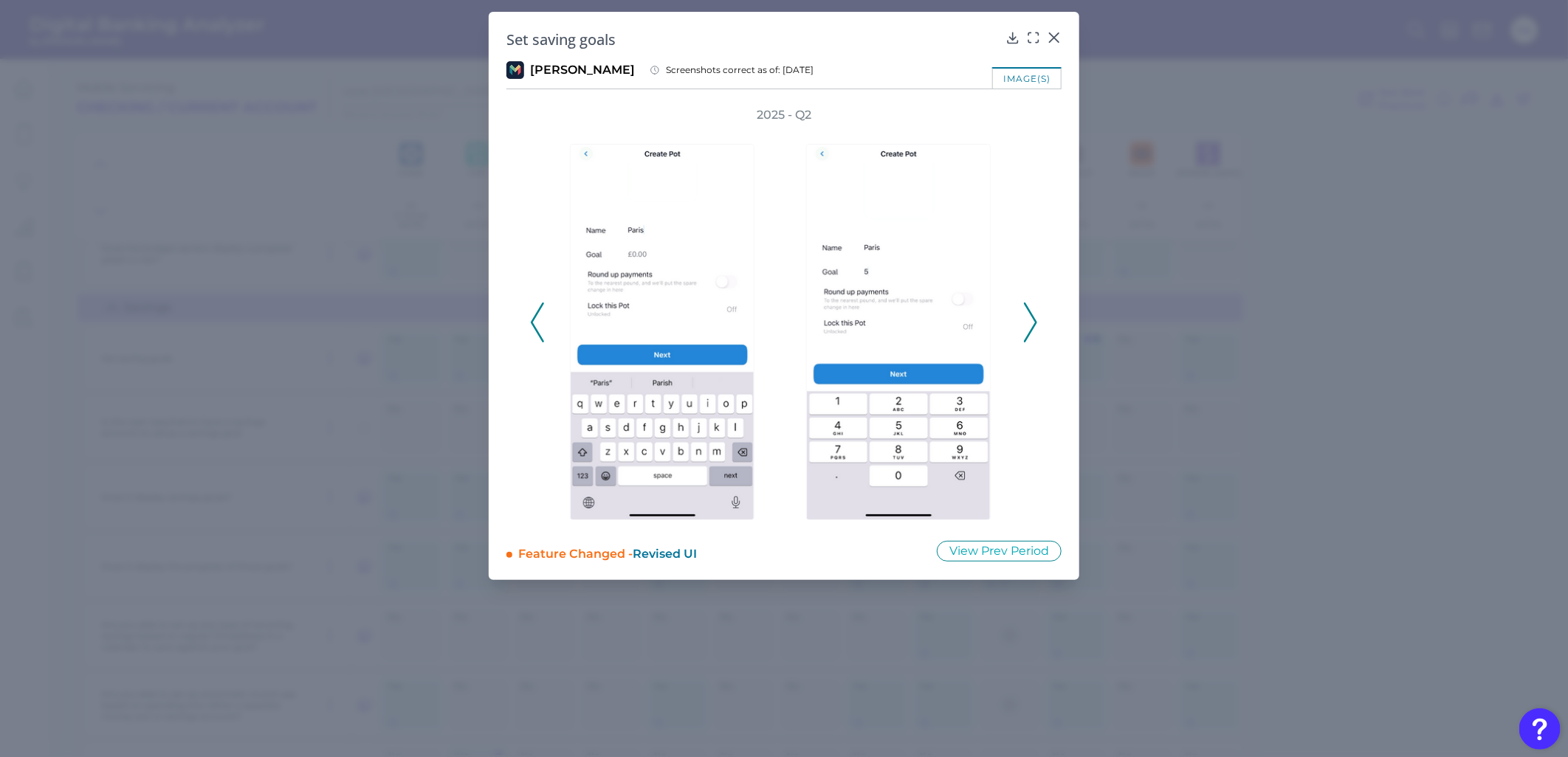
click at [974, 311] on icon at bounding box center [1030, 322] width 13 height 40
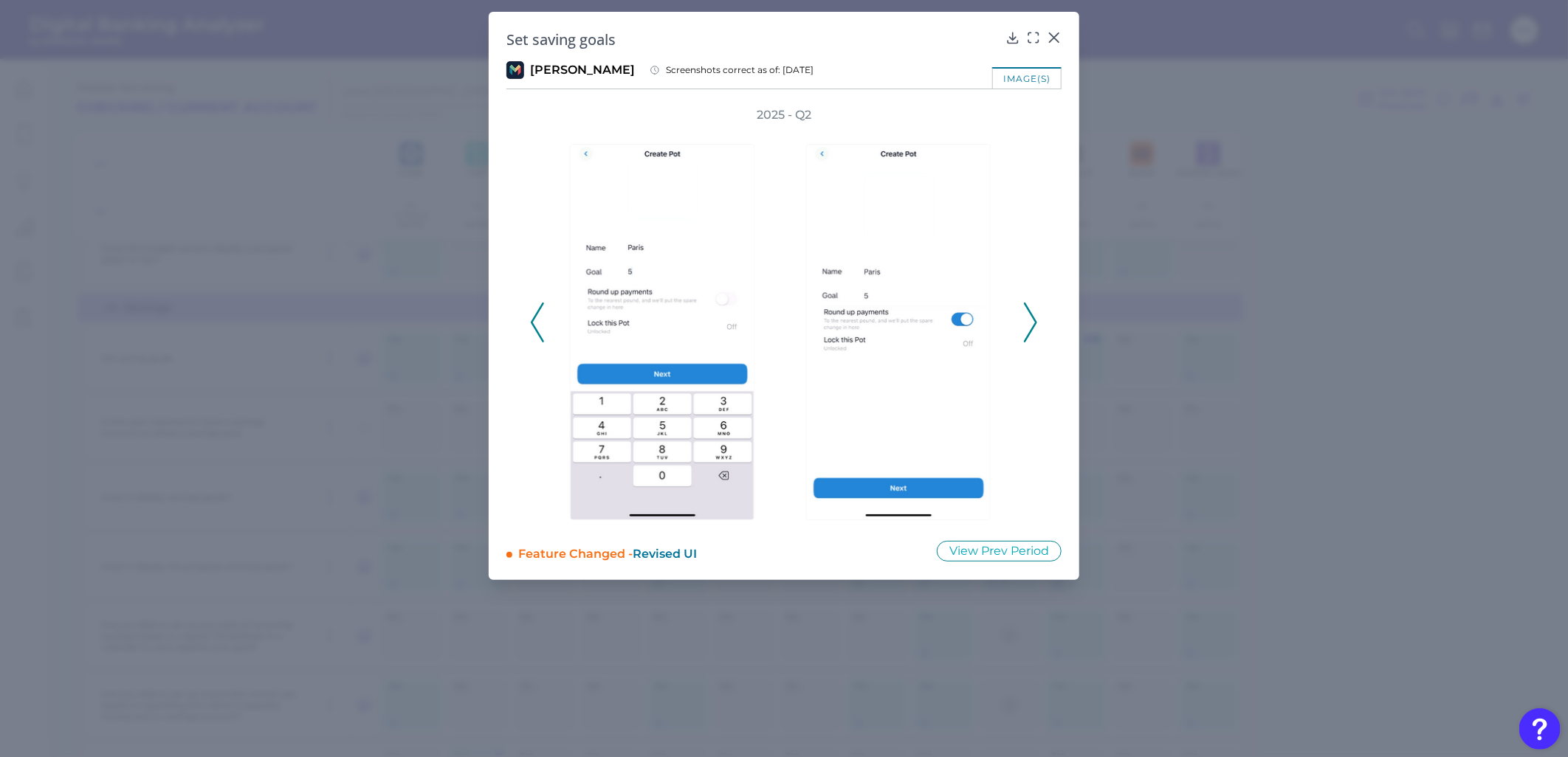
click at [974, 311] on icon at bounding box center [1030, 322] width 13 height 40
click at [974, 312] on icon at bounding box center [1030, 322] width 13 height 40
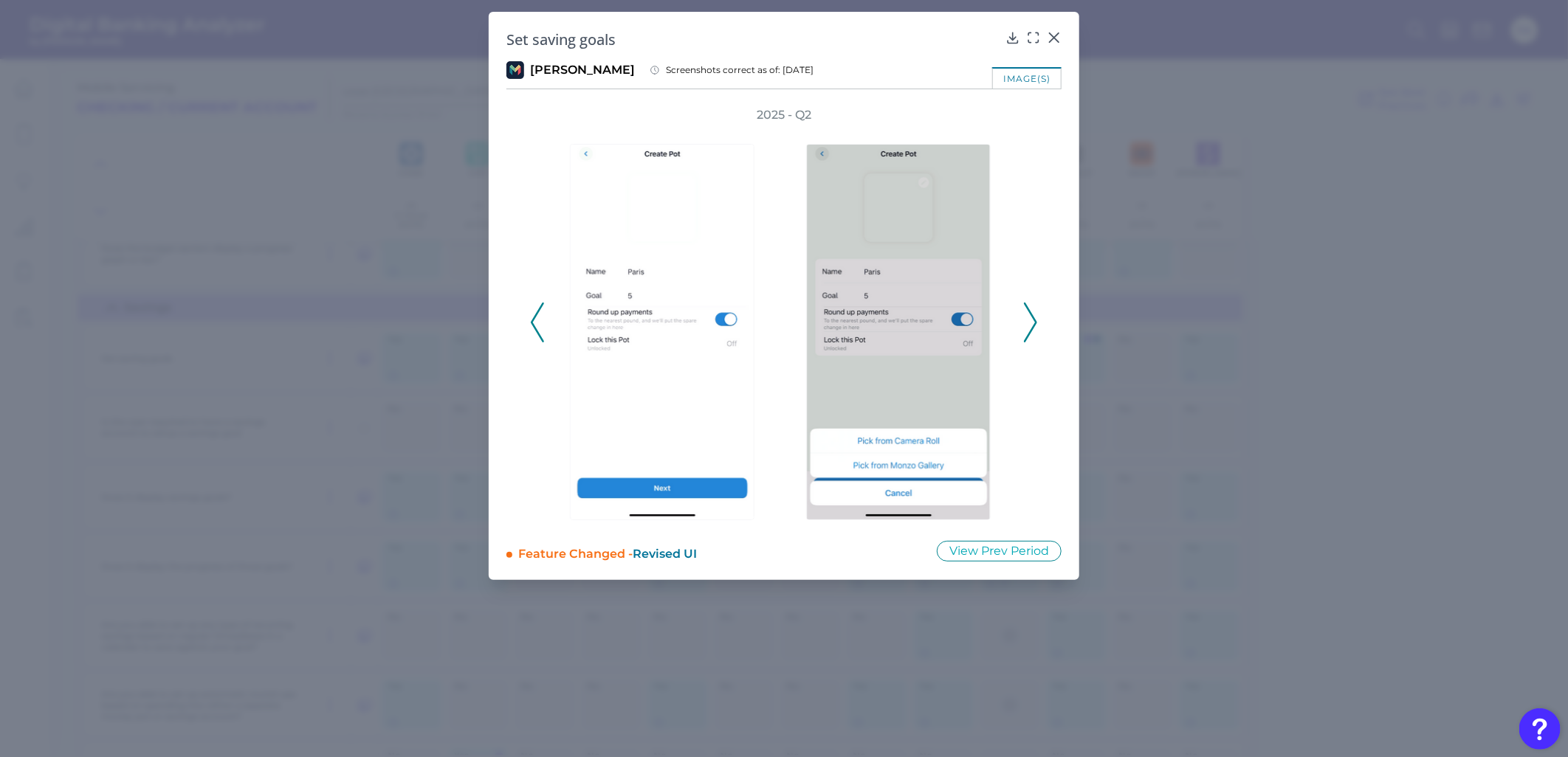
click at [974, 312] on icon at bounding box center [1030, 322] width 13 height 40
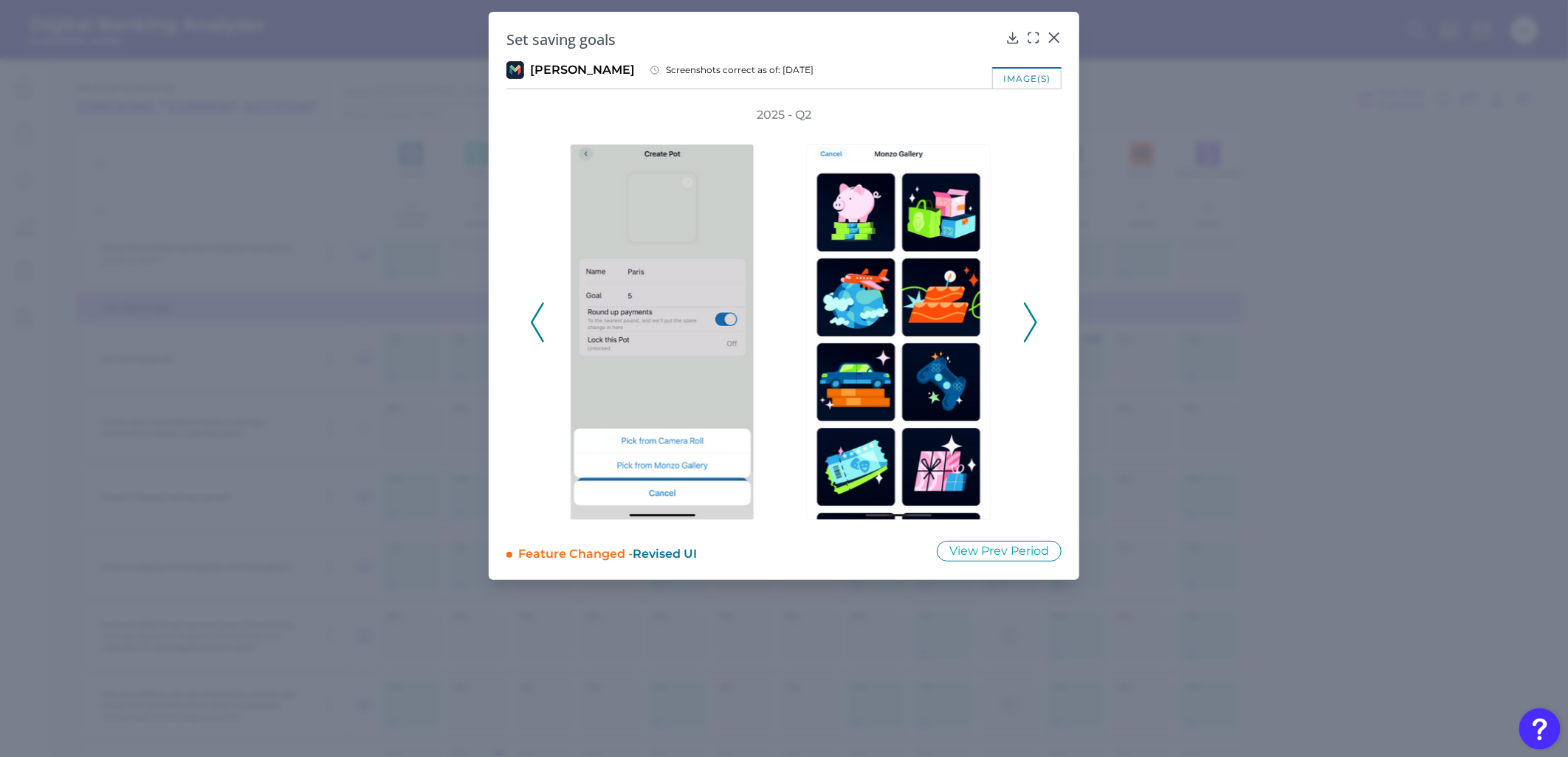
click at [974, 297] on div "2025 - Q2" at bounding box center [784, 314] width 508 height 415
click at [974, 305] on div "2025 - Q2" at bounding box center [784, 314] width 508 height 415
click at [974, 307] on polyline at bounding box center [1030, 323] width 11 height 38
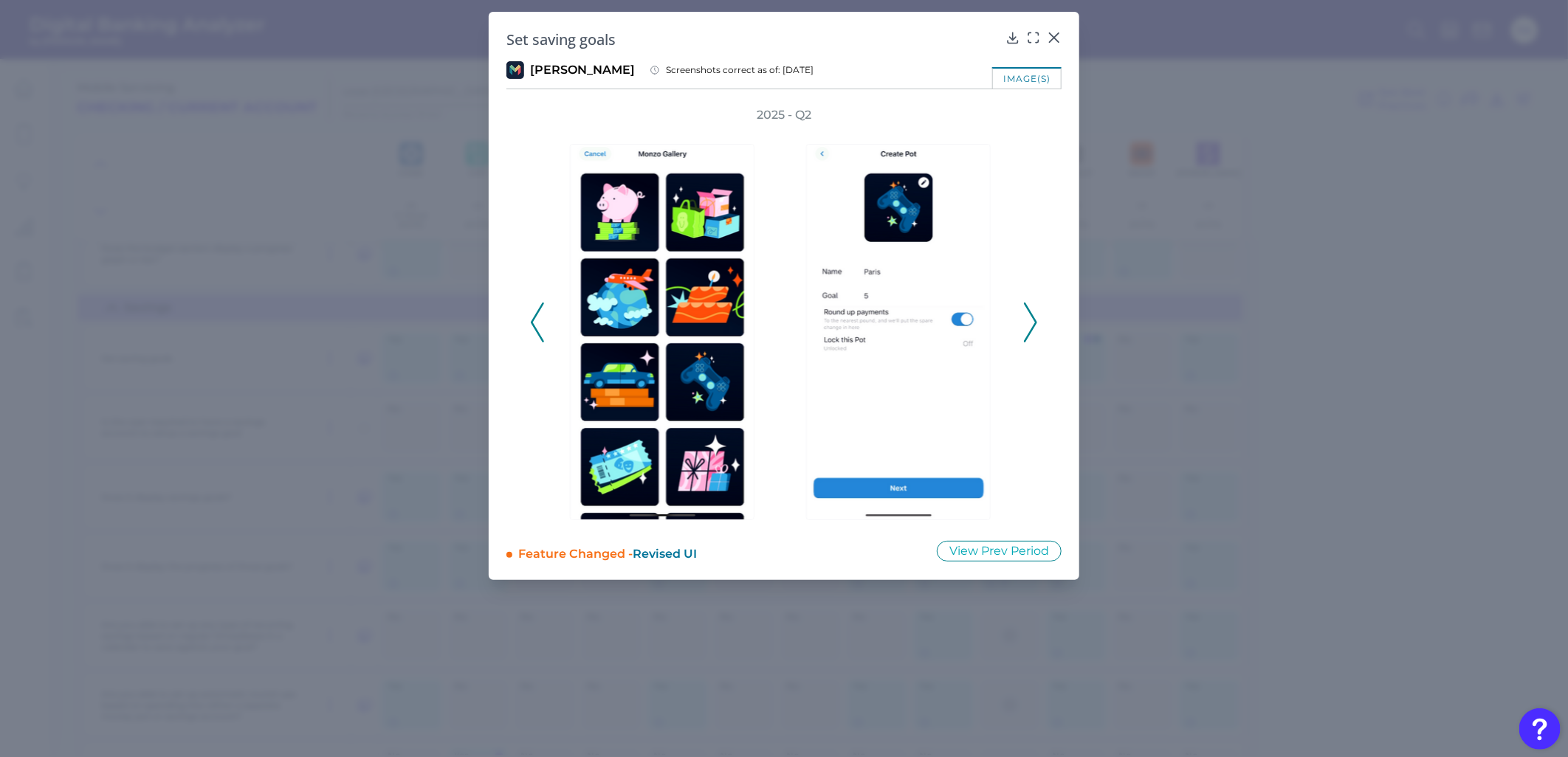
click at [974, 307] on polyline at bounding box center [1030, 323] width 11 height 38
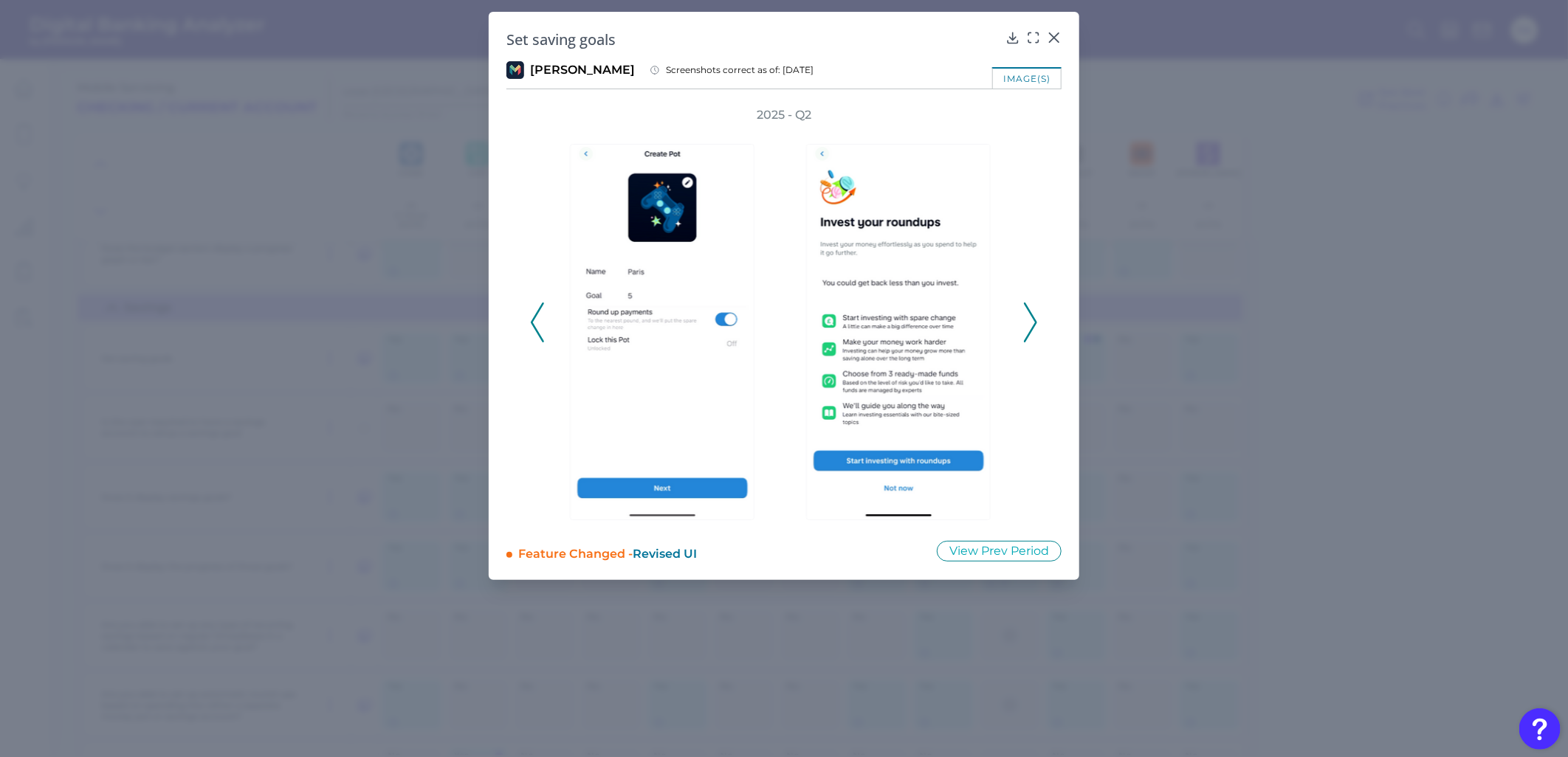
click at [974, 307] on polyline at bounding box center [1030, 323] width 11 height 38
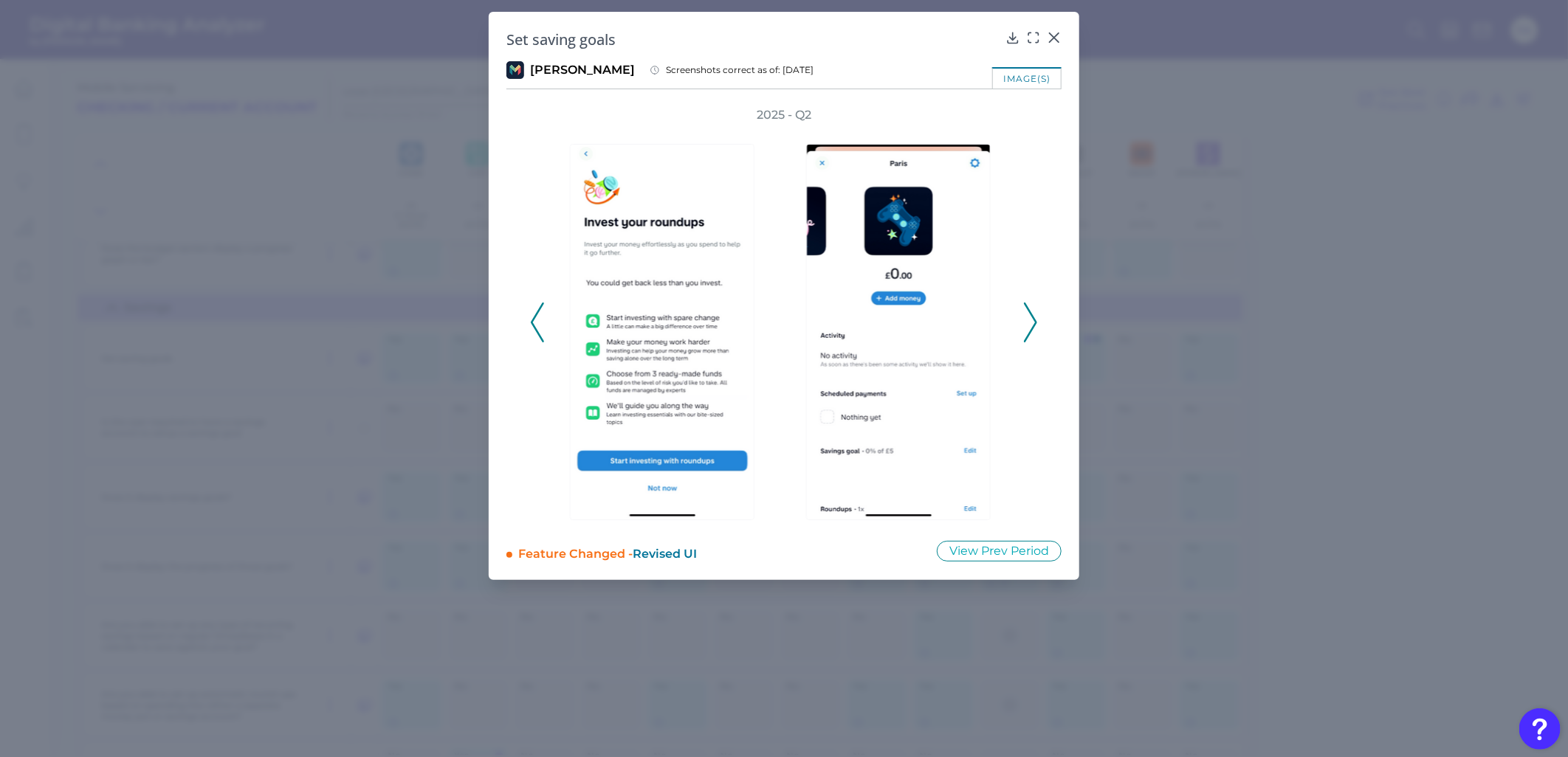
click at [535, 326] on polyline at bounding box center [536, 323] width 11 height 38
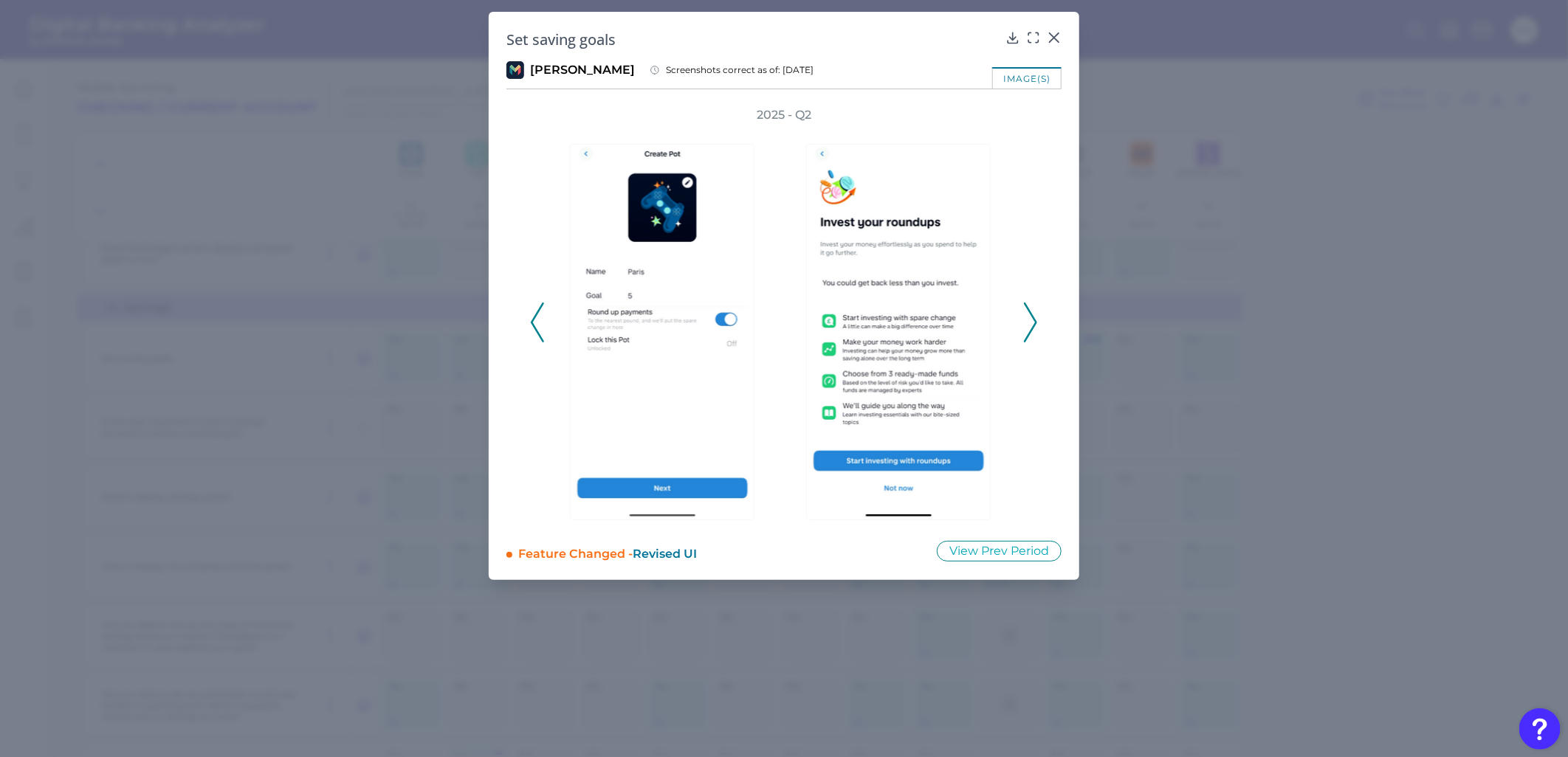
click at [974, 326] on div at bounding box center [902, 322] width 236 height 400
click at [974, 321] on icon at bounding box center [1030, 322] width 13 height 40
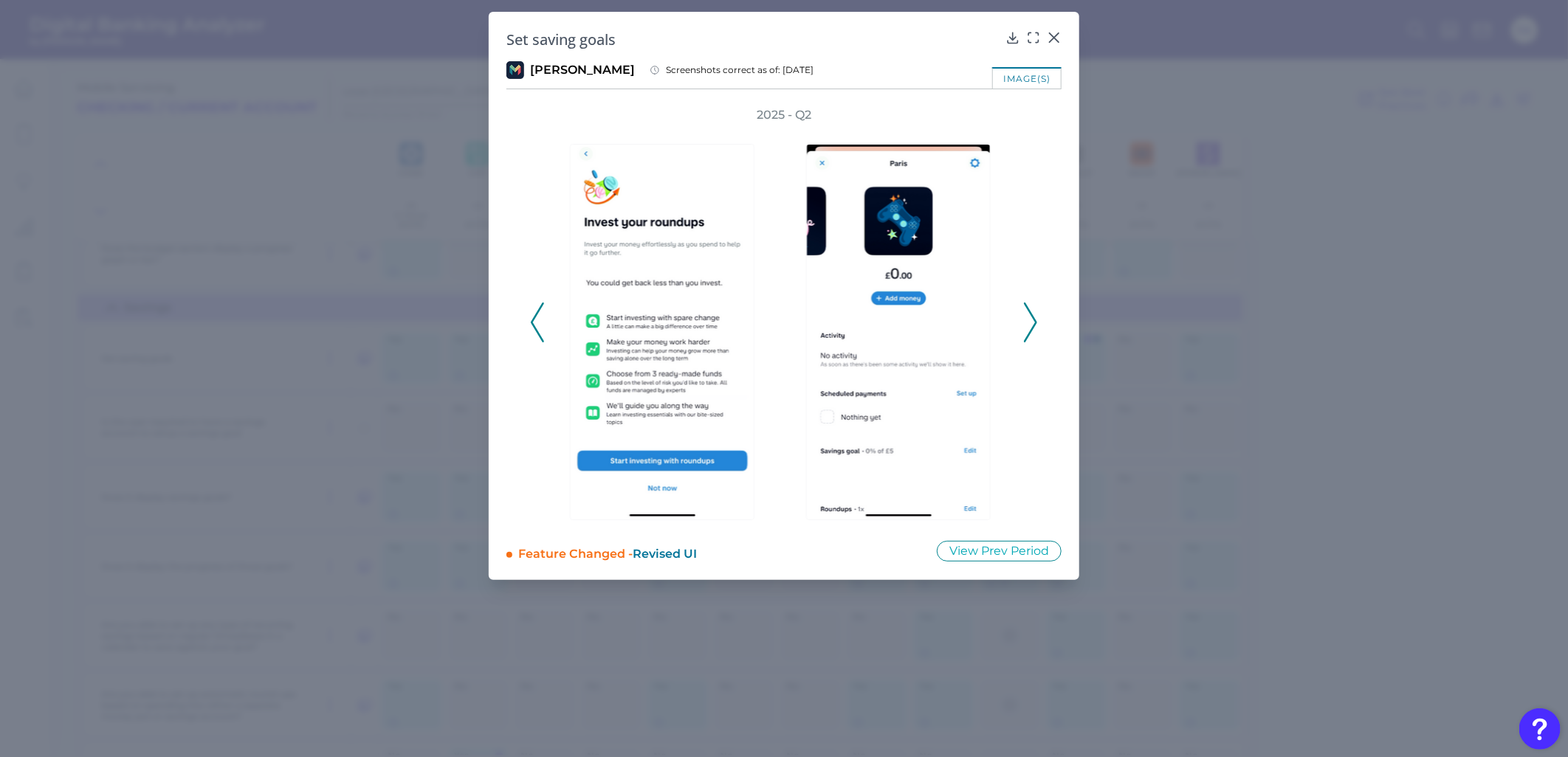
click at [974, 319] on icon at bounding box center [1030, 322] width 13 height 40
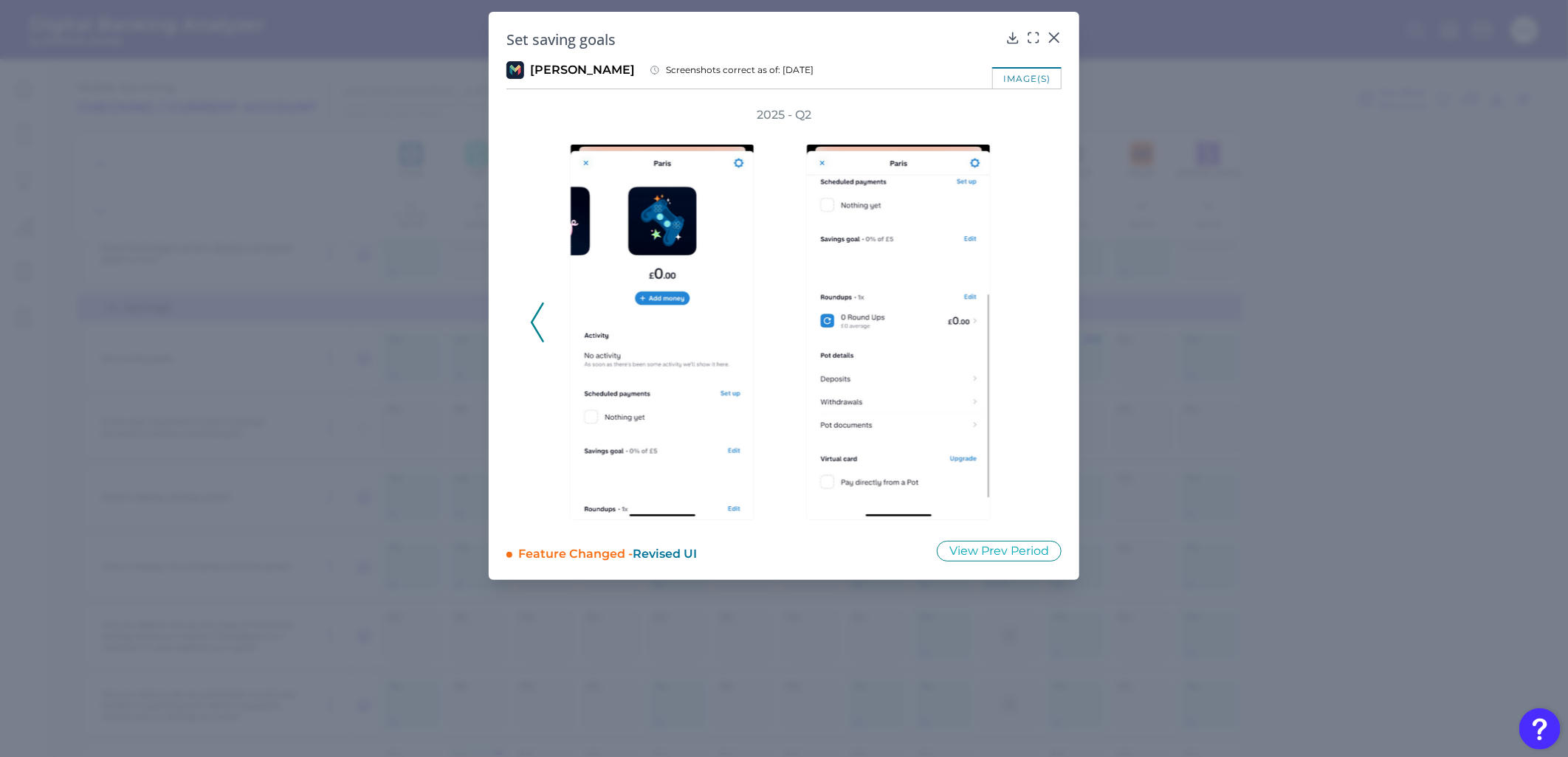
click at [974, 37] on div "Set saving goals" at bounding box center [784, 39] width 555 height 20
click at [974, 34] on icon at bounding box center [1054, 37] width 15 height 15
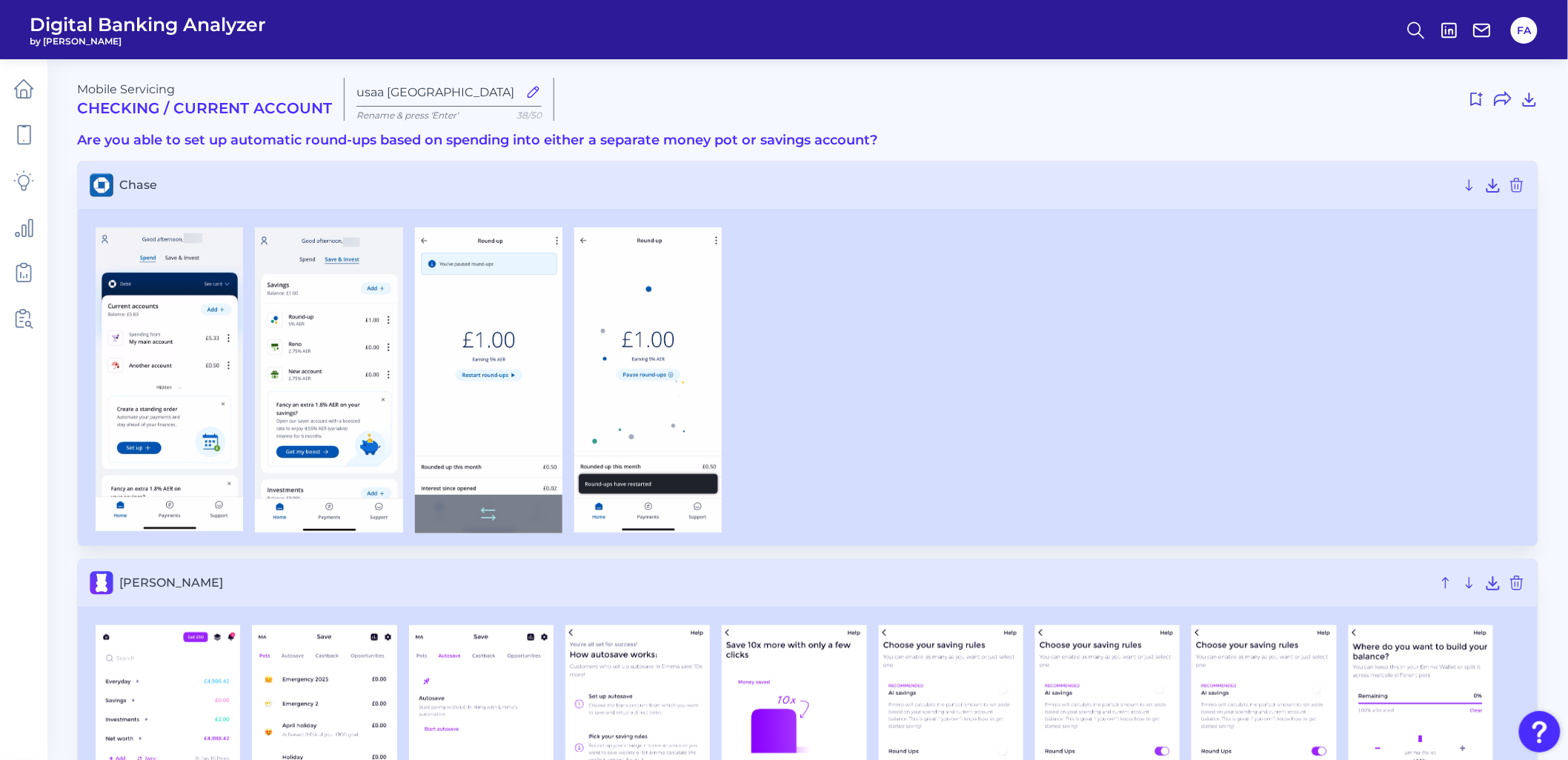
click at [482, 384] on img at bounding box center [488, 380] width 148 height 306
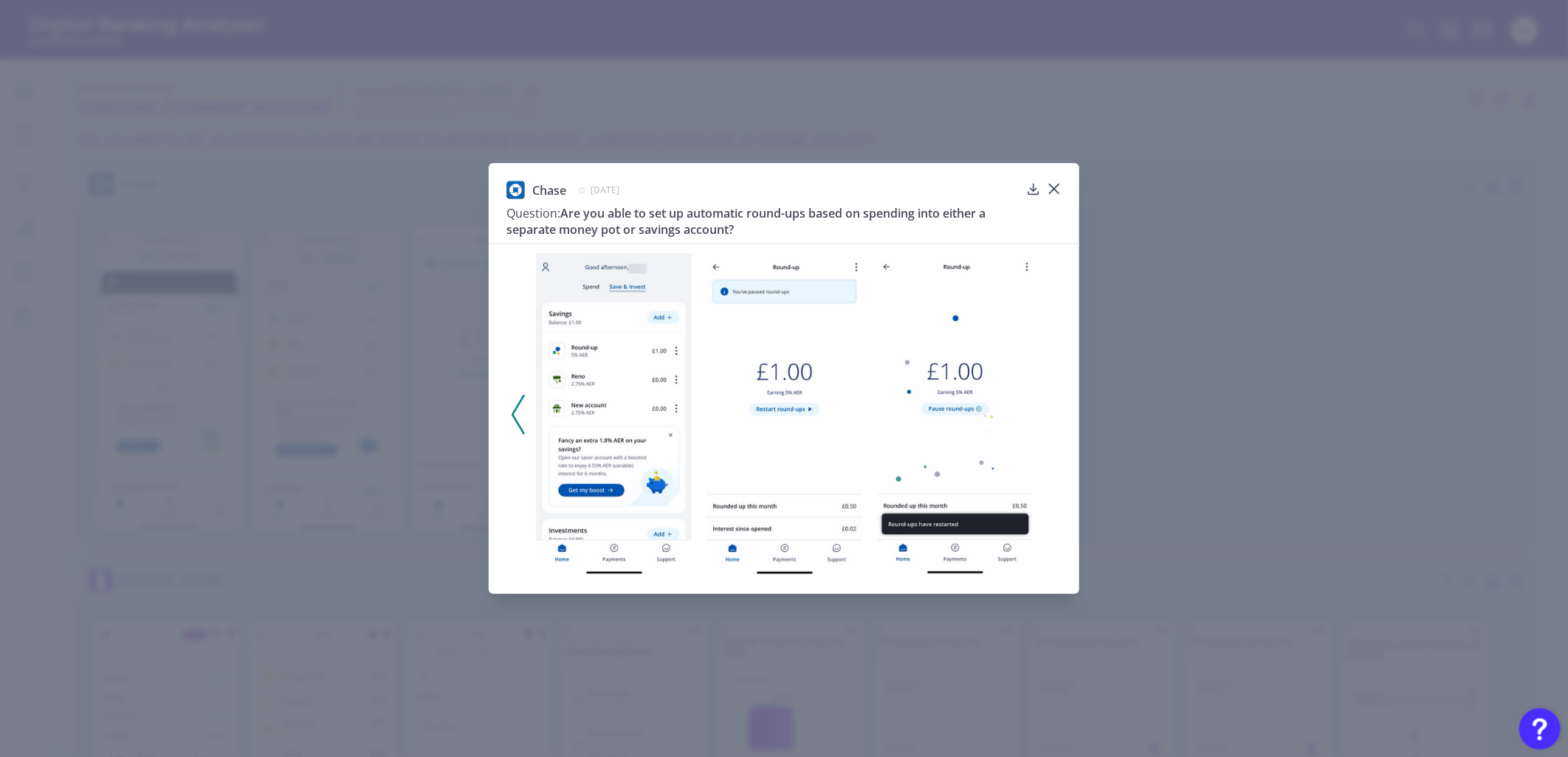
click at [619, 430] on img at bounding box center [613, 414] width 156 height 321
click at [1050, 190] on icon at bounding box center [1054, 188] width 15 height 15
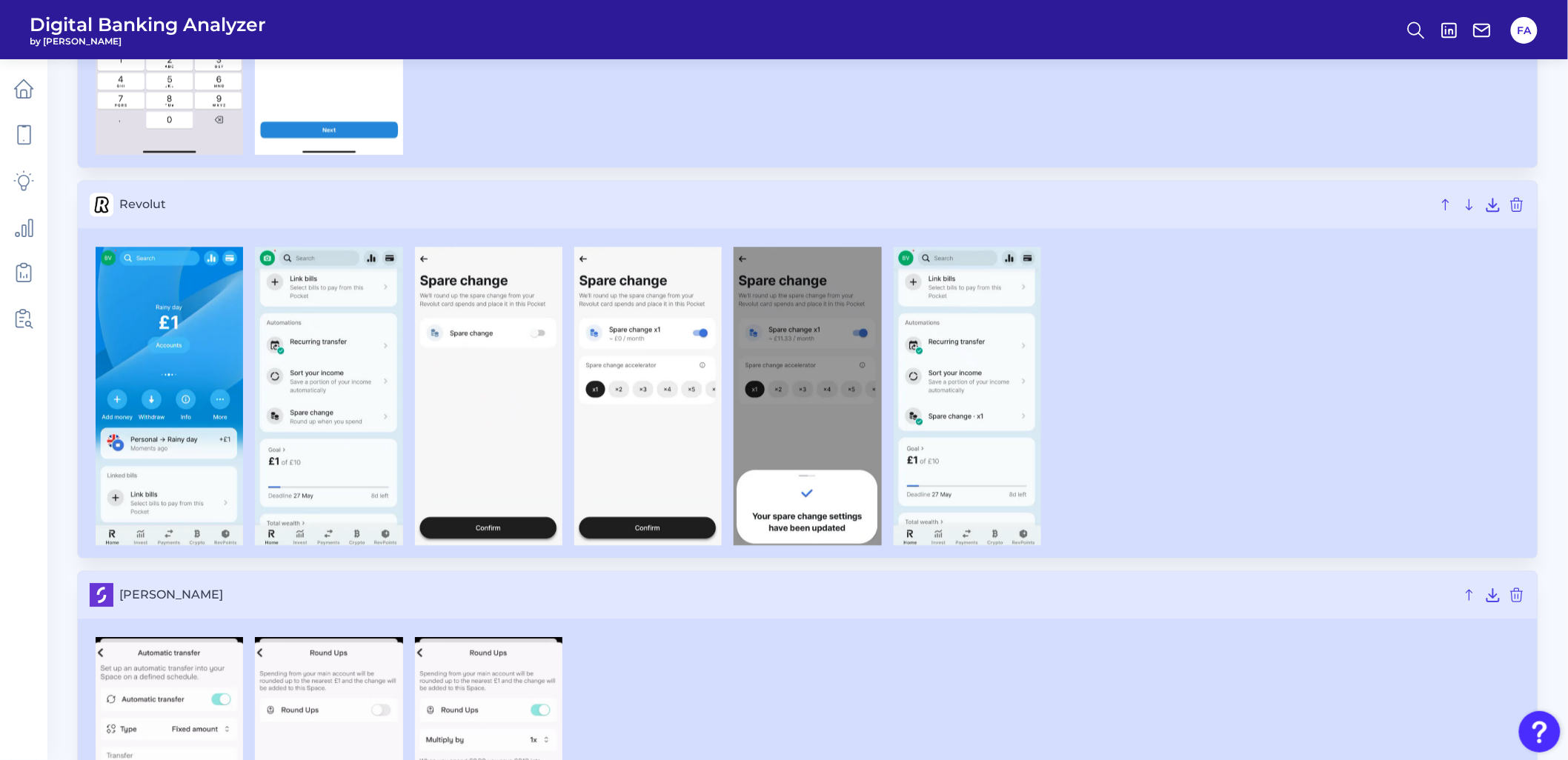
scroll to position [1507, 0]
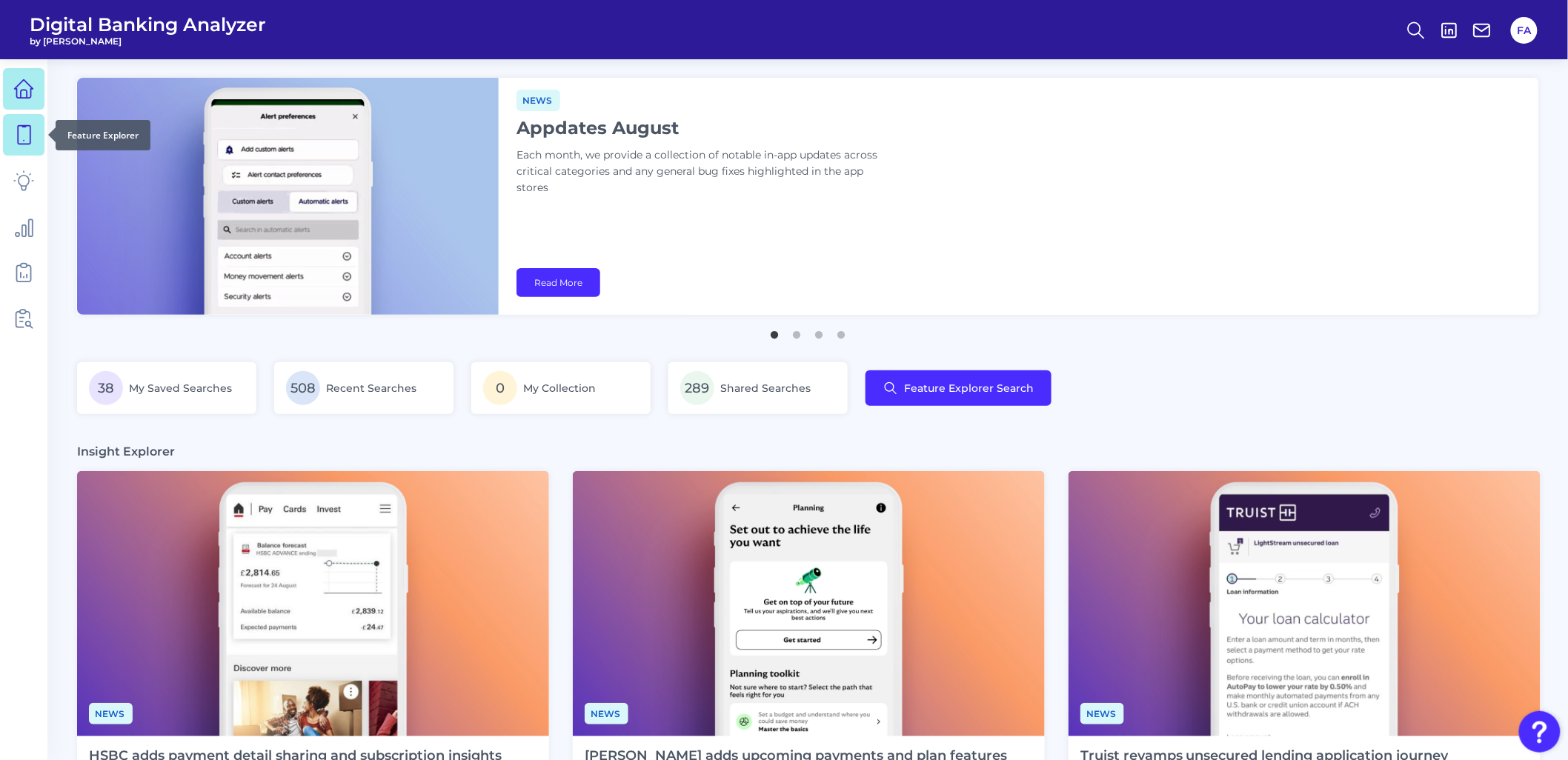
click at [31, 149] on link at bounding box center [23, 135] width 41 height 41
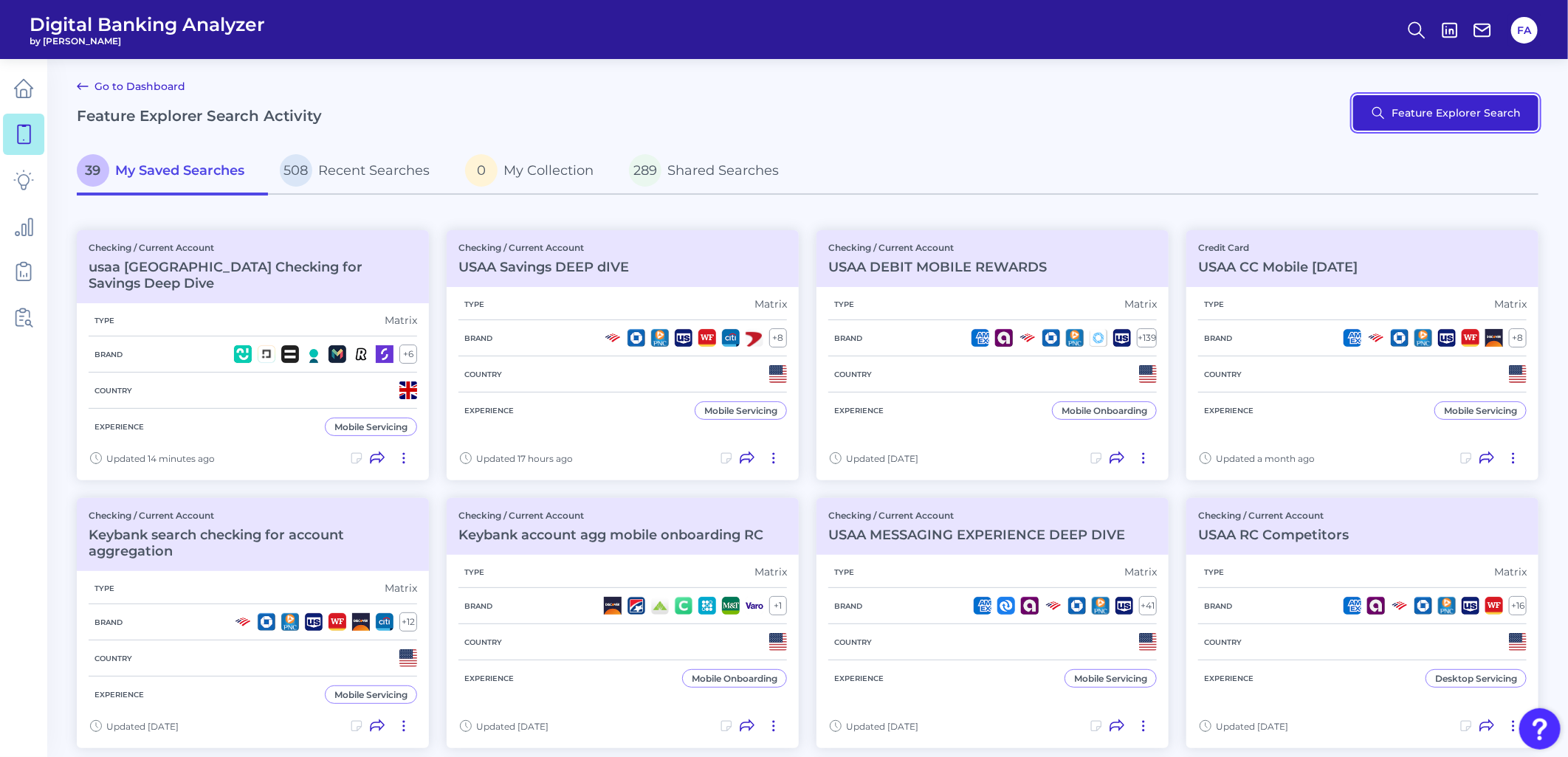
click at [1402, 112] on button "Feature Explorer Search" at bounding box center [1446, 113] width 186 height 35
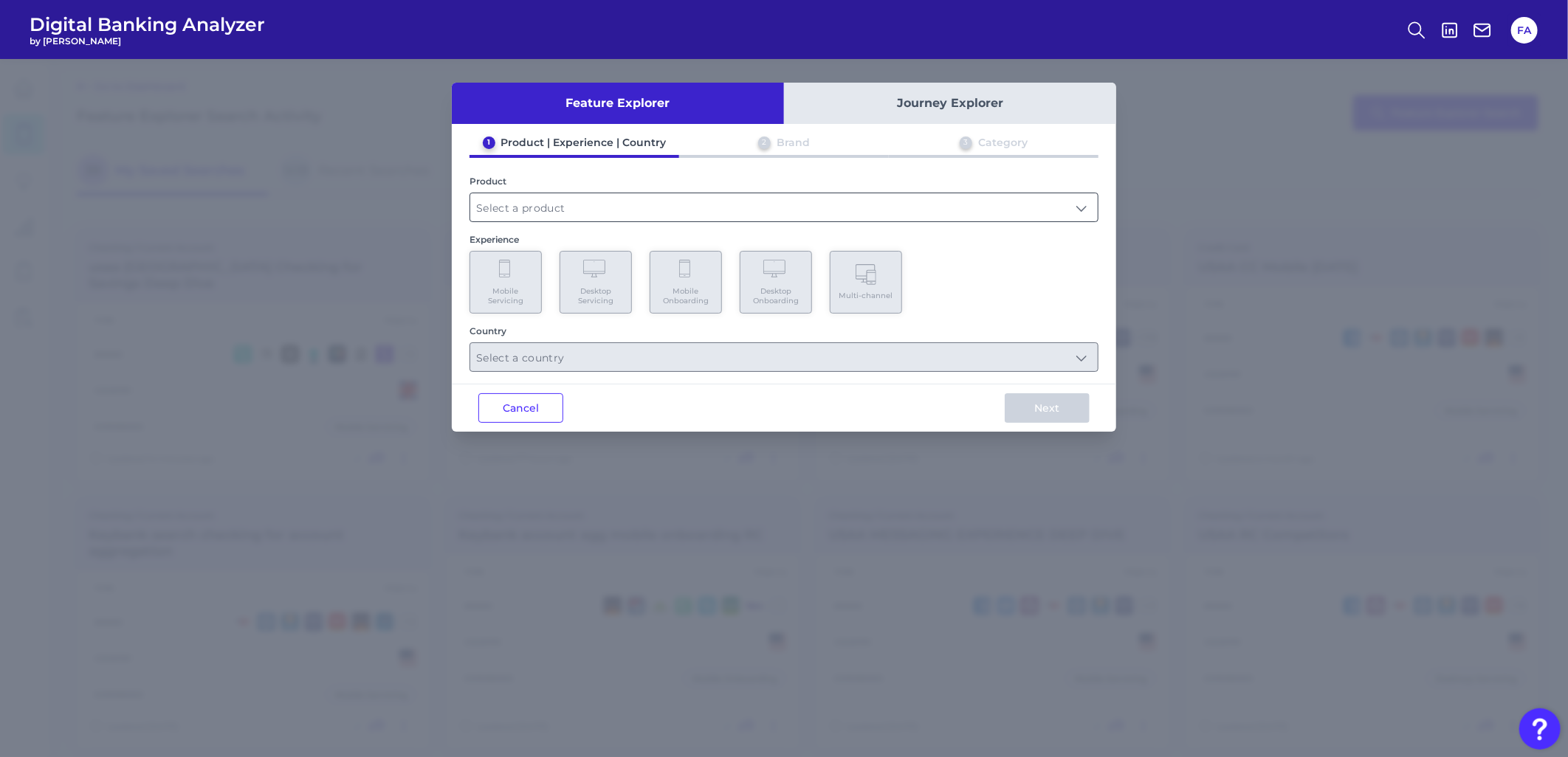
click at [506, 201] on input "text" at bounding box center [784, 207] width 628 height 28
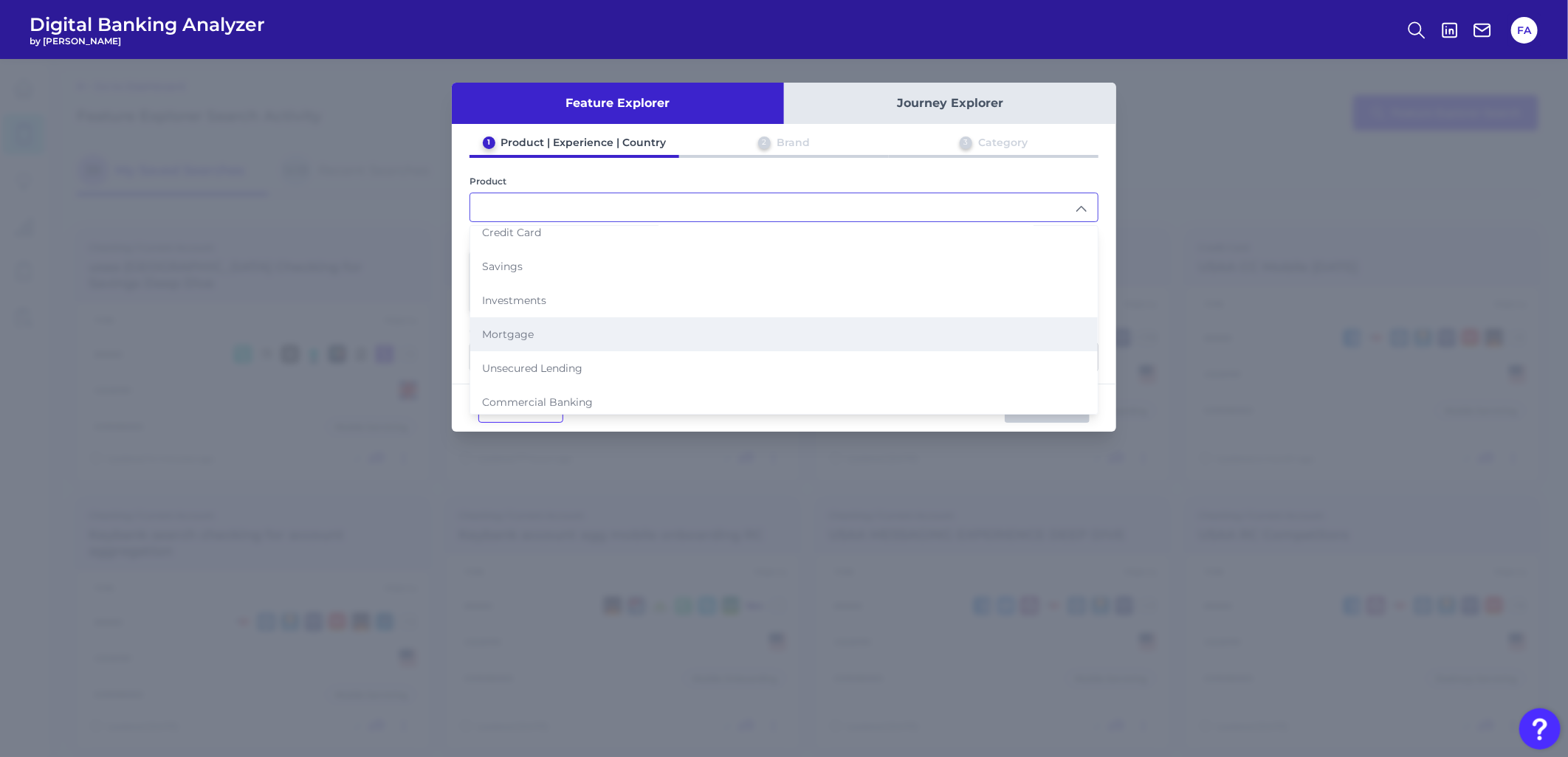
scroll to position [82, 0]
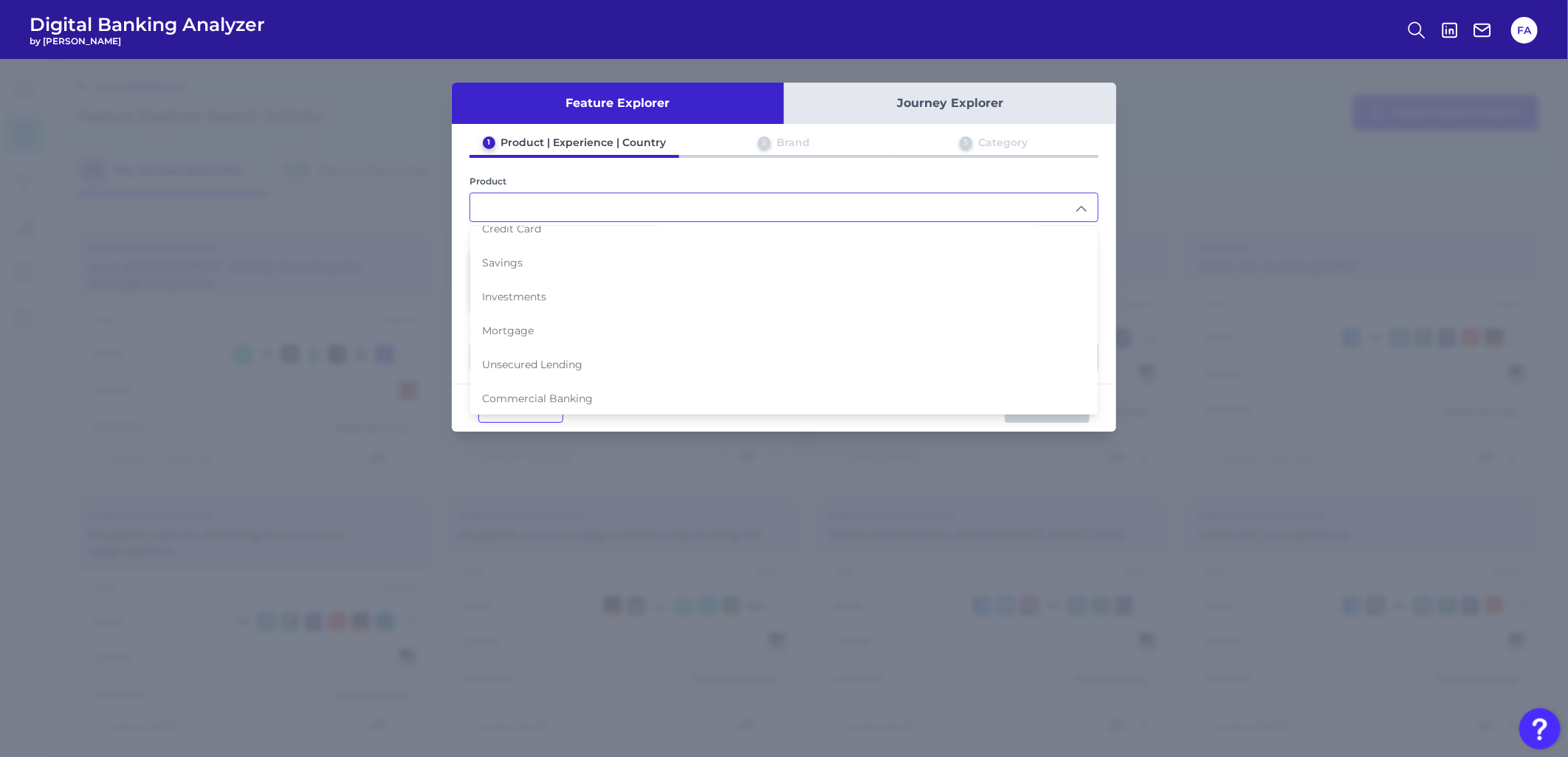
click at [524, 297] on li "Investments" at bounding box center [784, 296] width 628 height 34
type input "Investments"
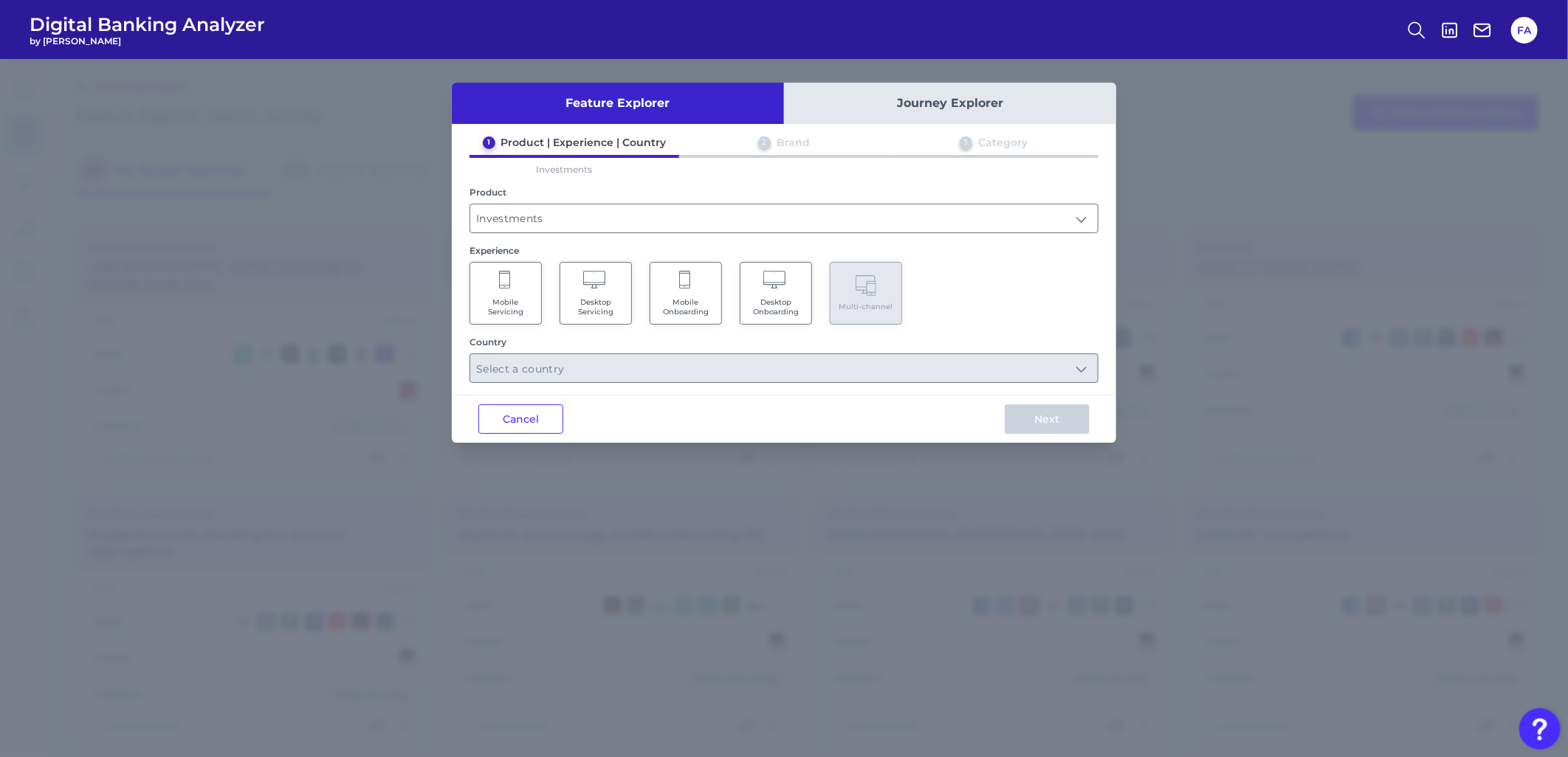
click at [510, 290] on icon at bounding box center [505, 281] width 13 height 21
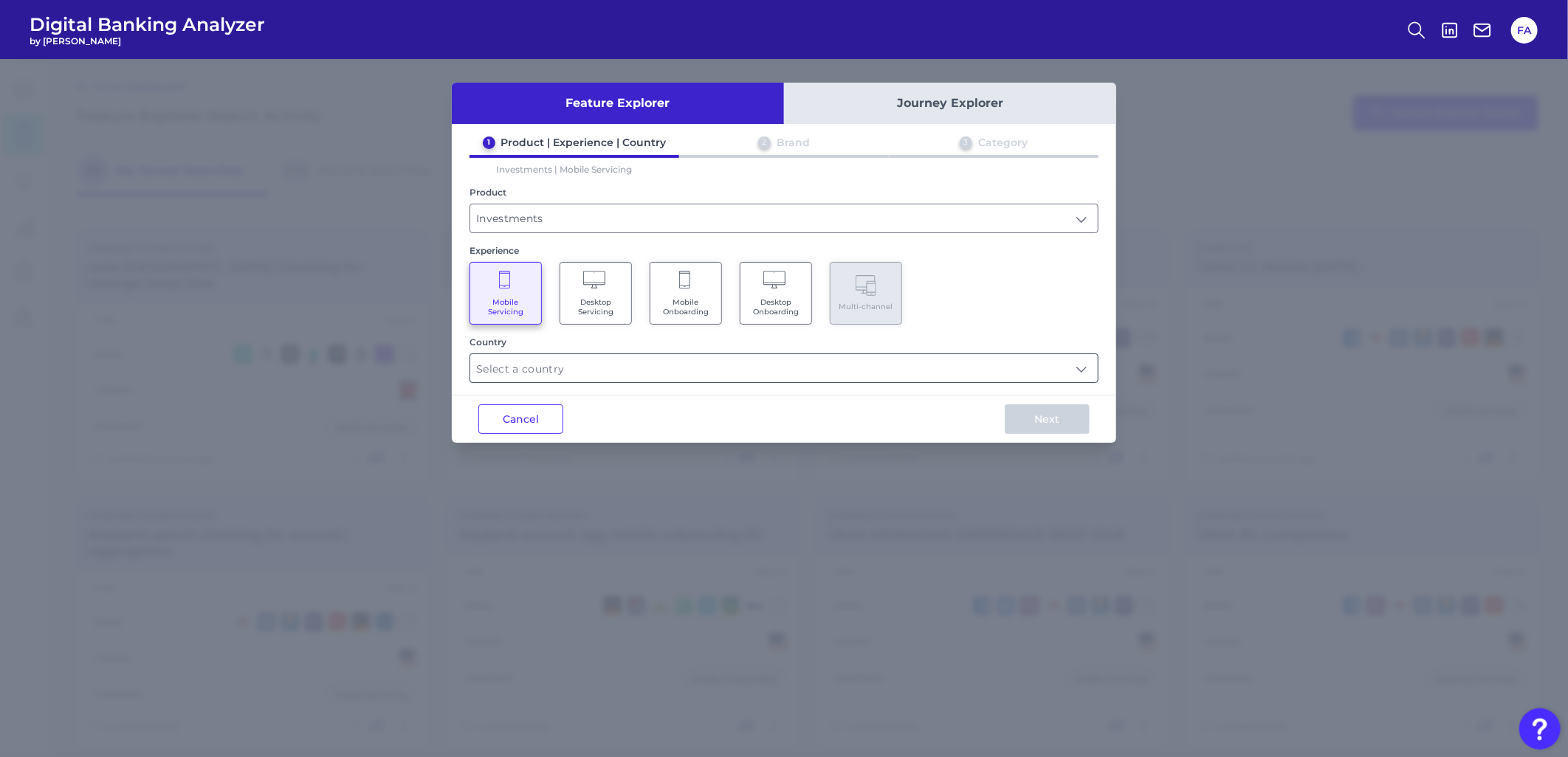
click at [692, 363] on input "text" at bounding box center [784, 368] width 628 height 28
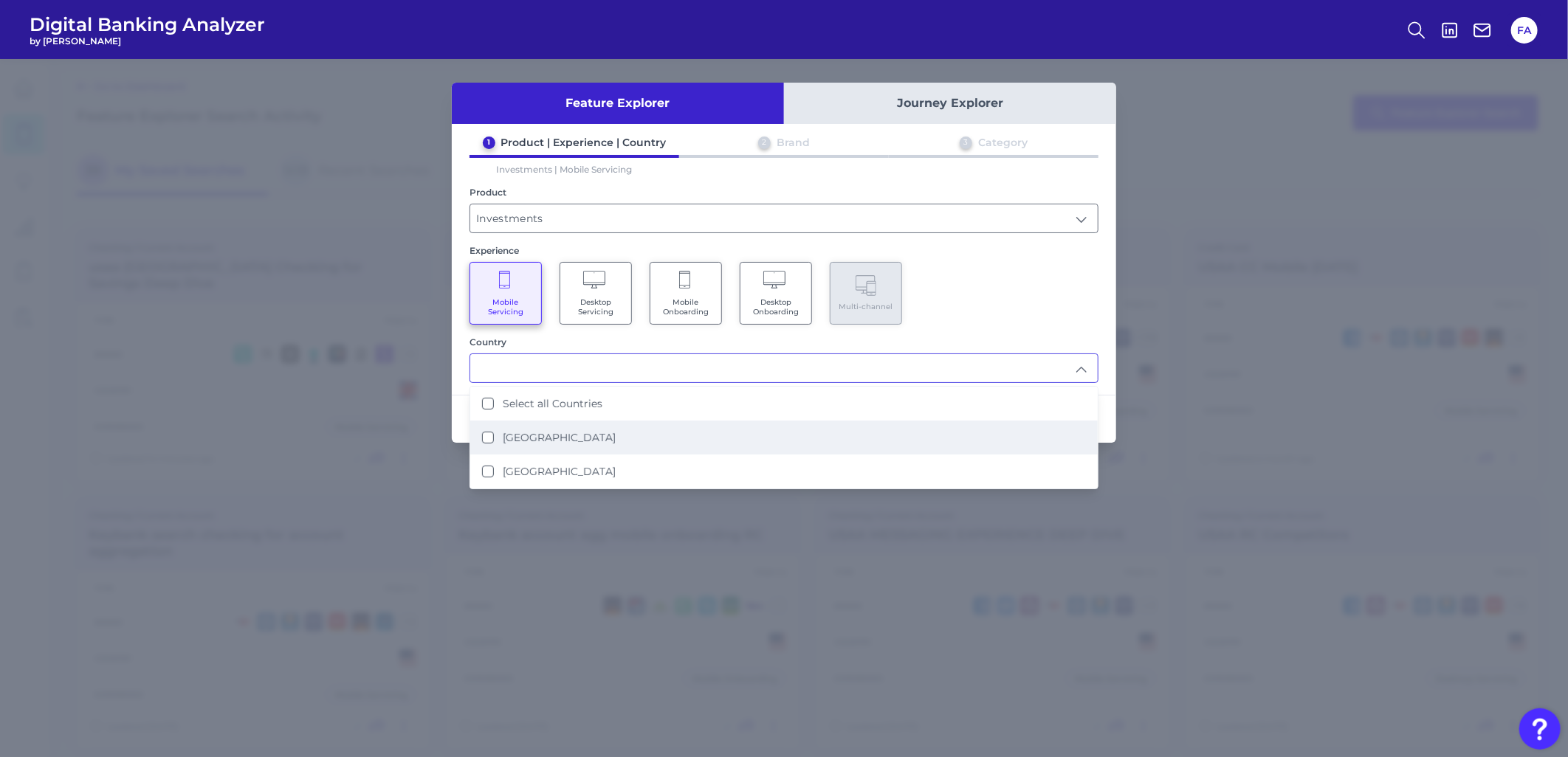
drag, startPoint x: 698, startPoint y: 436, endPoint x: 671, endPoint y: 433, distance: 27.2
click at [672, 434] on li "[GEOGRAPHIC_DATA]" at bounding box center [784, 436] width 628 height 34
type input "[GEOGRAPHIC_DATA]"
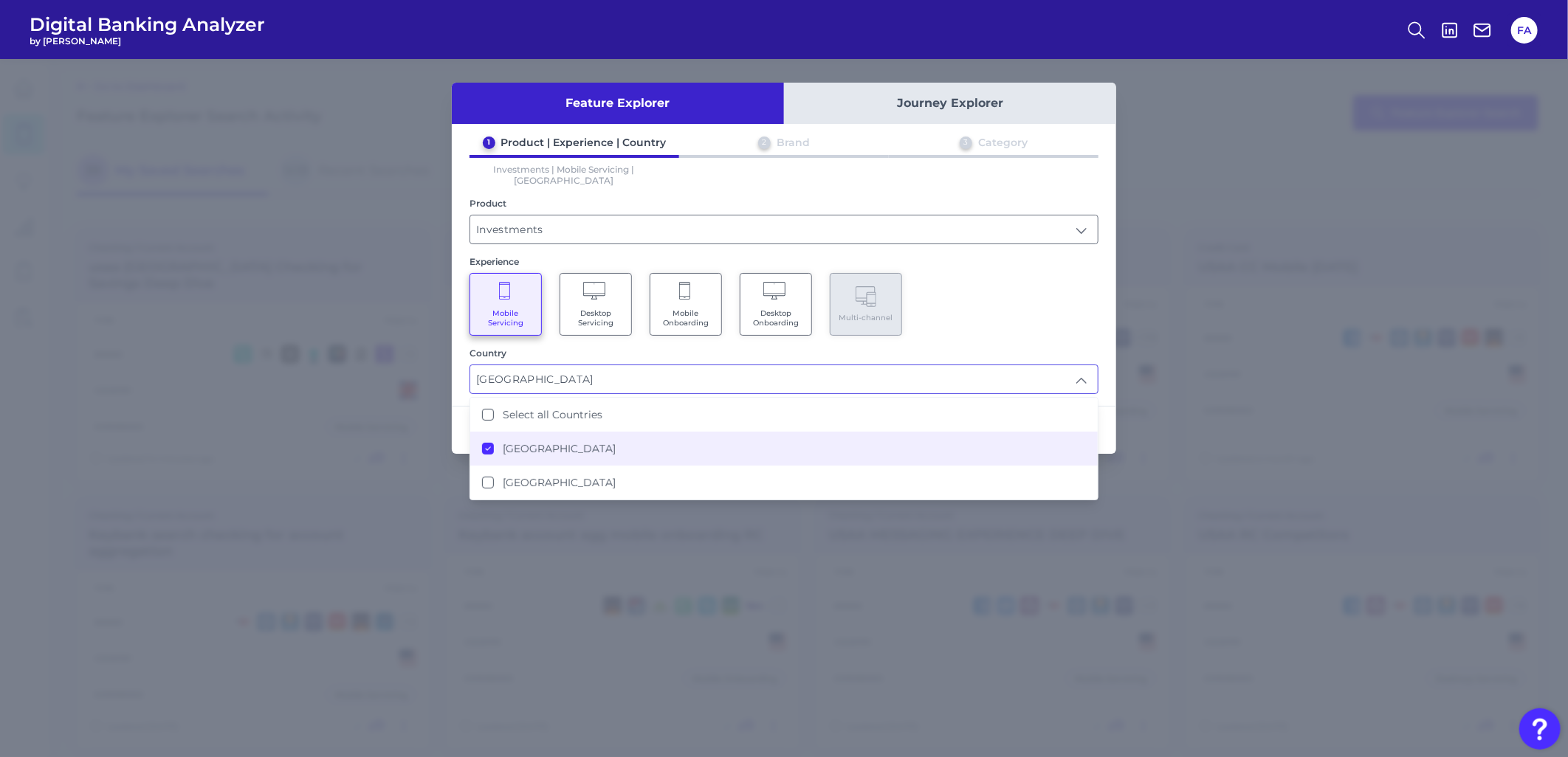
click at [1000, 291] on div "Mobile Servicing Desktop Servicing Mobile Onboarding Desktop Onboarding Multi-c…" at bounding box center [784, 304] width 629 height 63
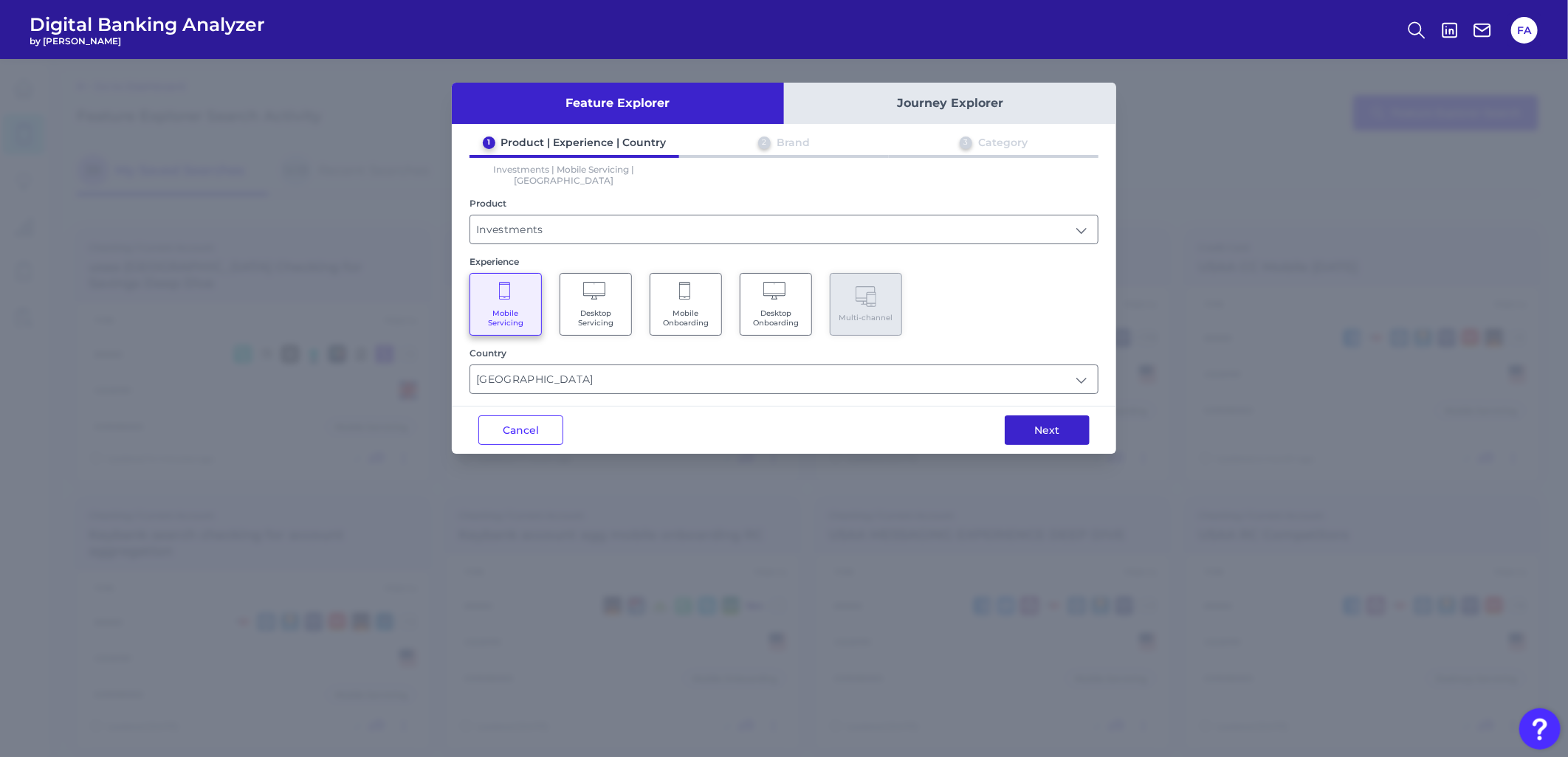
click at [1020, 425] on button "Next" at bounding box center [1047, 430] width 85 height 29
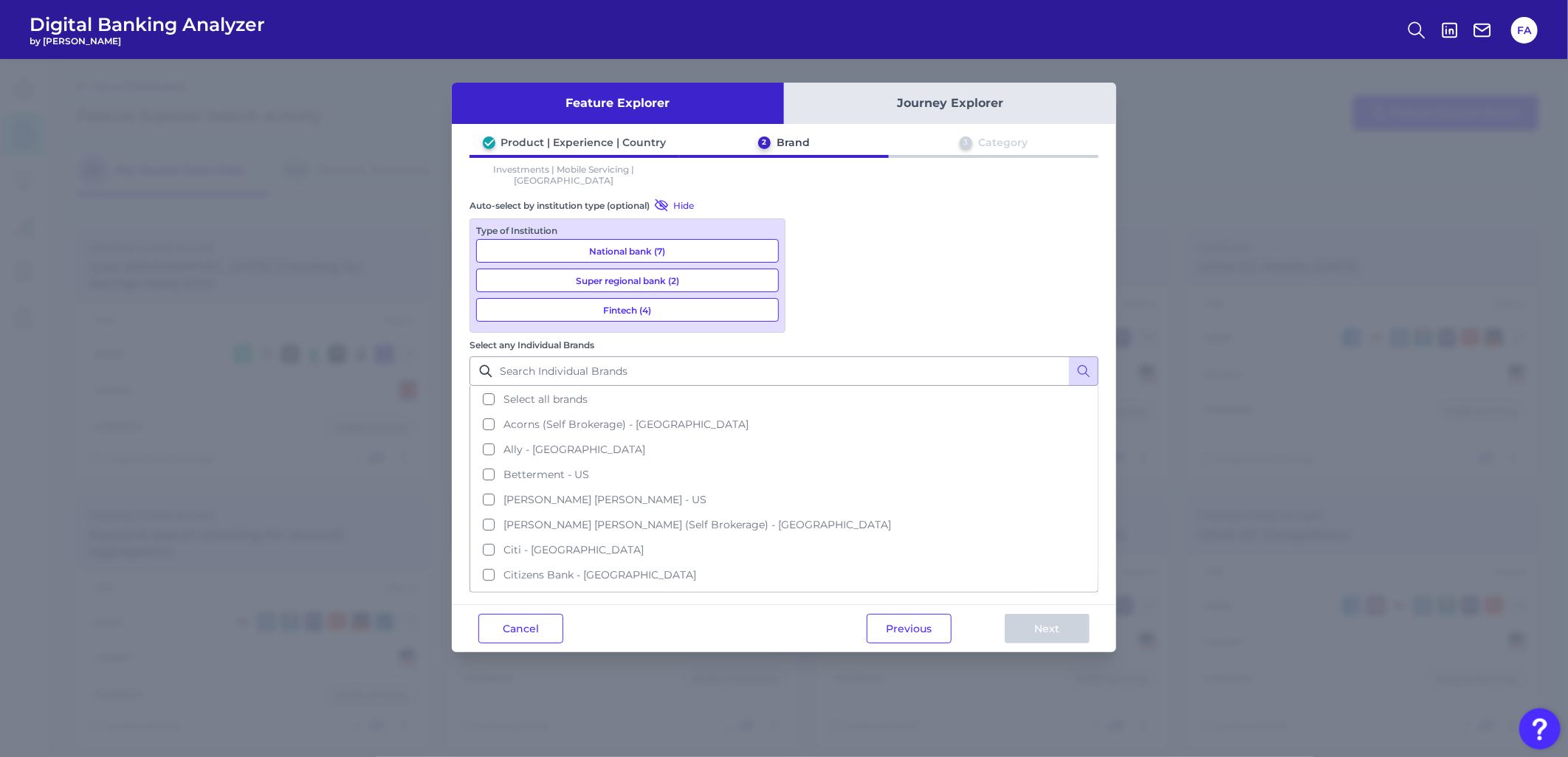
click at [689, 323] on div "Type of Institution National bank (7) Super regional bank (2) Fintech (4)" at bounding box center [628, 275] width 316 height 114
click at [682, 305] on button "Fintech (4)" at bounding box center [628, 309] width 303 height 23
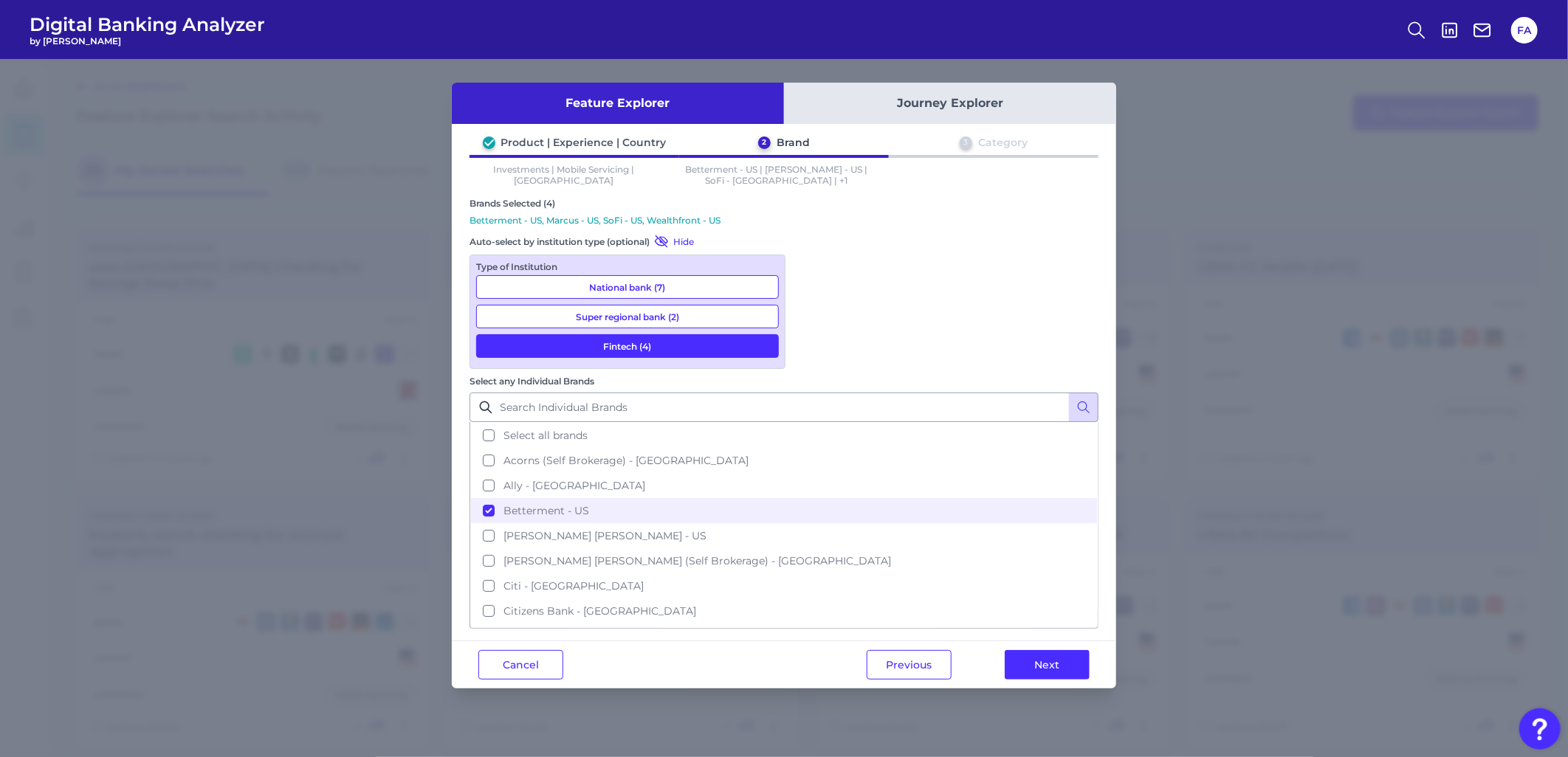
click at [677, 294] on button "National bank (7)" at bounding box center [628, 286] width 303 height 23
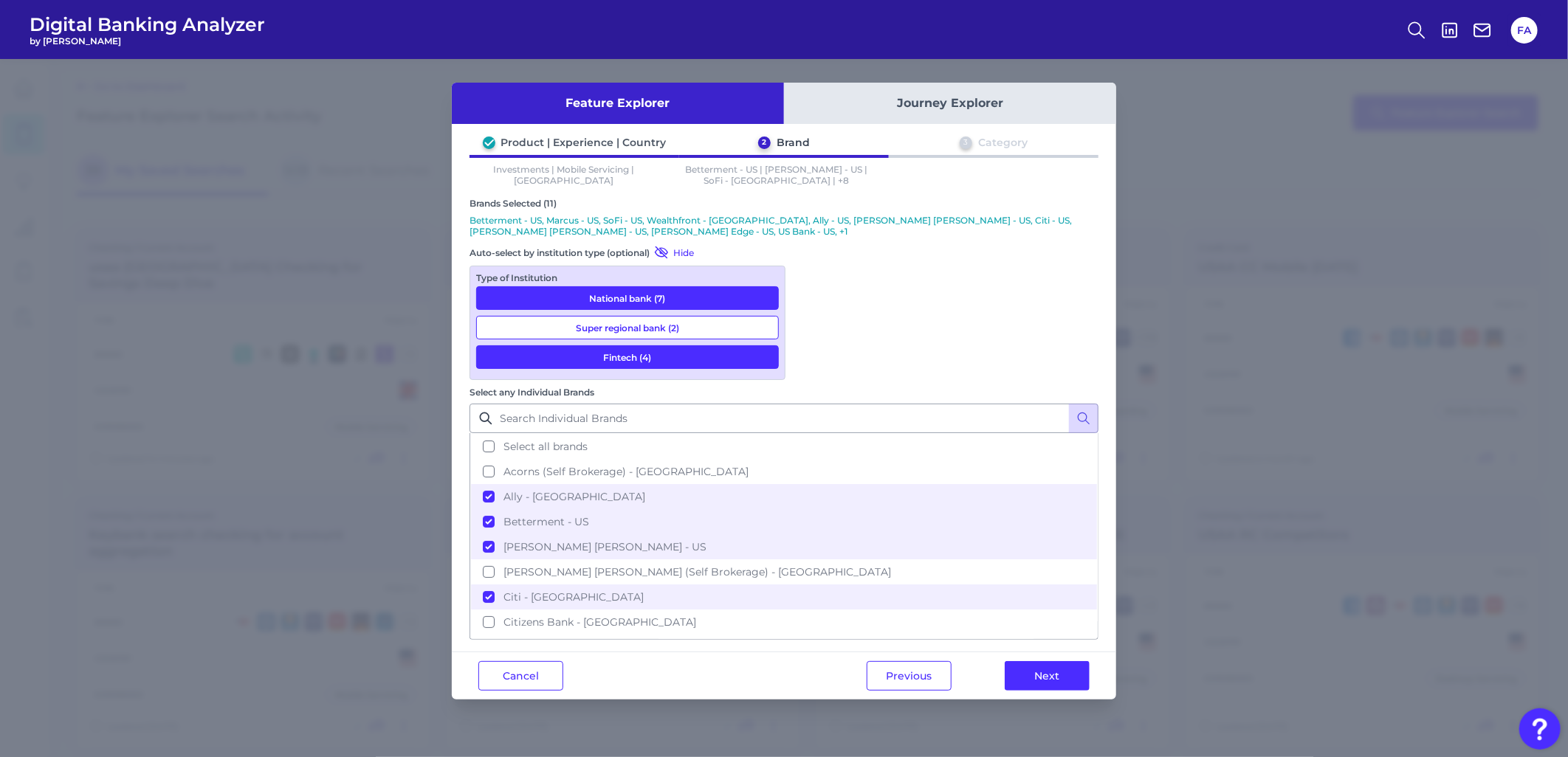
click at [712, 333] on button "Super regional bank (2)" at bounding box center [628, 327] width 303 height 23
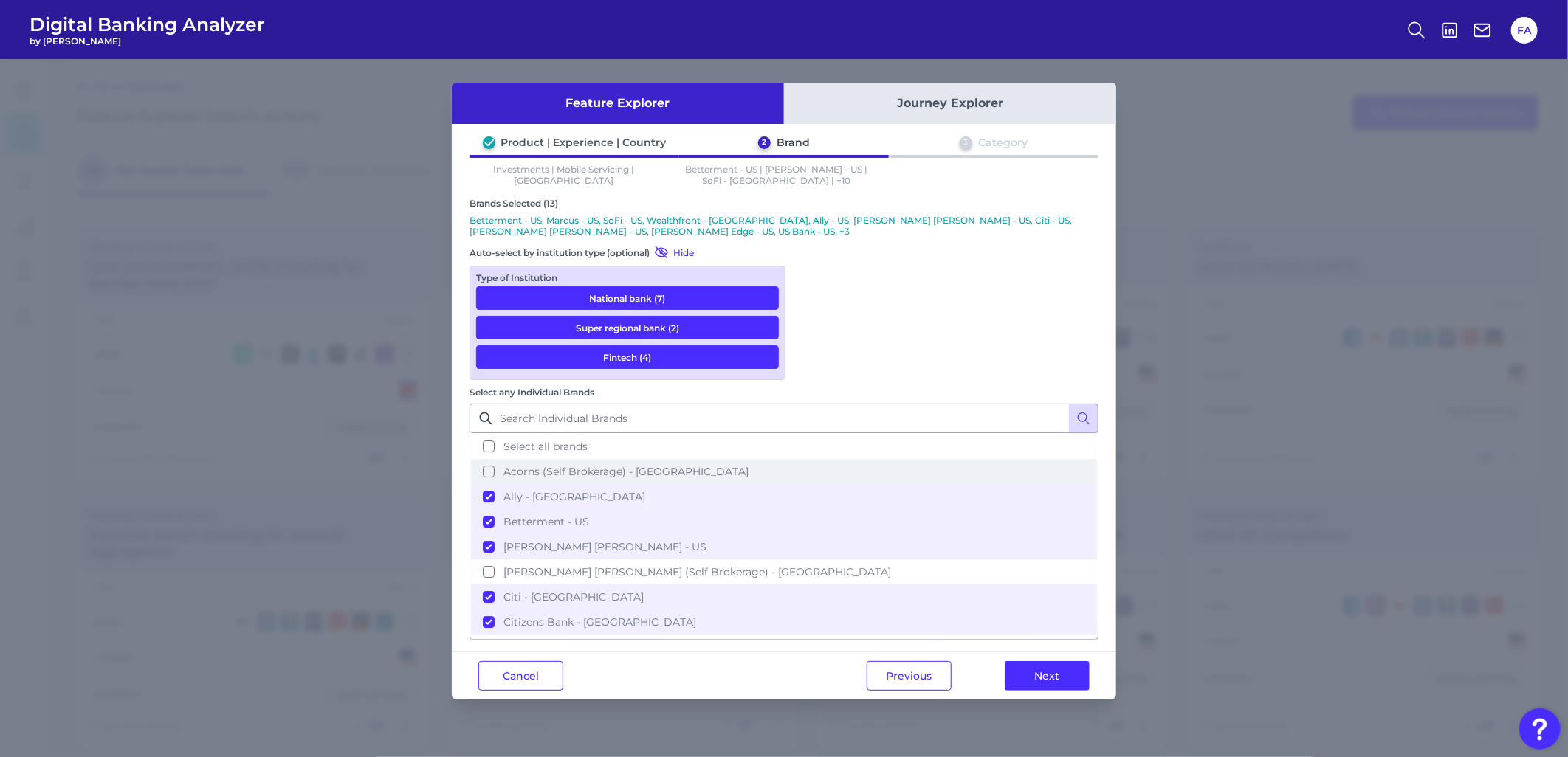
click at [749, 465] on span "Acorns (Self Brokerage) - [GEOGRAPHIC_DATA]" at bounding box center [626, 471] width 245 height 13
drag, startPoint x: 950, startPoint y: 421, endPoint x: 954, endPoint y: 428, distance: 8.1
click at [891, 565] on span "[PERSON_NAME] [PERSON_NAME] (Self Brokerage) - [GEOGRAPHIC_DATA]" at bounding box center [697, 571] width 388 height 13
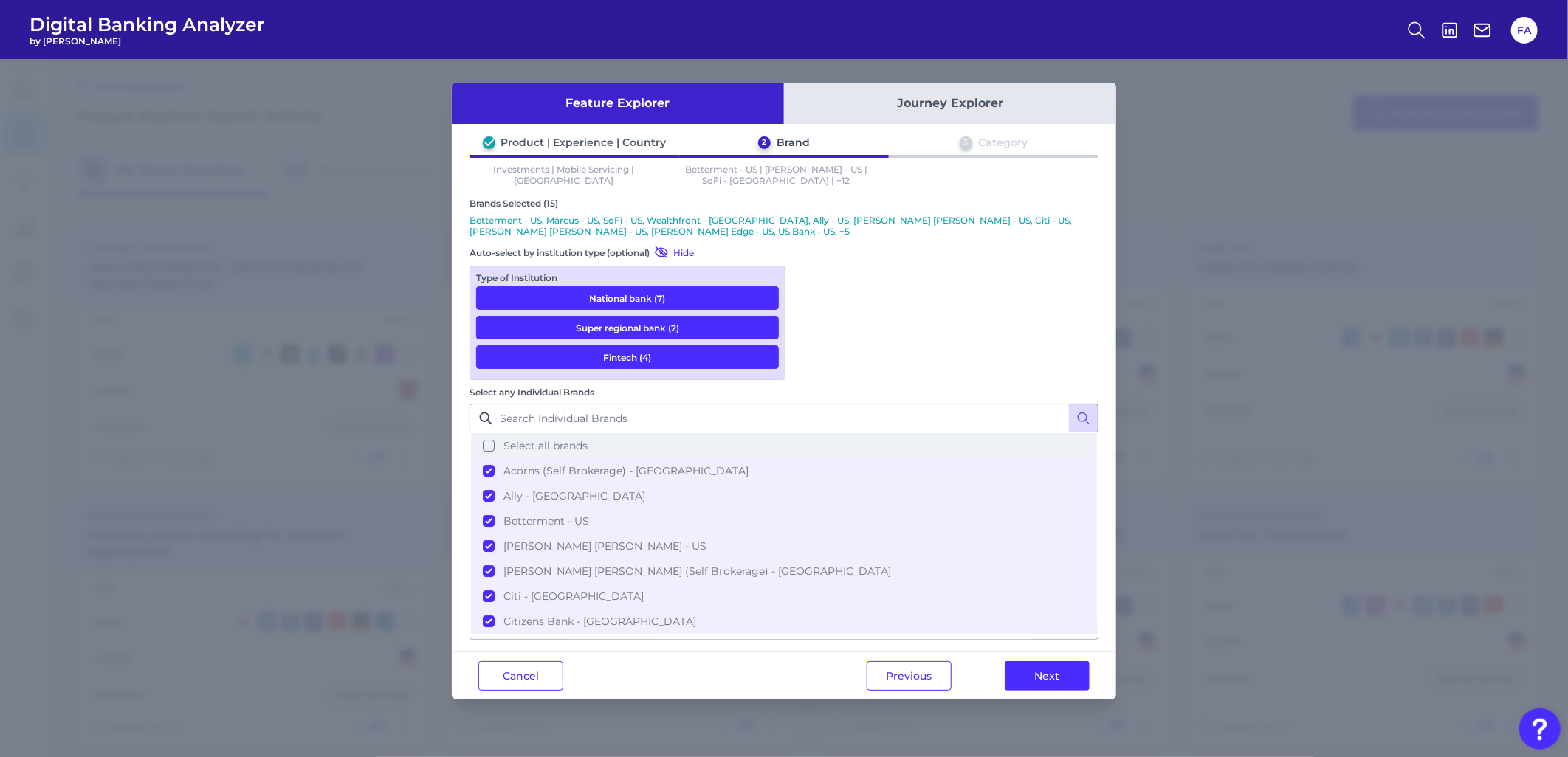
scroll to position [0, 0]
click at [588, 440] on span "Select all brands" at bounding box center [546, 446] width 84 height 13
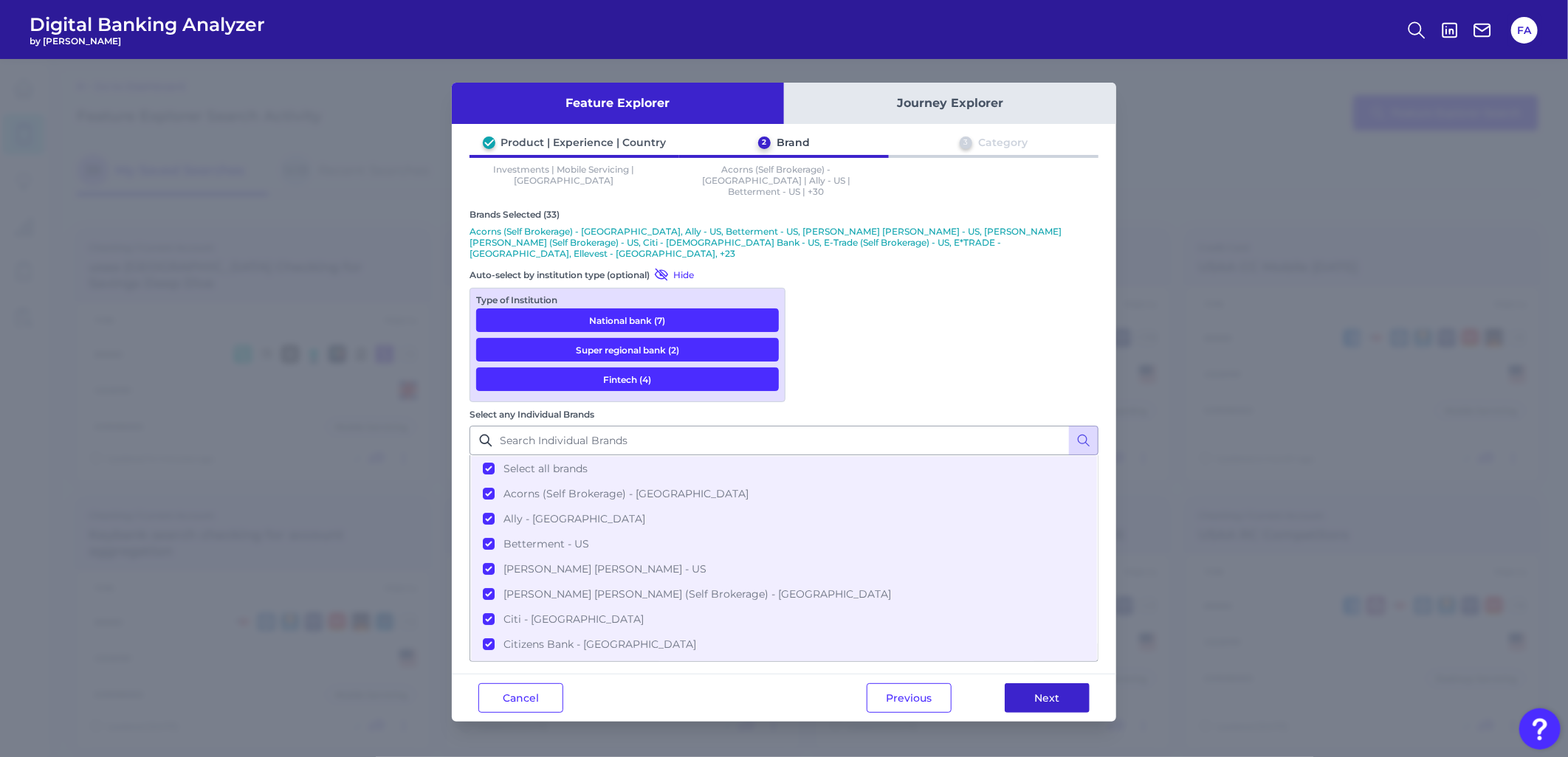
click at [1060, 683] on button "Next" at bounding box center [1047, 698] width 85 height 29
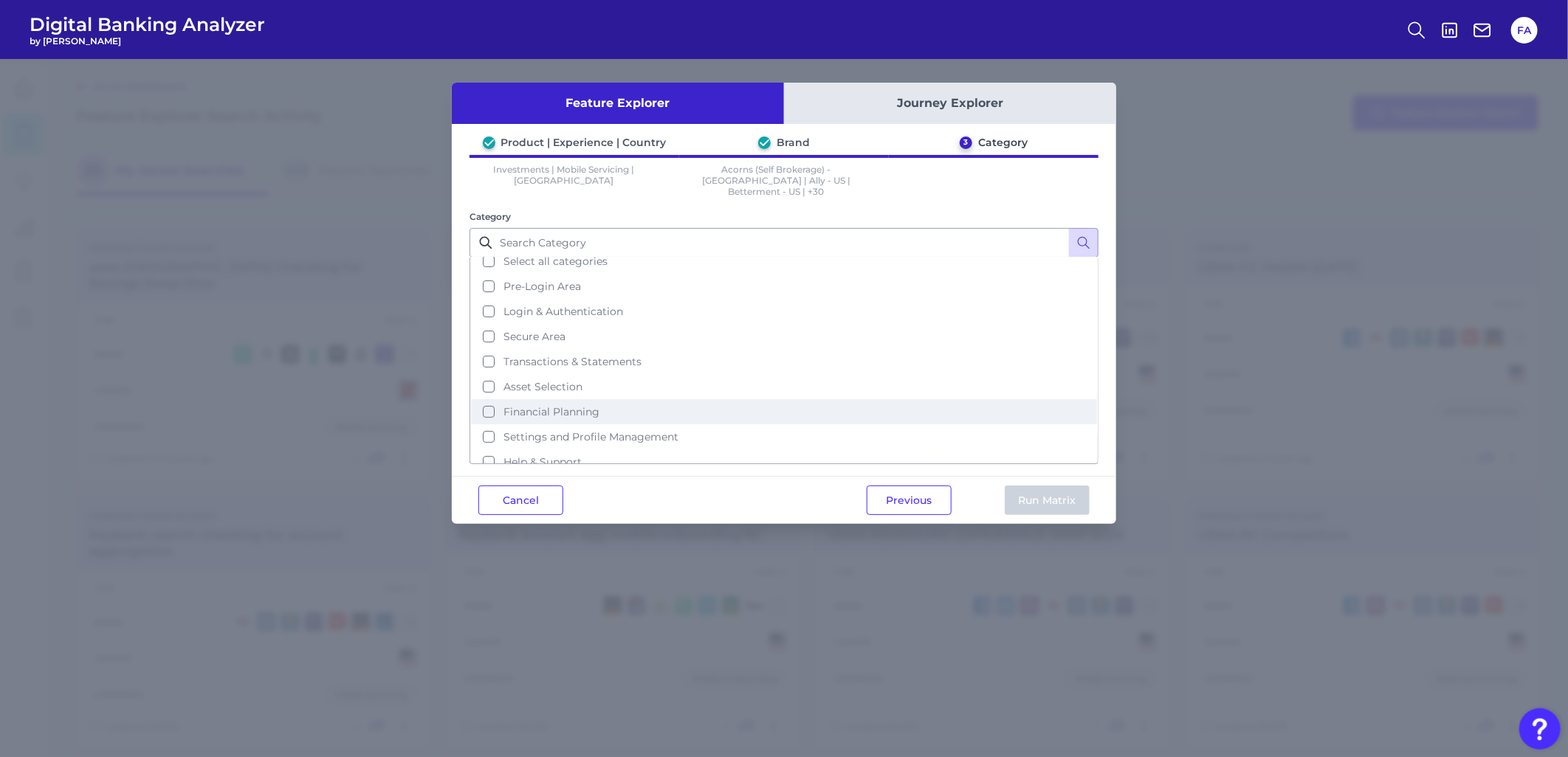
scroll to position [12, 0]
click at [623, 397] on button "Financial Planning" at bounding box center [784, 409] width 626 height 25
click at [634, 372] on button "Asset Selection" at bounding box center [784, 384] width 626 height 25
click at [1011, 488] on button "Run Matrix" at bounding box center [1047, 500] width 85 height 29
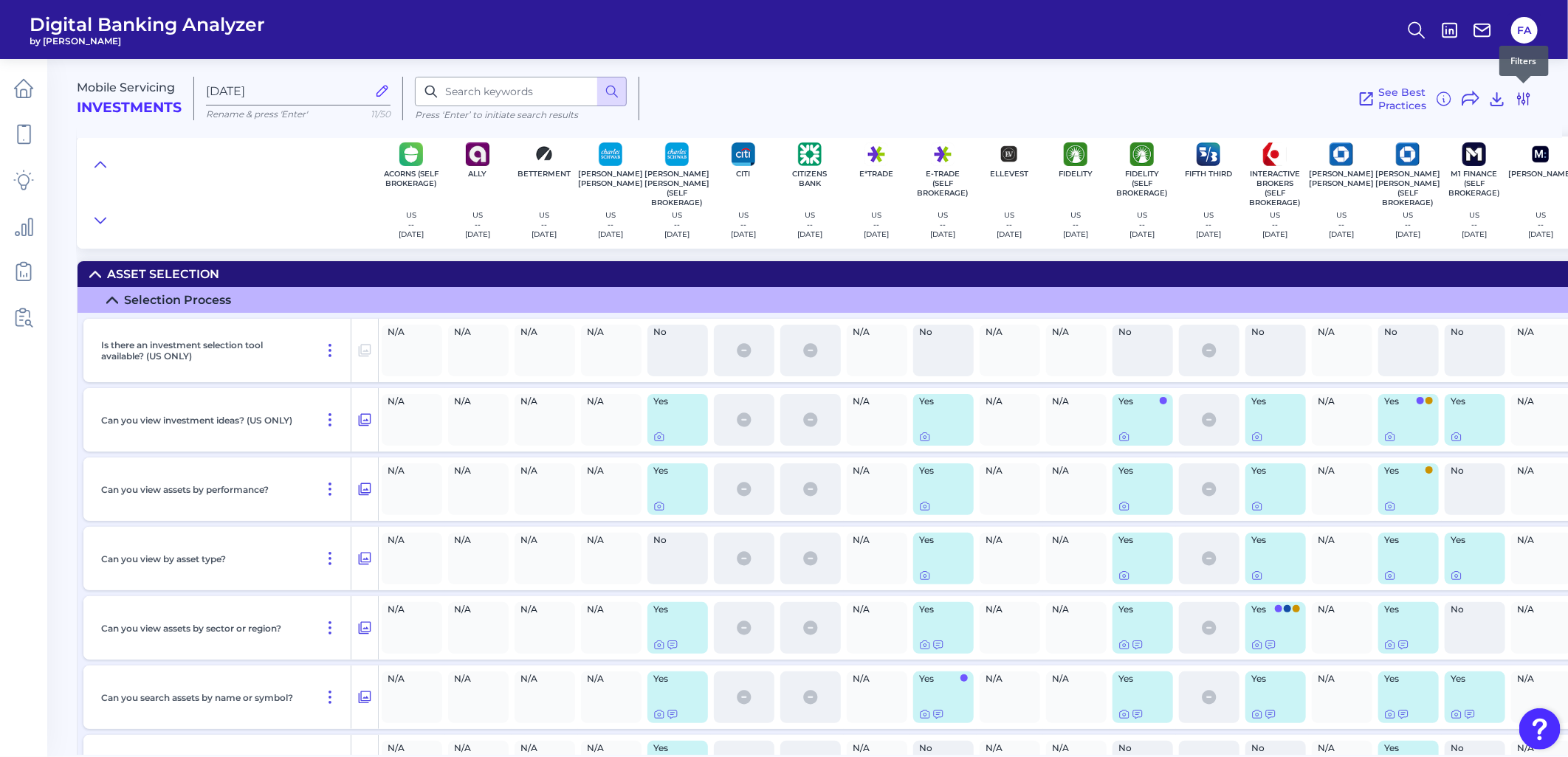
click at [1528, 107] on button at bounding box center [1523, 98] width 18 height 23
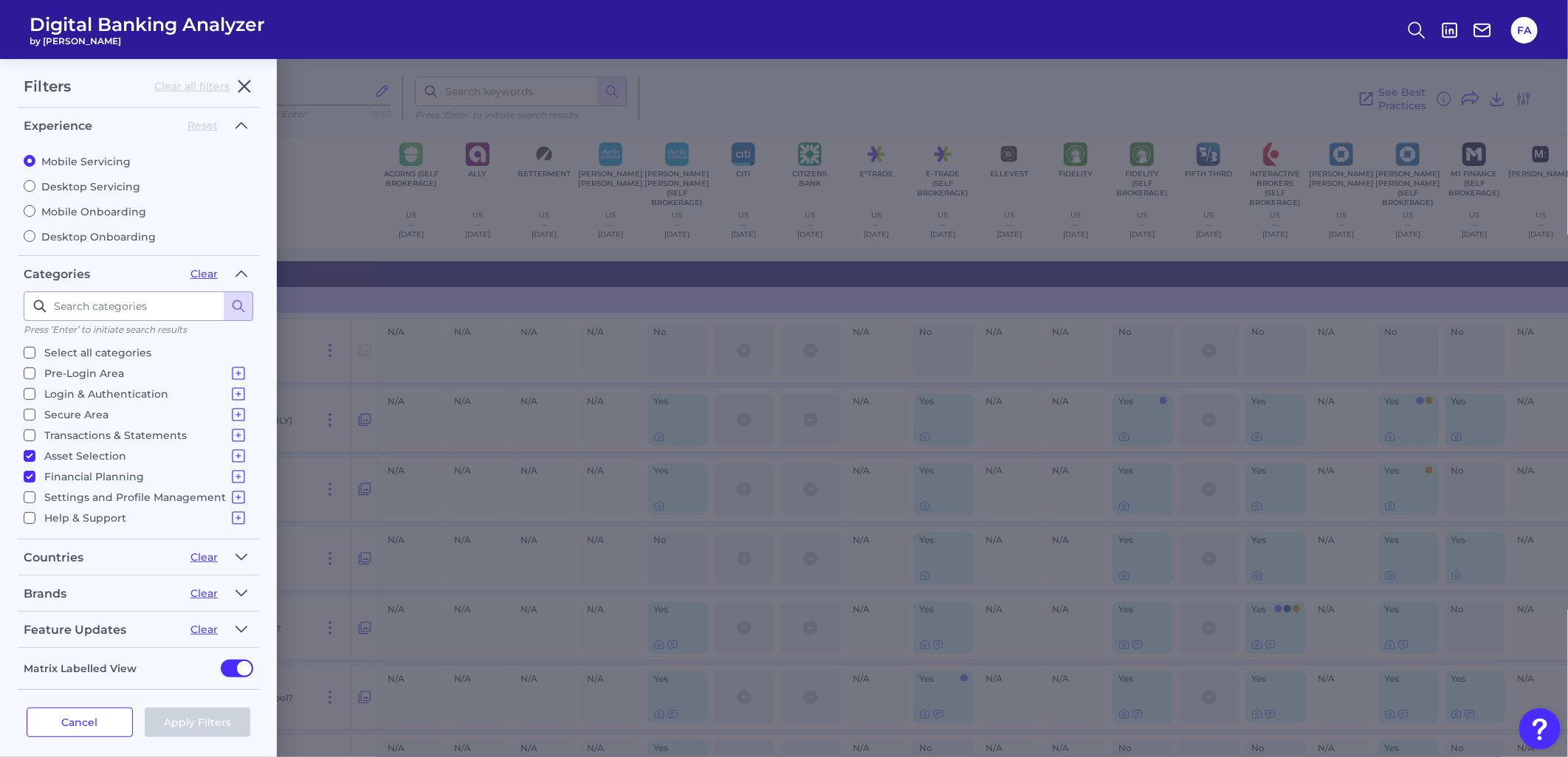
scroll to position [9, 0]
click at [247, 582] on button "button" at bounding box center [241, 589] width 23 height 23
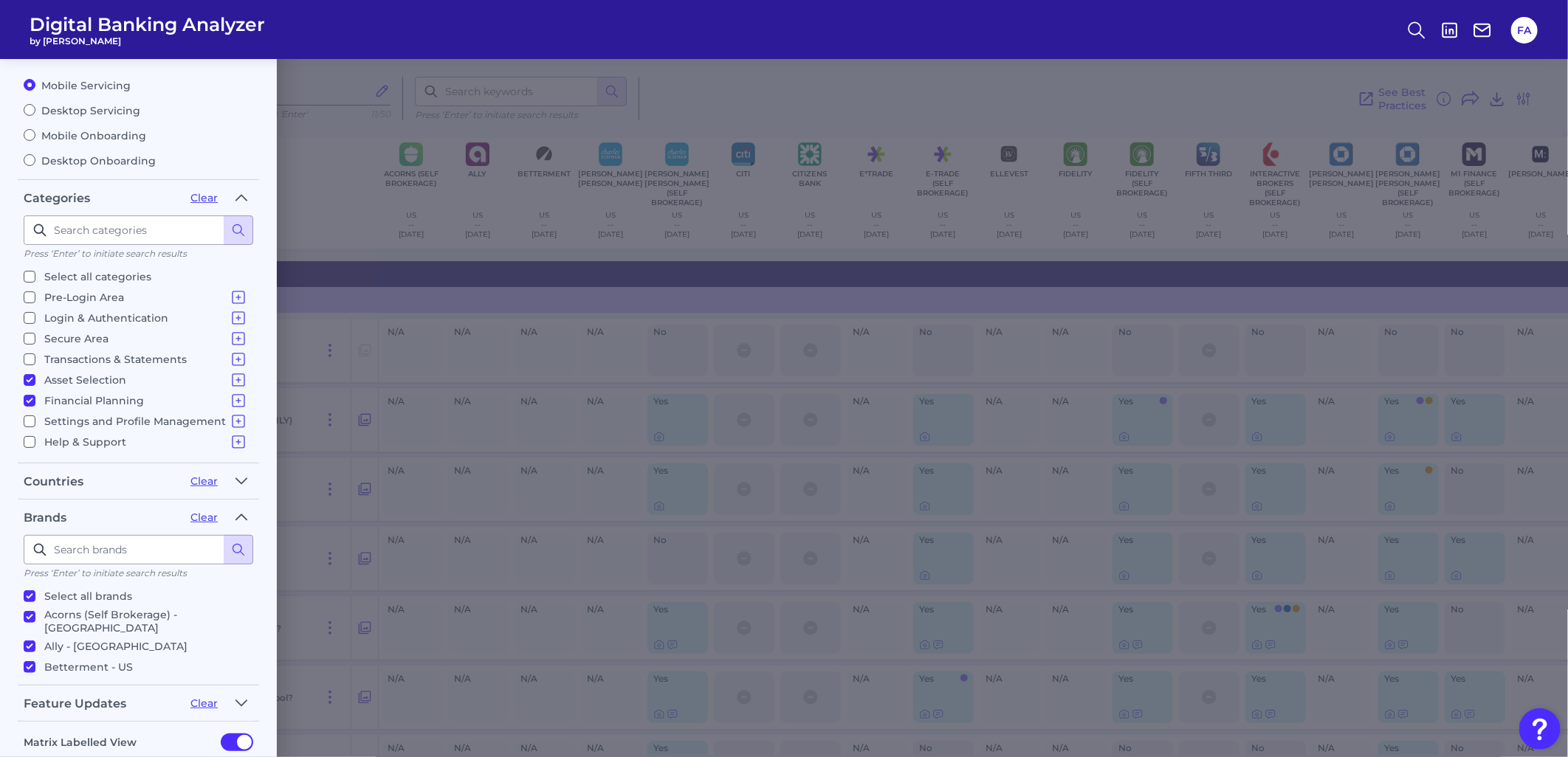
scroll to position [91, 0]
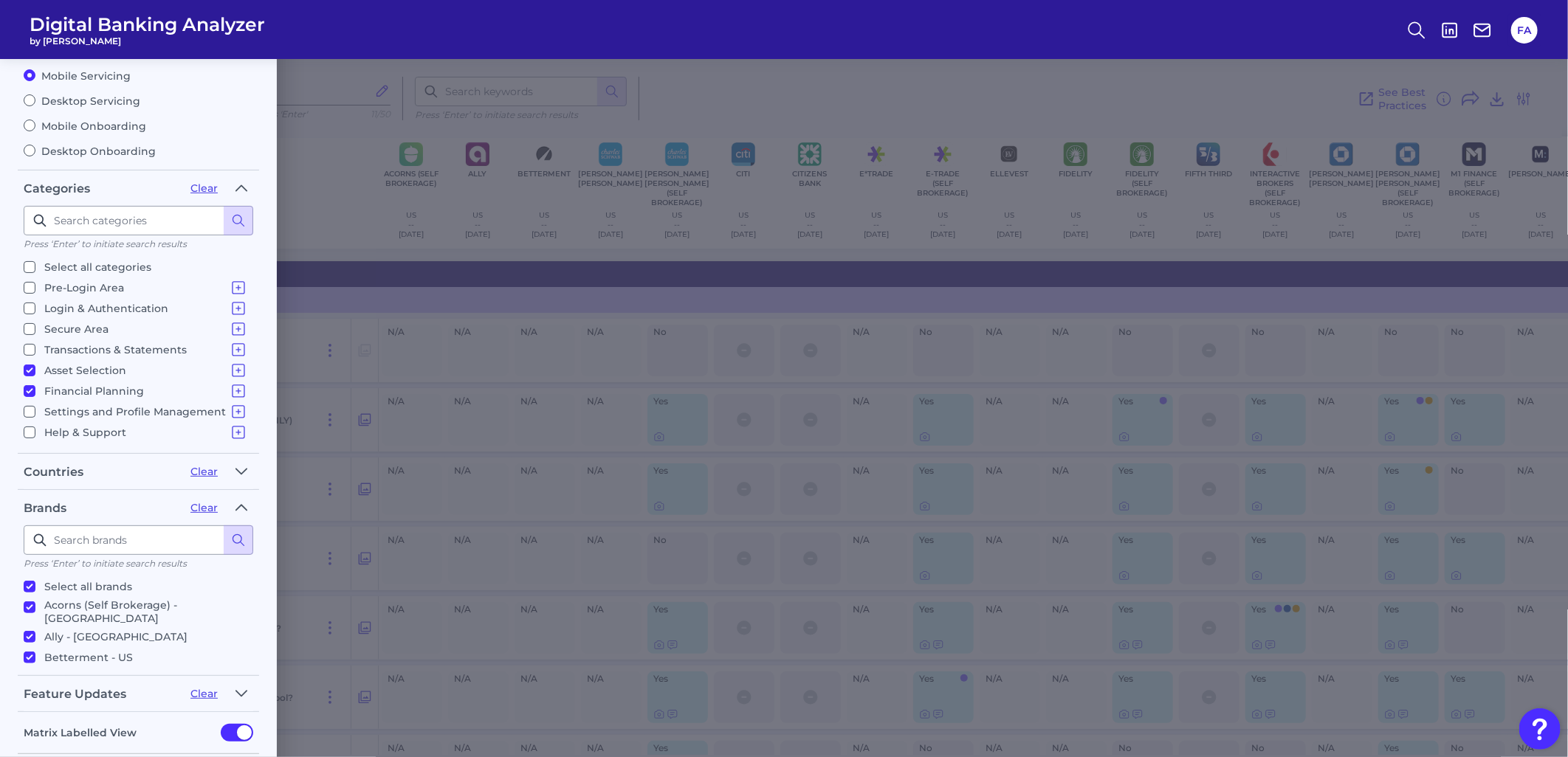
click at [33, 601] on input "Acorns (Self Brokerage) - US" at bounding box center [29, 607] width 12 height 12
checkbox input "false"
click at [23, 590] on input "Charles Schwab - US" at bounding box center [29, 596] width 12 height 12
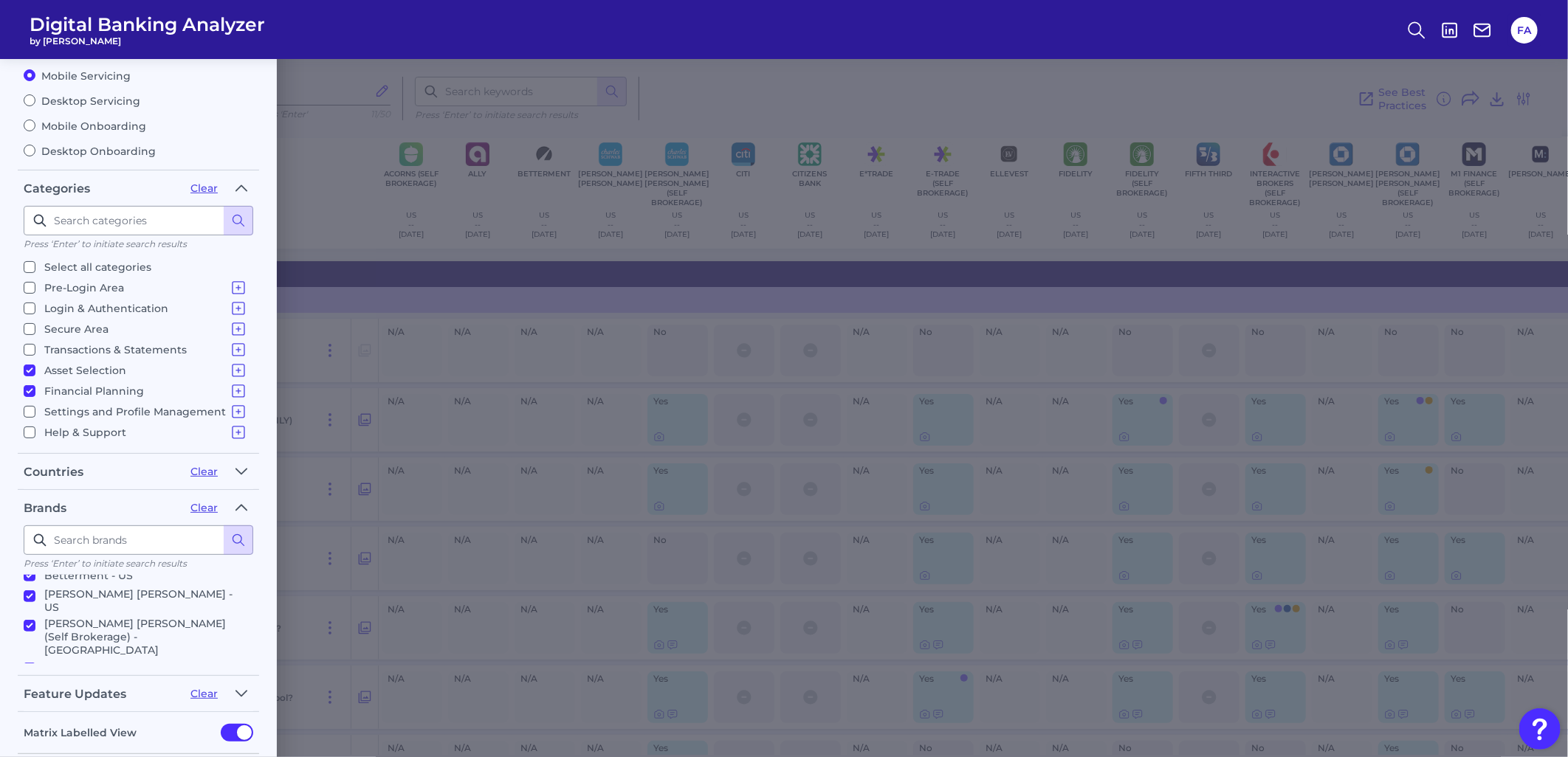
checkbox input "false"
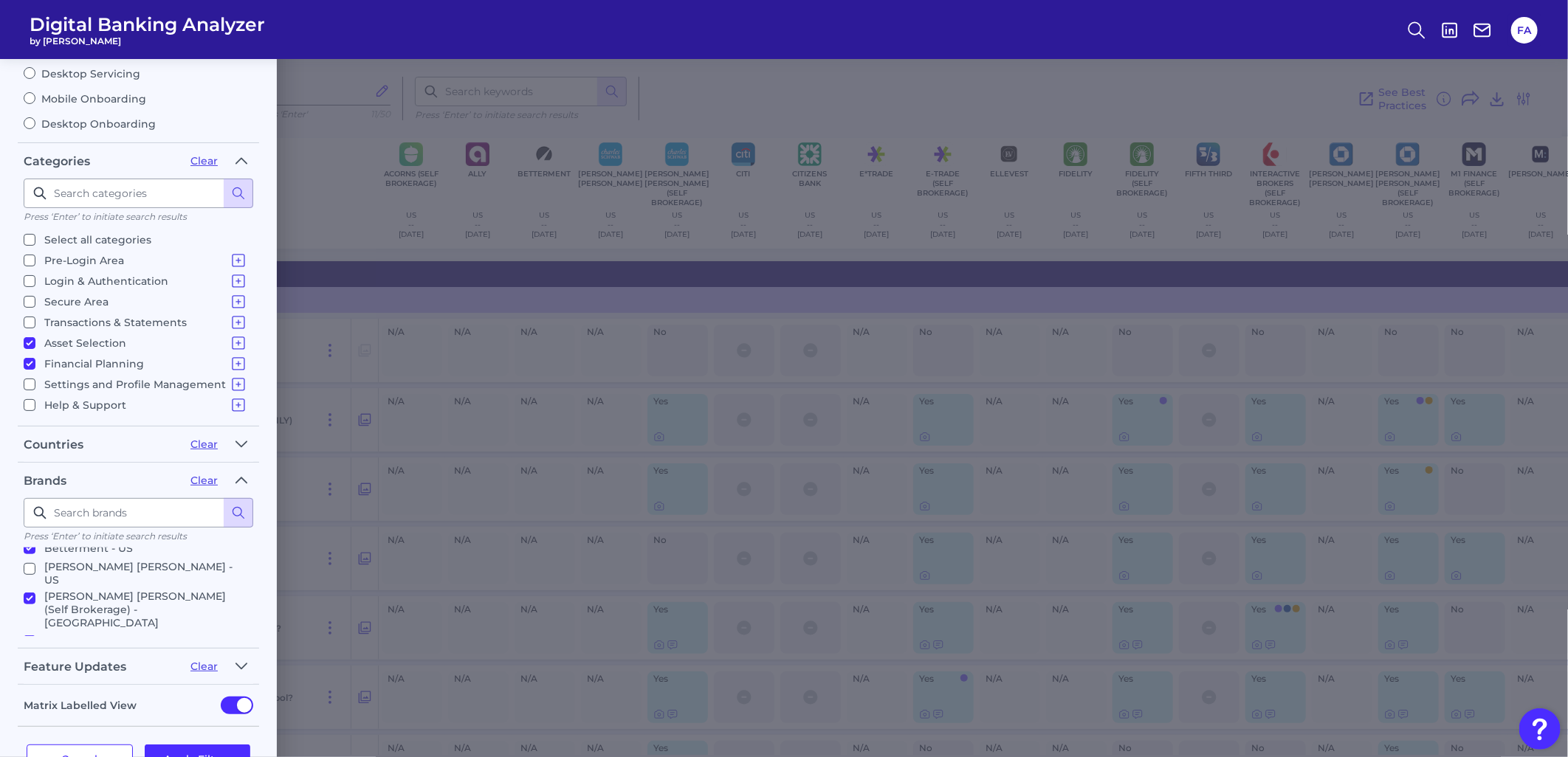
click at [26, 656] on input "Citizens Bank - US" at bounding box center [29, 662] width 12 height 12
checkbox input "false"
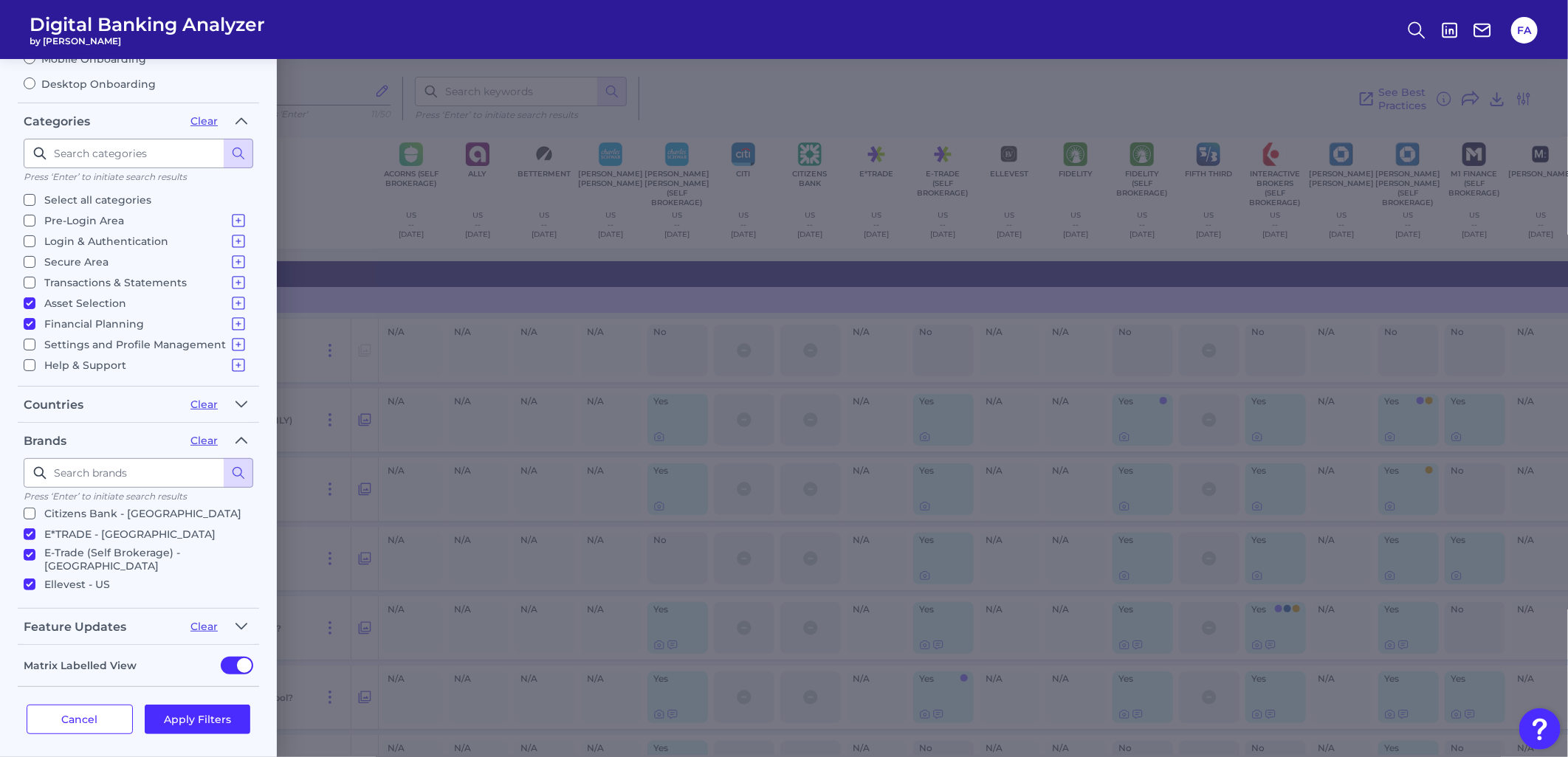
scroll to position [246, 0]
click at [32, 594] on input "Fifth Third - US" at bounding box center [29, 600] width 12 height 12
checkbox input "false"
click at [34, 617] on input "JP Morgan Chase - US" at bounding box center [29, 623] width 12 height 12
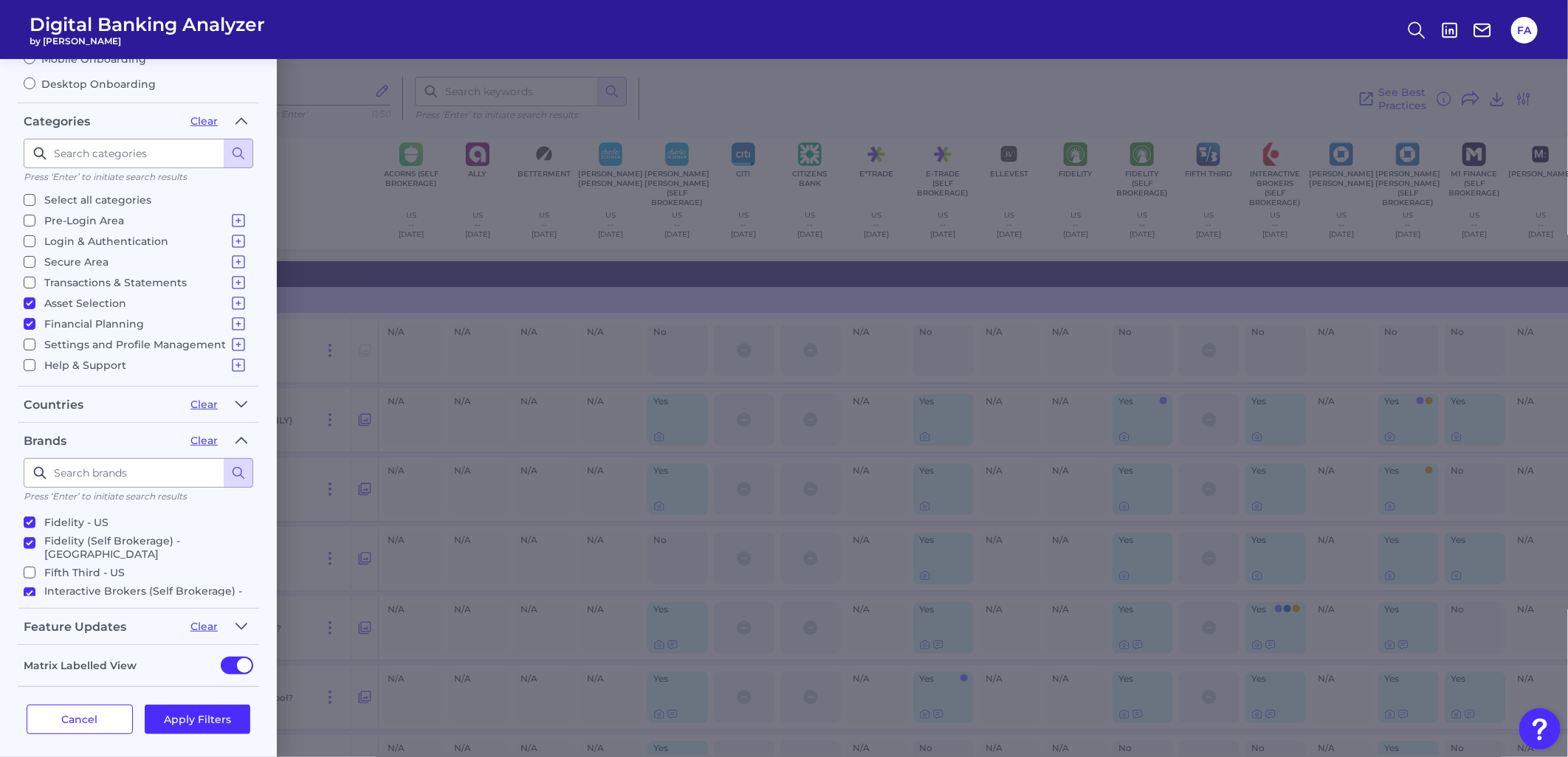
checkbox input "false"
drag, startPoint x: 26, startPoint y: 517, endPoint x: 28, endPoint y: 528, distance: 11.2
click at [27, 609] on input "Marcus - US" at bounding box center [29, 615] width 12 height 12
checkbox input "false"
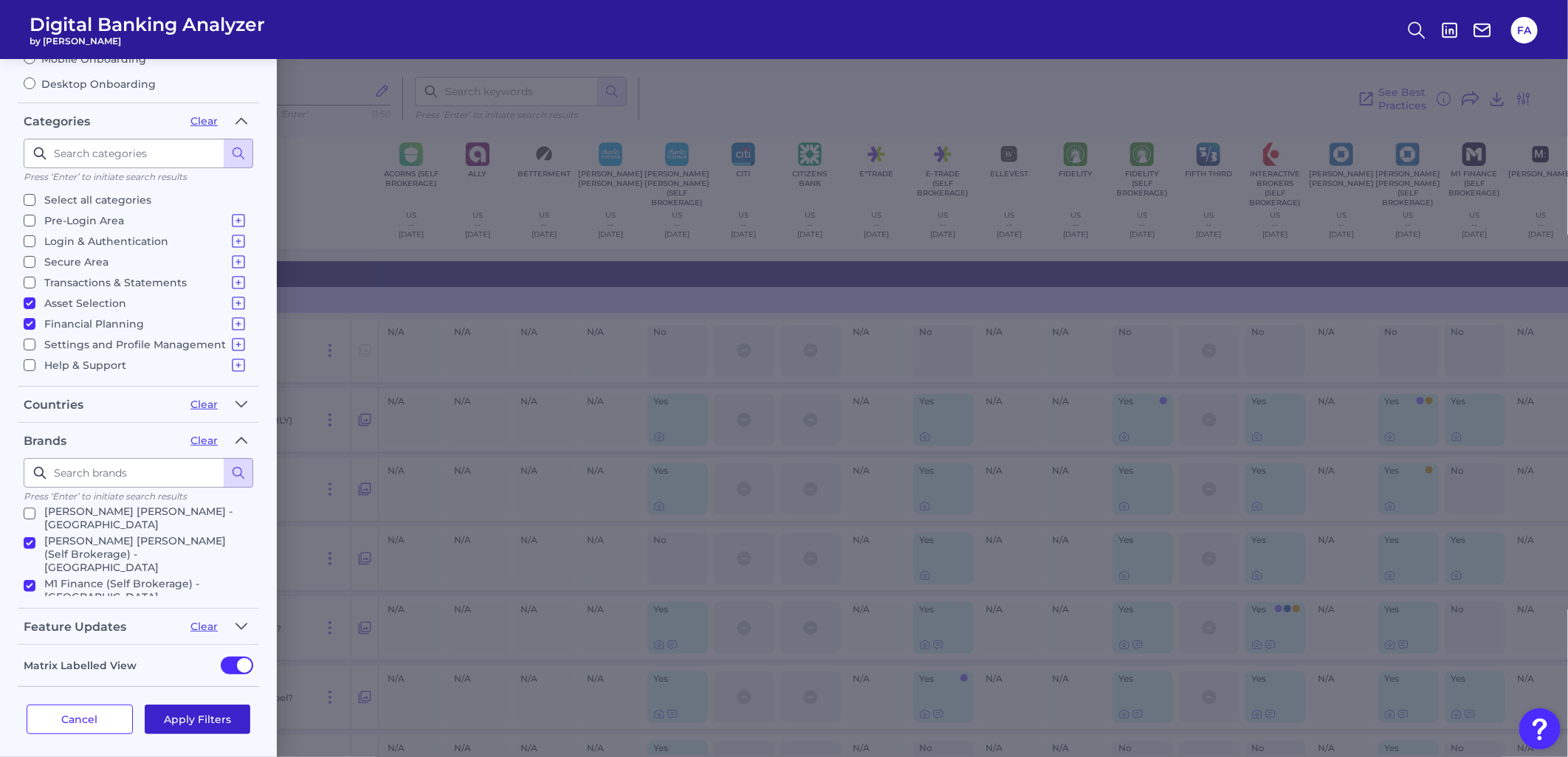
click at [187, 705] on button "Apply Filters" at bounding box center [198, 719] width 107 height 29
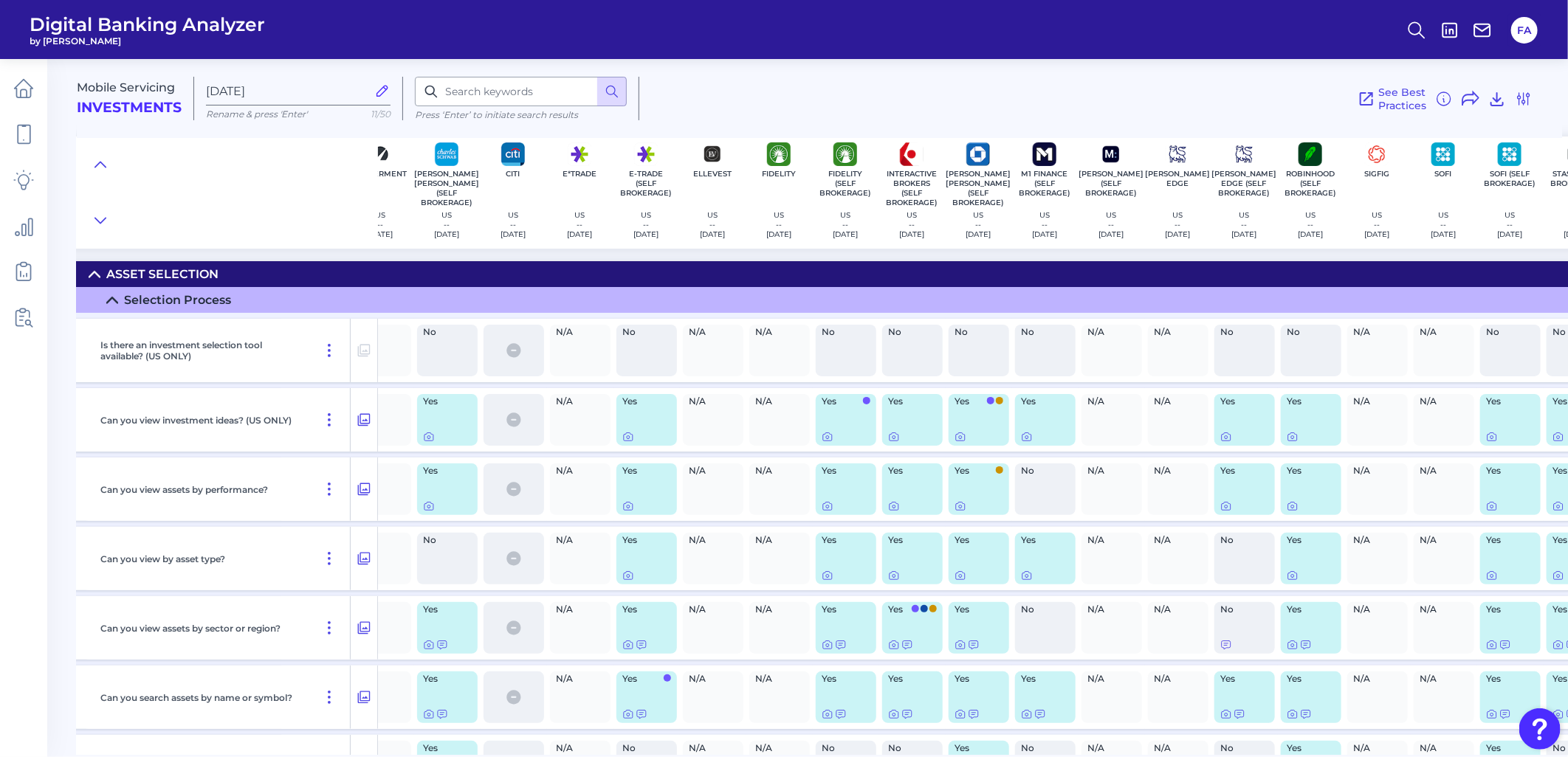
scroll to position [0, 15]
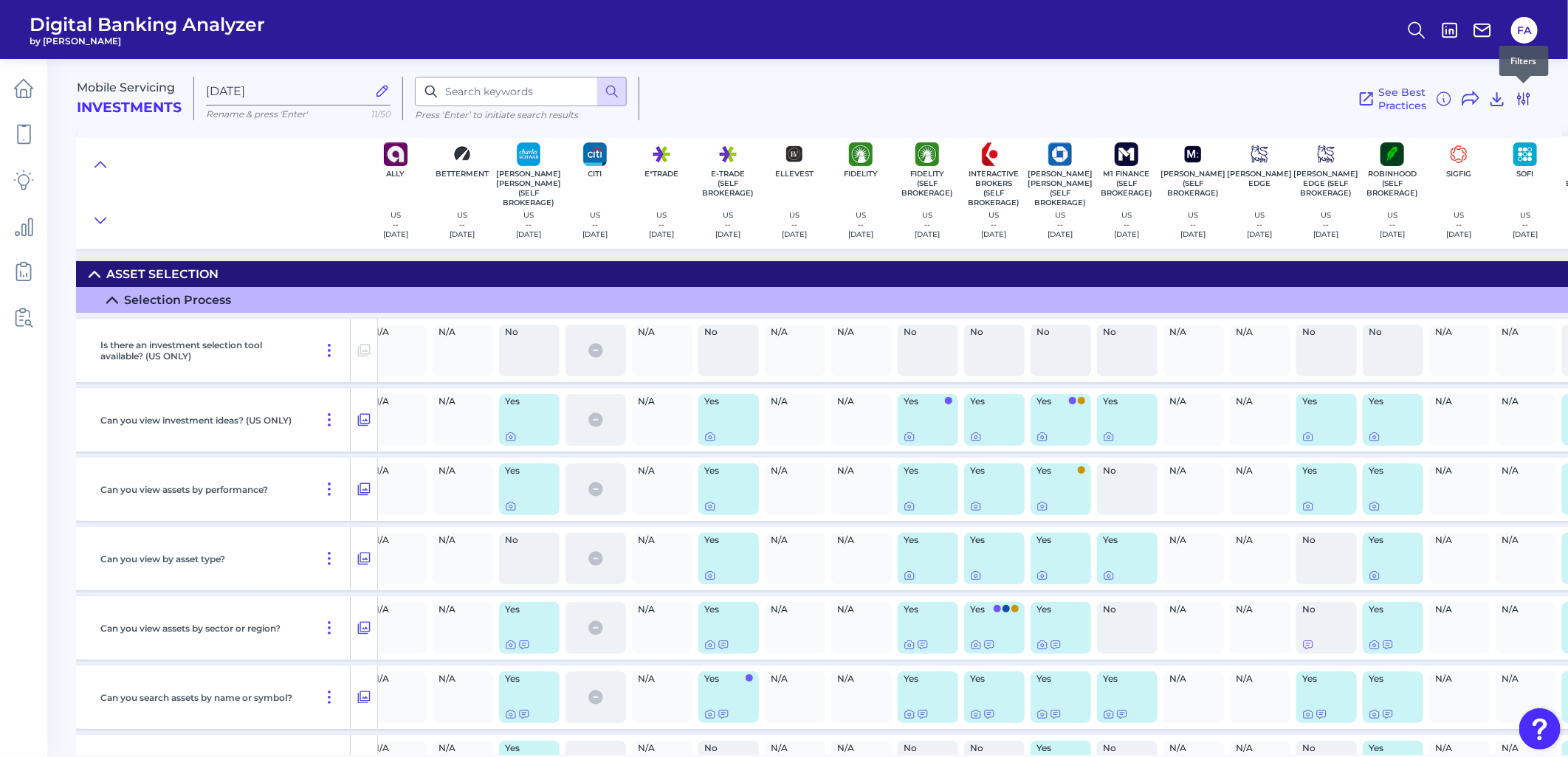
click at [1527, 101] on icon at bounding box center [1523, 99] width 18 height 18
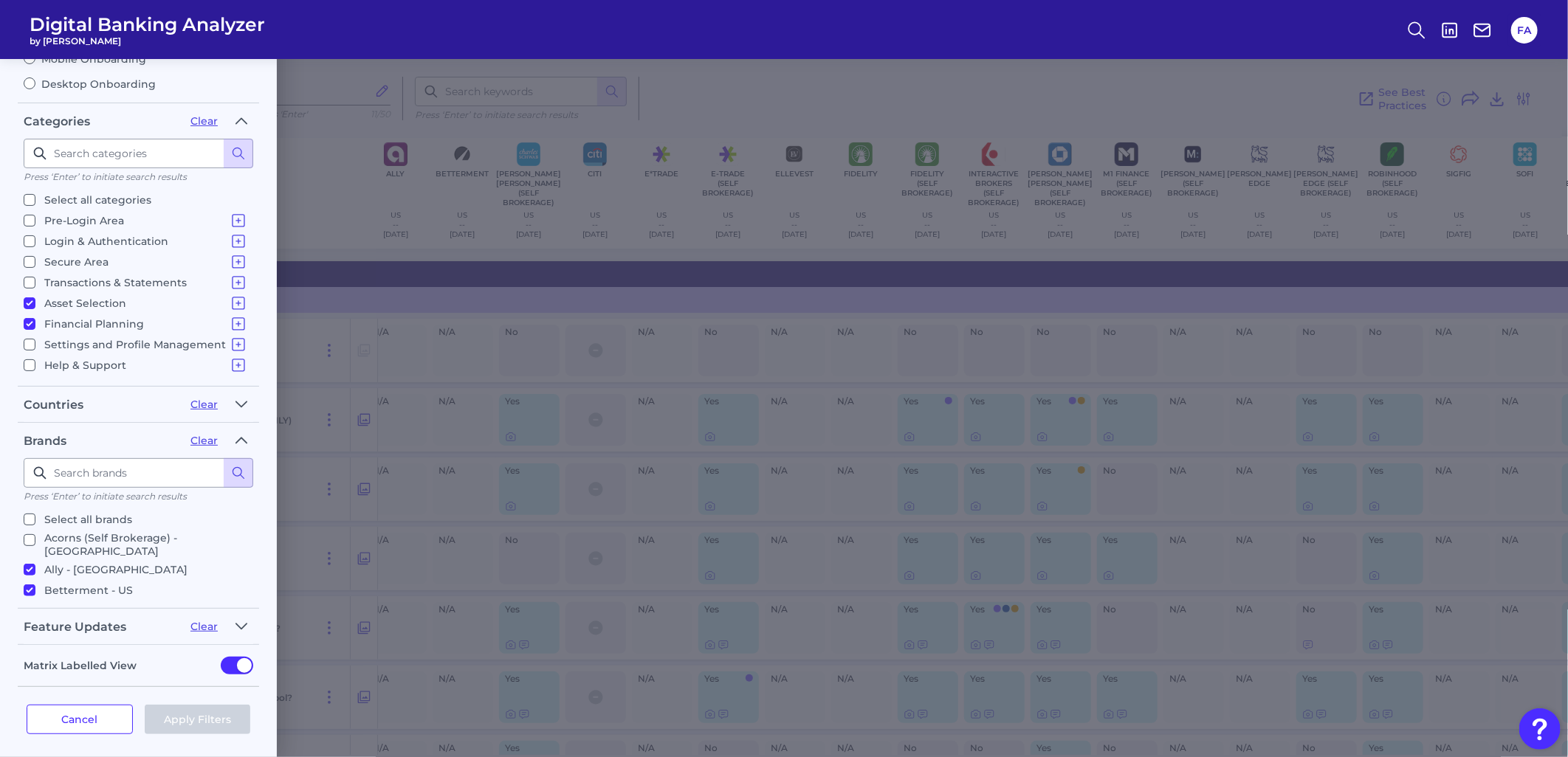
scroll to position [382, 0]
click at [27, 659] on input "TD Ameritrade (Self Brokerage) - US" at bounding box center [29, 665] width 12 height 12
checkbox input "false"
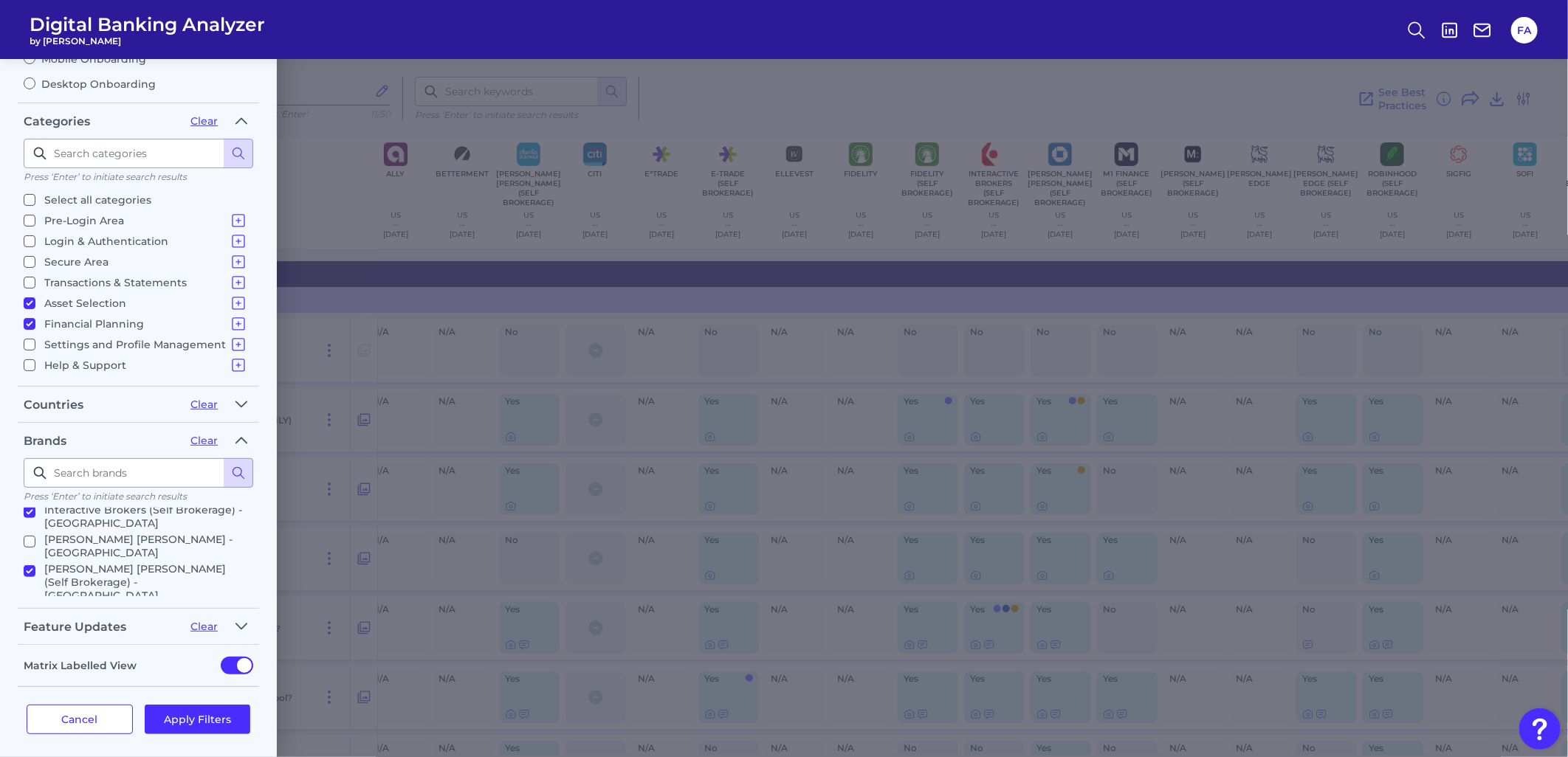
click at [33, 658] on input "Marcus (Self Brokerage) - US" at bounding box center [29, 664] width 12 height 12
checkbox input "false"
click at [28, 598] on input "Citi - US" at bounding box center [29, 604] width 12 height 12
checkbox input "false"
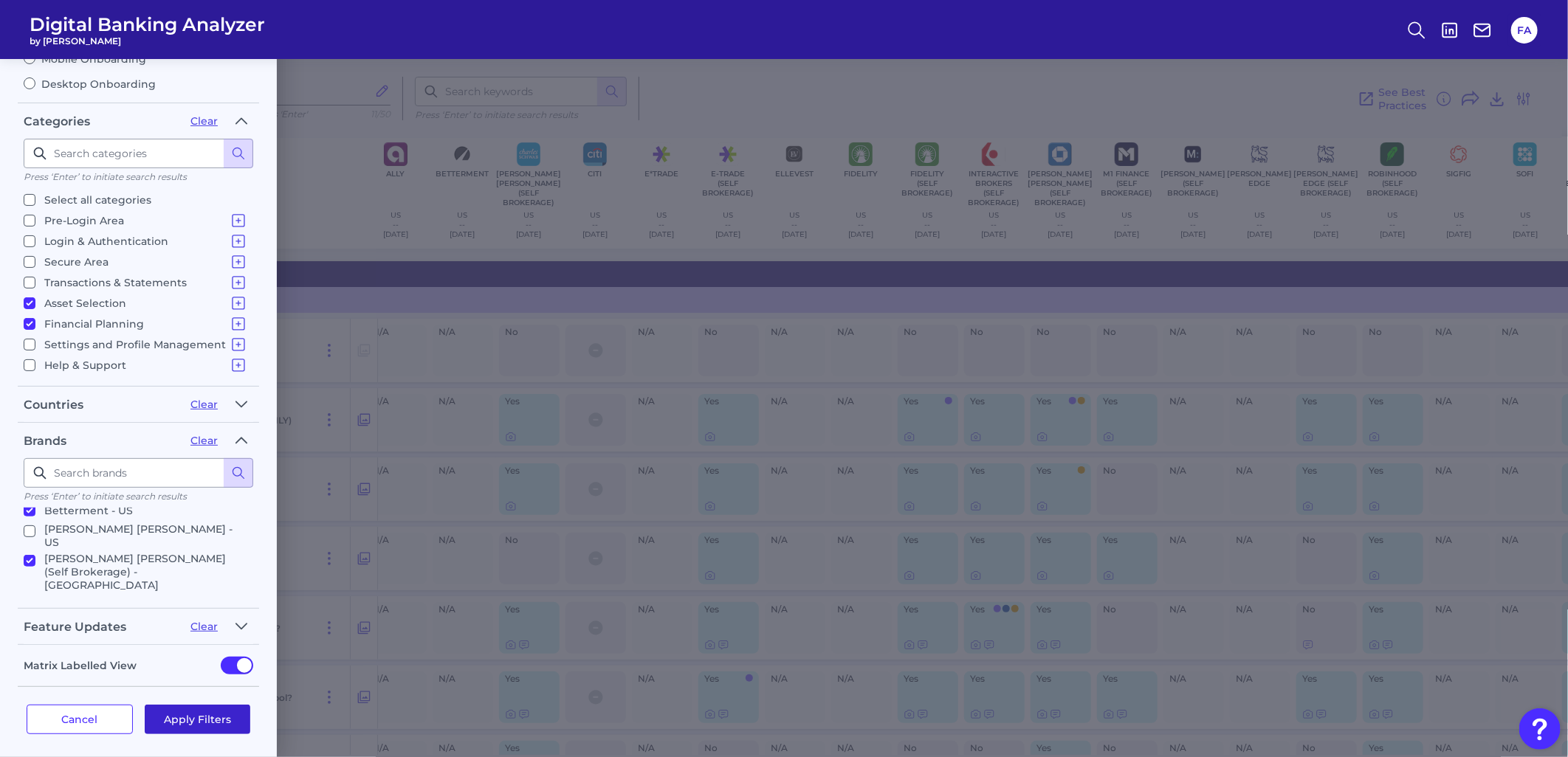
click at [148, 705] on button "Apply Filters" at bounding box center [198, 719] width 107 height 29
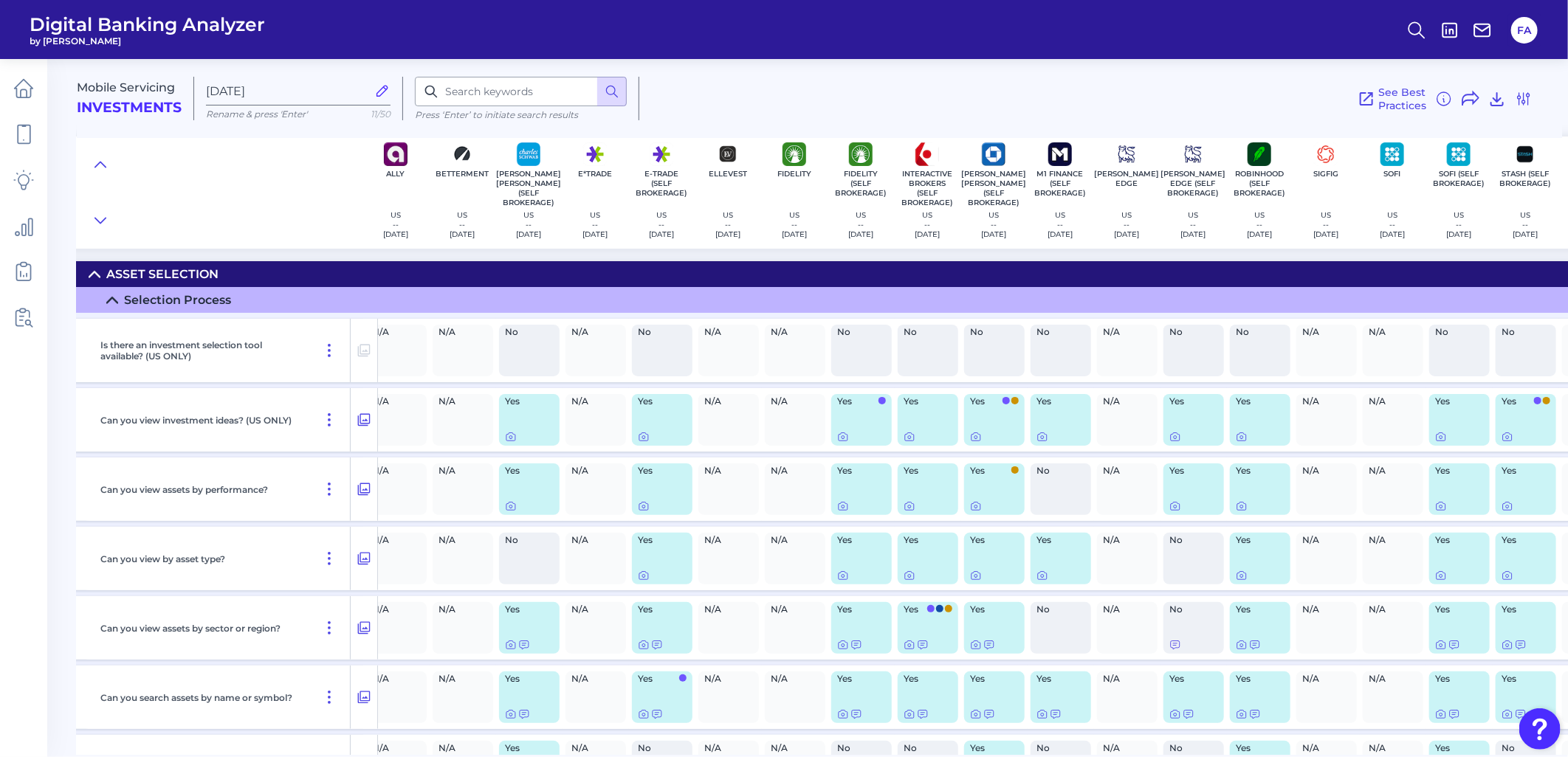
scroll to position [0, 0]
drag, startPoint x: 1220, startPoint y: 755, endPoint x: 1242, endPoint y: 754, distance: 22.0
click at [1242, 755] on main "Mobile Servicing Investments Sep 03 2025 Rename & press 'Enter' 11/50 Press ‘En…" at bounding box center [784, 378] width 1568 height 757
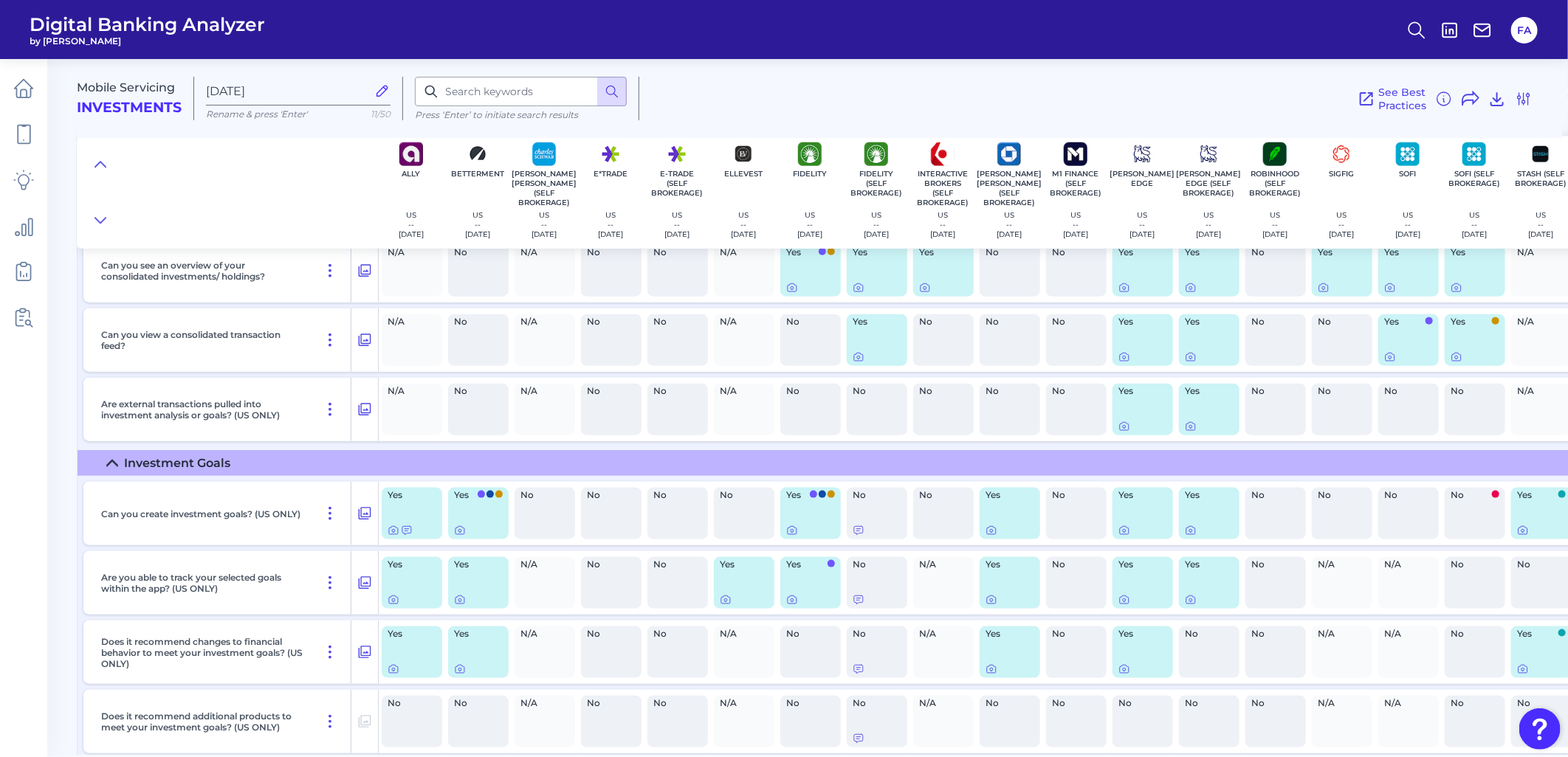
scroll to position [4469, 0]
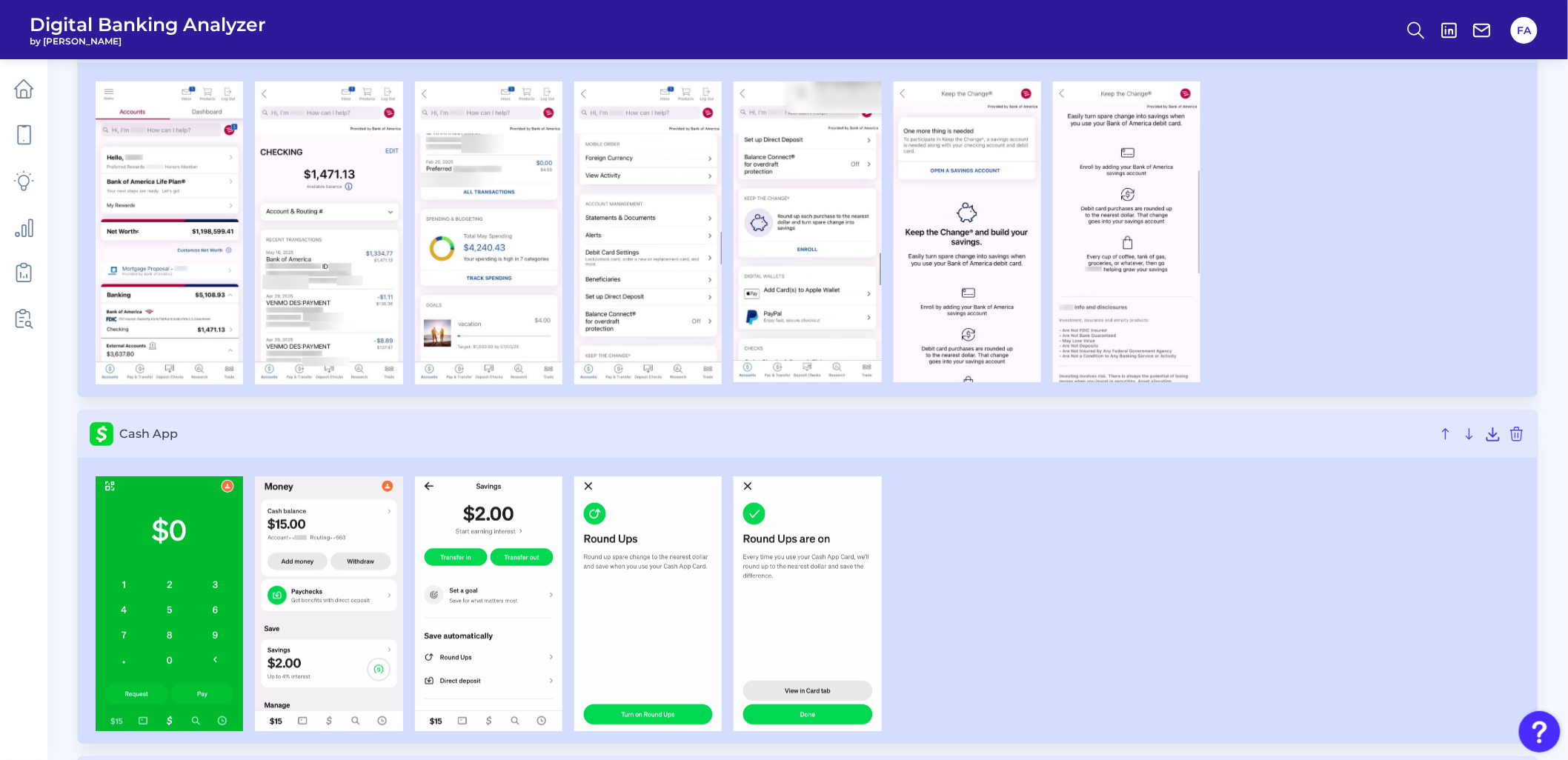
scroll to position [274, 0]
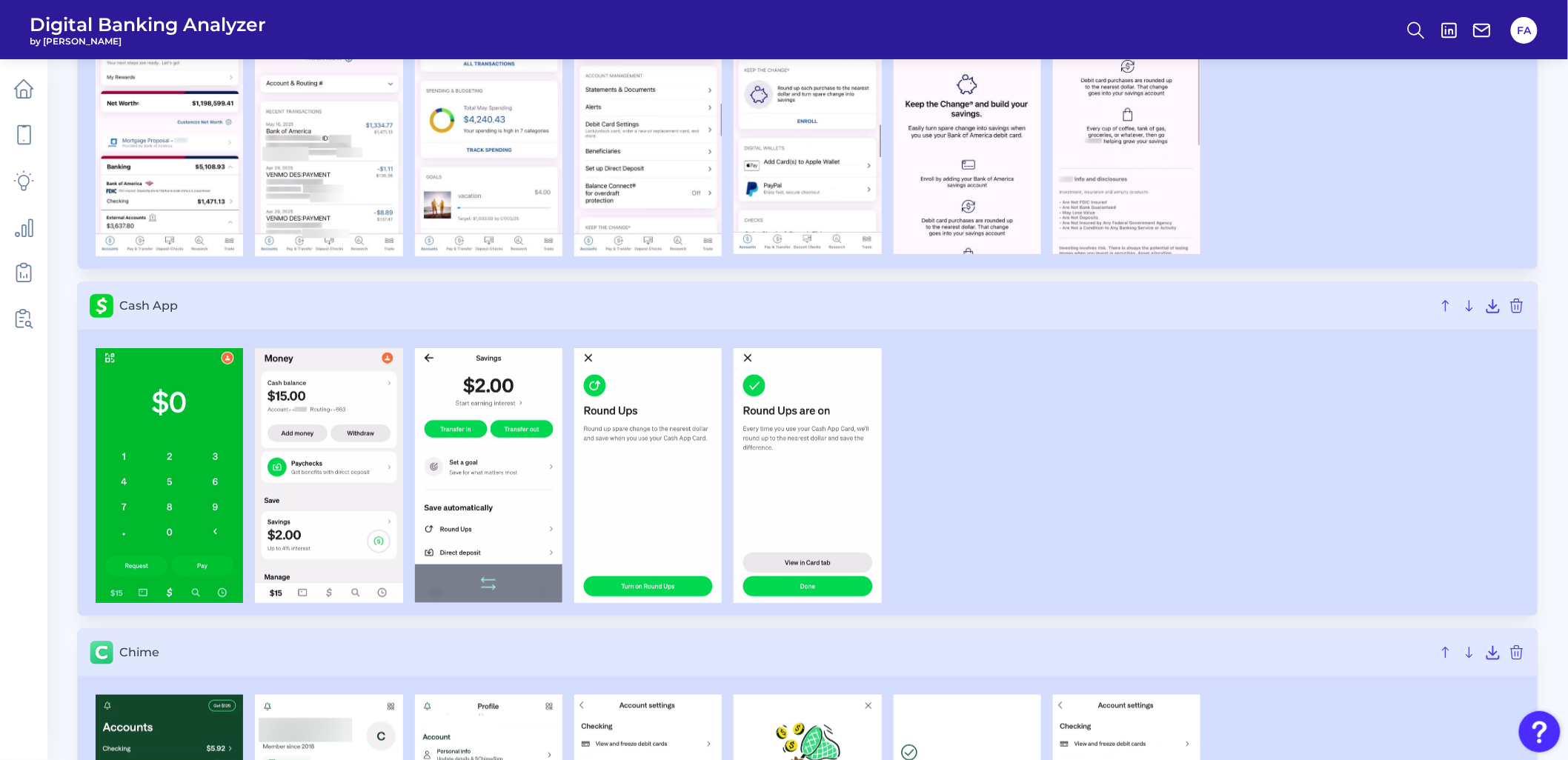
click at [542, 448] on img at bounding box center [488, 475] width 148 height 254
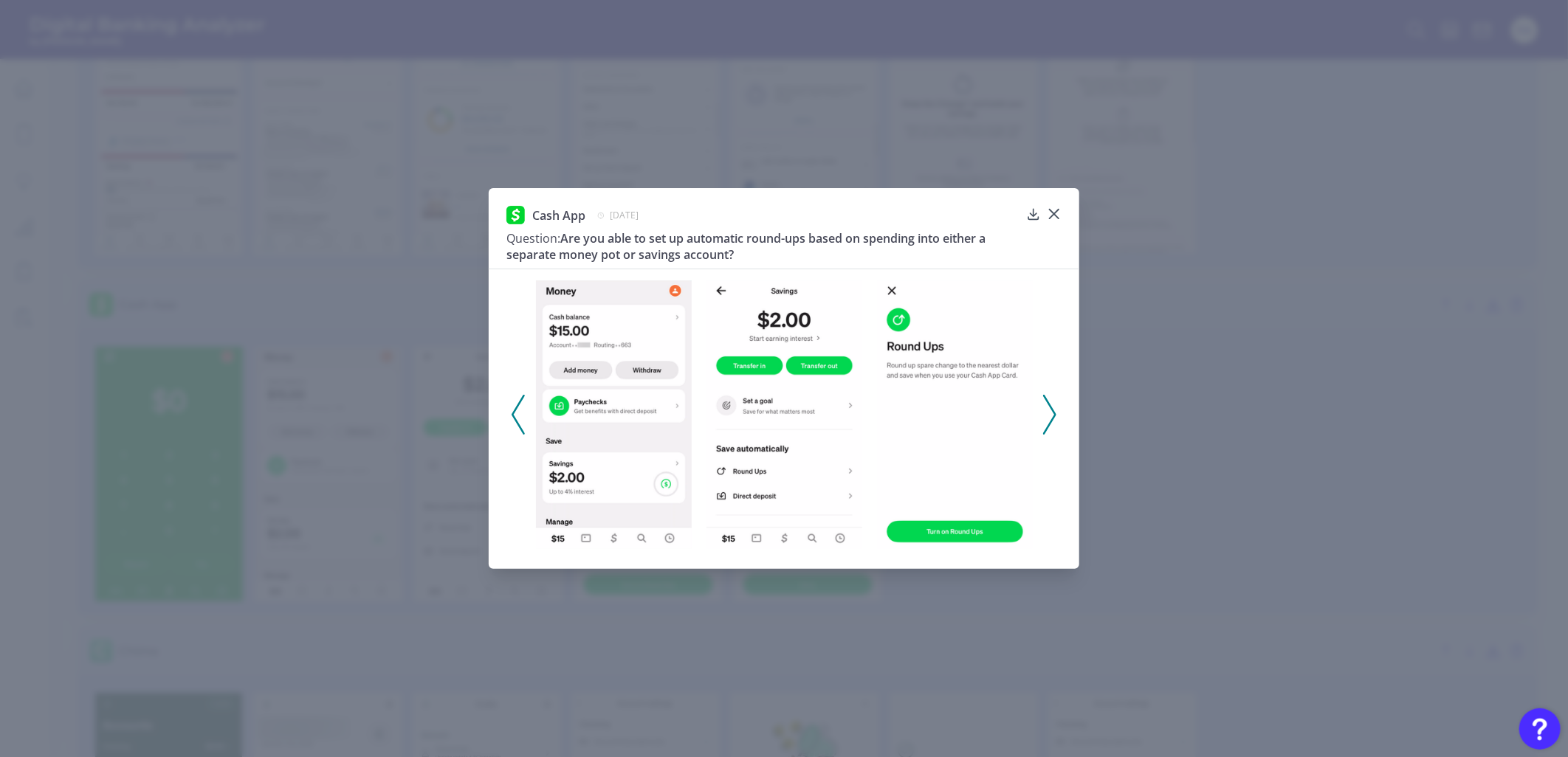
click at [984, 376] on img at bounding box center [954, 414] width 156 height 269
click at [1047, 415] on icon at bounding box center [1049, 414] width 13 height 40
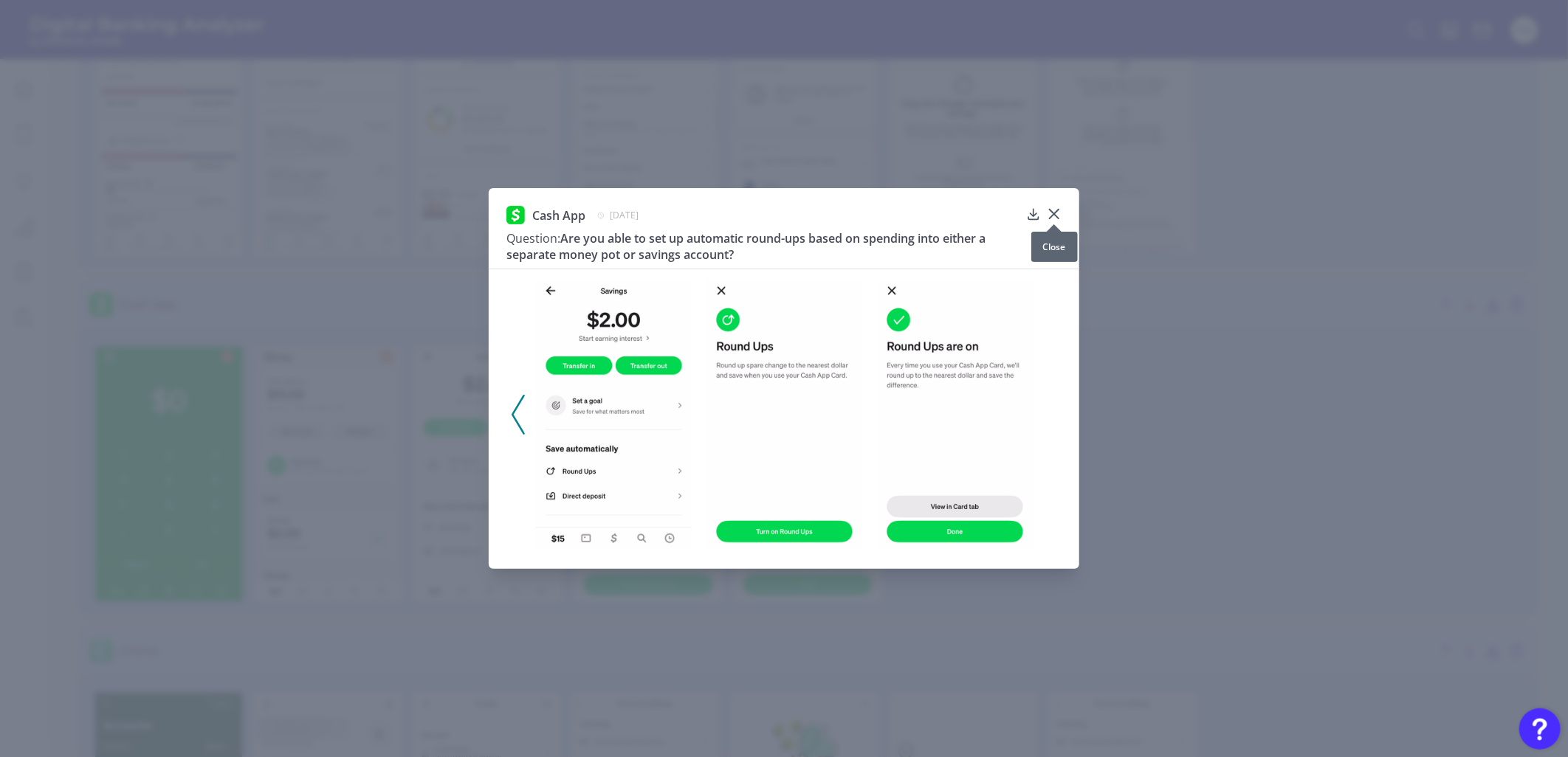
click at [1053, 217] on icon at bounding box center [1054, 213] width 15 height 15
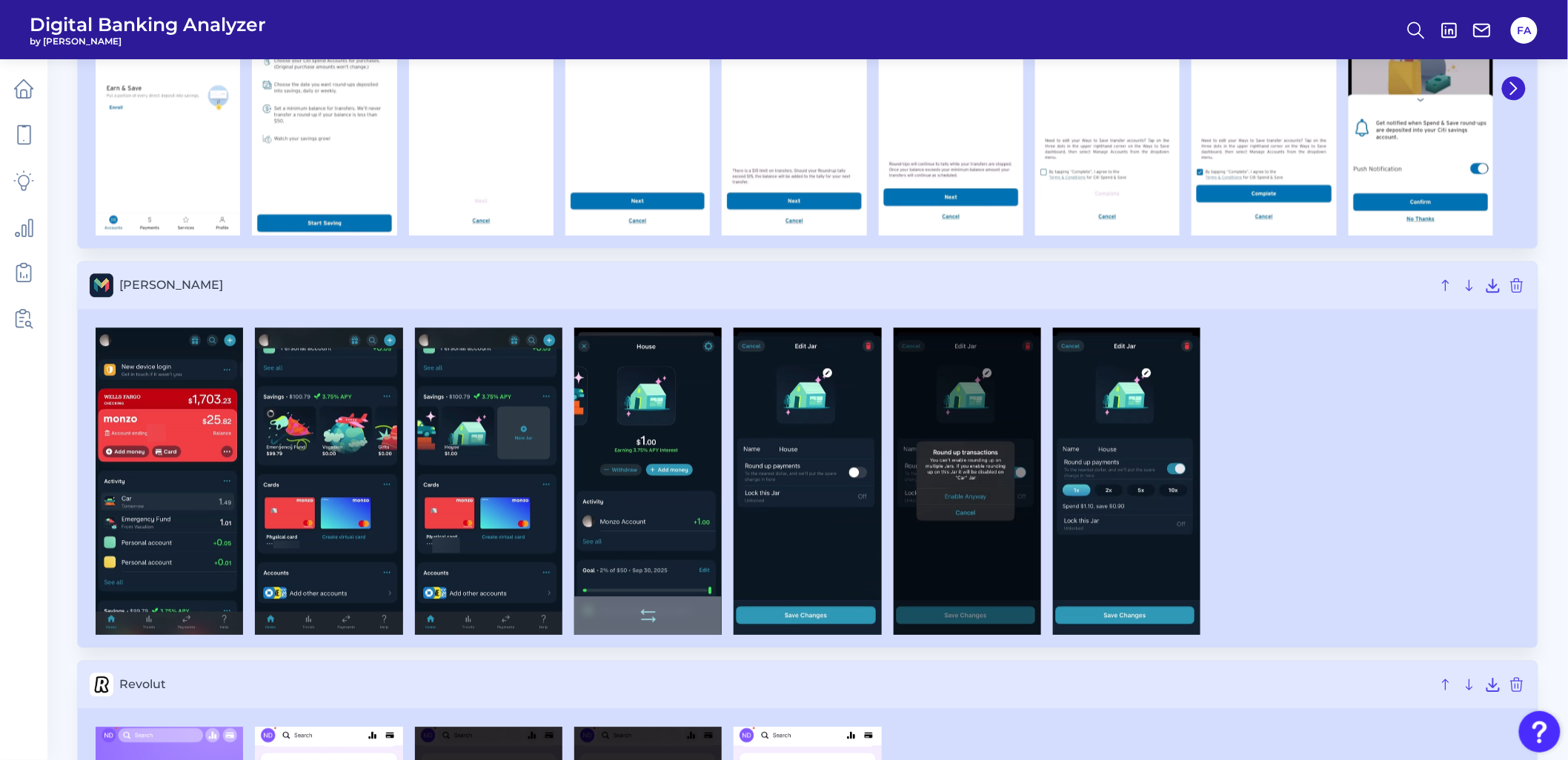
scroll to position [1454, 0]
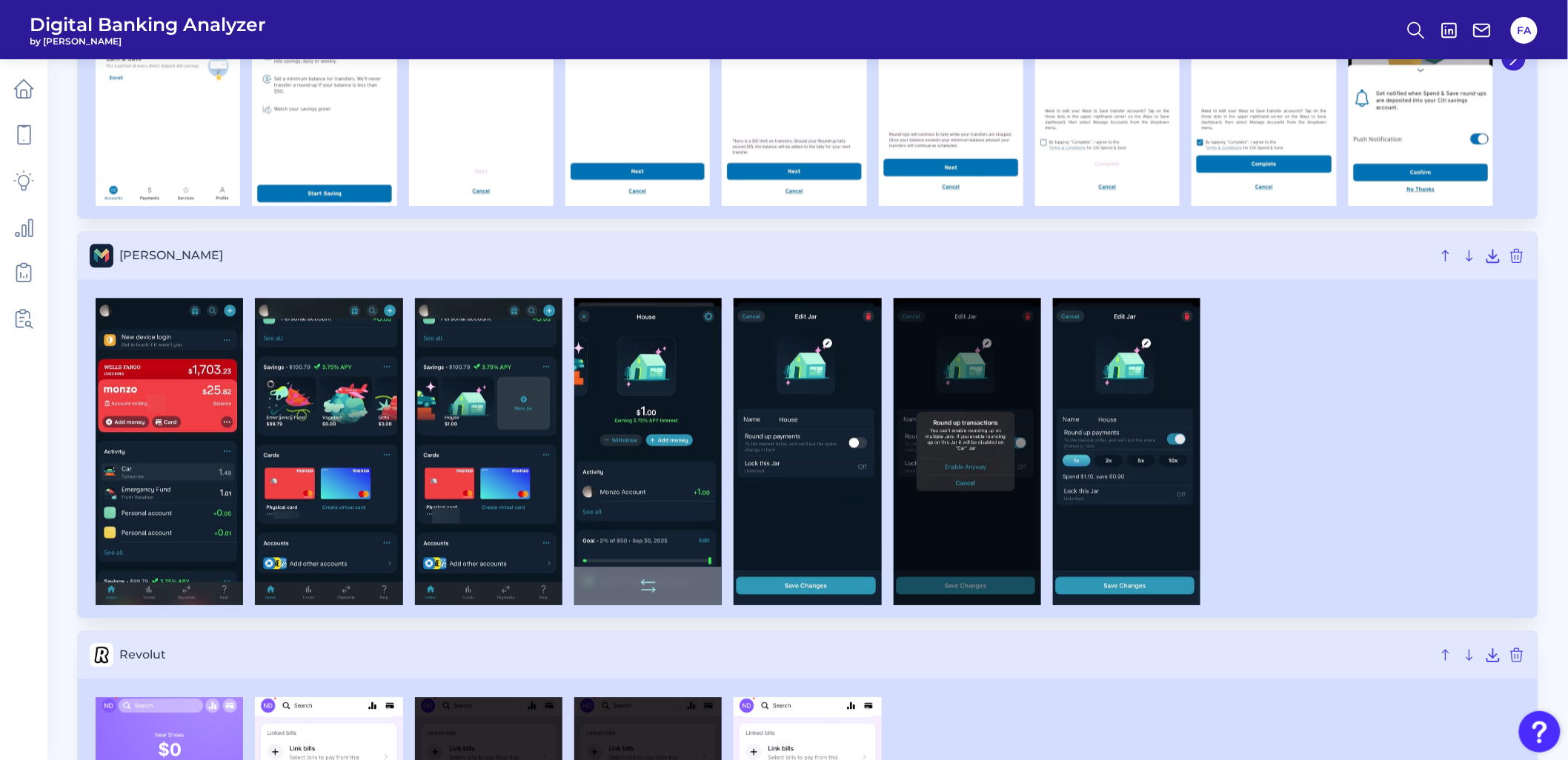
click at [648, 461] on img at bounding box center [647, 451] width 148 height 307
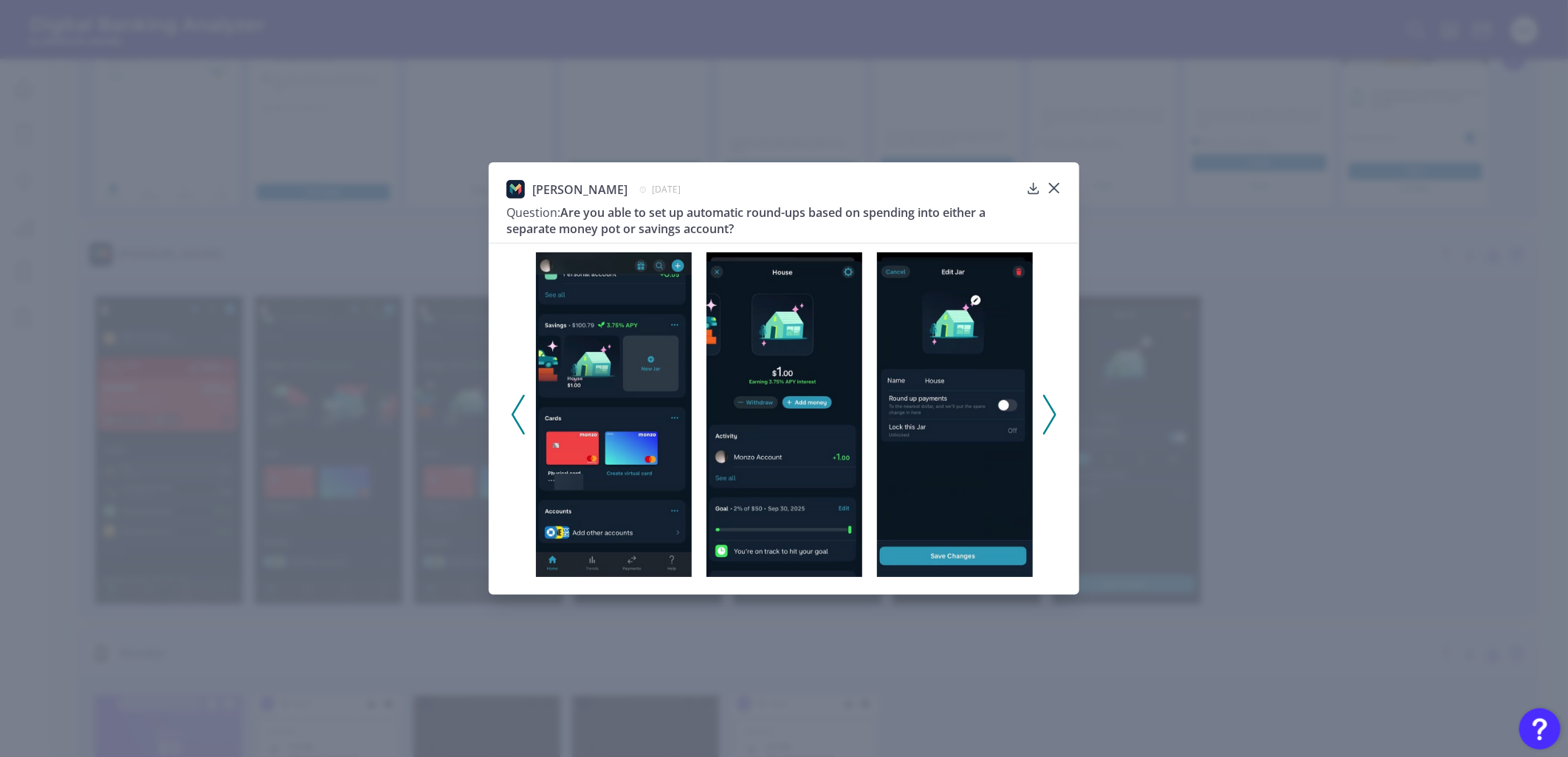
click at [1053, 410] on icon at bounding box center [1049, 414] width 13 height 40
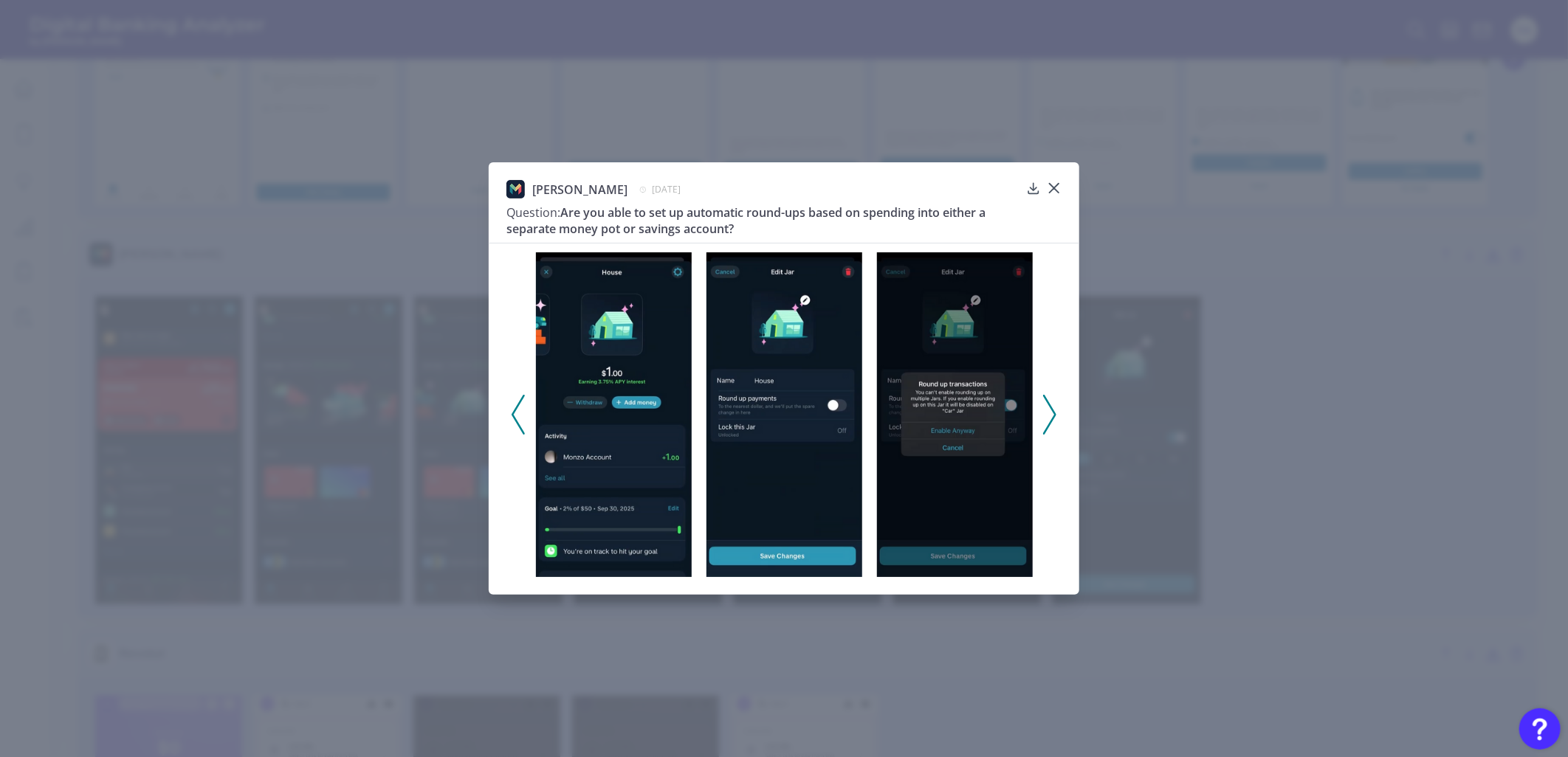
click at [1052, 409] on polyline at bounding box center [1049, 414] width 11 height 38
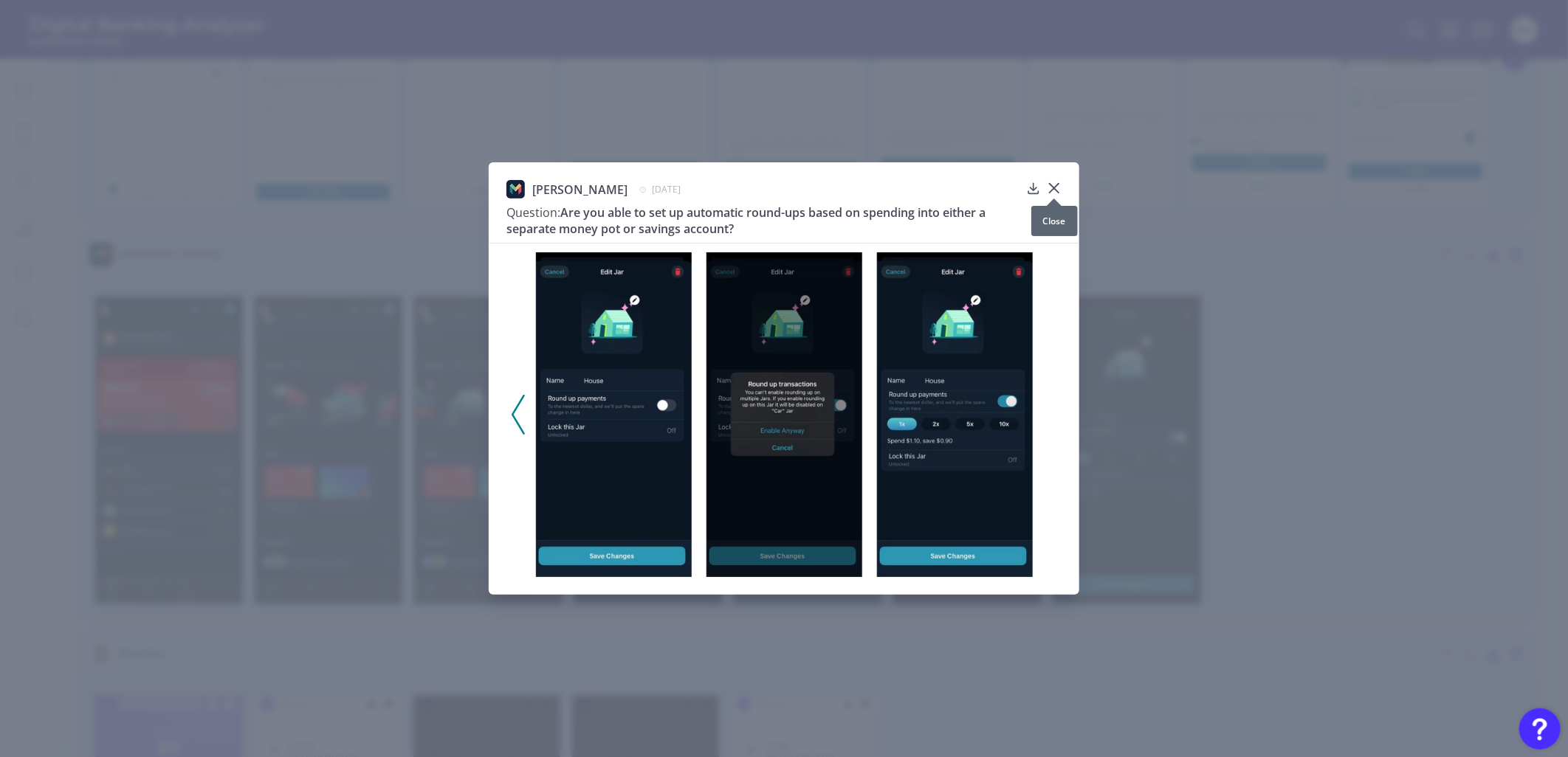
click at [1051, 186] on icon at bounding box center [1054, 188] width 9 height 9
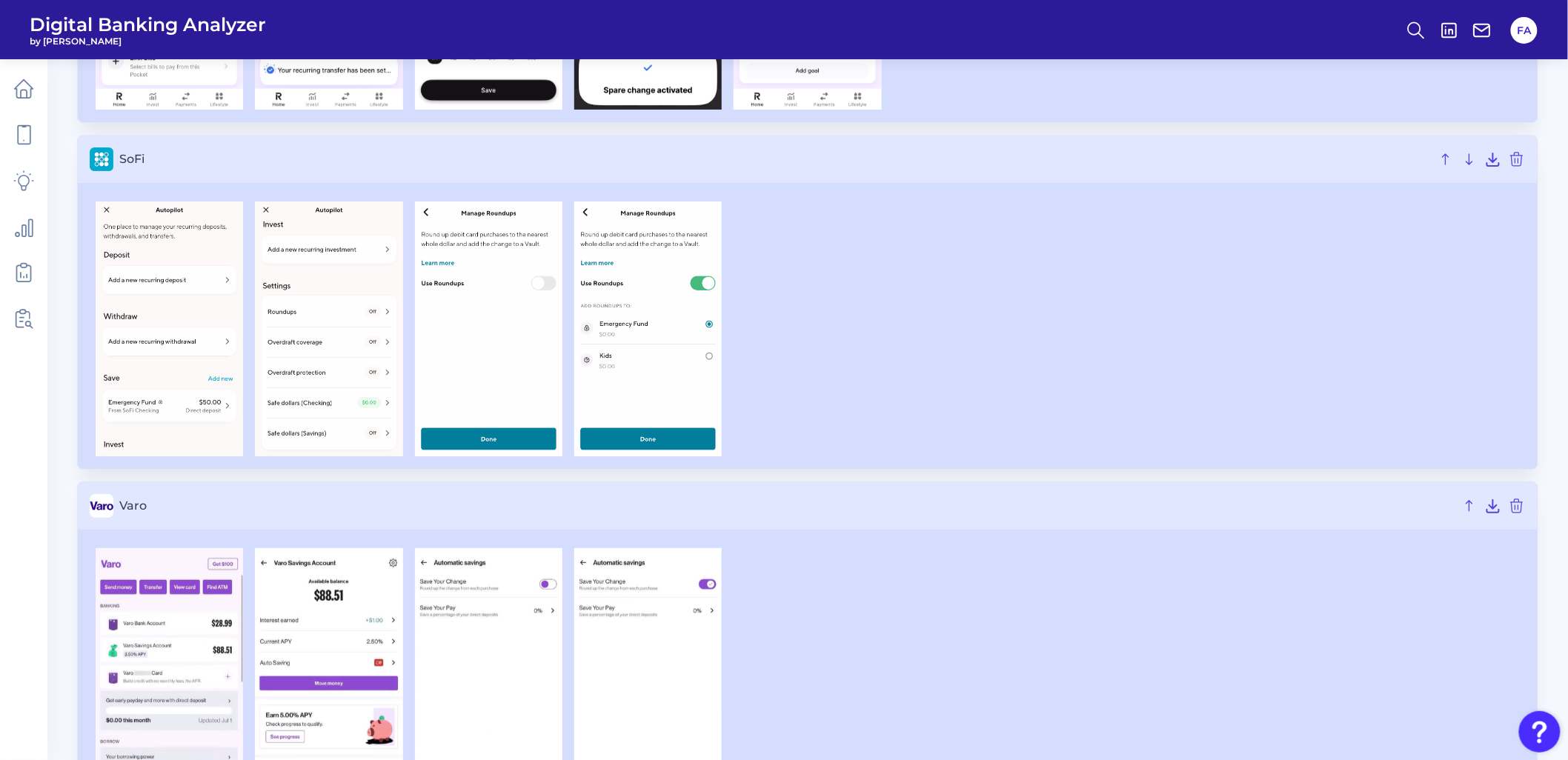
scroll to position [2424, 0]
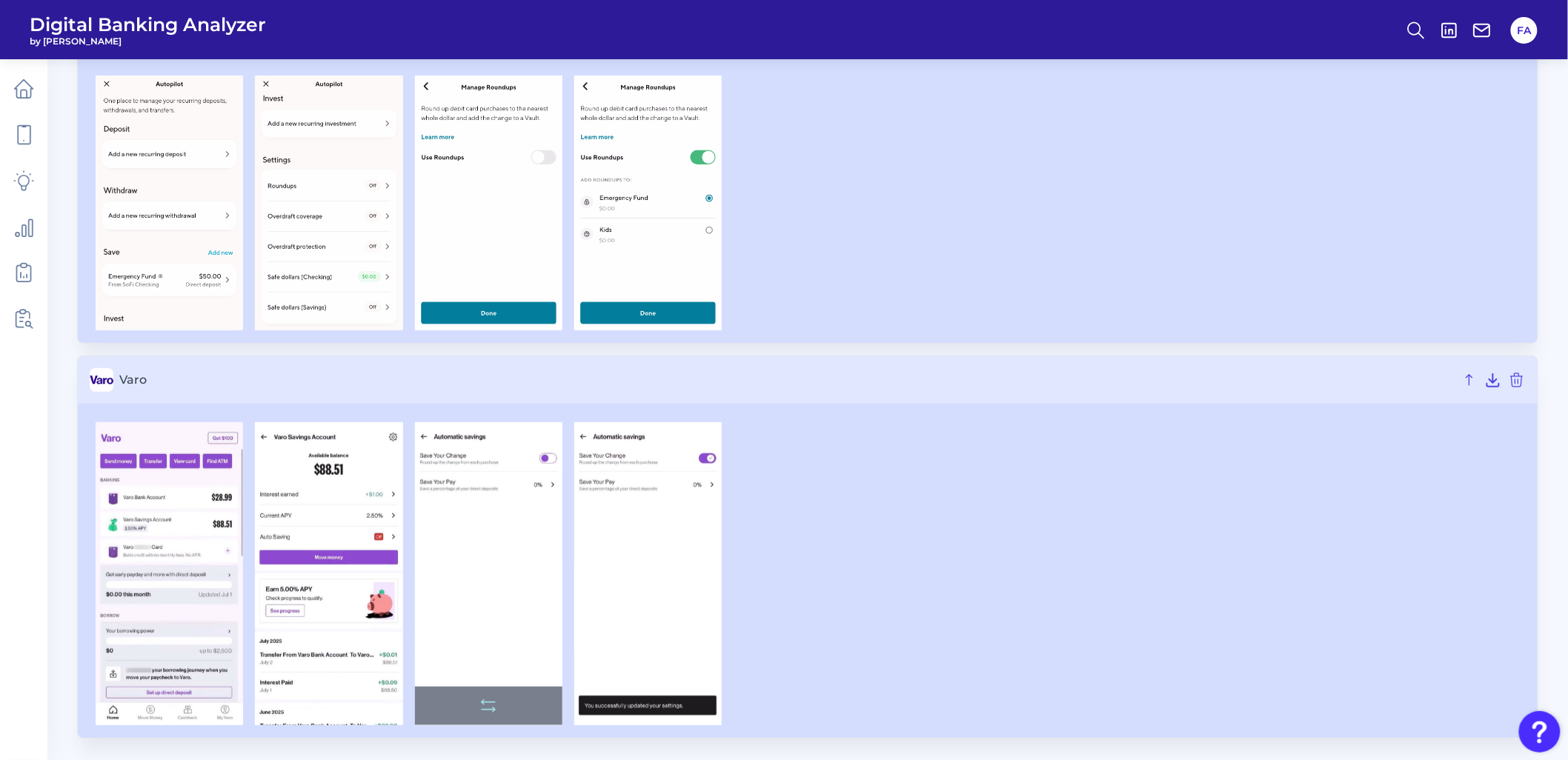
click at [520, 524] on img at bounding box center [488, 573] width 148 height 303
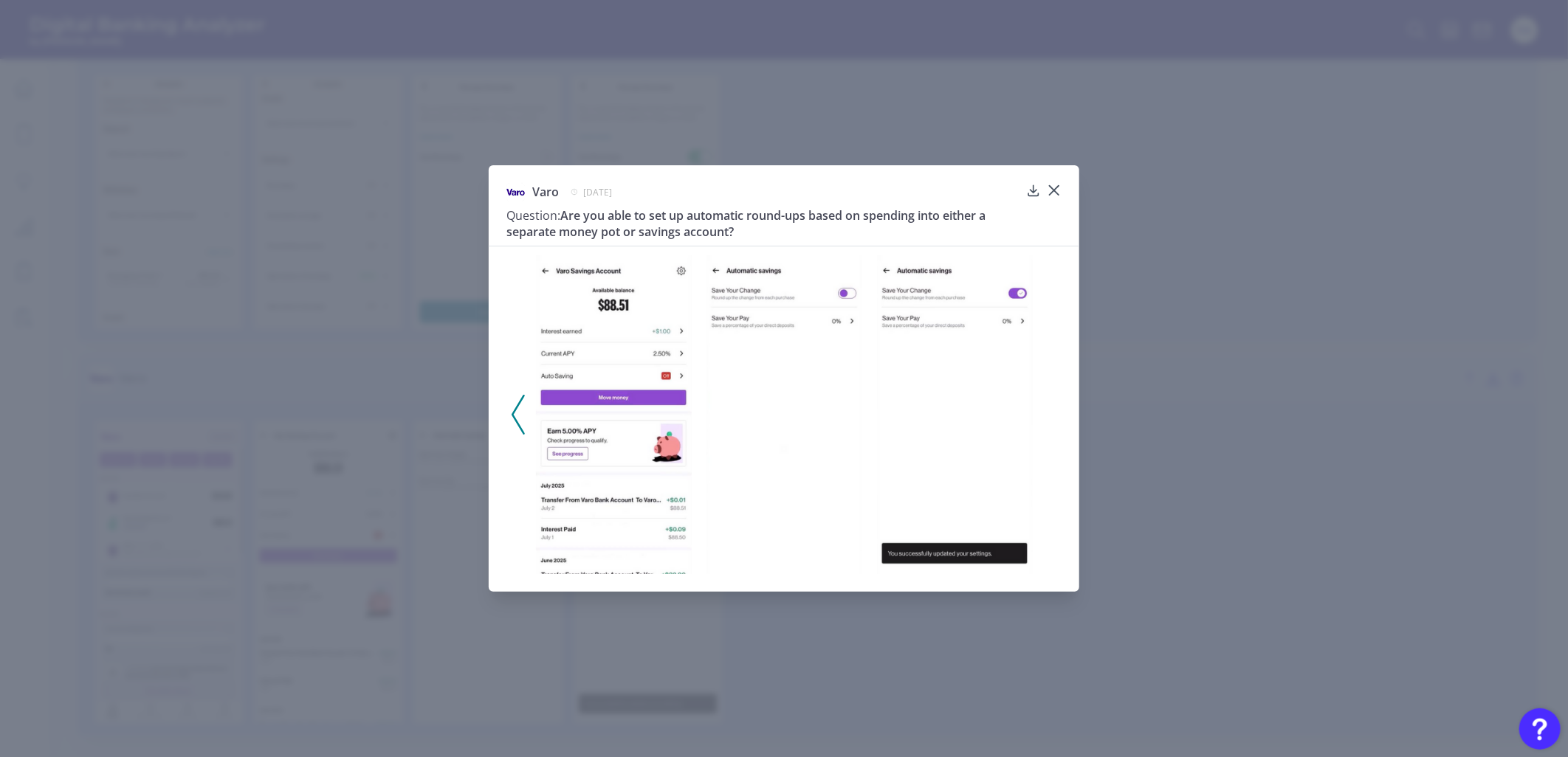
click at [868, 354] on div at bounding box center [784, 415] width 170 height 320
click at [1053, 186] on icon at bounding box center [1054, 190] width 15 height 15
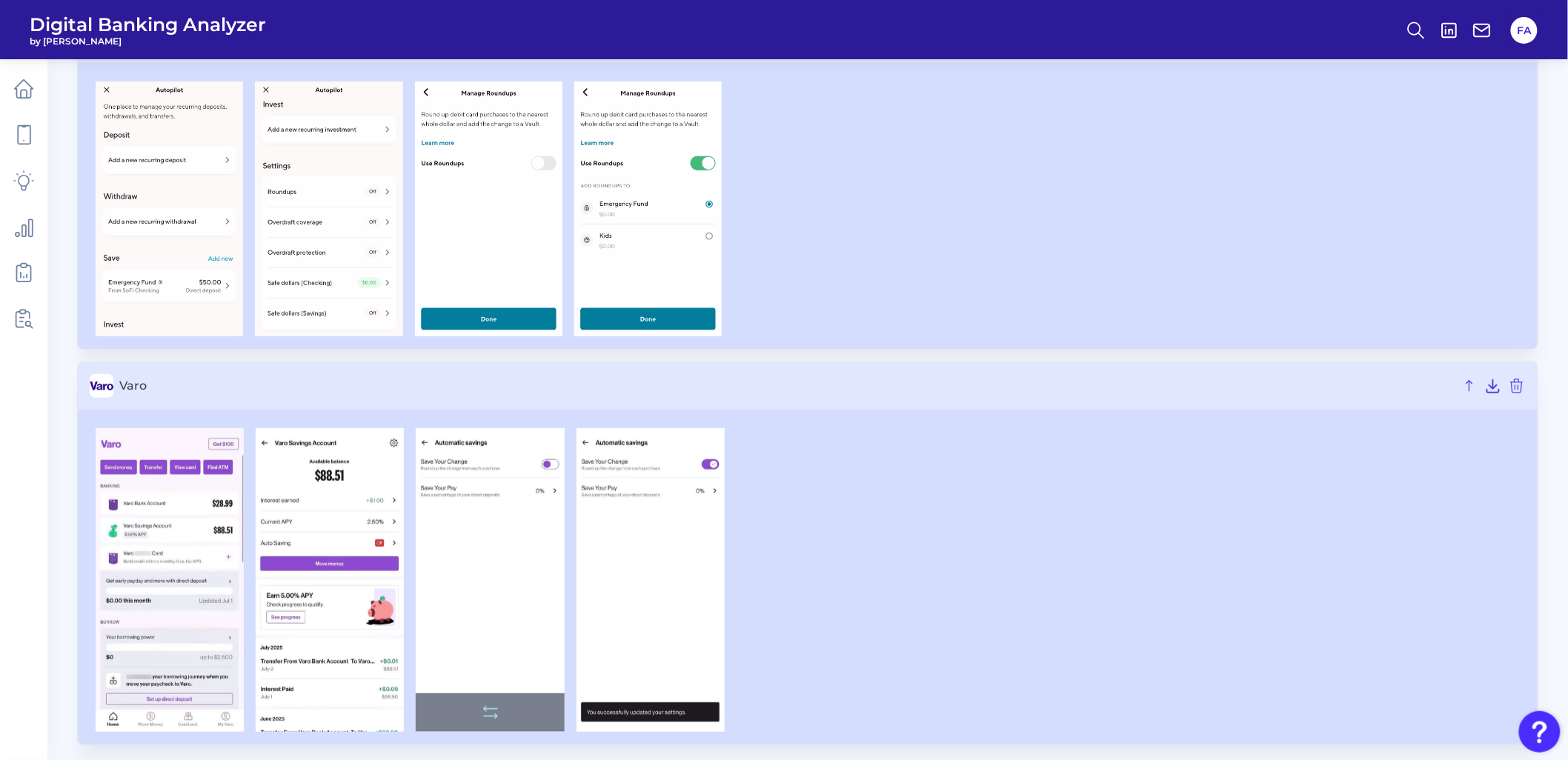
scroll to position [2426, 0]
